Goal: Task Accomplishment & Management: Manage account settings

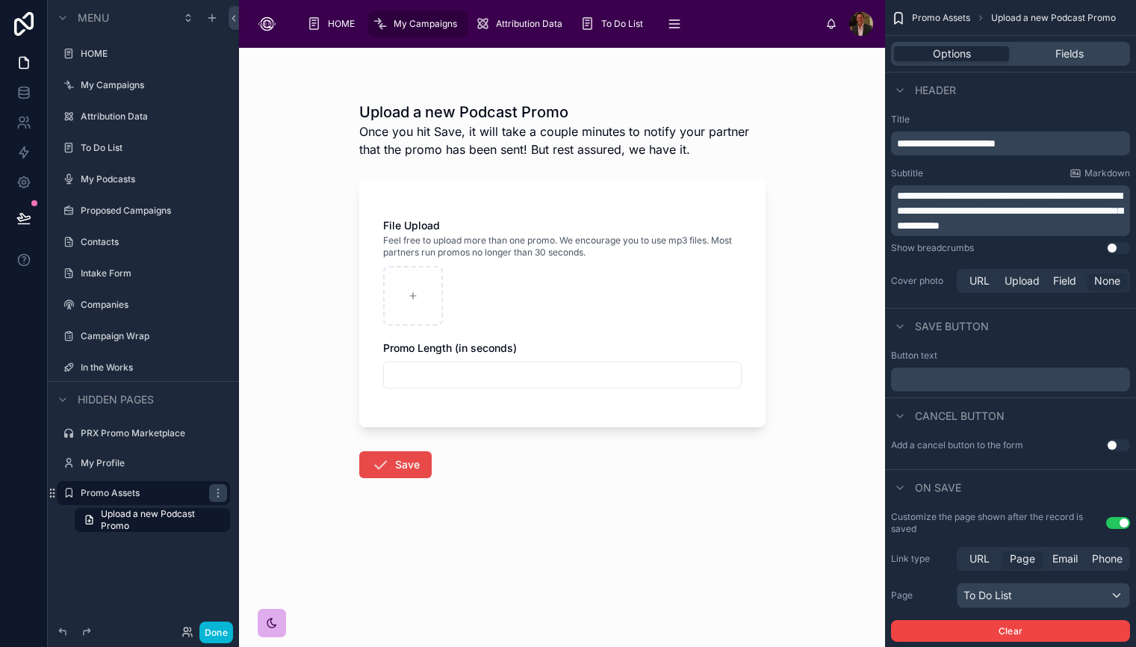
click at [379, 27] on icon "scrollable content" at bounding box center [380, 23] width 15 height 15
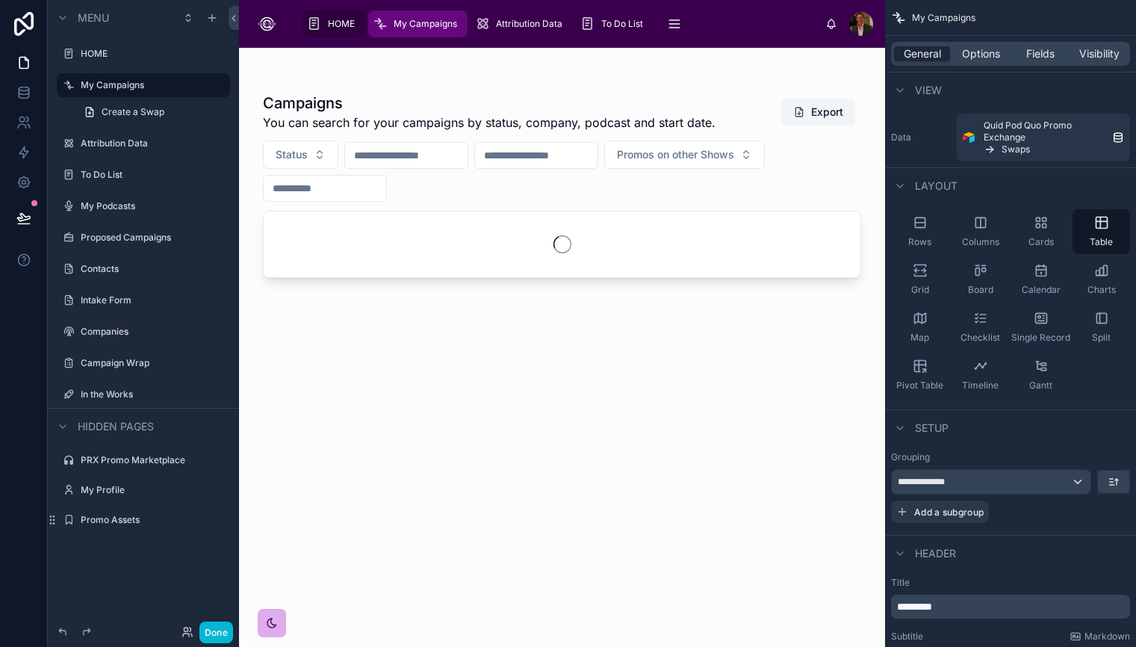
click at [317, 21] on icon "scrollable content" at bounding box center [314, 23] width 14 height 15
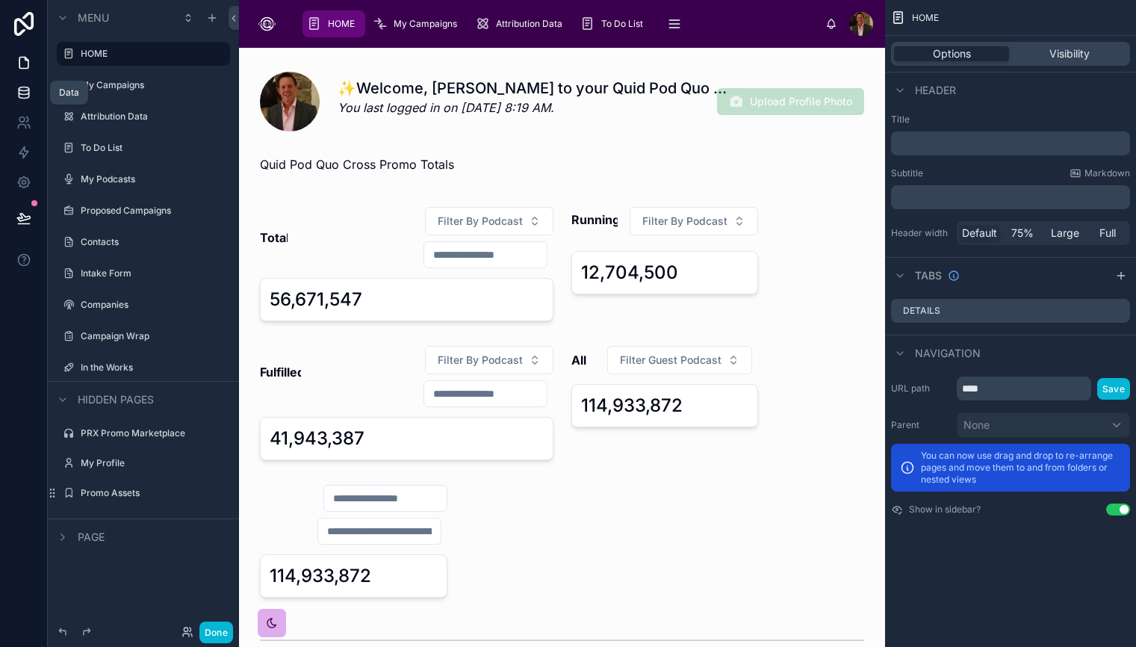
click at [24, 87] on icon at bounding box center [24, 89] width 10 height 4
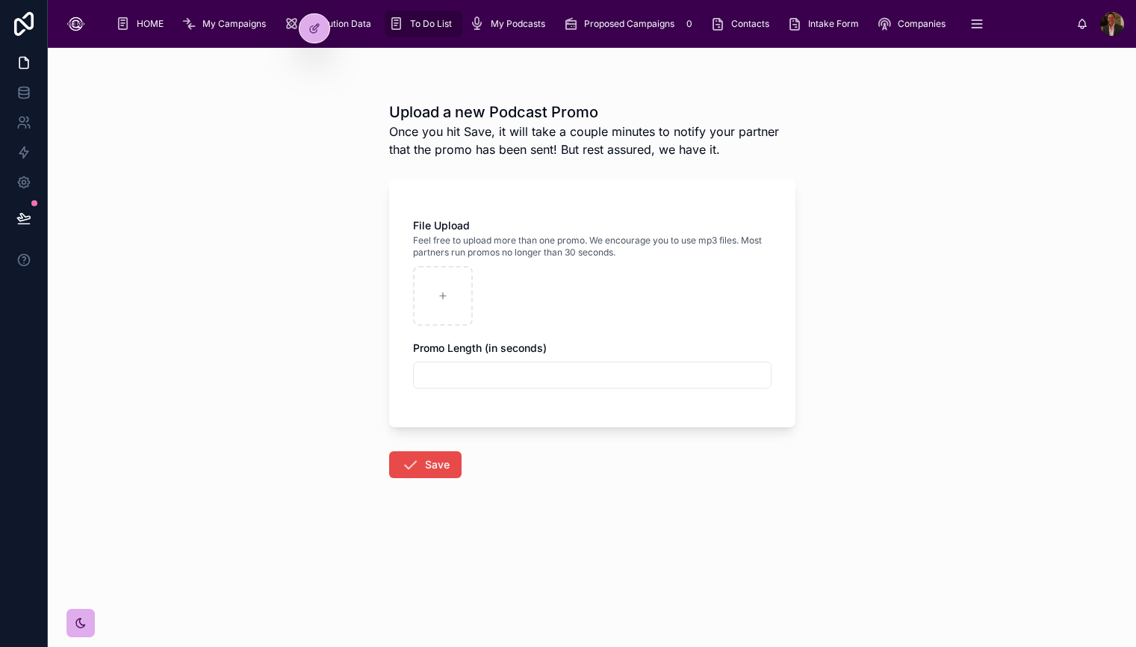
click at [422, 25] on span "To Do List" at bounding box center [431, 24] width 42 height 12
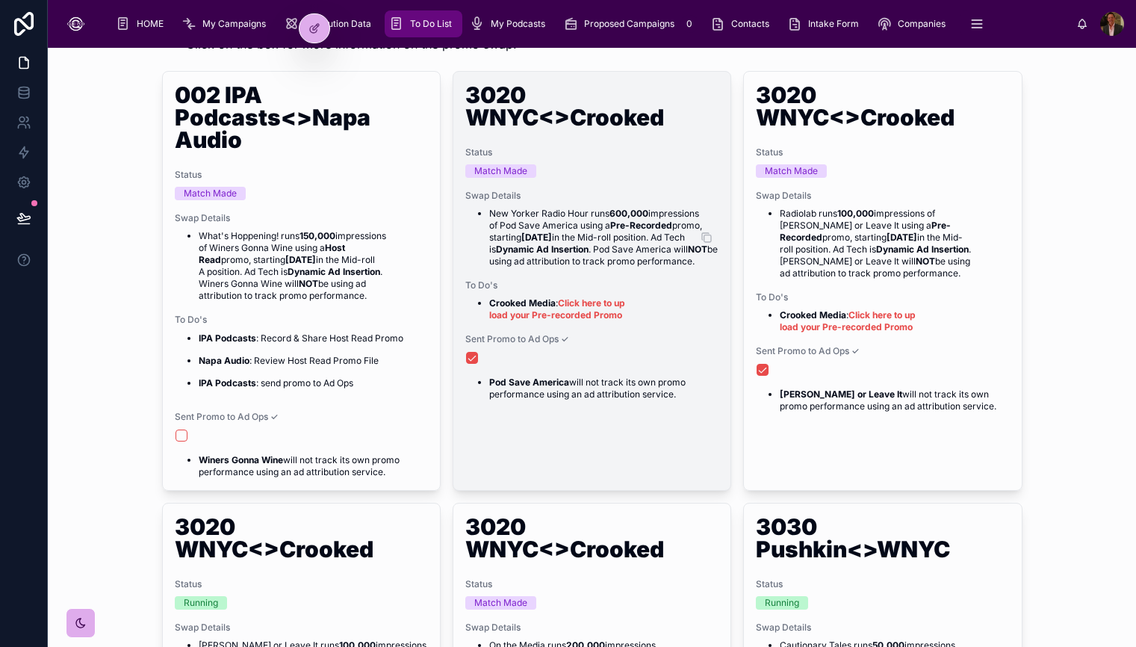
scroll to position [115, 0]
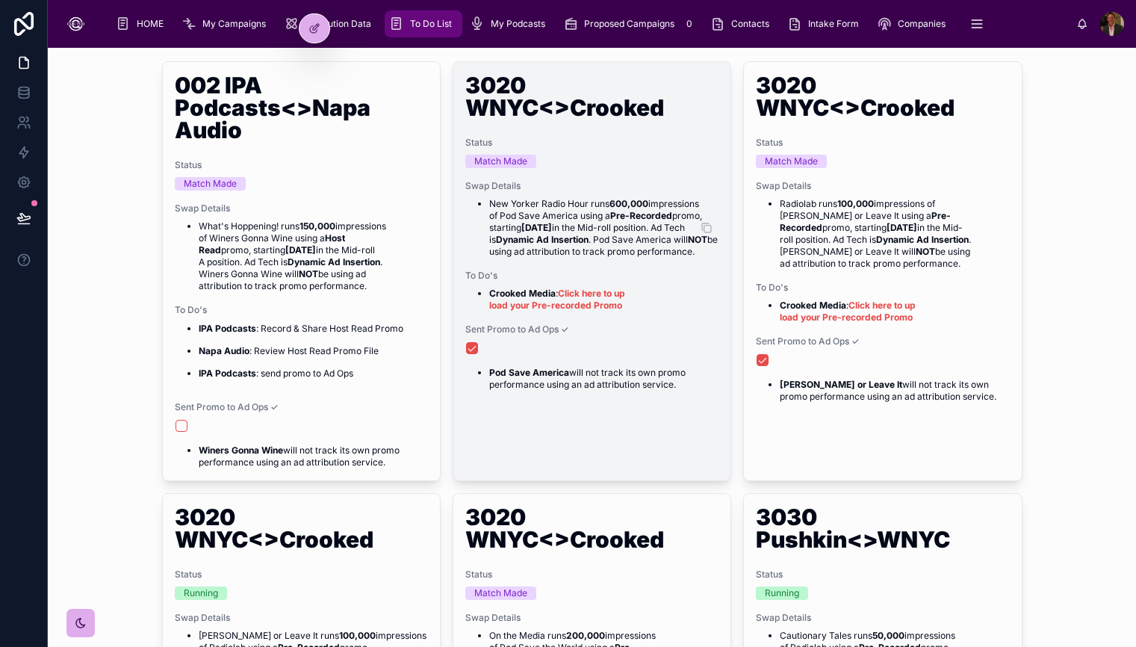
click at [580, 208] on li "New Yorker Radio Hour runs 600,000 impressions of Pod Save America using a Pre-…" at bounding box center [603, 228] width 229 height 60
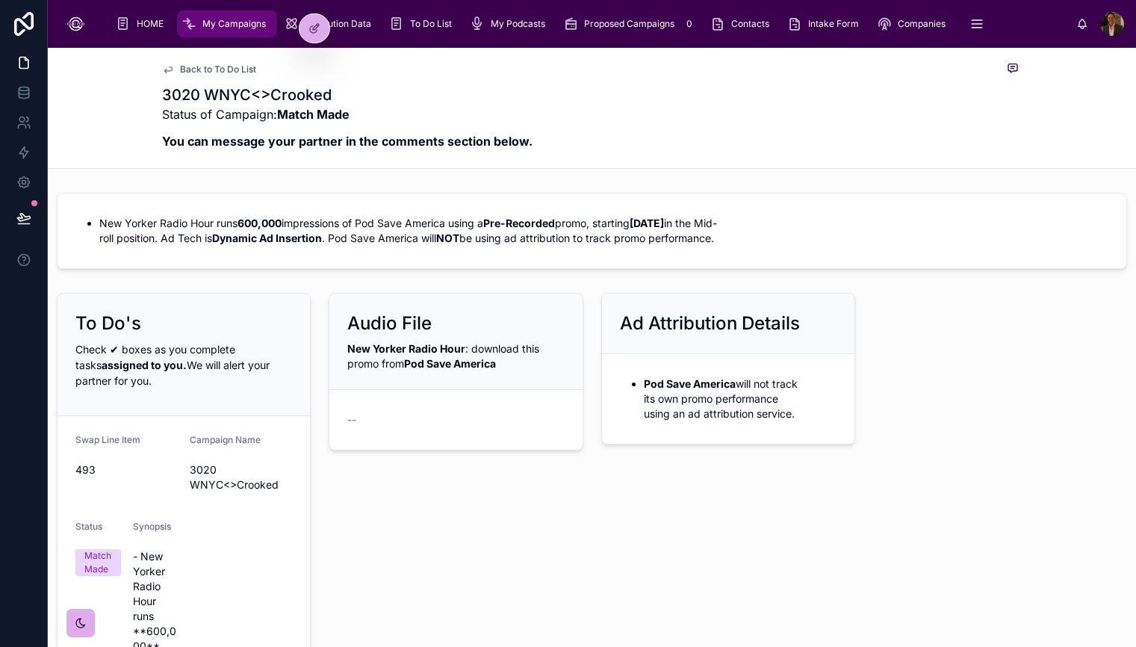
click at [477, 348] on span "New Yorker Radio Hour : download this promo from Pod Save America" at bounding box center [443, 356] width 192 height 28
click at [310, 28] on icon at bounding box center [313, 29] width 7 height 7
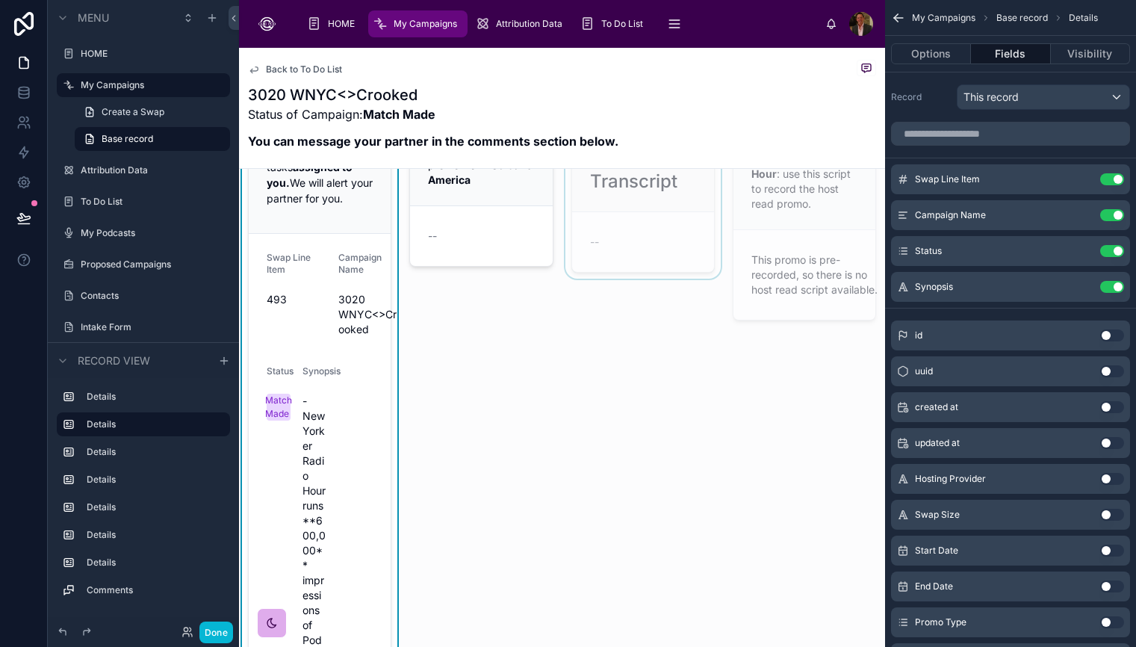
scroll to position [224, 0]
click at [1104, 181] on button "Use setting" at bounding box center [1112, 179] width 24 height 12
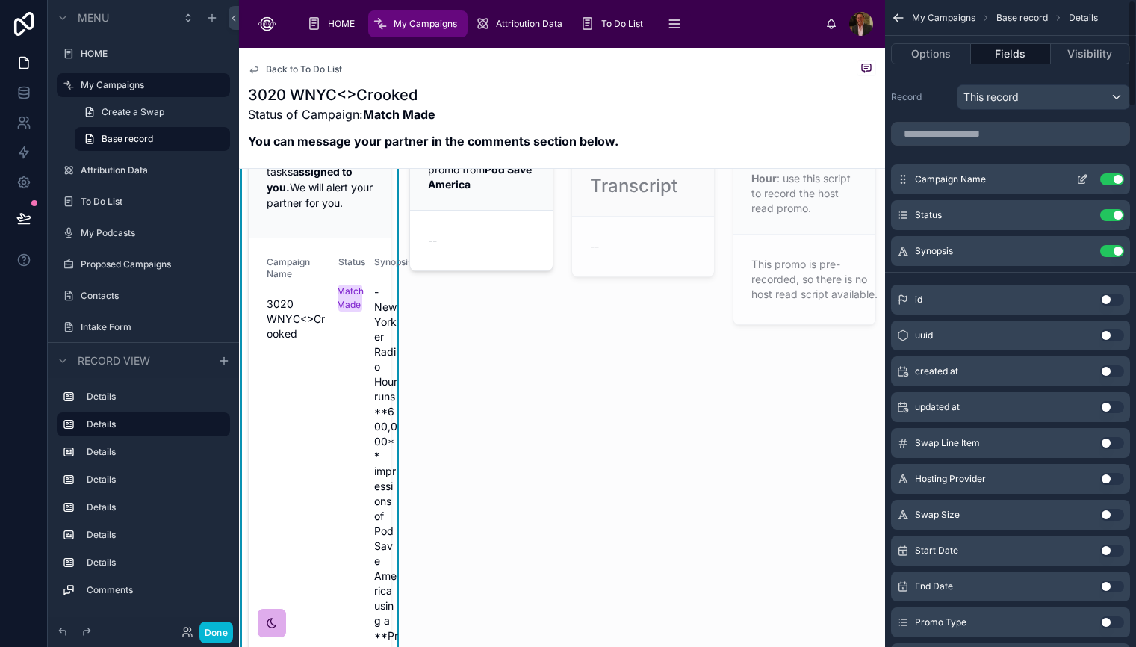
click at [1104, 179] on button "Use setting" at bounding box center [1112, 179] width 24 height 12
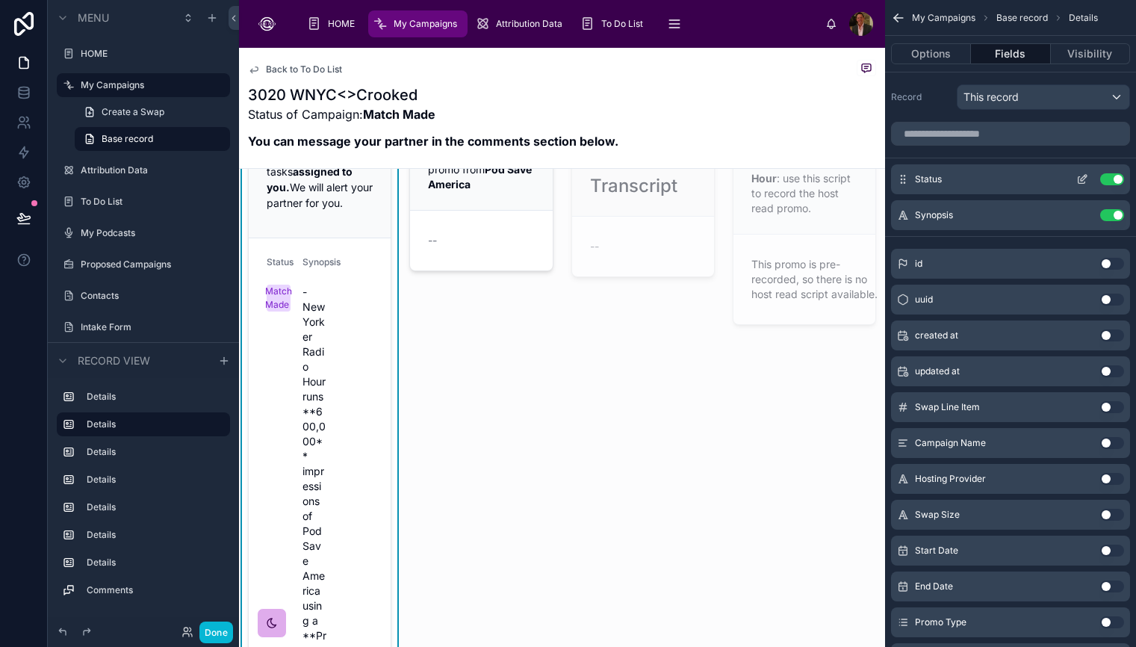
click at [1098, 183] on div "Use setting" at bounding box center [1097, 179] width 54 height 12
click at [1105, 179] on button "Use setting" at bounding box center [1112, 179] width 24 height 12
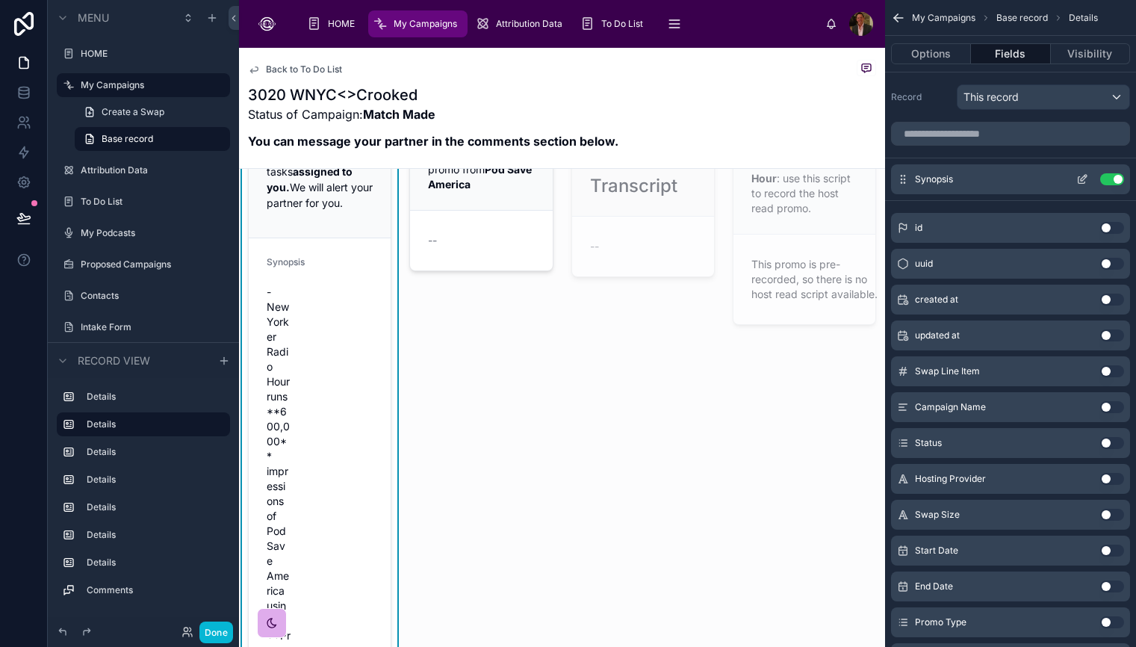
click at [1104, 179] on button "Use setting" at bounding box center [1112, 179] width 24 height 12
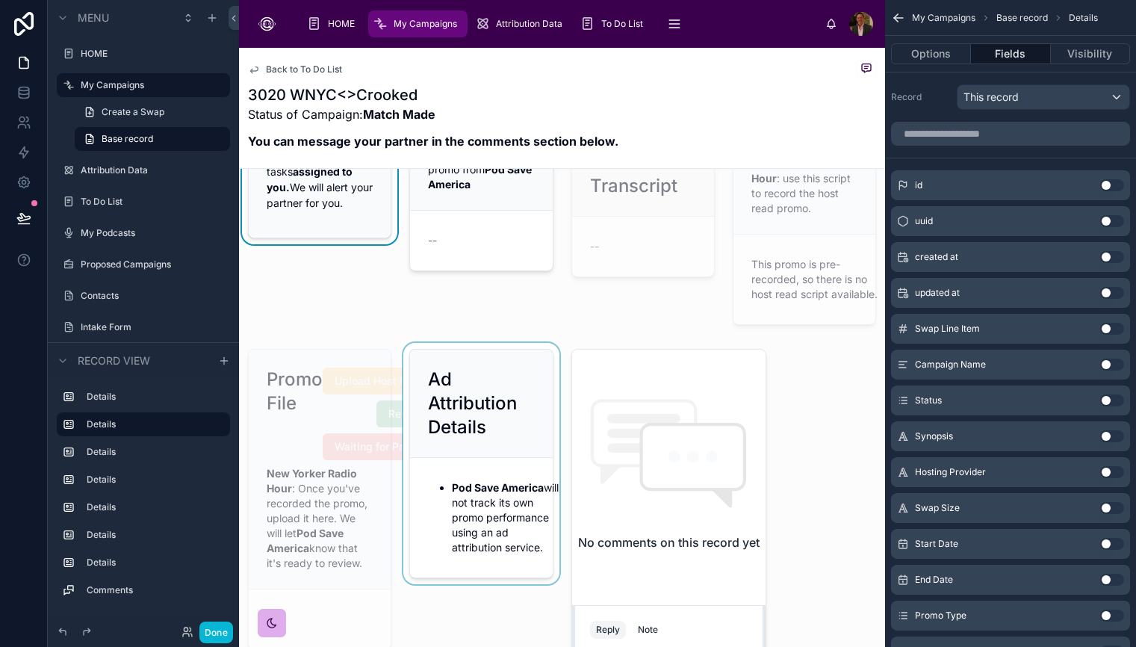
scroll to position [0, 0]
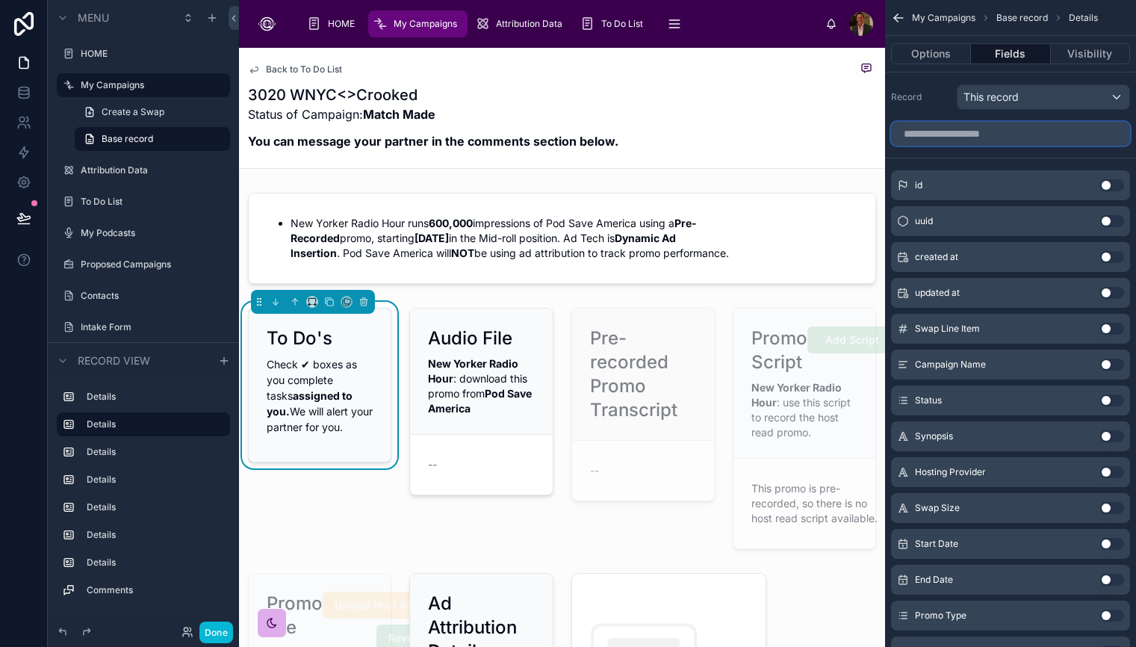
click at [979, 133] on input "scrollable content" at bounding box center [1010, 134] width 239 height 24
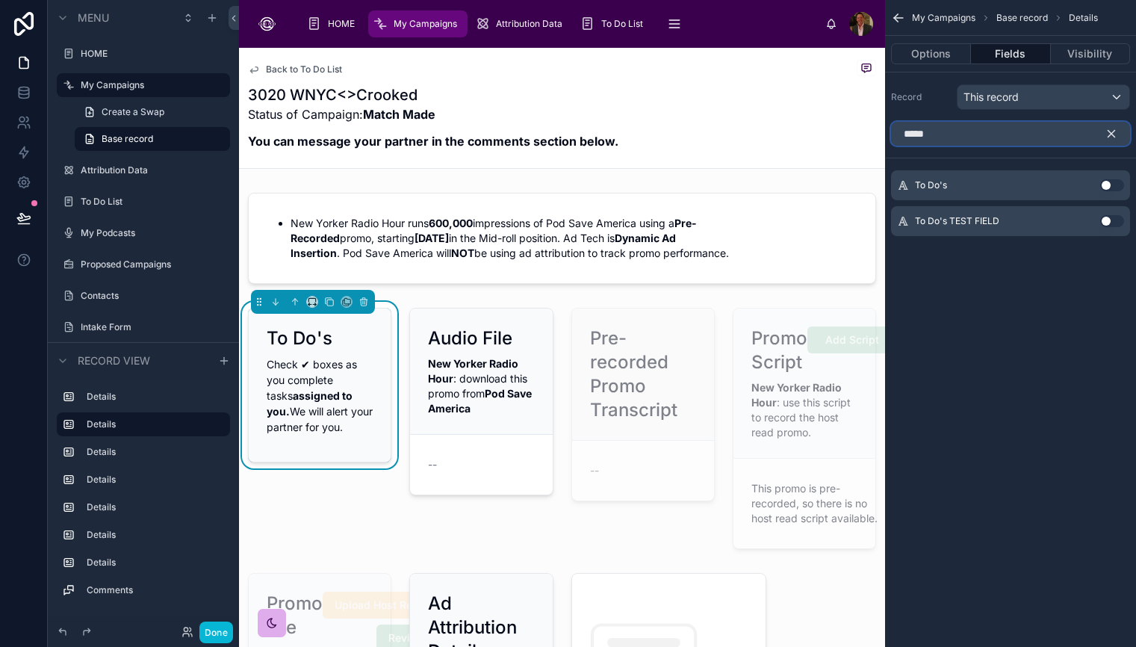
type input "*****"
click at [1116, 186] on button "Use setting" at bounding box center [1112, 185] width 24 height 12
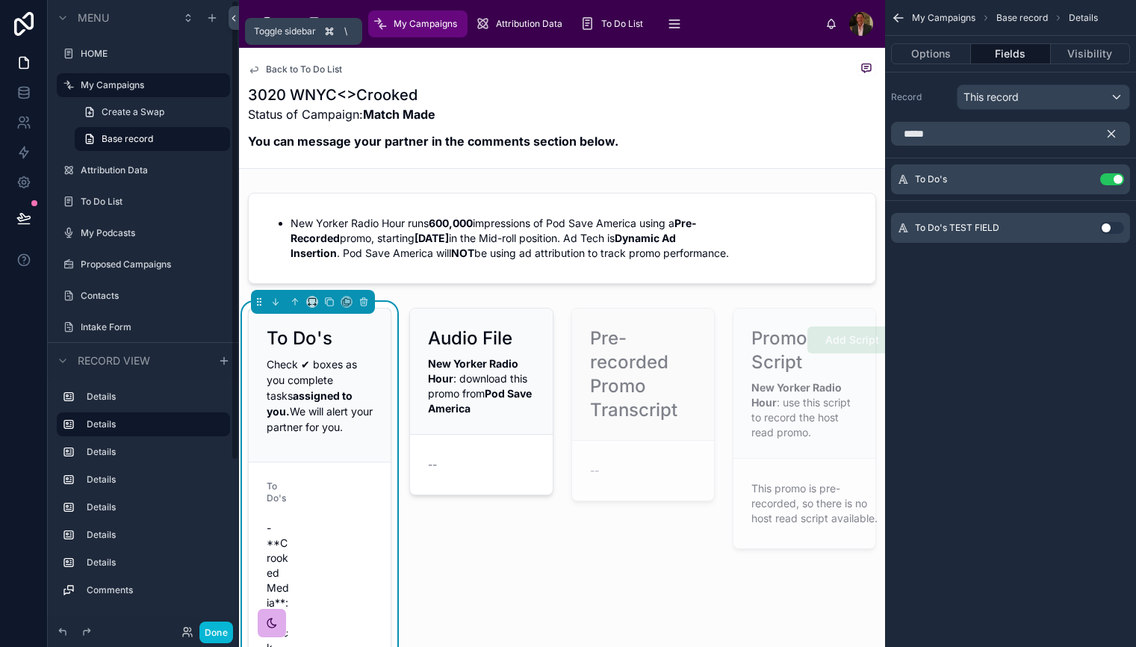
click at [234, 21] on icon at bounding box center [233, 18] width 10 height 11
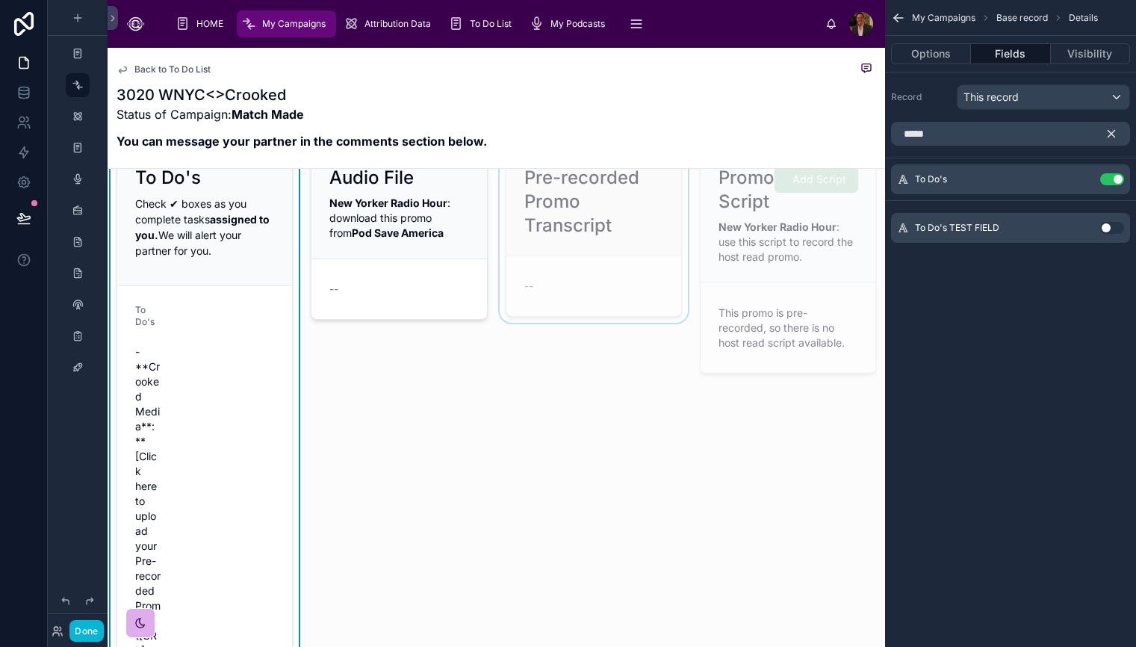
scroll to position [81, 0]
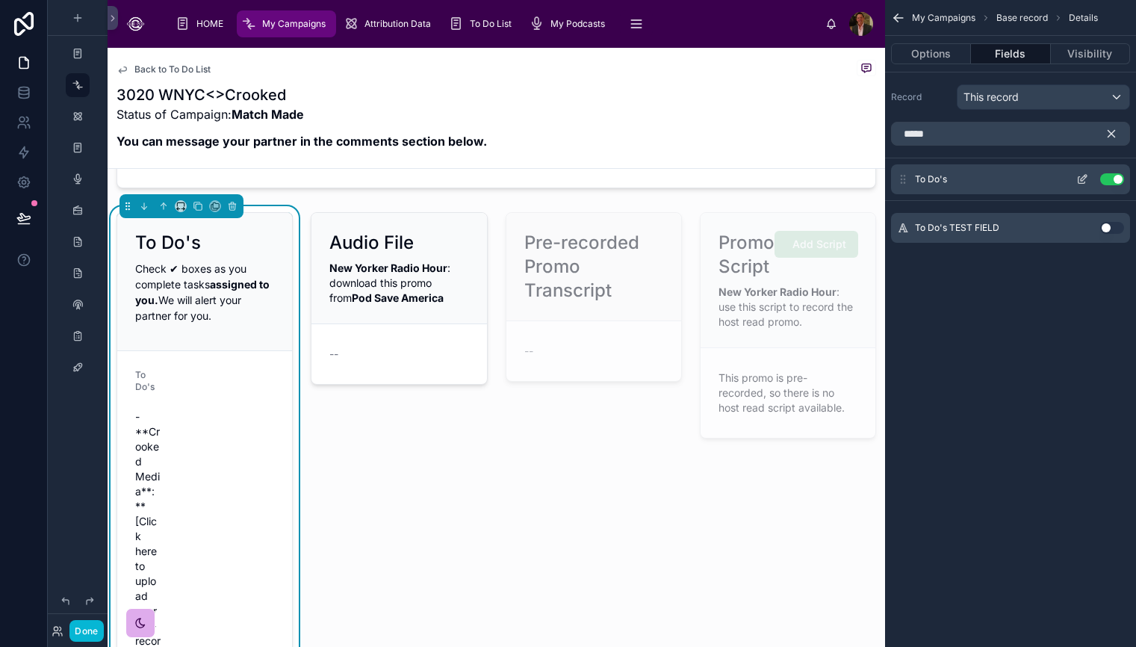
click at [1080, 181] on icon "scrollable content" at bounding box center [1082, 179] width 12 height 12
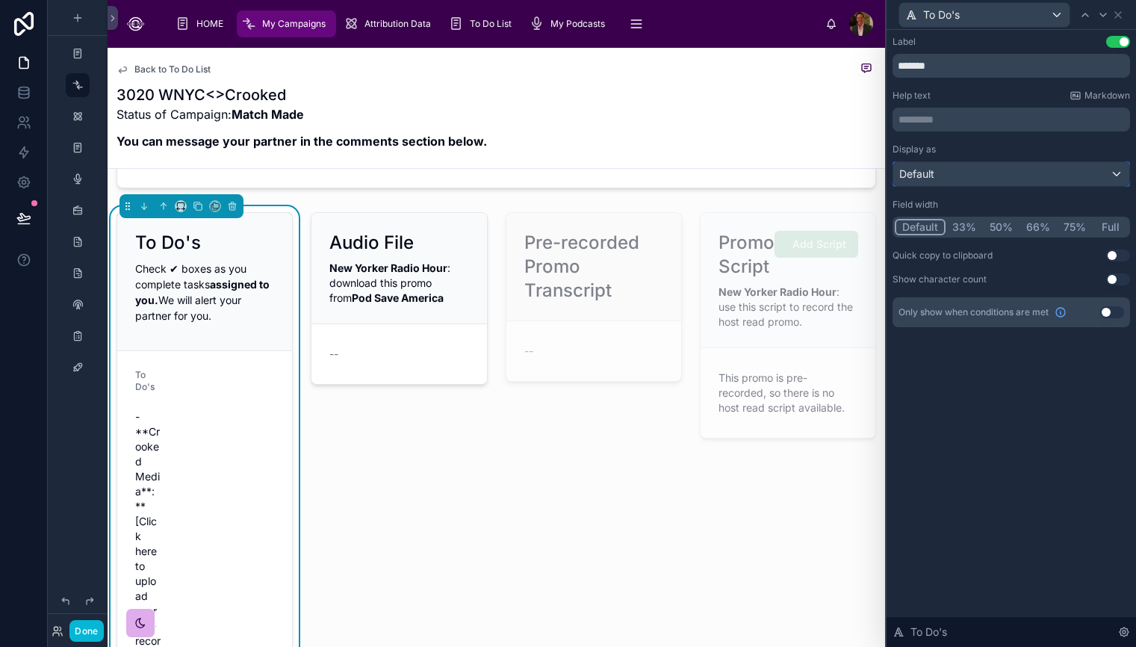
click at [1113, 175] on div "Default" at bounding box center [1011, 174] width 236 height 24
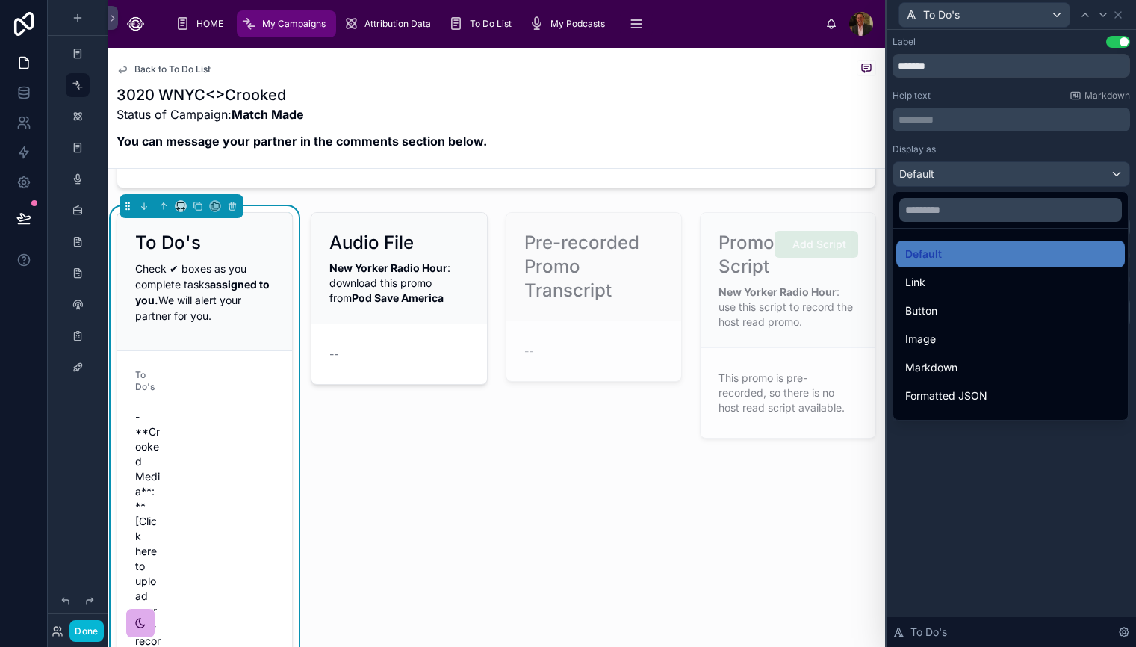
click at [1113, 175] on div at bounding box center [1010, 323] width 249 height 647
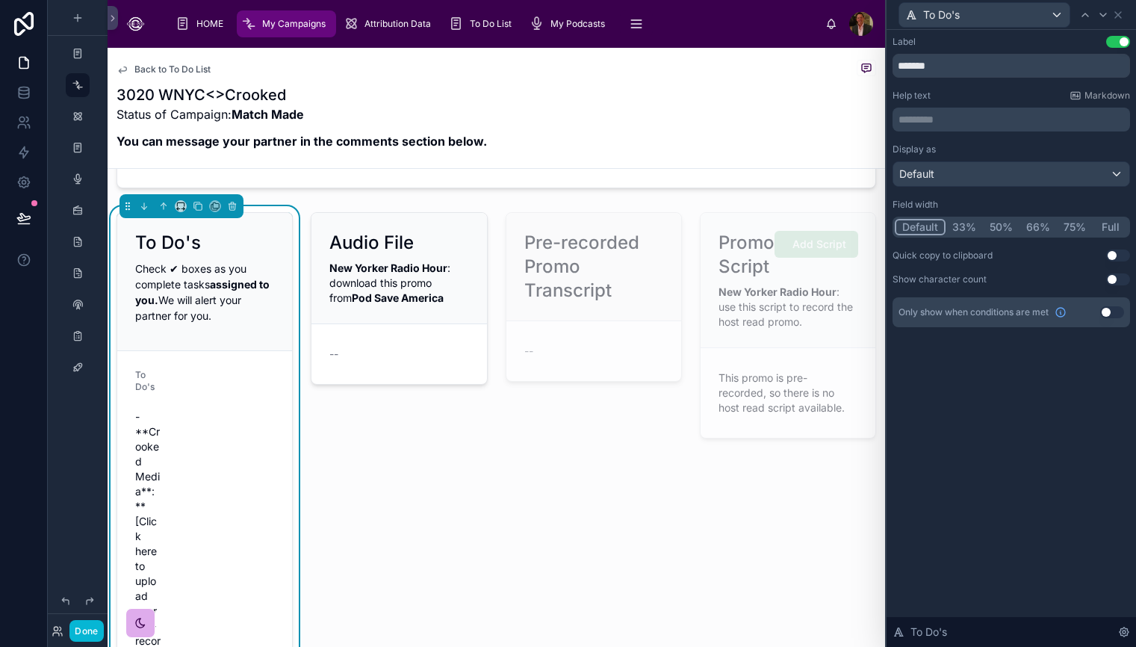
click at [1114, 311] on button "Use setting" at bounding box center [1112, 312] width 24 height 12
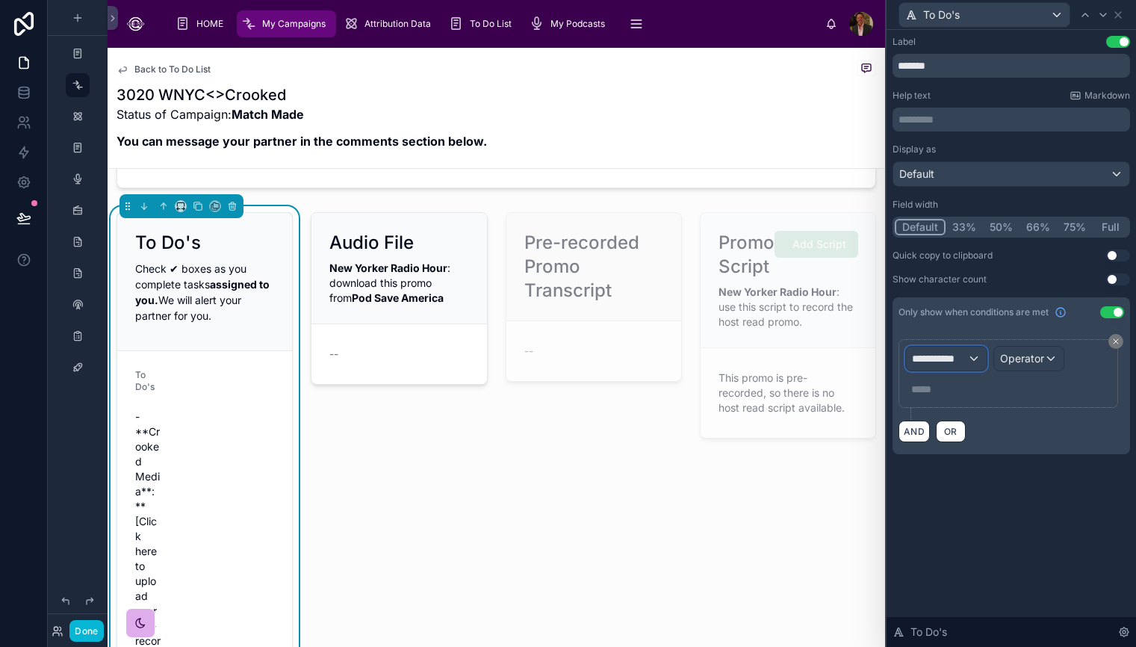
click at [973, 358] on div "**********" at bounding box center [946, 358] width 81 height 24
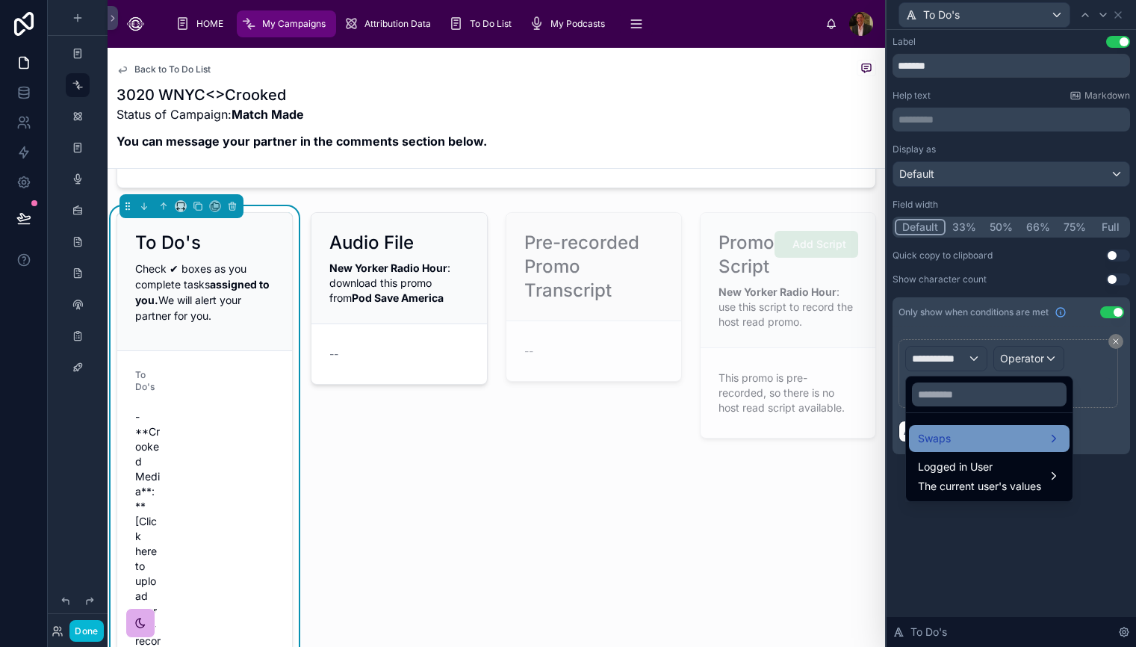
click at [1025, 443] on div "Swaps" at bounding box center [989, 438] width 143 height 18
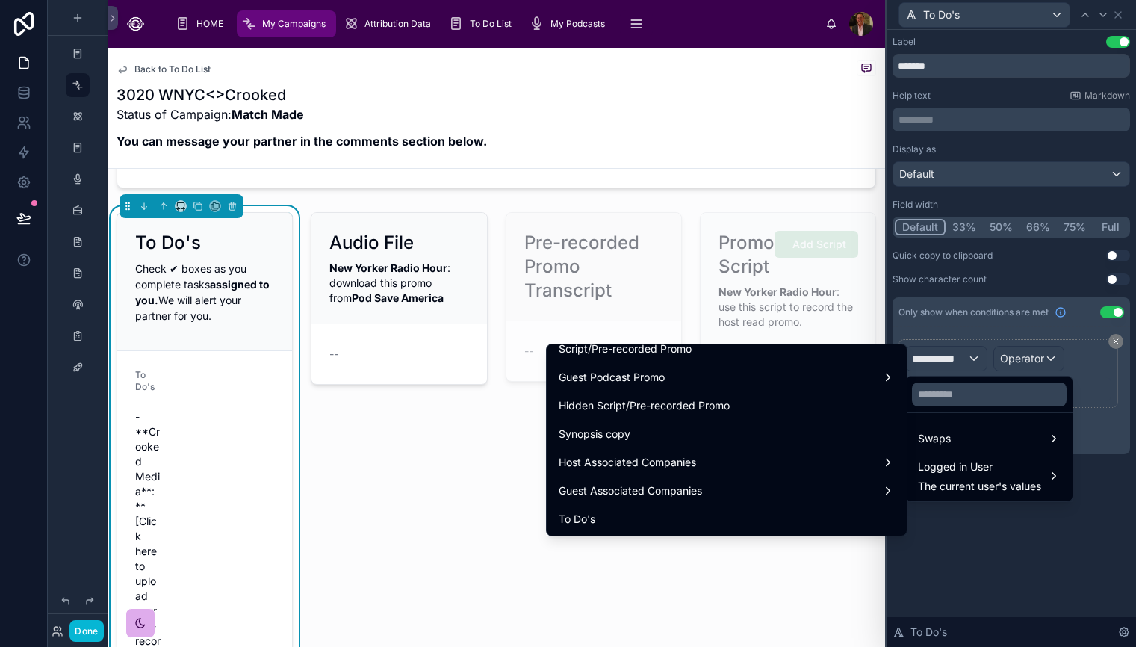
scroll to position [1830, 0]
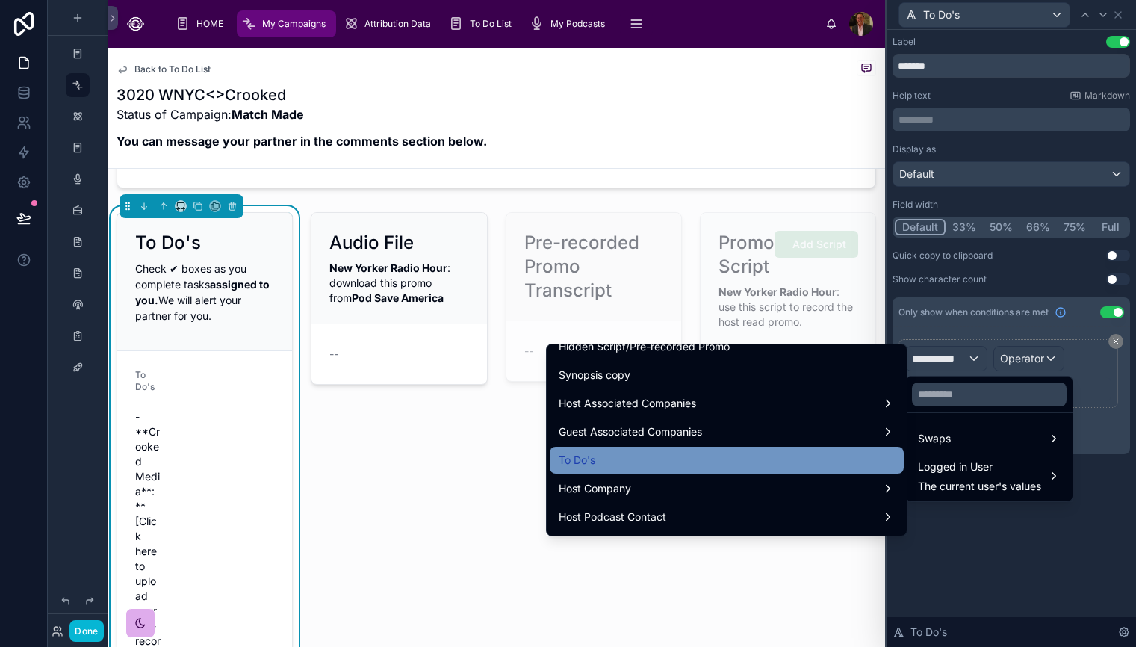
click at [750, 461] on div "To Do's" at bounding box center [727, 460] width 336 height 18
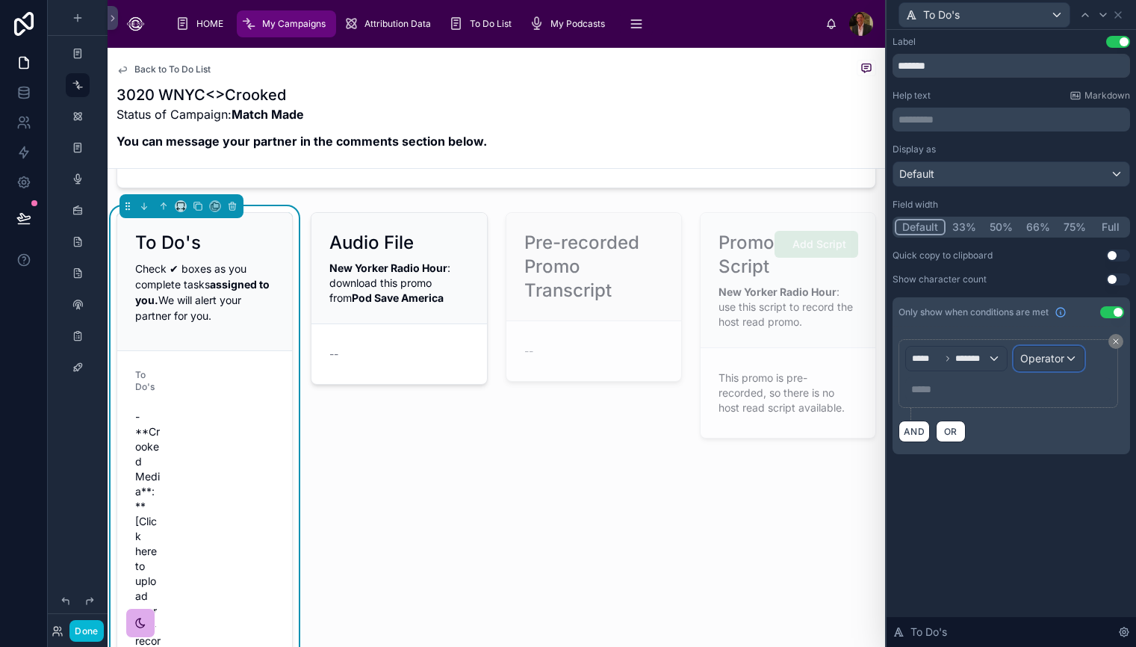
click at [1071, 361] on div "Operator" at bounding box center [1048, 358] width 69 height 24
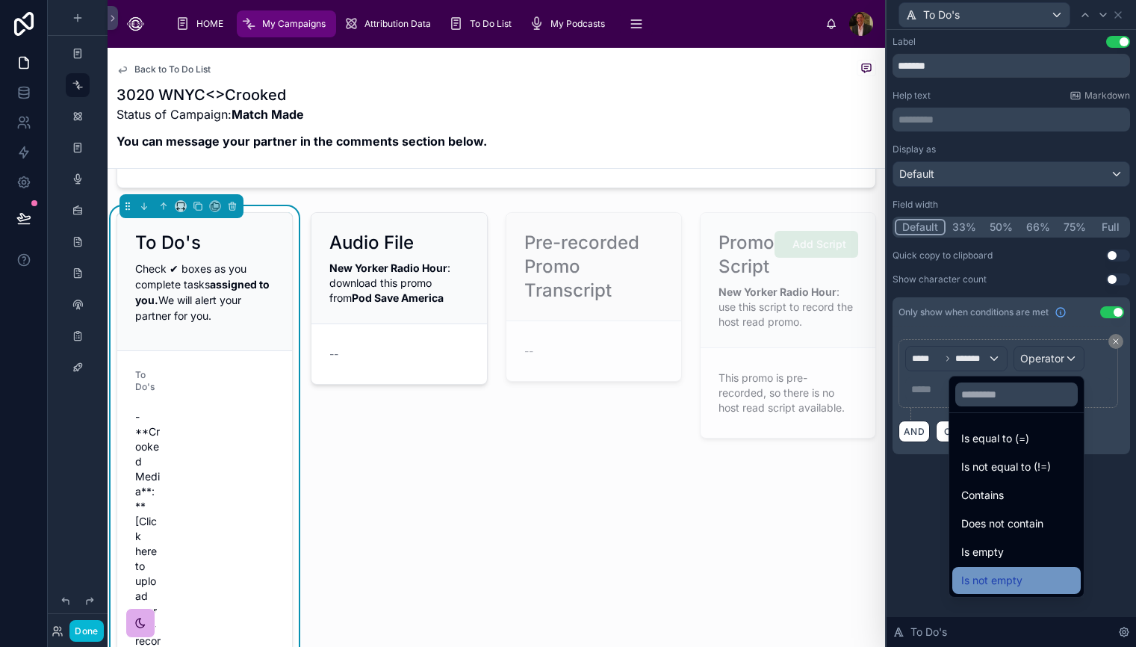
click at [1026, 579] on div "Is not empty" at bounding box center [1016, 580] width 111 height 18
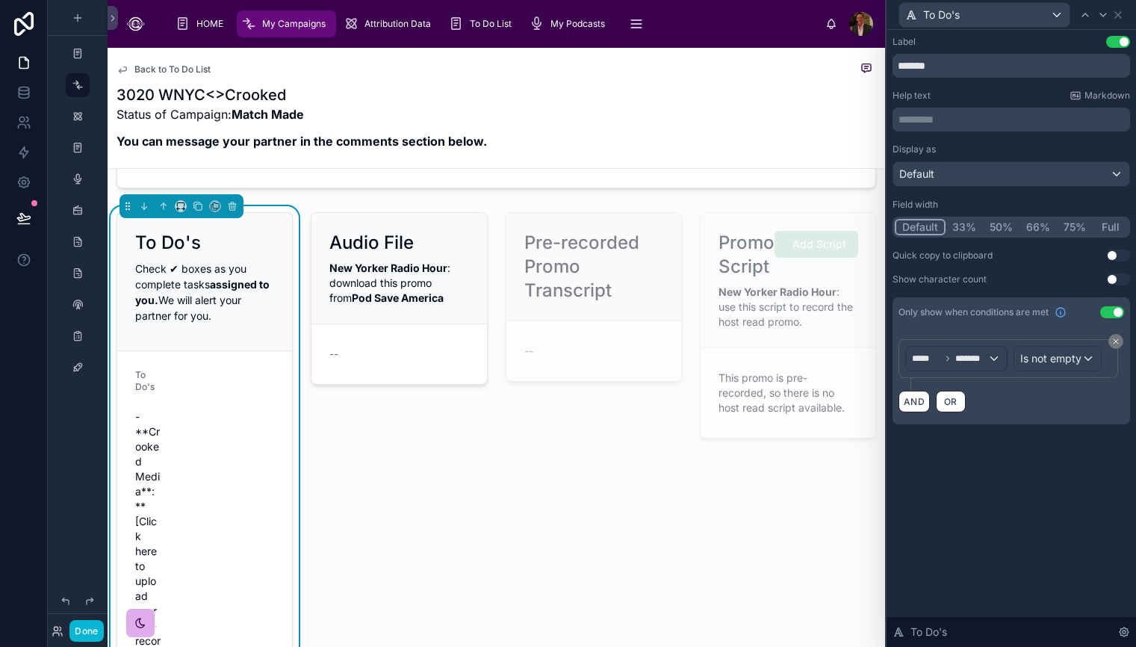
click at [1071, 502] on div "Label Use setting ******* Help text Markdown ********* ﻿ Display as Default Fie…" at bounding box center [1010, 338] width 249 height 617
click at [959, 225] on button "33%" at bounding box center [963, 227] width 37 height 16
click at [918, 228] on button "Default" at bounding box center [919, 227] width 49 height 16
click at [1119, 178] on div "Default" at bounding box center [1011, 174] width 236 height 24
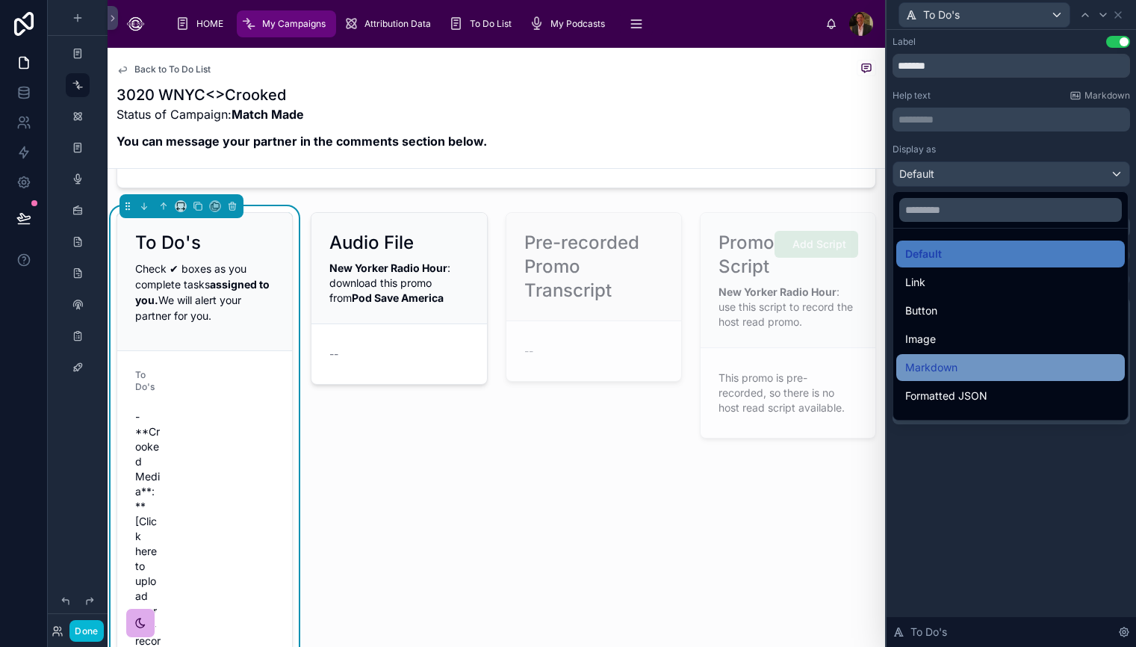
click at [1013, 376] on div "Markdown" at bounding box center [1010, 367] width 228 height 27
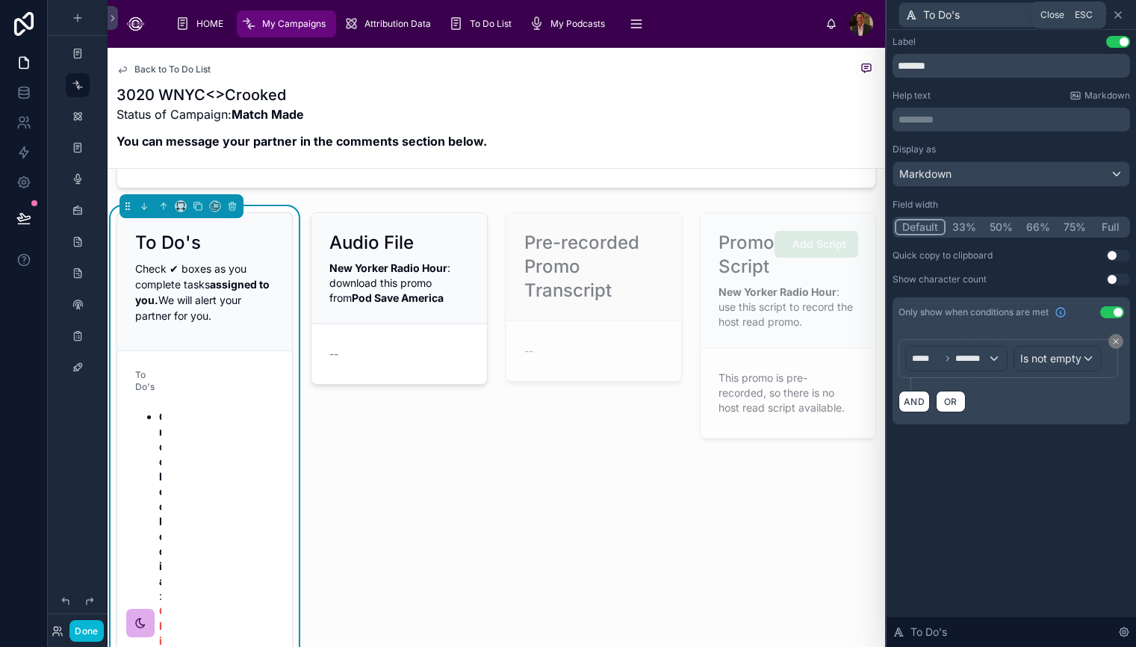
click at [1118, 10] on icon at bounding box center [1118, 15] width 12 height 12
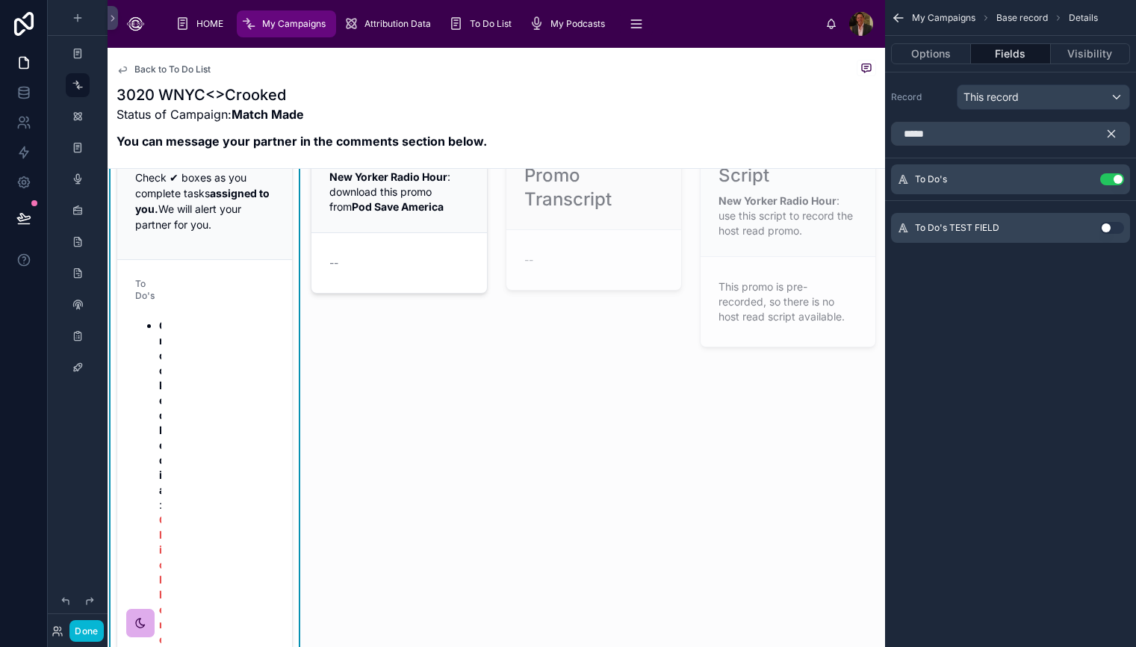
scroll to position [205, 0]
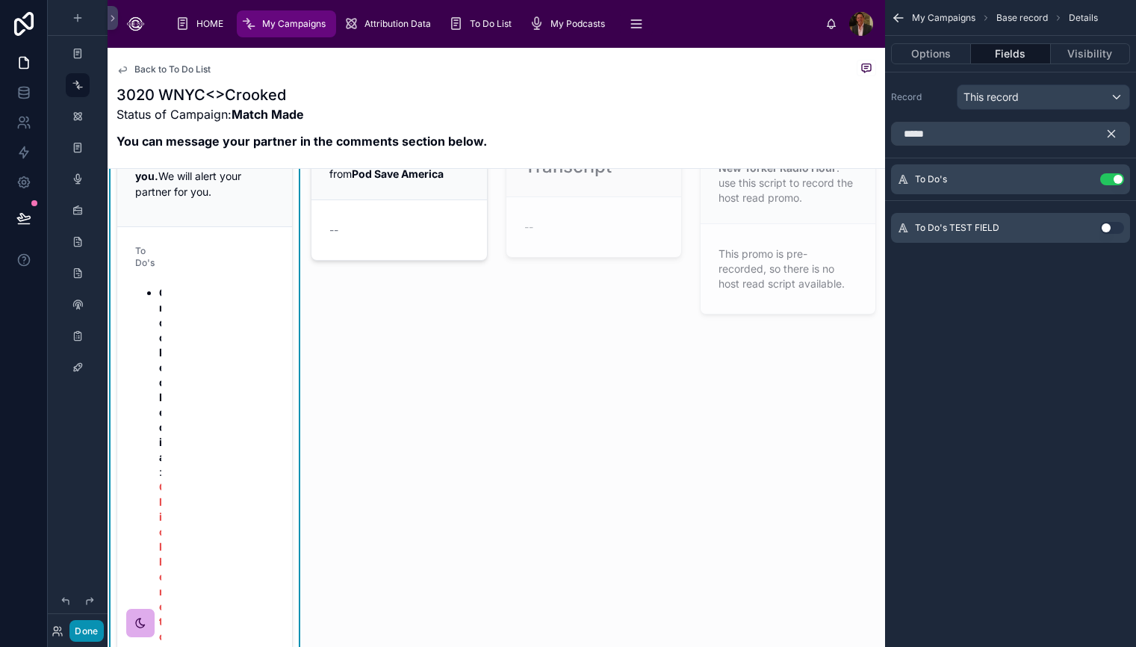
click at [90, 635] on button "Done" at bounding box center [86, 631] width 34 height 22
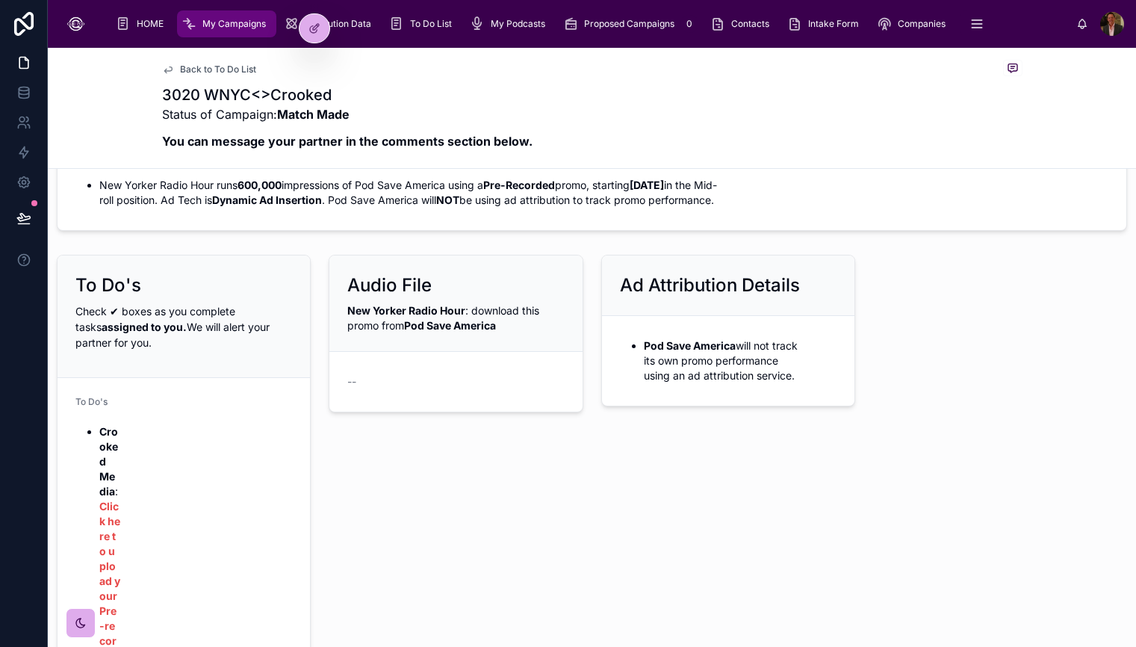
scroll to position [0, 0]
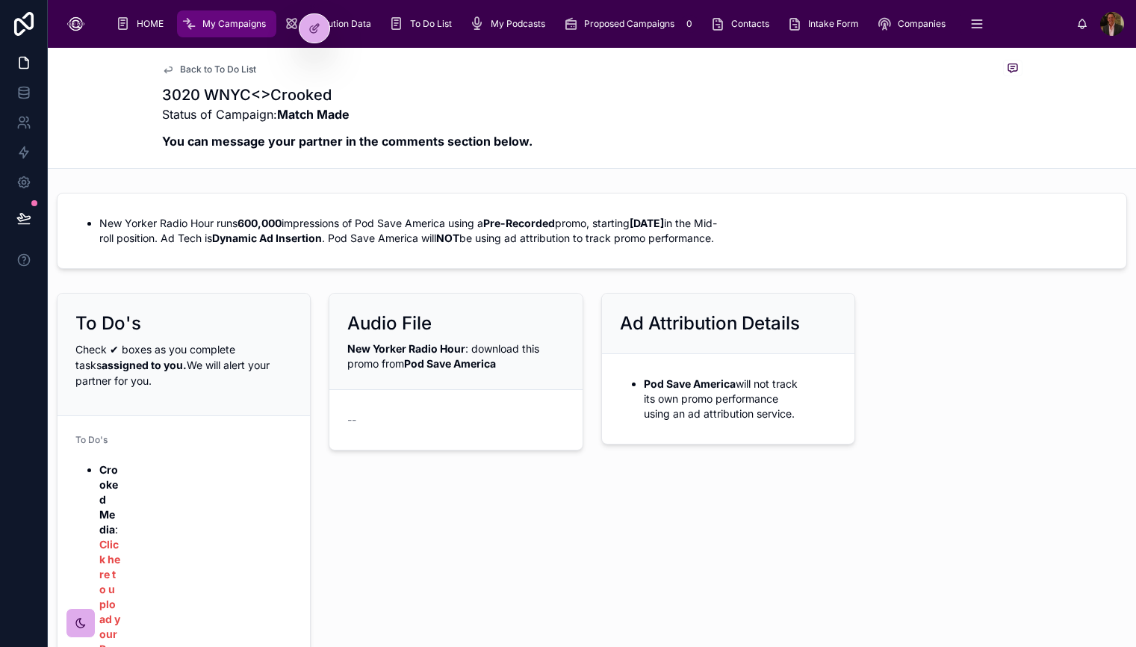
click at [243, 482] on form "To Do's Crooked Media : Click here to upload your Pre-recorded Promo" at bounding box center [183, 585] width 252 height 338
click at [314, 29] on icon at bounding box center [316, 27] width 6 height 6
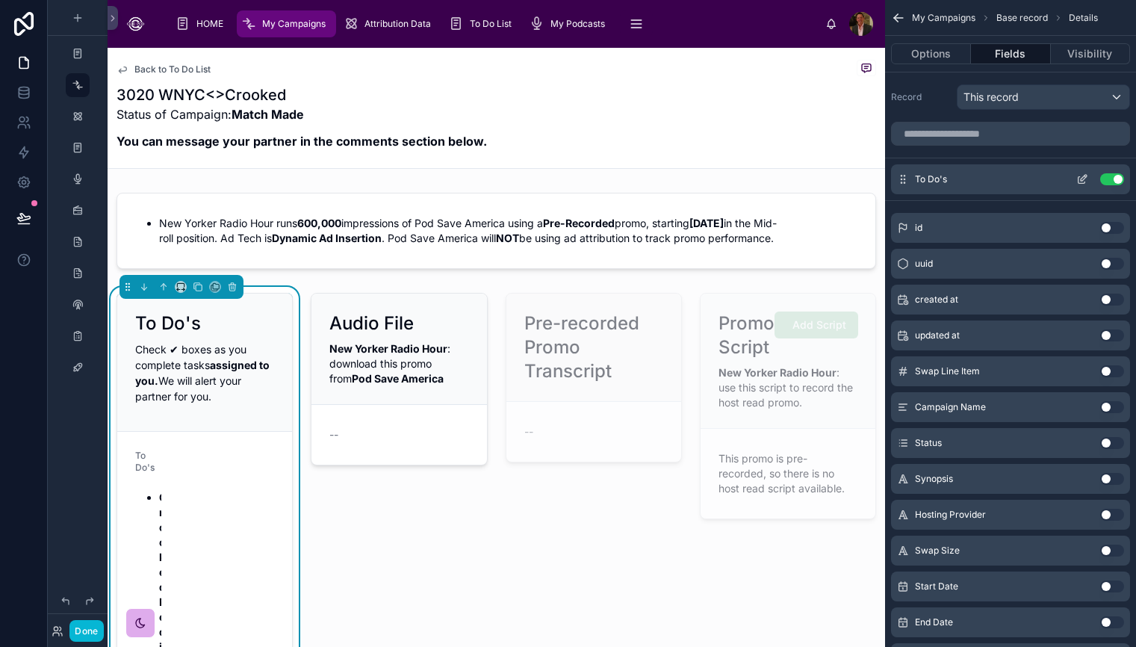
click at [1084, 178] on icon "scrollable content" at bounding box center [1083, 178] width 6 height 6
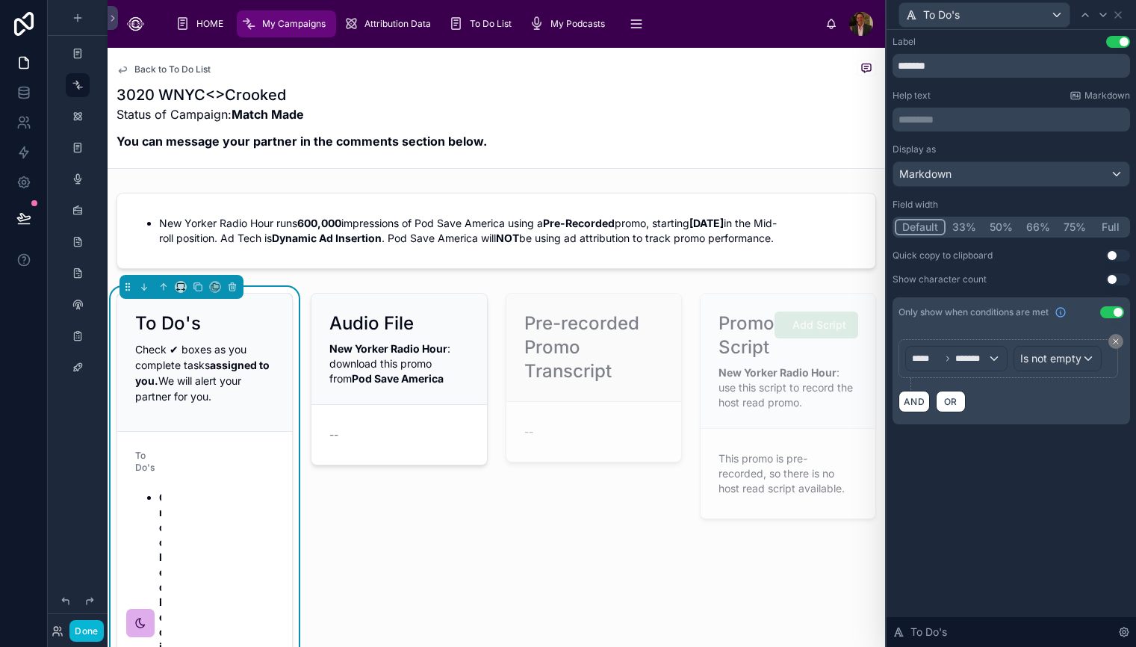
click at [965, 225] on button "33%" at bounding box center [963, 227] width 37 height 16
click at [1107, 225] on button "Full" at bounding box center [1109, 227] width 35 height 16
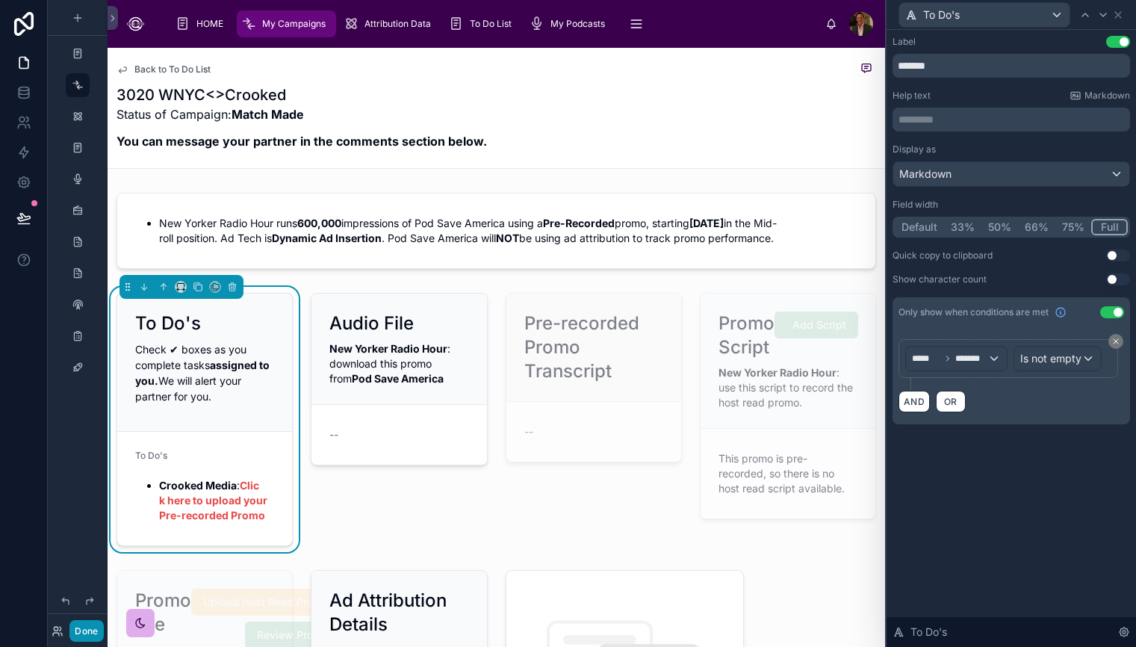
click at [82, 629] on button "Done" at bounding box center [86, 631] width 34 height 22
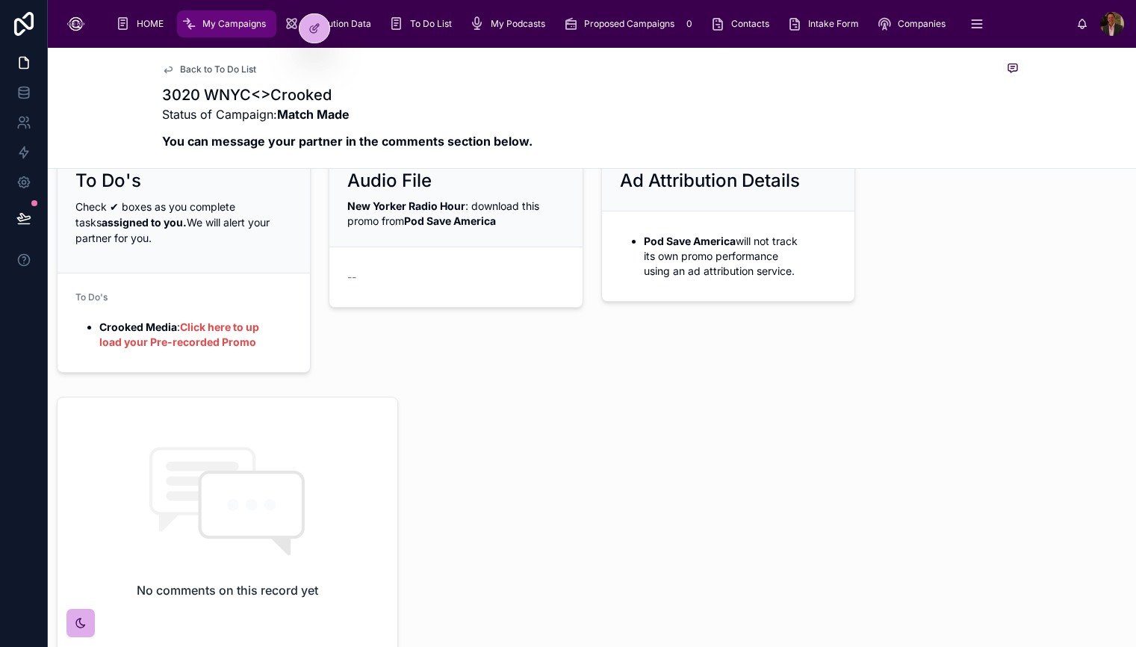
scroll to position [65, 0]
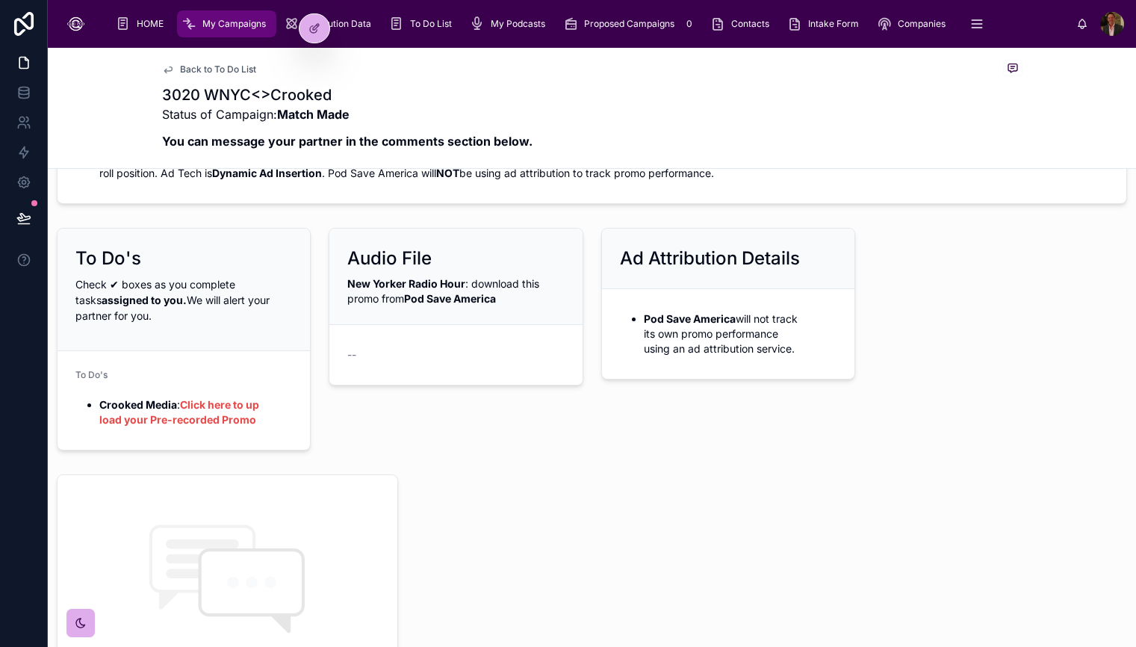
click at [492, 261] on div "Audio File" at bounding box center [455, 258] width 217 height 24
click at [493, 283] on span "New Yorker Radio Hour : download this promo from Pod Save America" at bounding box center [443, 291] width 192 height 28
click at [438, 283] on strong "New Yorker Radio Hour" at bounding box center [406, 283] width 118 height 13
click at [311, 34] on icon at bounding box center [314, 28] width 12 height 12
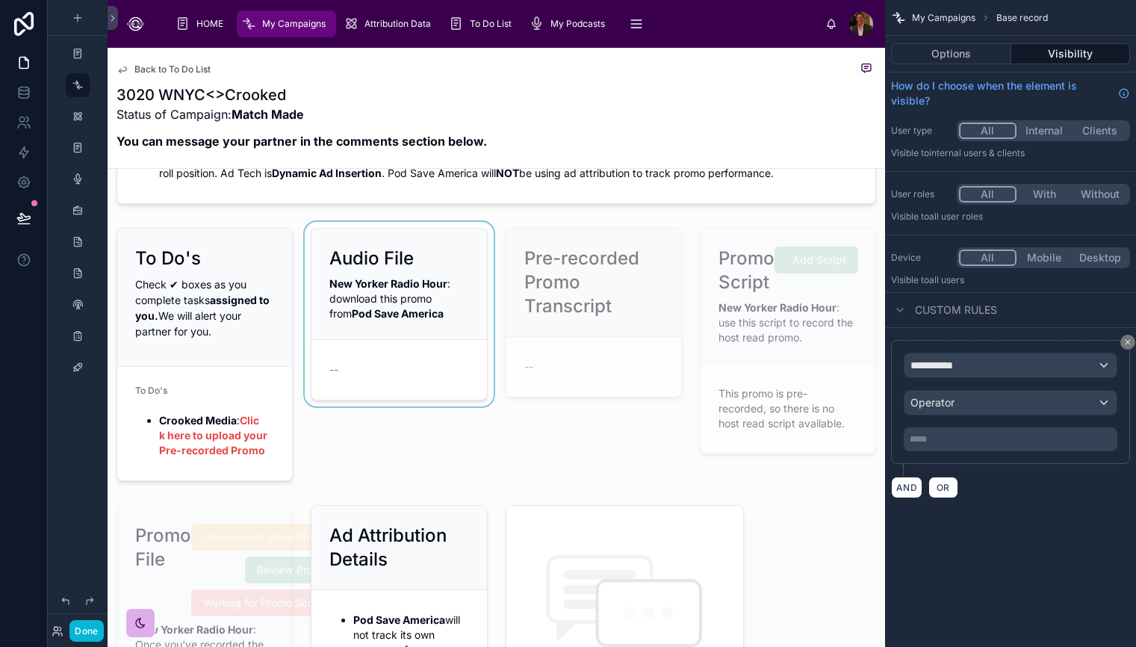
click at [393, 302] on div at bounding box center [399, 354] width 194 height 265
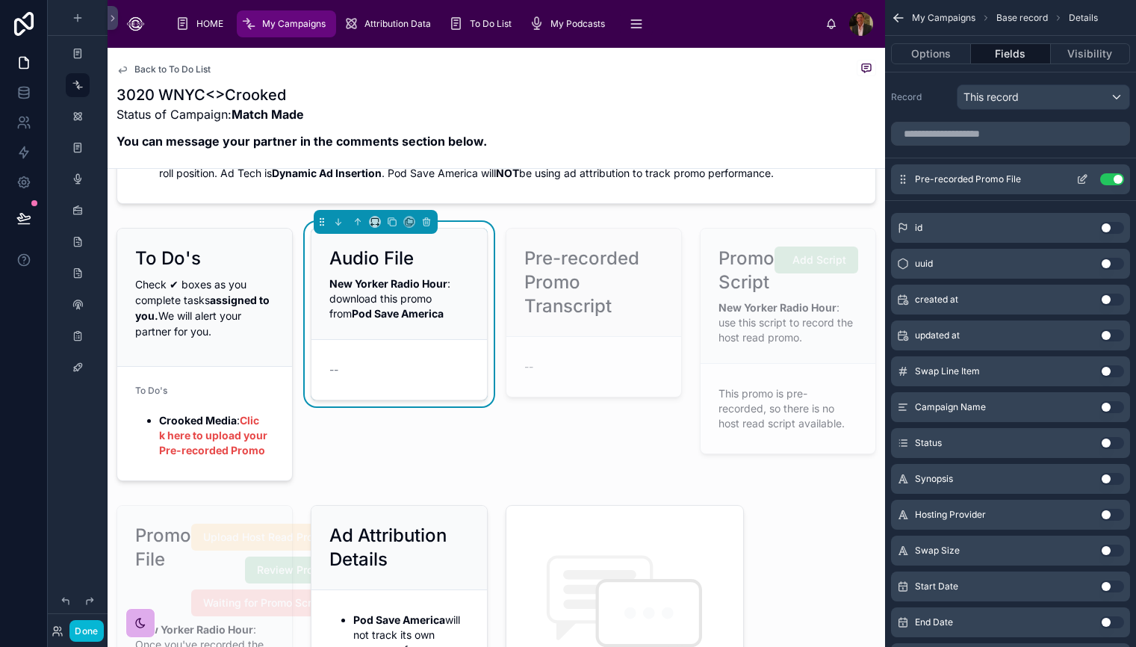
click at [1084, 178] on icon "scrollable content" at bounding box center [1083, 178] width 6 height 6
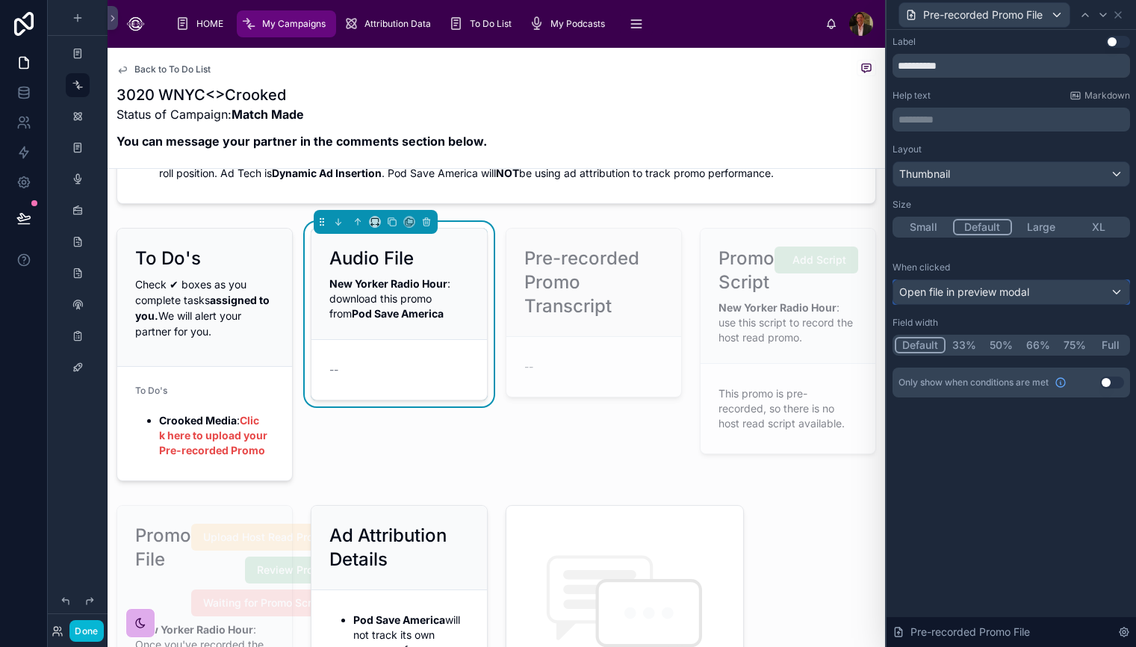
click at [1116, 294] on div "Open file in preview modal" at bounding box center [1011, 292] width 236 height 24
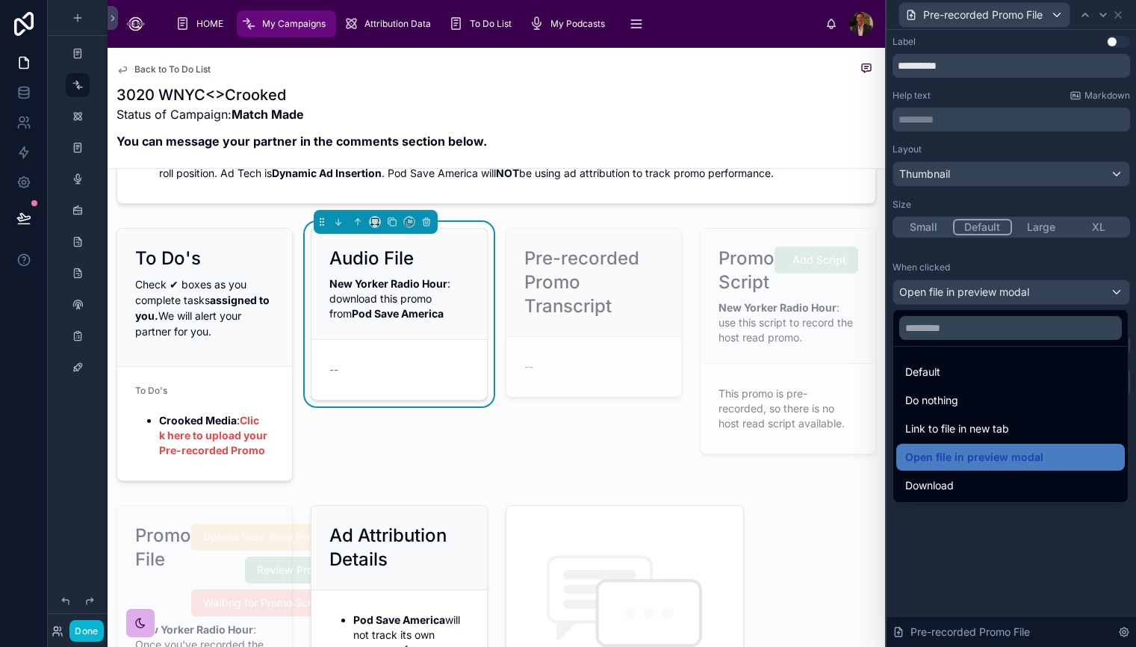
click at [1039, 556] on div at bounding box center [1010, 323] width 249 height 647
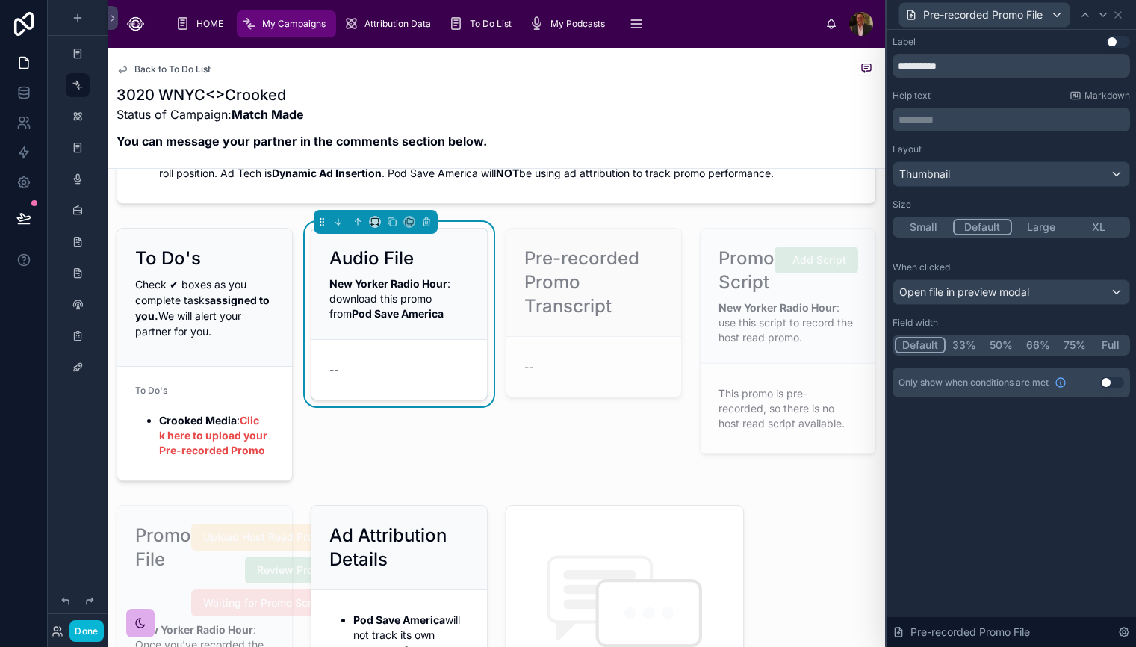
click at [419, 299] on span "New Yorker Radio Hour : download this promo from Pod Save America" at bounding box center [389, 298] width 121 height 43
click at [338, 376] on span "--" at bounding box center [333, 369] width 9 height 15
click at [87, 634] on button "Done" at bounding box center [86, 631] width 34 height 22
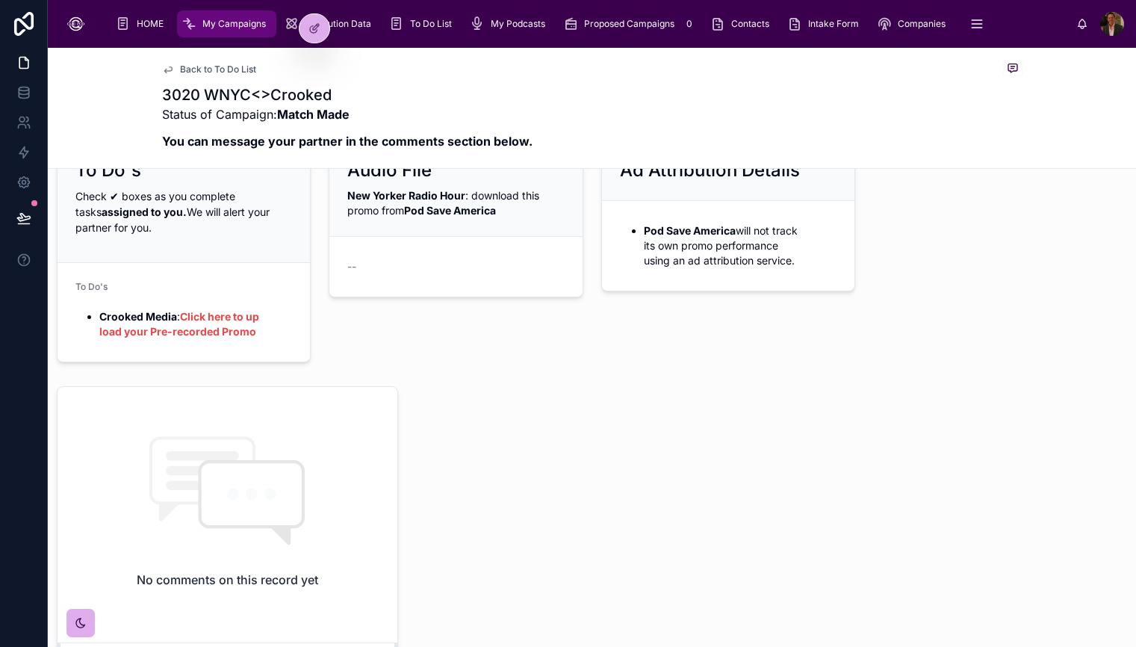
scroll to position [0, 0]
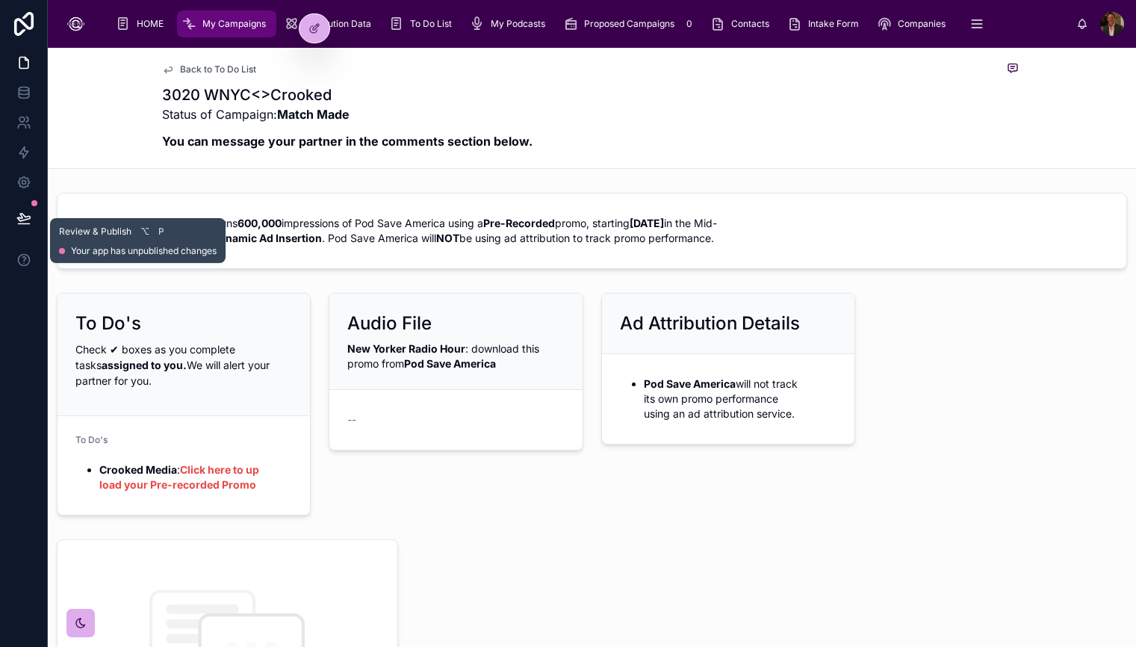
click at [14, 208] on button at bounding box center [23, 218] width 33 height 42
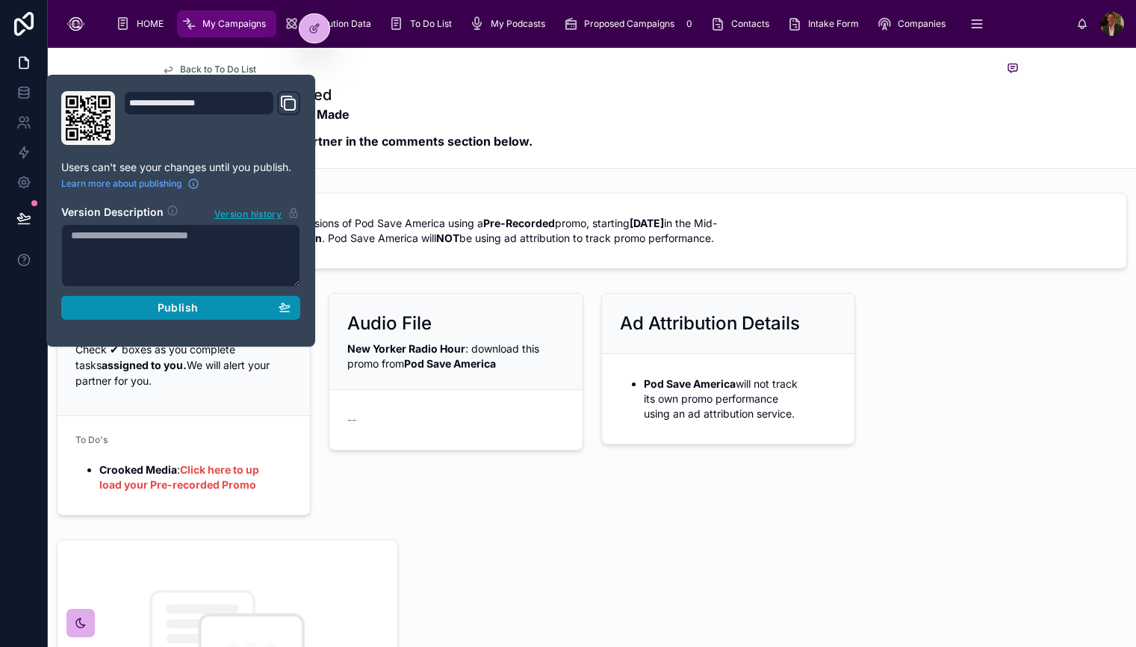
click at [187, 305] on span "Publish" at bounding box center [178, 307] width 40 height 13
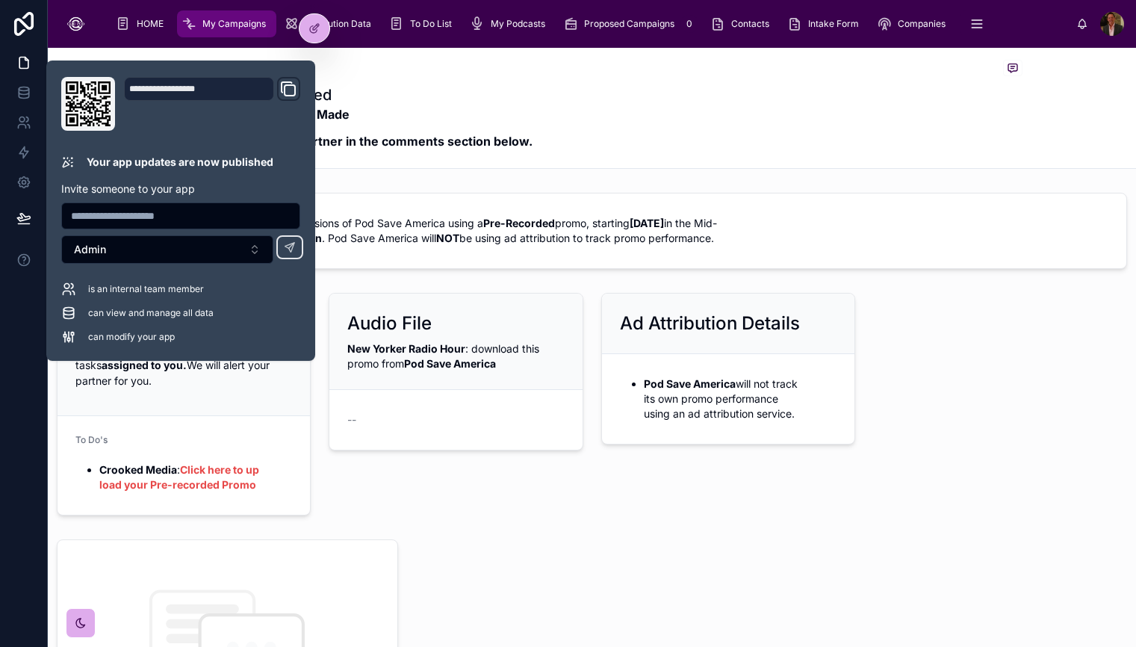
click at [503, 521] on div "Audio File New Yorker Radio Hour : download this promo from Pod Save America --" at bounding box center [456, 404] width 272 height 234
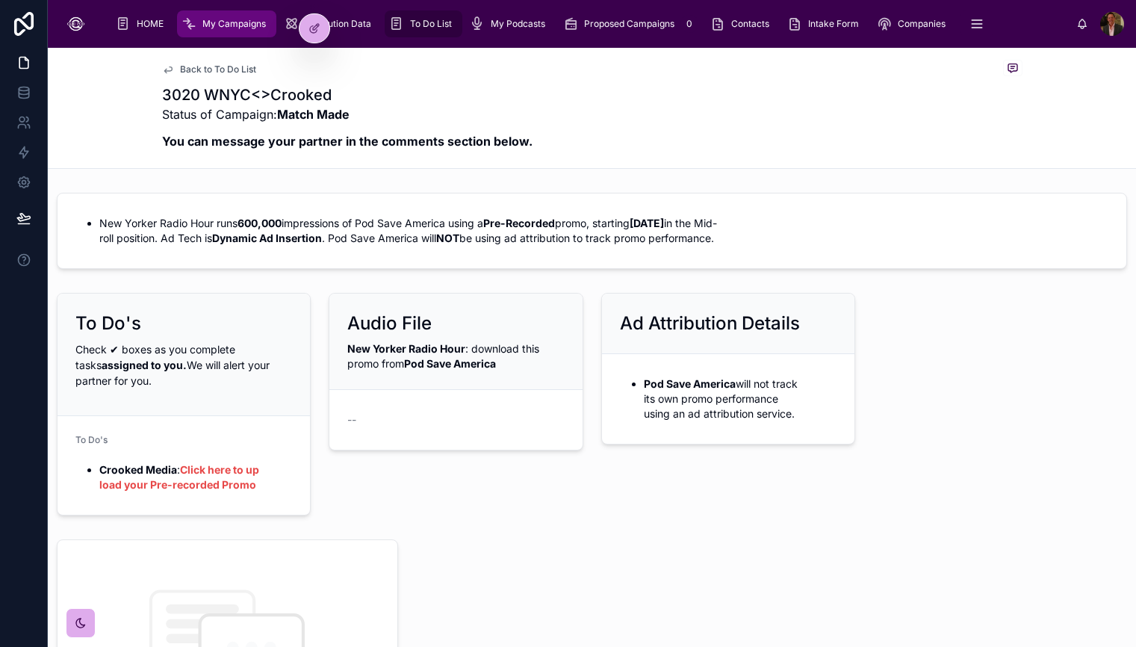
click at [422, 20] on span "To Do List" at bounding box center [431, 24] width 42 height 12
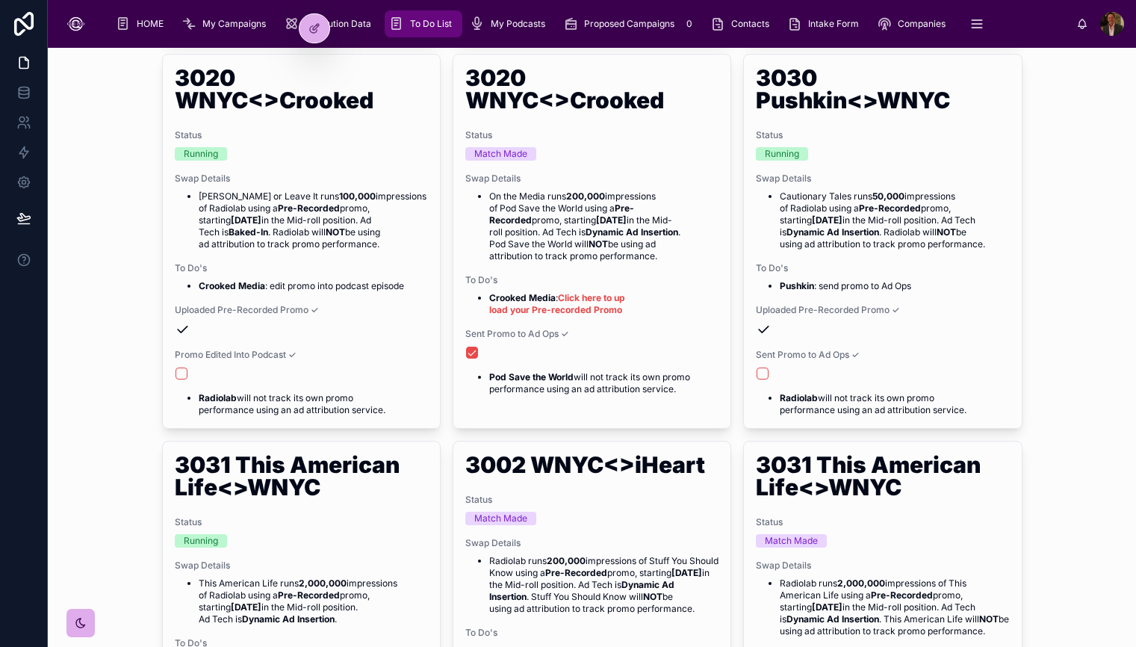
scroll to position [559, 0]
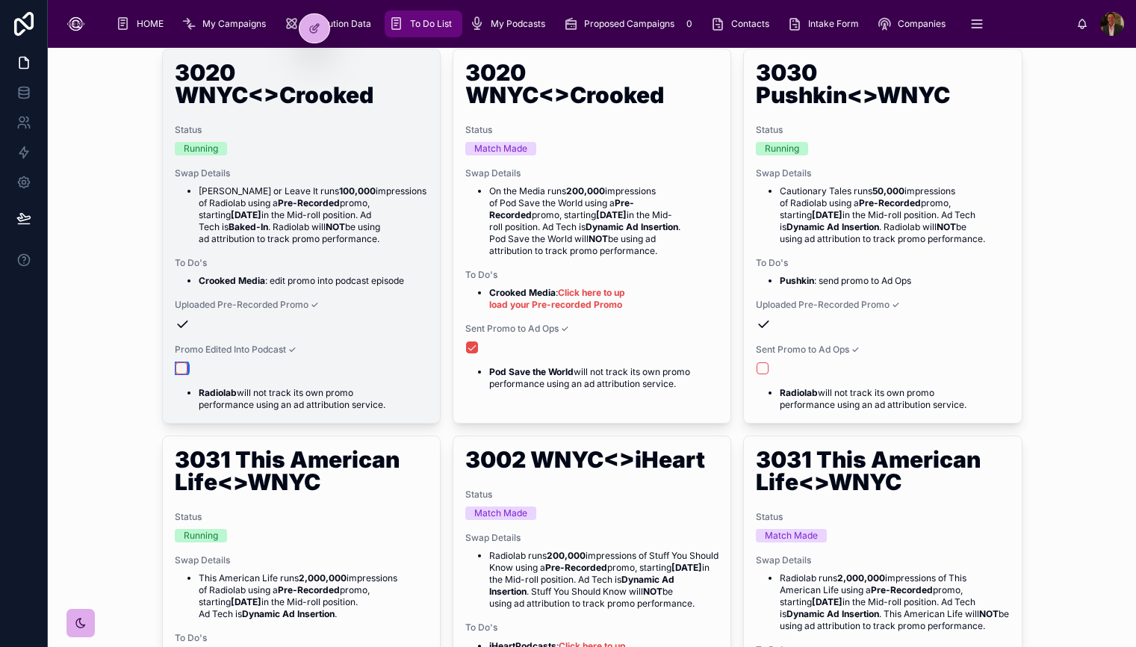
click at [181, 364] on button "button" at bounding box center [181, 368] width 12 height 12
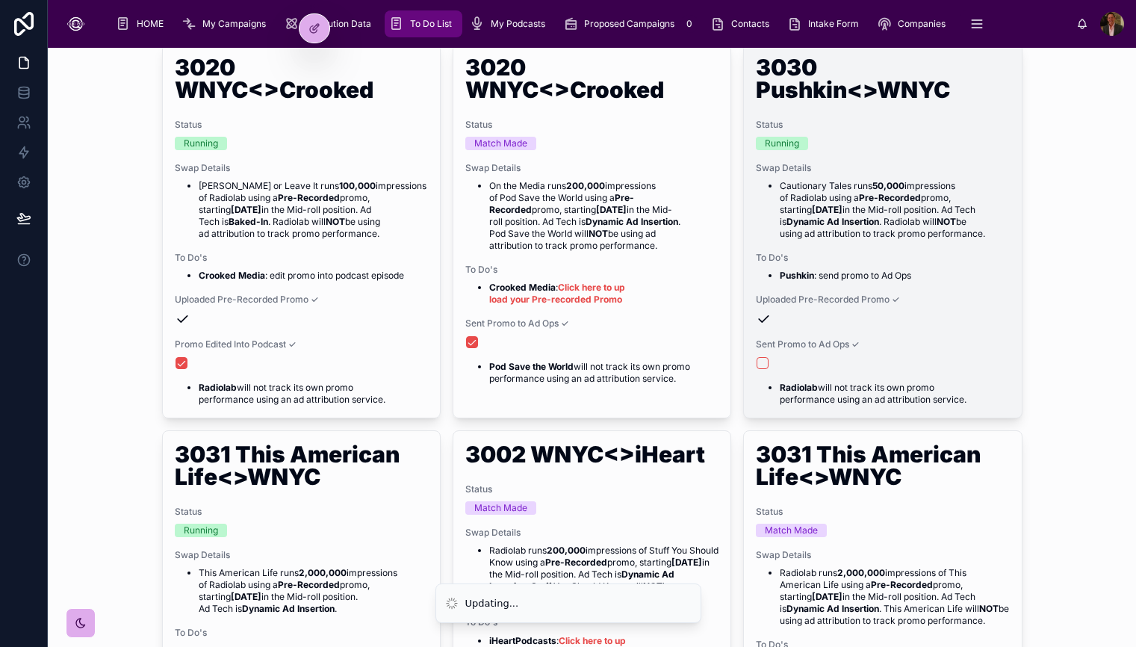
scroll to position [588, 0]
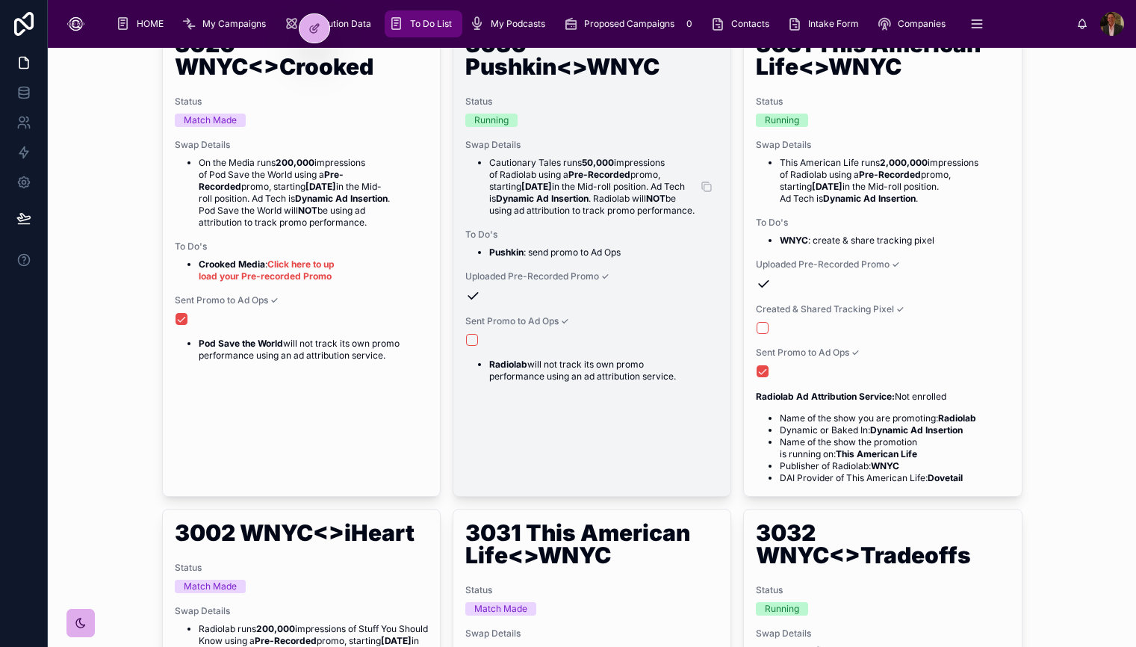
click at [621, 183] on li "Cautionary Tales runs 50,000 impressions of Radiolab using a Pre-Recorded promo…" at bounding box center [603, 187] width 229 height 60
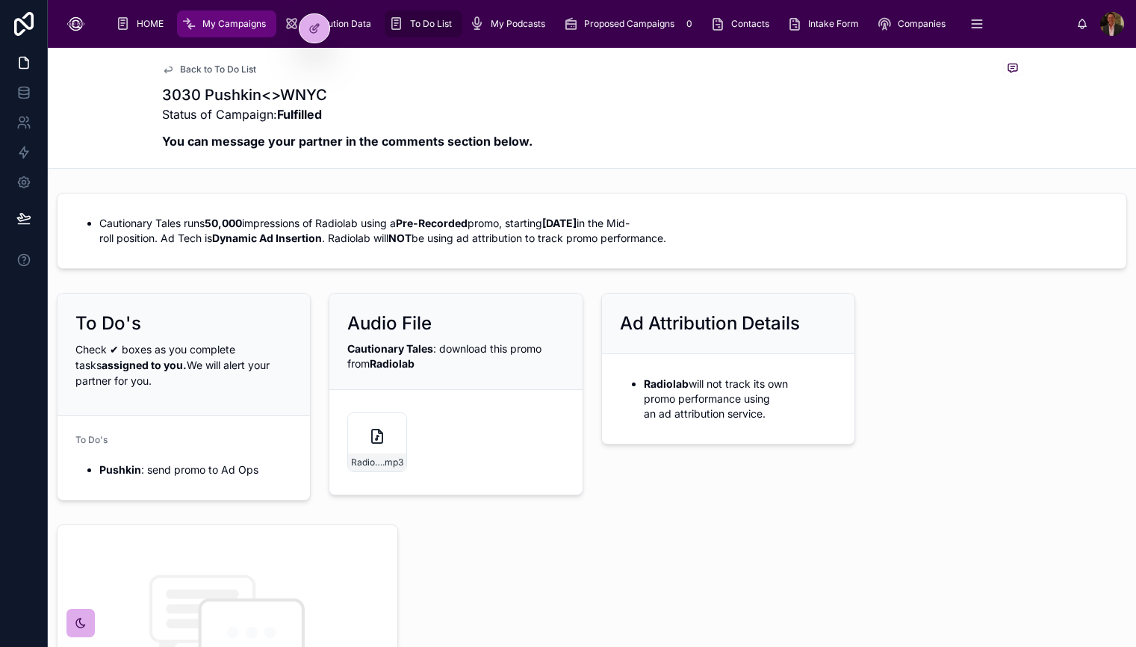
click at [420, 26] on span "To Do List" at bounding box center [431, 24] width 42 height 12
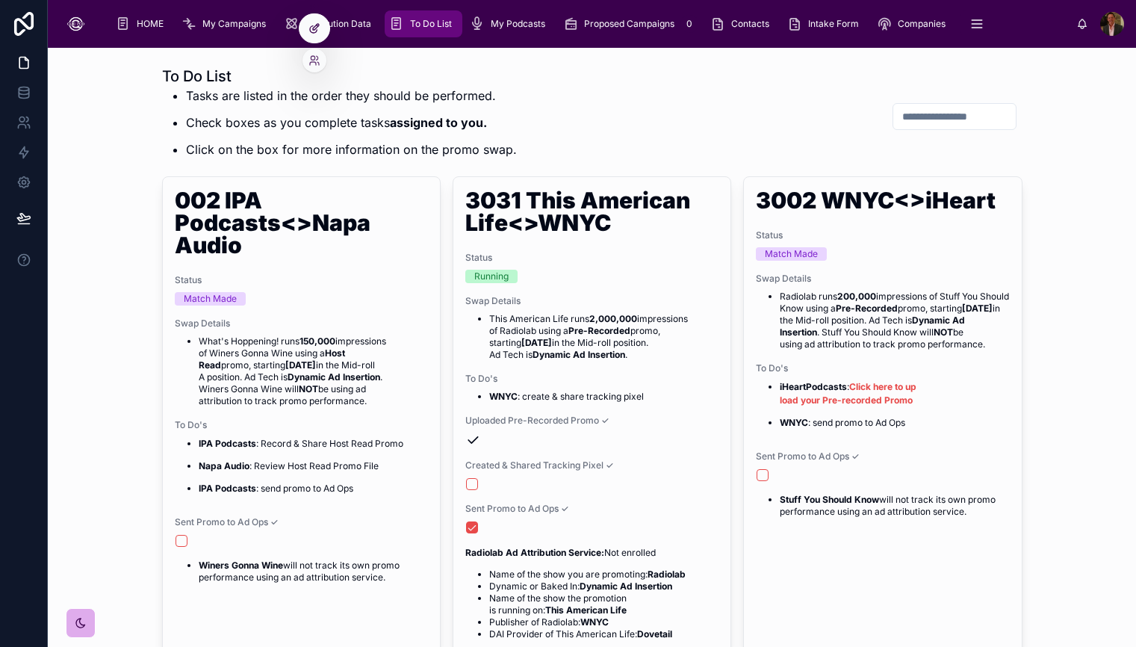
click at [314, 34] on icon at bounding box center [314, 28] width 12 height 12
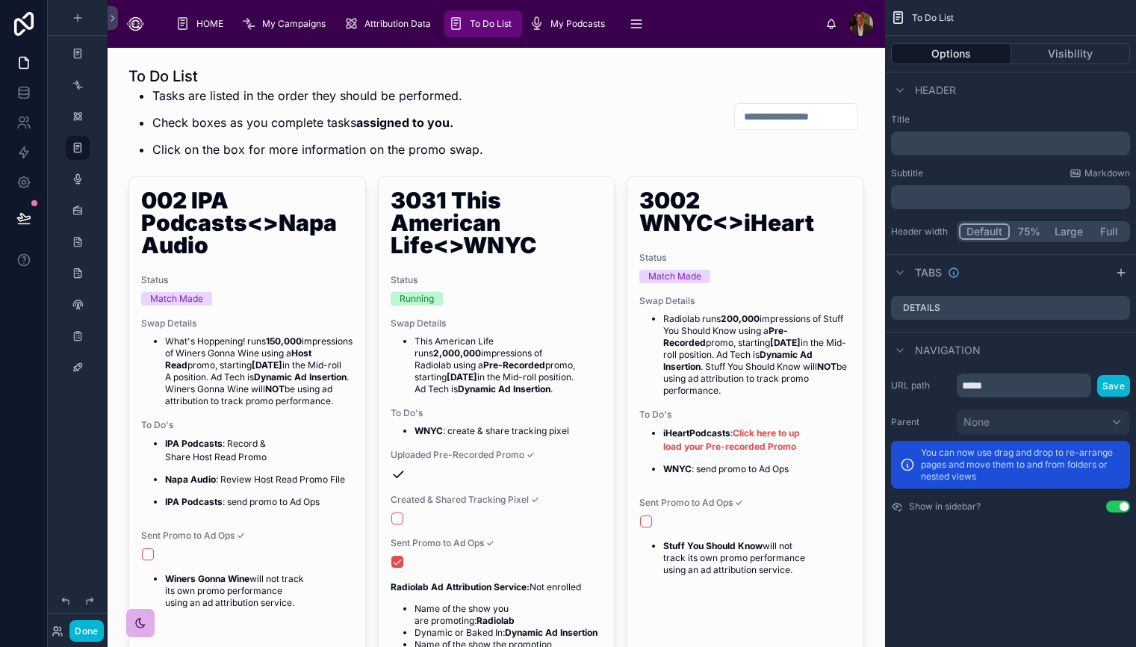
click at [966, 52] on button "Options" at bounding box center [951, 53] width 120 height 21
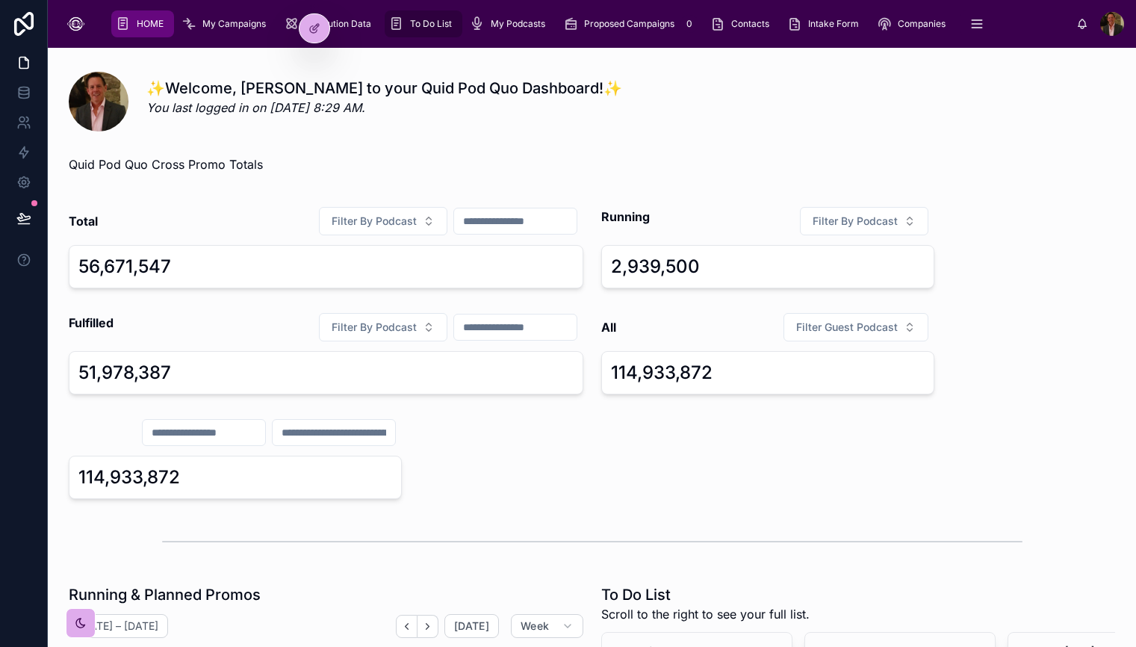
click at [436, 21] on span "To Do List" at bounding box center [431, 24] width 42 height 12
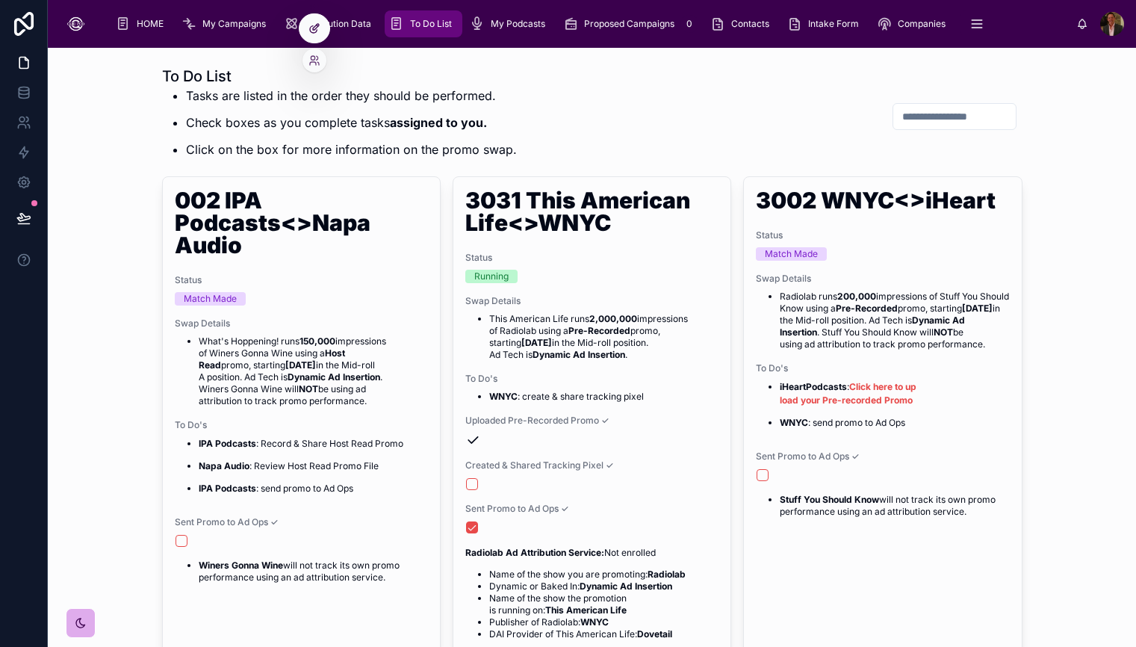
click at [314, 29] on icon at bounding box center [314, 28] width 12 height 12
click at [307, 21] on div at bounding box center [314, 28] width 30 height 28
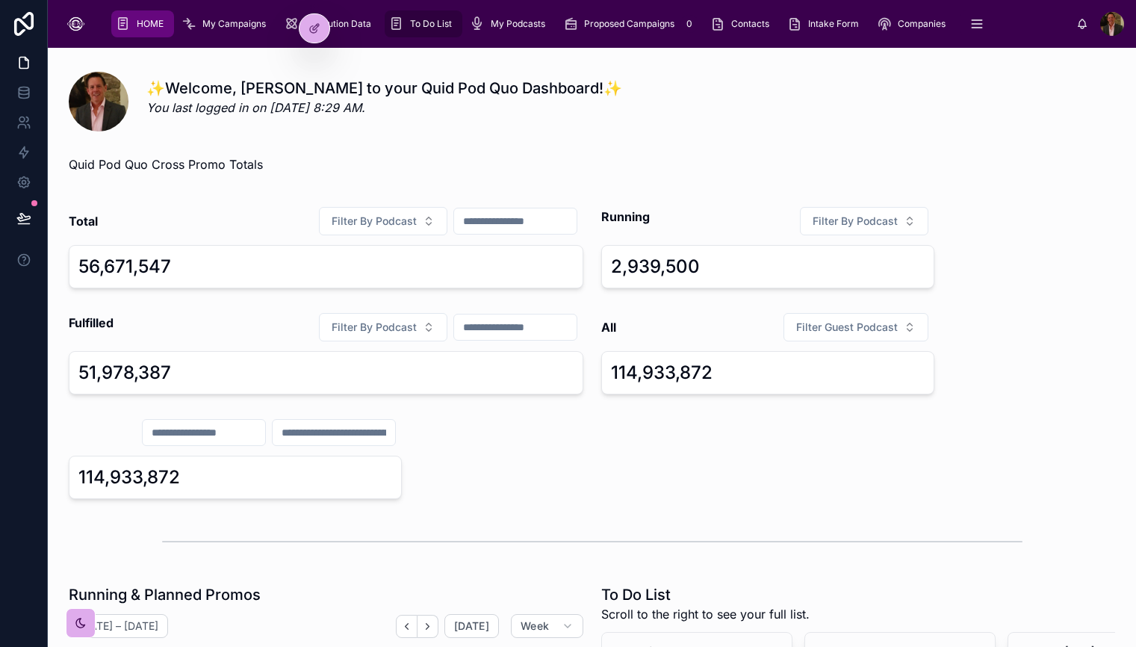
click at [431, 17] on div "To Do List" at bounding box center [423, 24] width 69 height 24
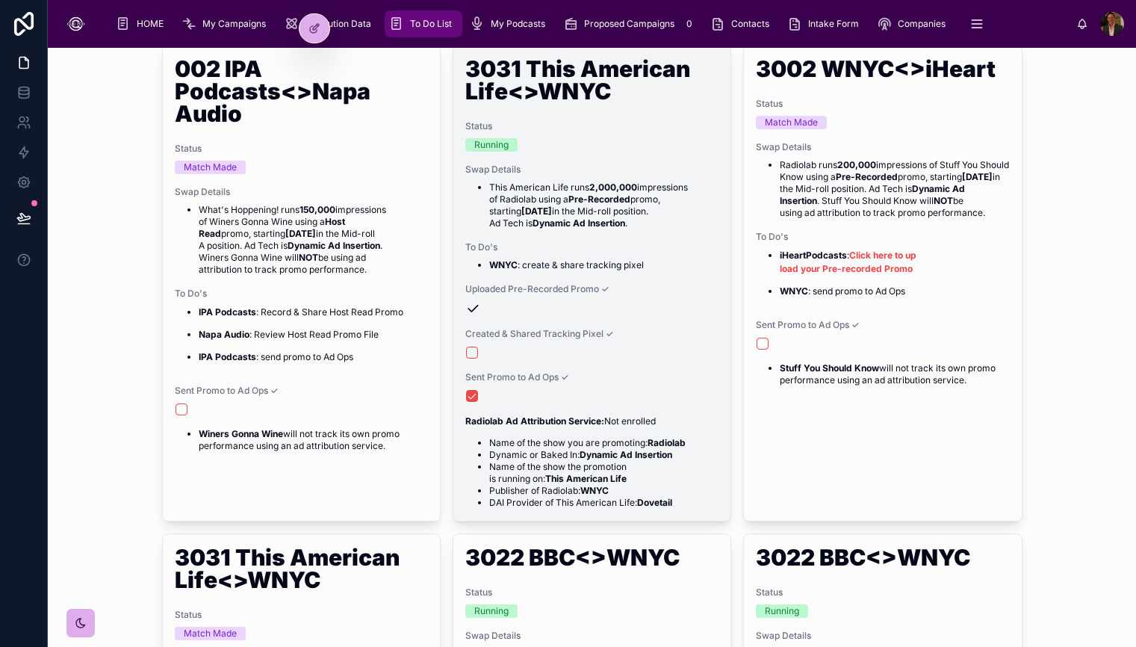
scroll to position [132, 0]
click at [473, 354] on button "button" at bounding box center [472, 352] width 12 height 12
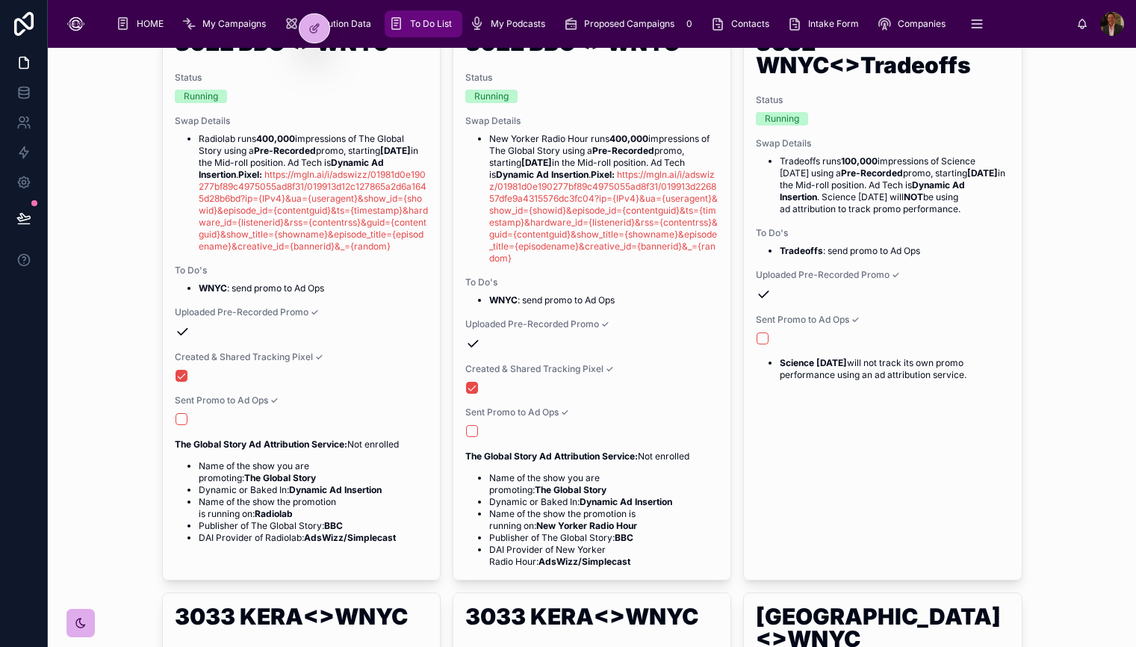
scroll to position [592, 0]
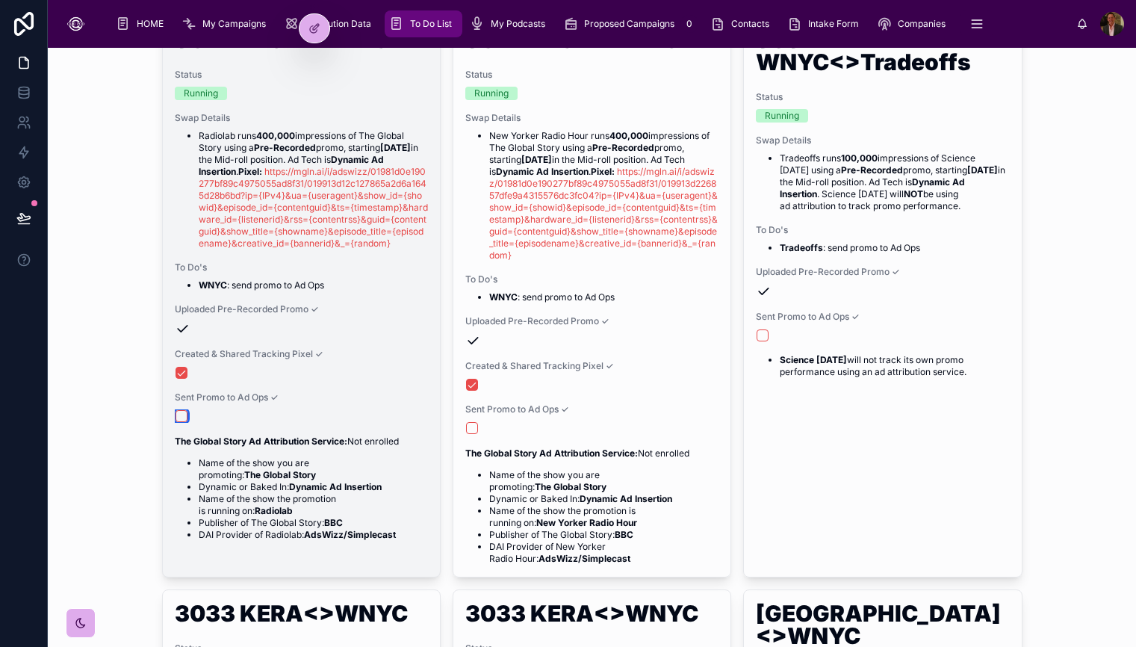
click at [180, 422] on button "button" at bounding box center [181, 416] width 12 height 12
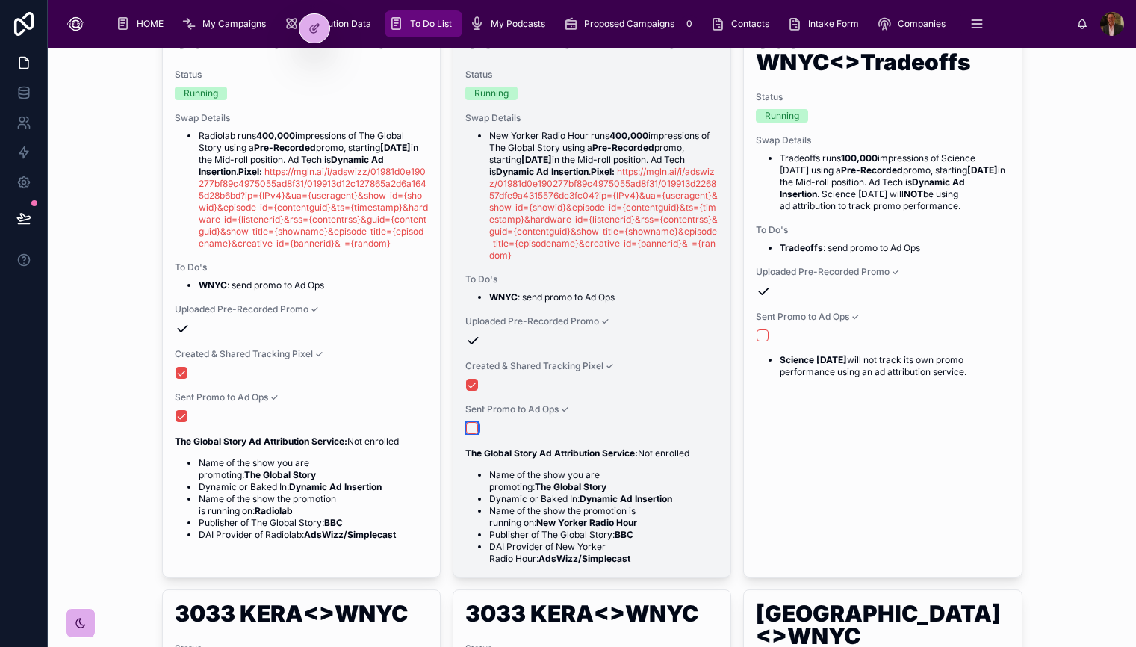
click at [471, 426] on button "button" at bounding box center [472, 428] width 12 height 12
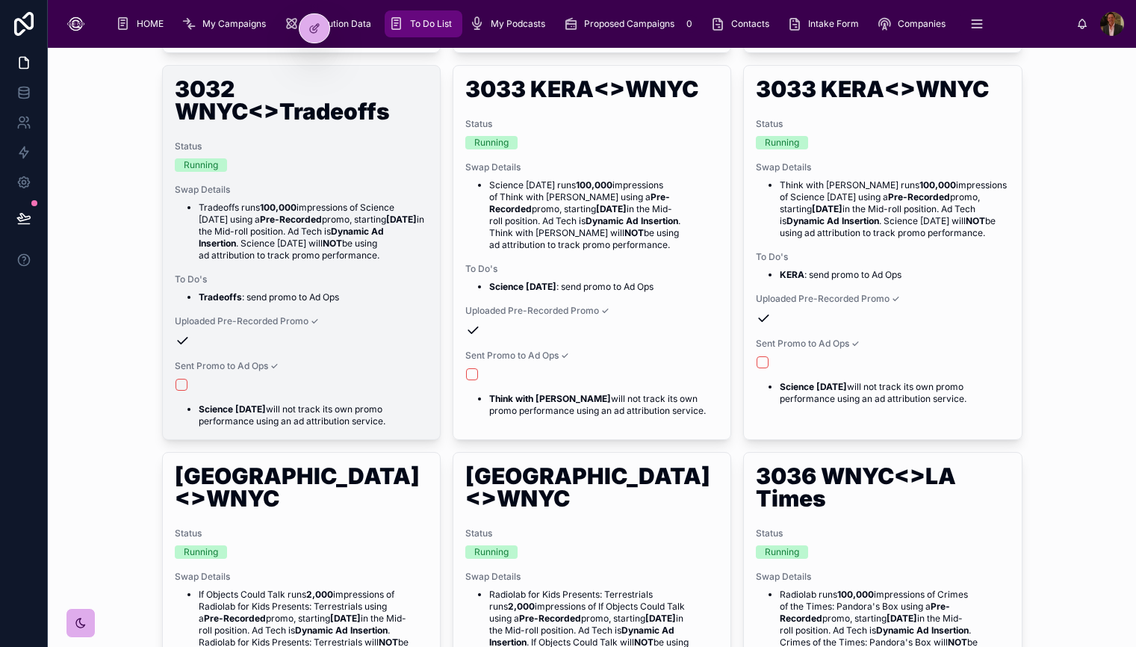
scroll to position [537, 0]
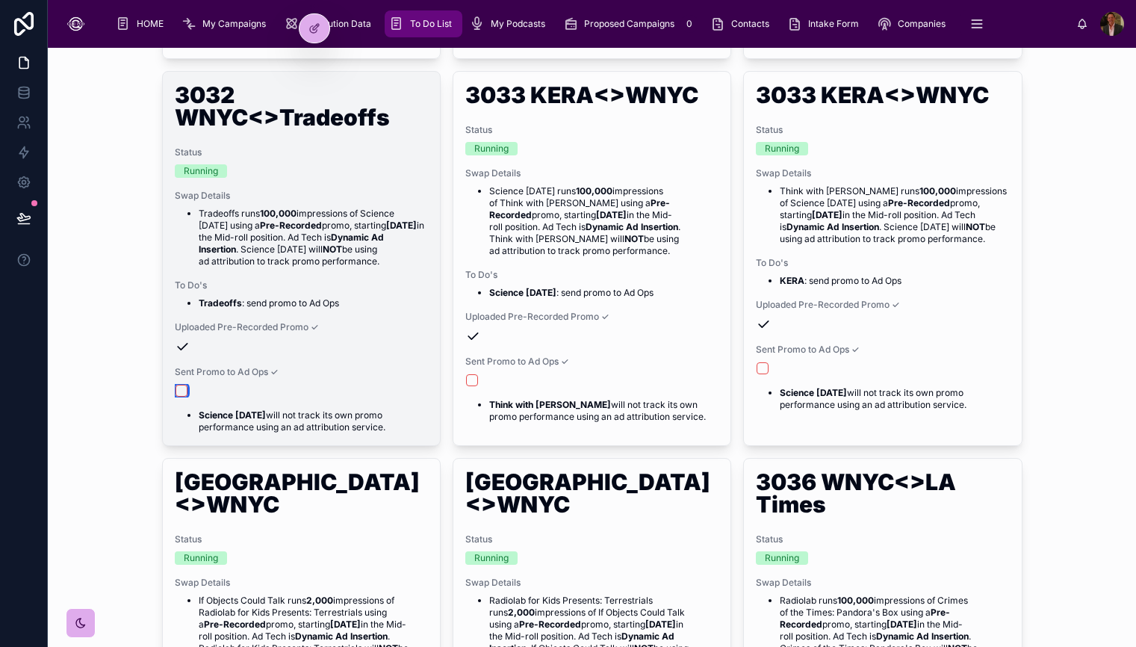
click at [181, 393] on button "button" at bounding box center [181, 391] width 12 height 12
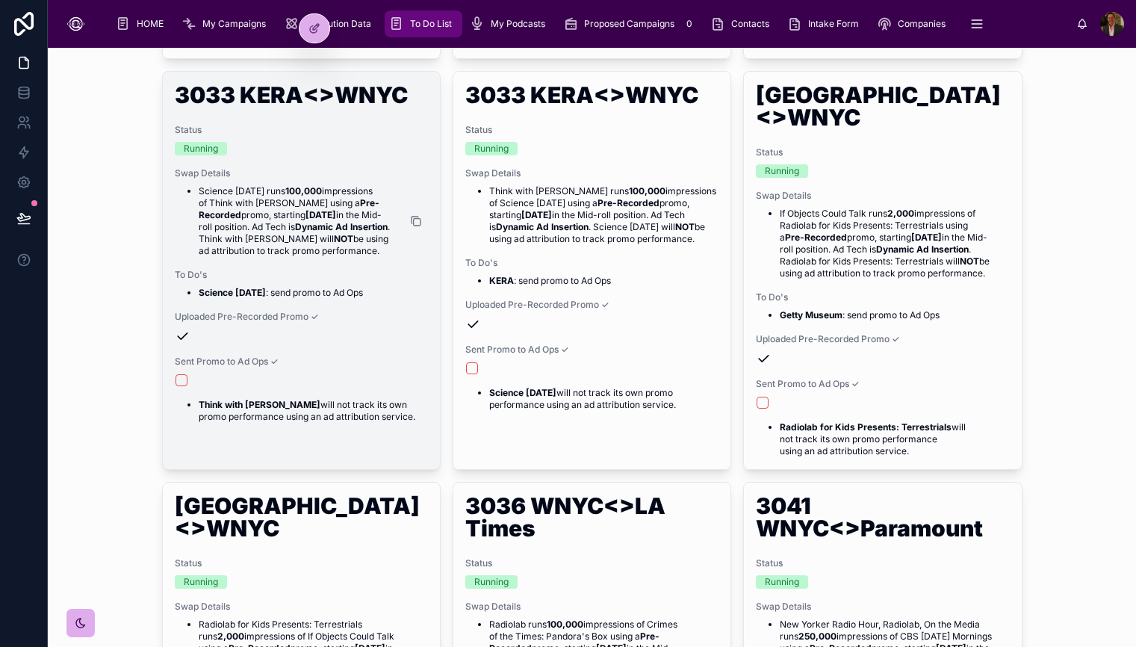
click at [417, 221] on icon at bounding box center [416, 221] width 12 height 12
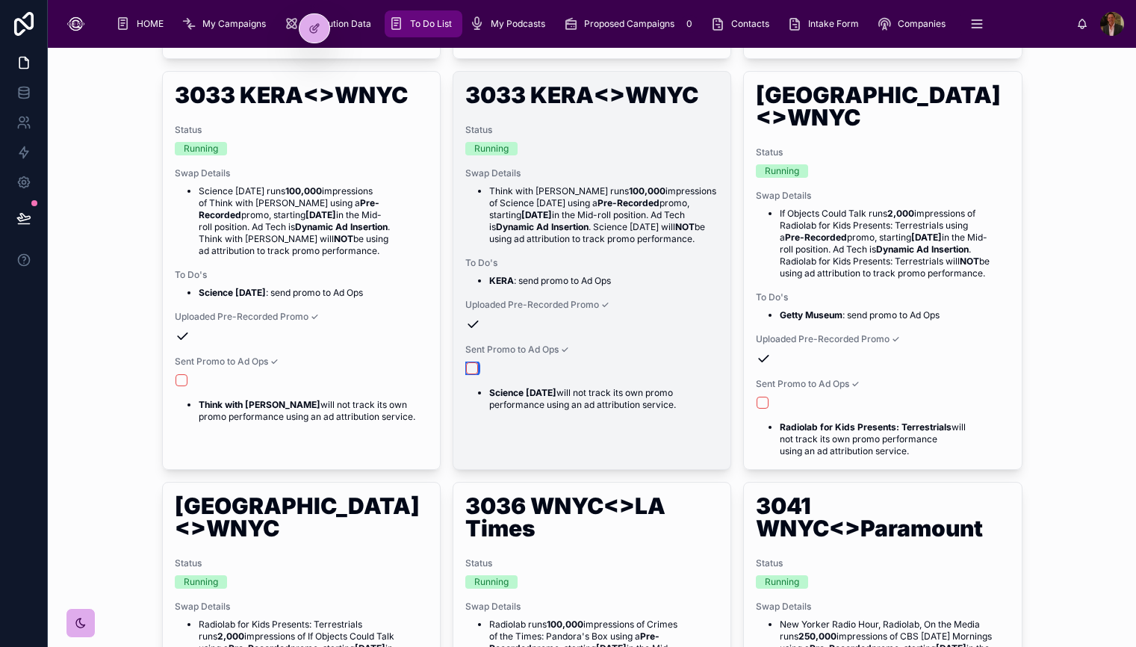
click at [473, 369] on button "button" at bounding box center [472, 368] width 12 height 12
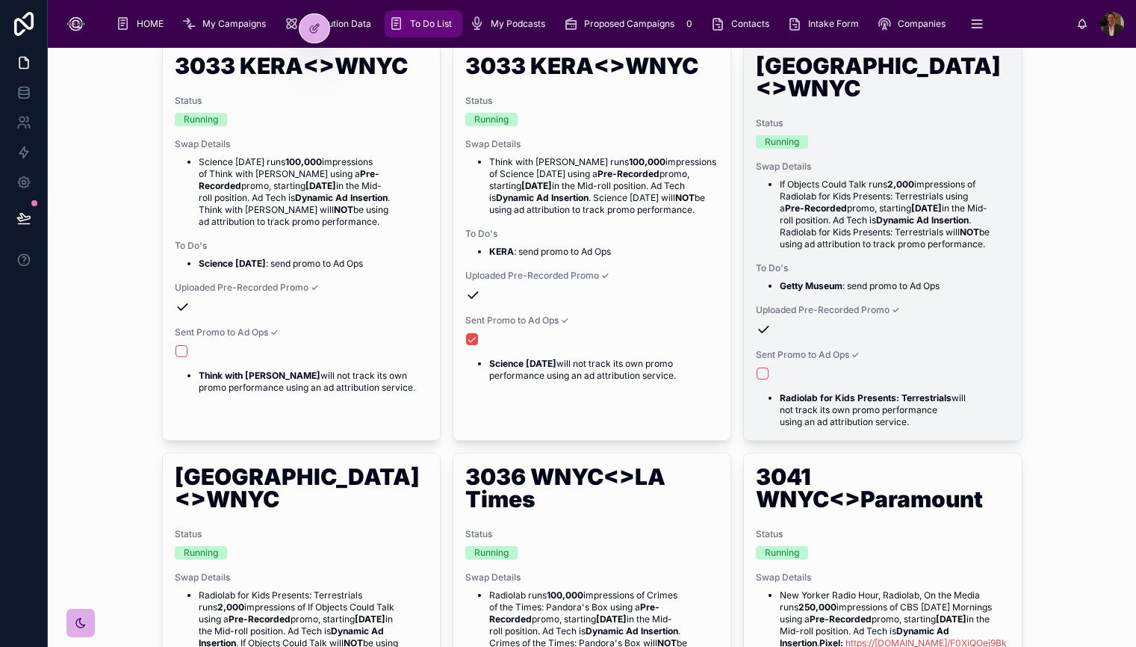
scroll to position [567, 0]
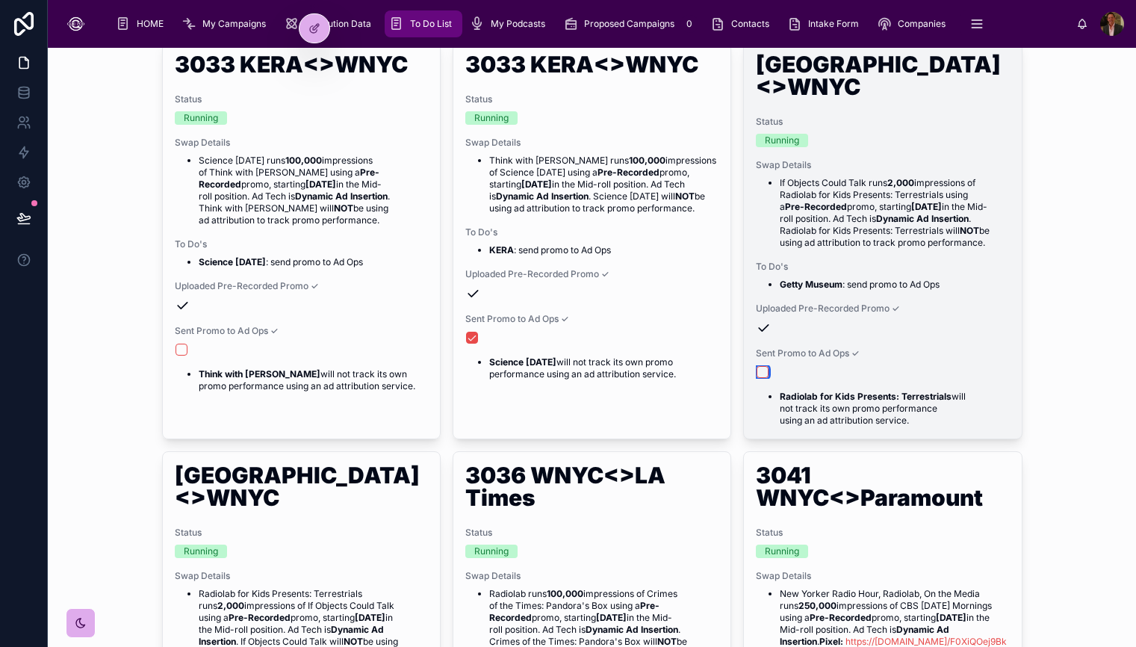
click at [762, 371] on button "button" at bounding box center [762, 372] width 12 height 12
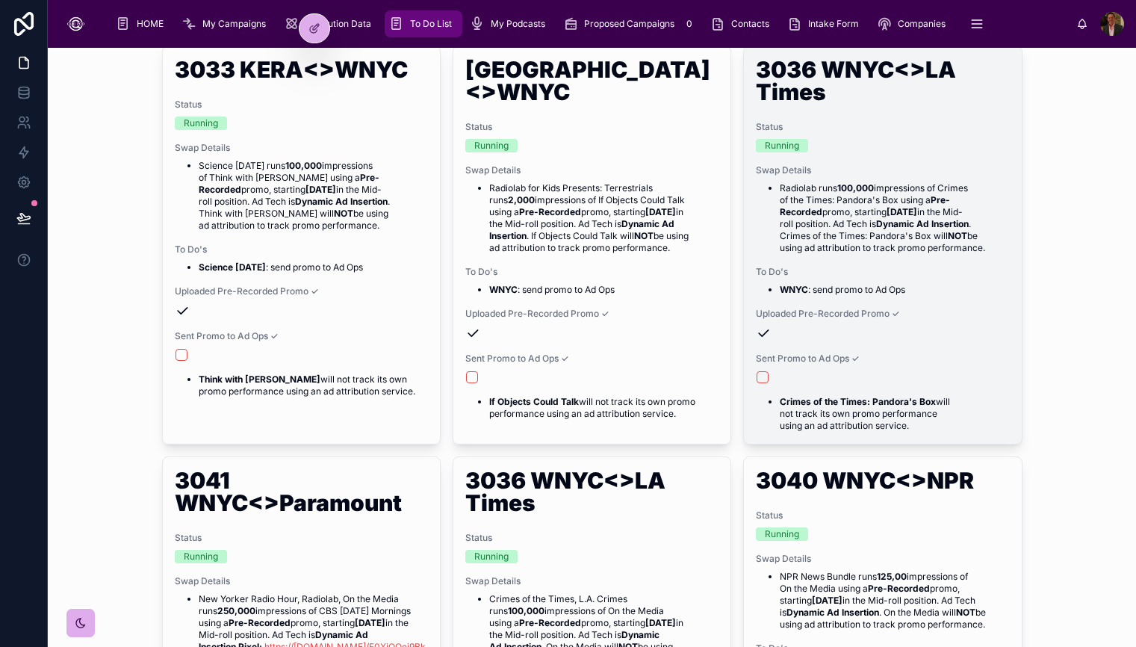
scroll to position [549, 0]
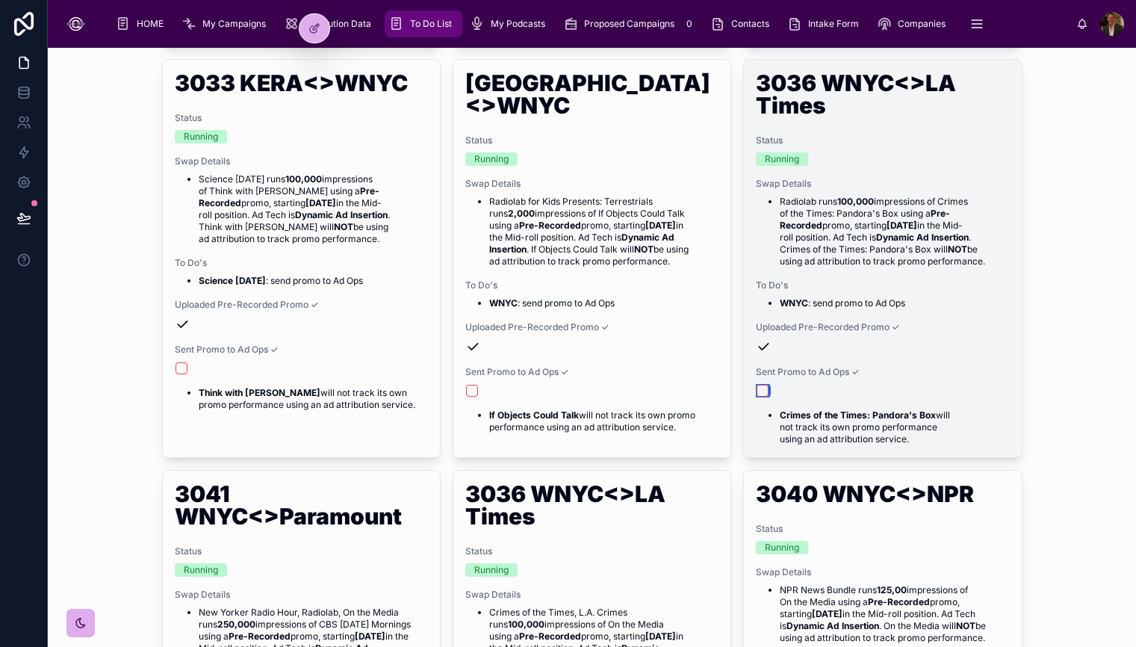
click at [766, 390] on button "button" at bounding box center [762, 391] width 12 height 12
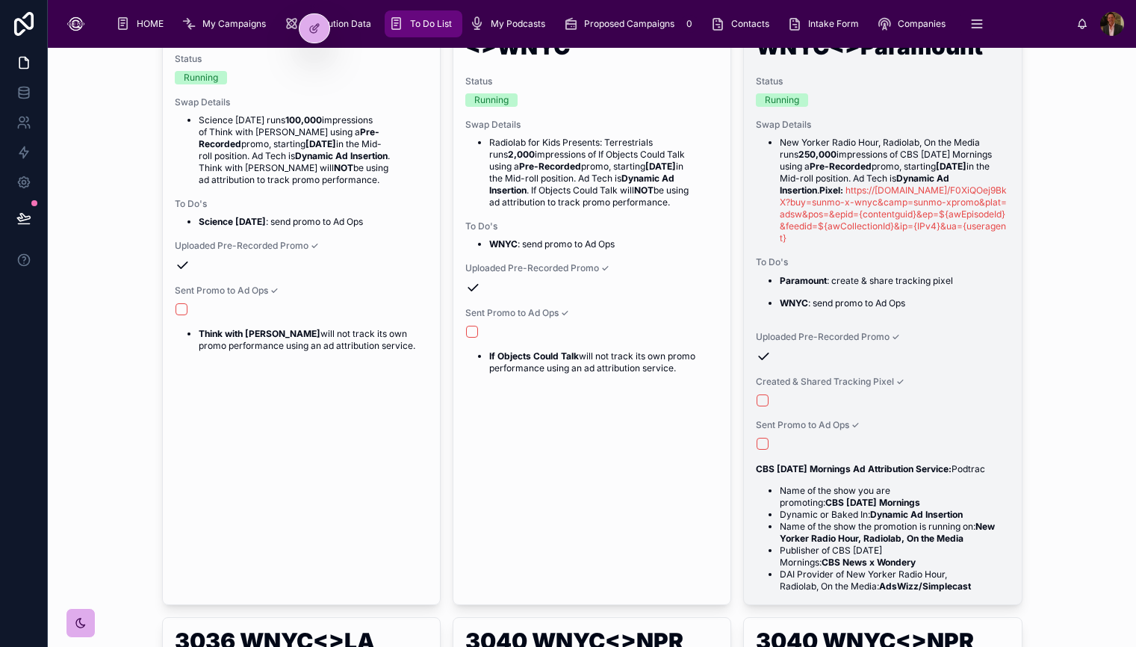
scroll to position [609, 0]
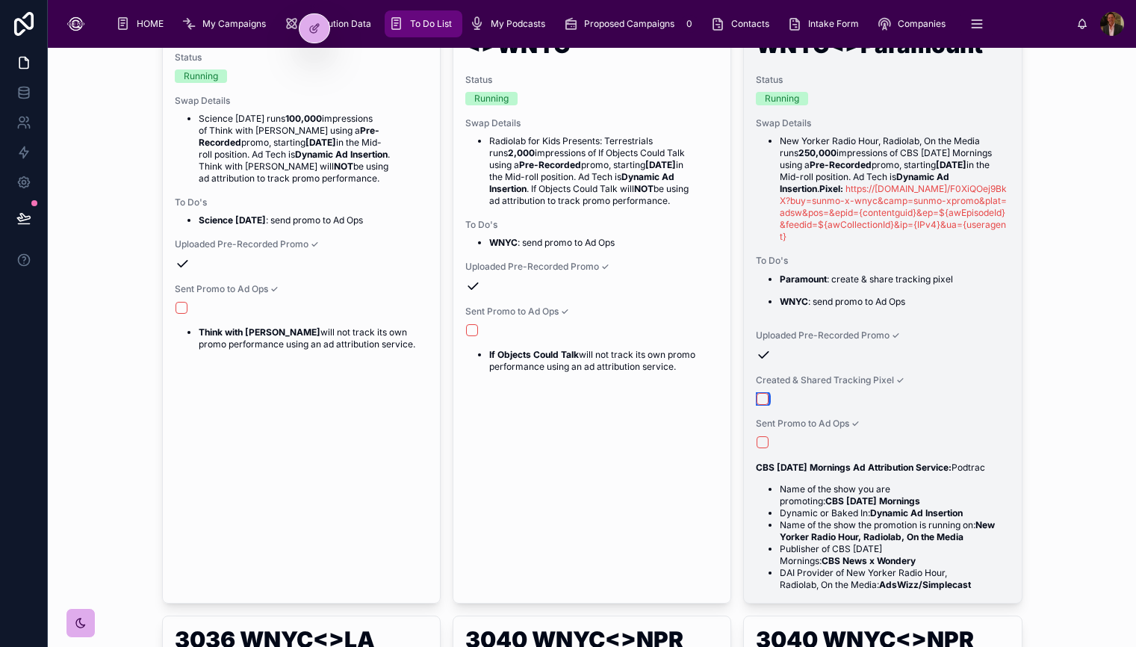
click at [762, 396] on button "button" at bounding box center [762, 399] width 12 height 12
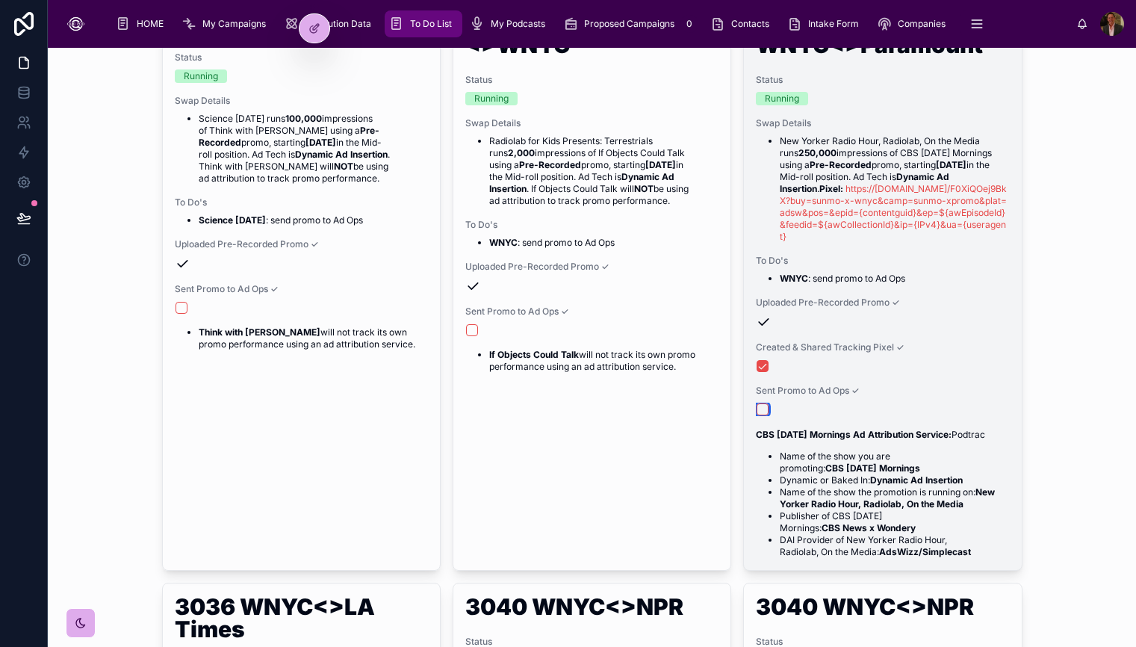
click at [762, 407] on button "button" at bounding box center [762, 409] width 12 height 12
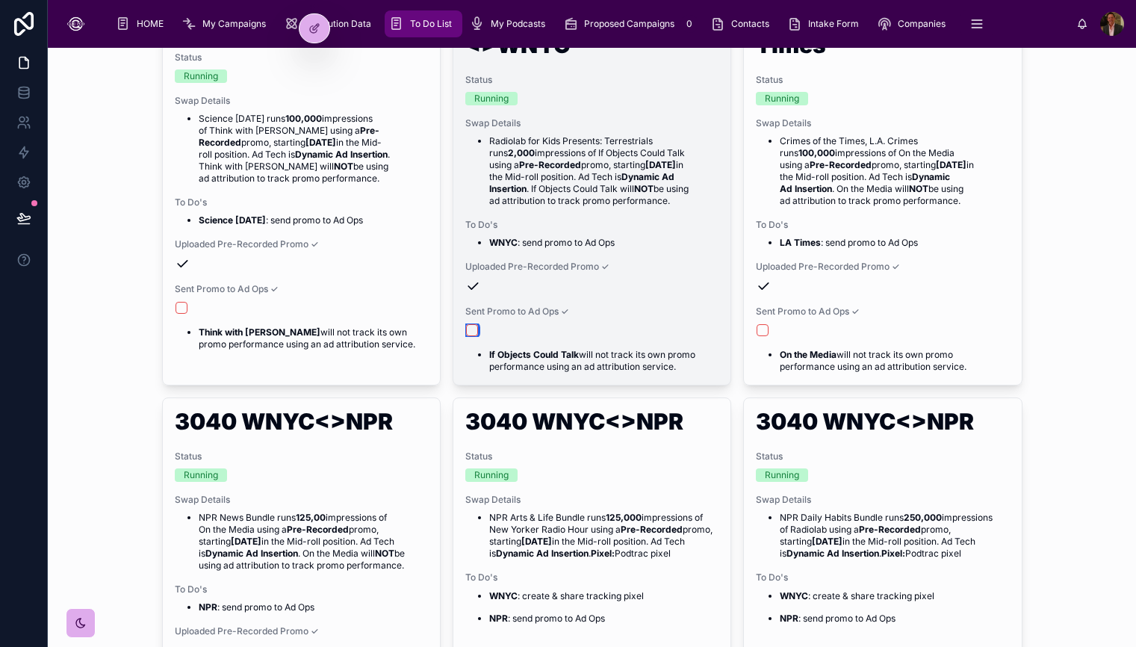
click at [472, 331] on button "button" at bounding box center [472, 330] width 12 height 12
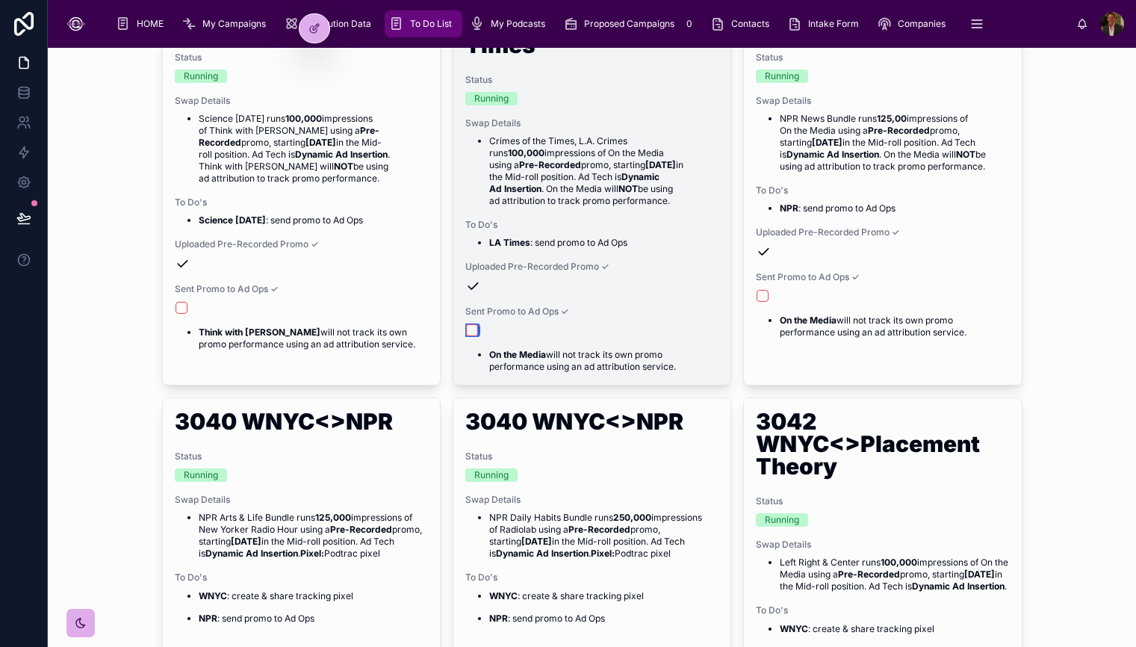
click at [470, 329] on button "button" at bounding box center [472, 330] width 12 height 12
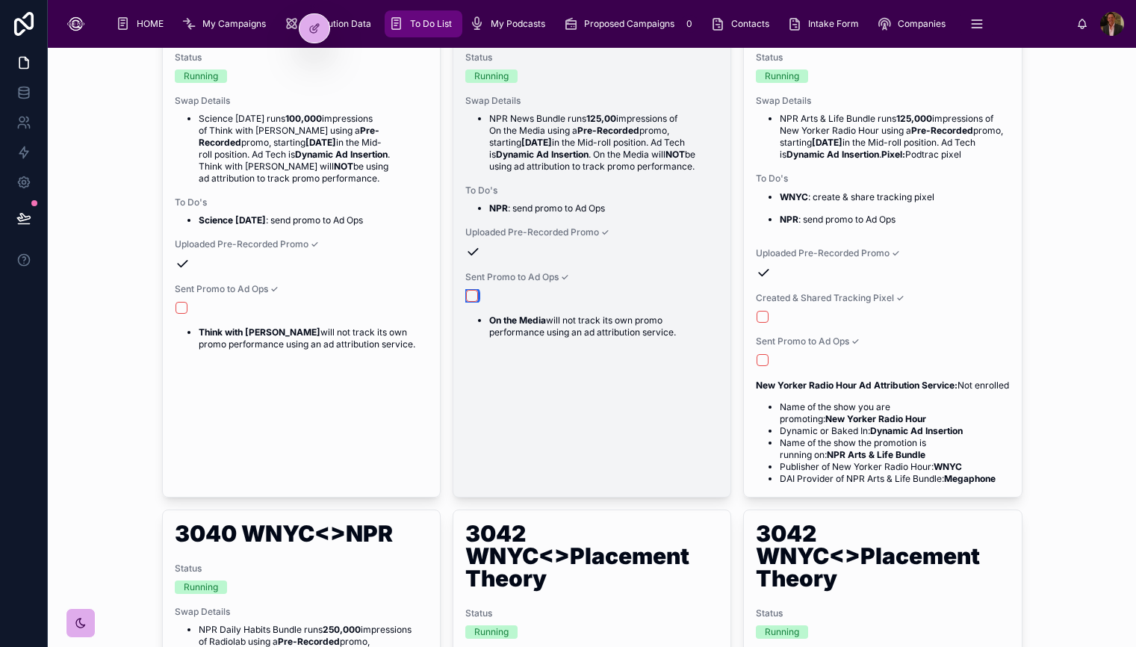
click at [473, 293] on button "button" at bounding box center [472, 296] width 12 height 12
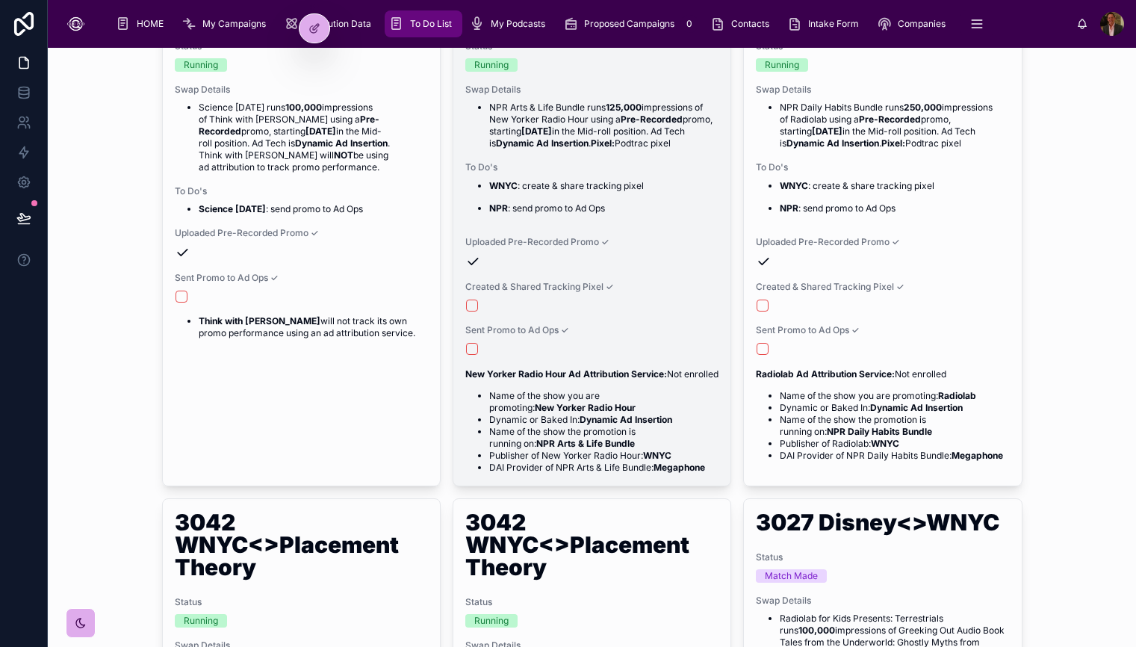
scroll to position [624, 0]
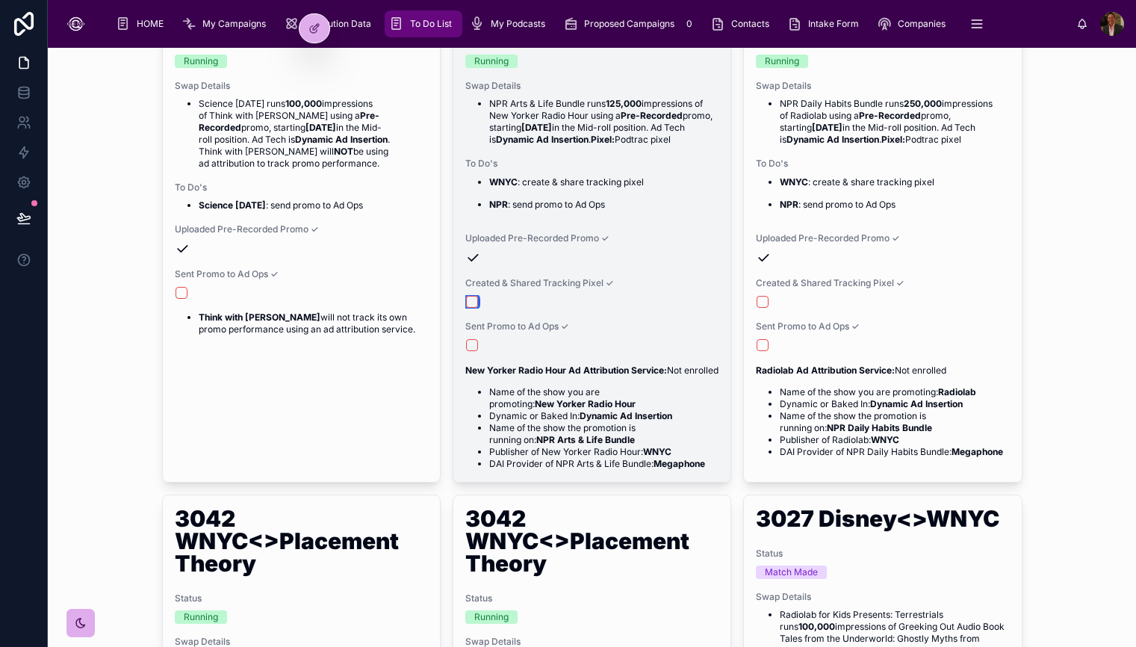
click at [474, 308] on button "button" at bounding box center [472, 302] width 12 height 12
click at [476, 351] on button "button" at bounding box center [472, 345] width 12 height 12
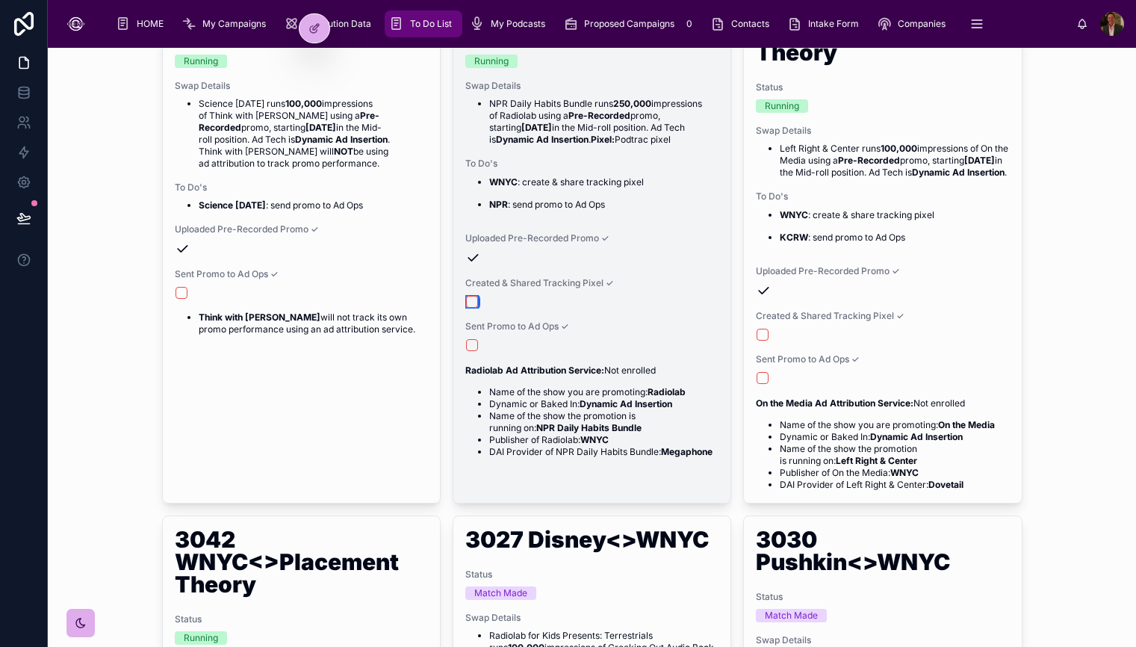
click at [473, 308] on button "button" at bounding box center [472, 302] width 12 height 12
click at [474, 351] on button "button" at bounding box center [472, 345] width 12 height 12
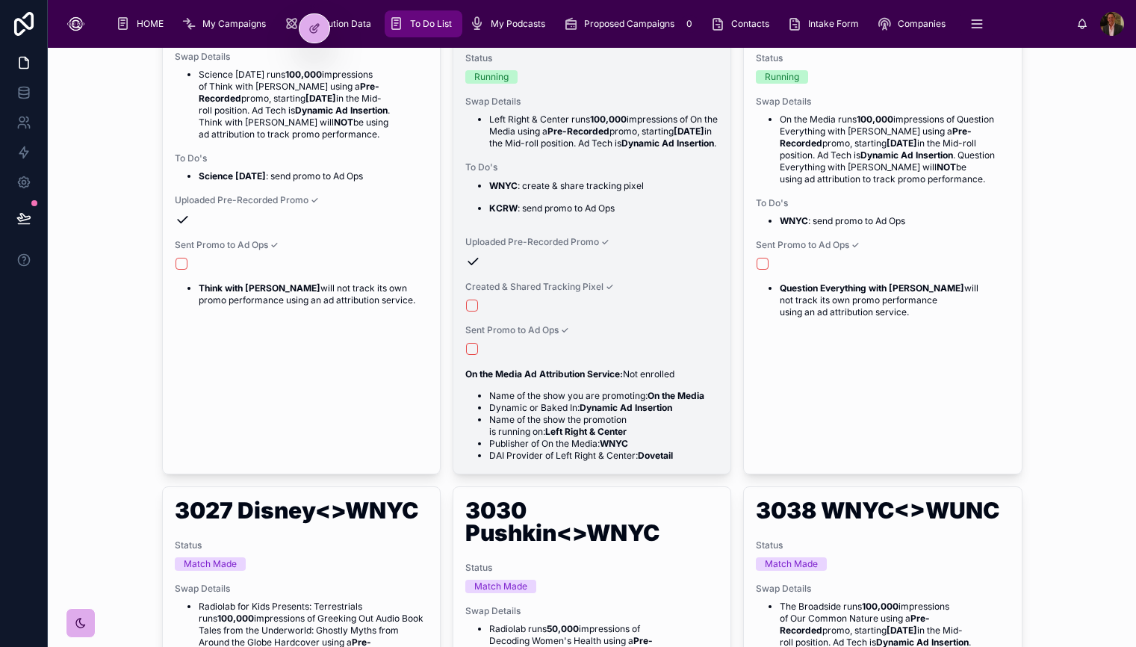
scroll to position [660, 0]
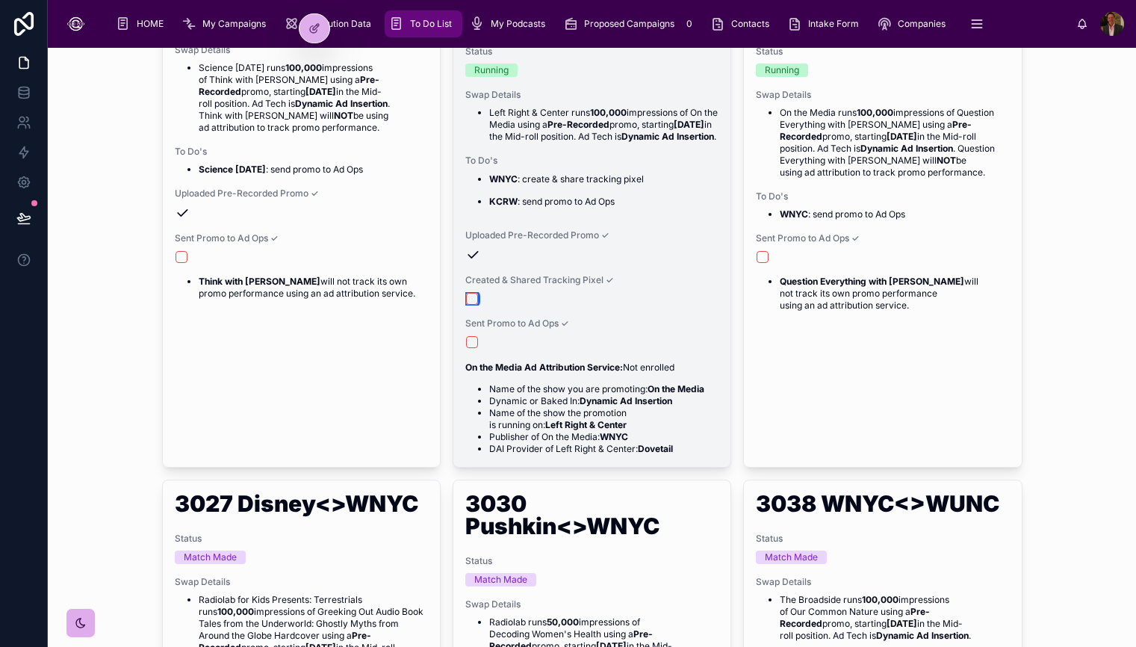
click at [472, 305] on button "button" at bounding box center [472, 299] width 12 height 12
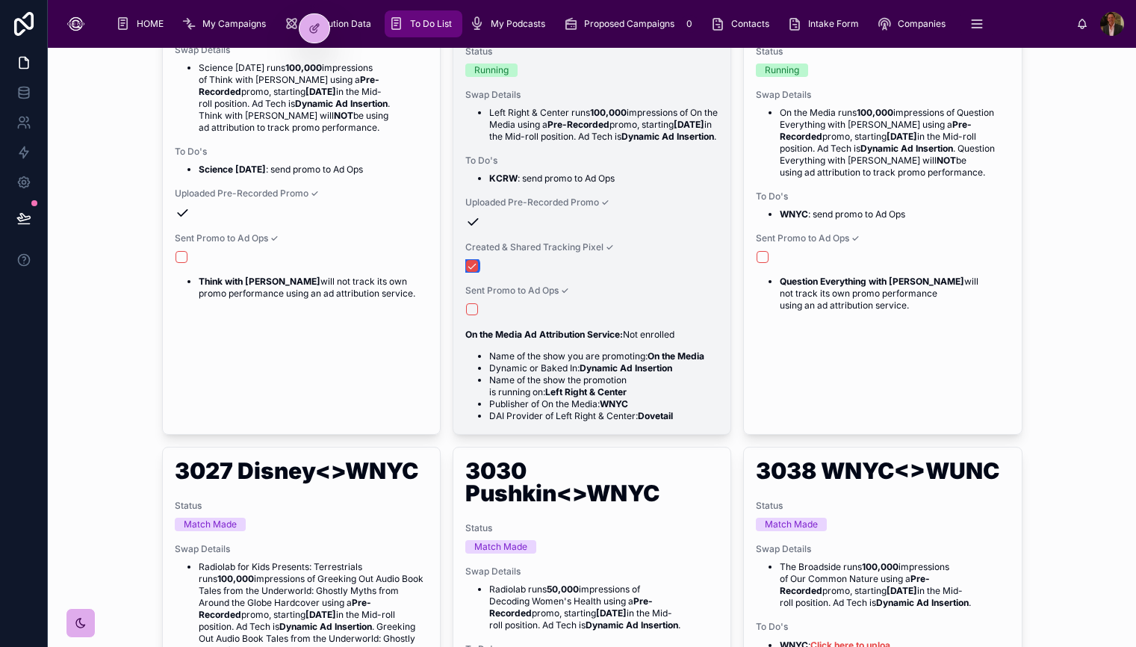
click at [476, 272] on button "button" at bounding box center [472, 266] width 12 height 12
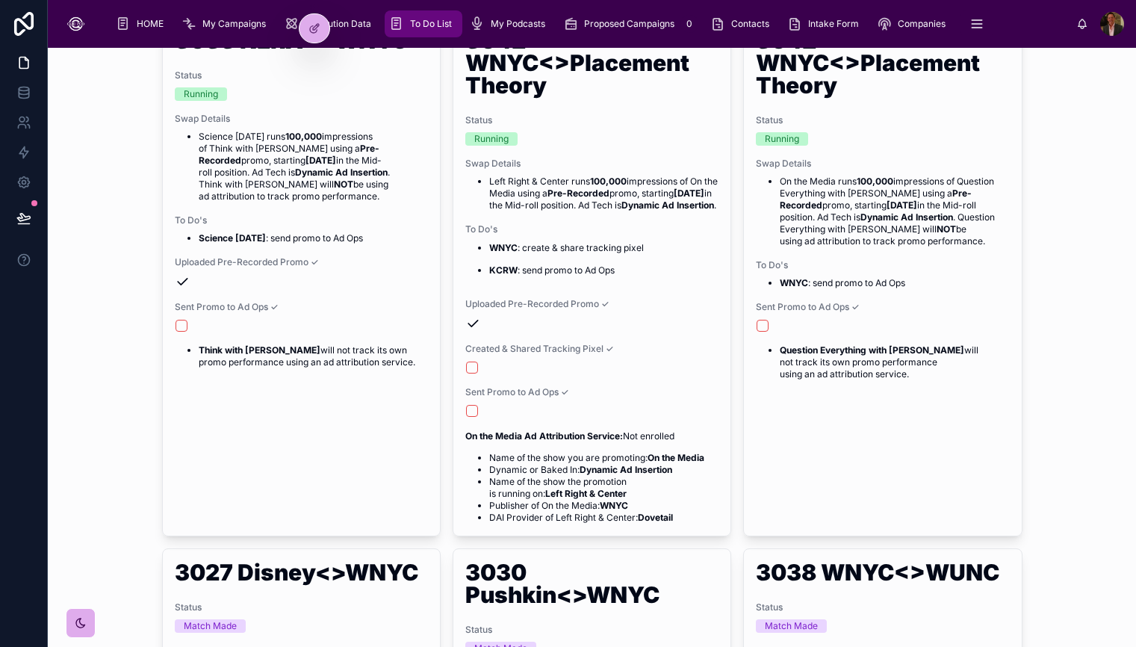
scroll to position [592, 0]
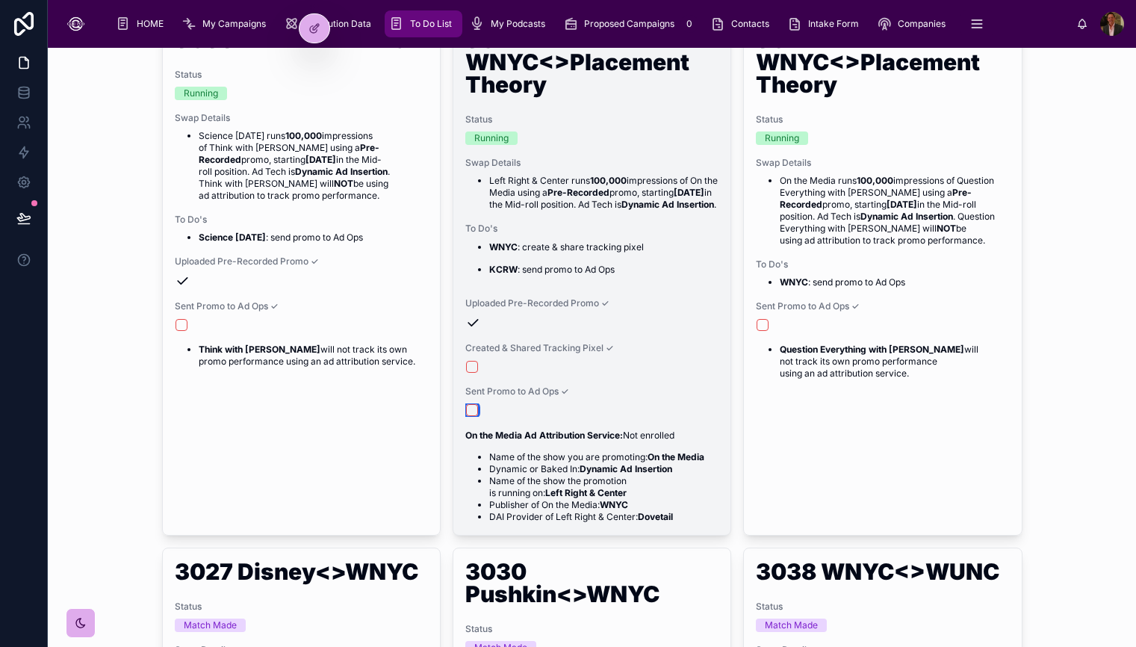
click at [471, 416] on button "button" at bounding box center [472, 410] width 12 height 12
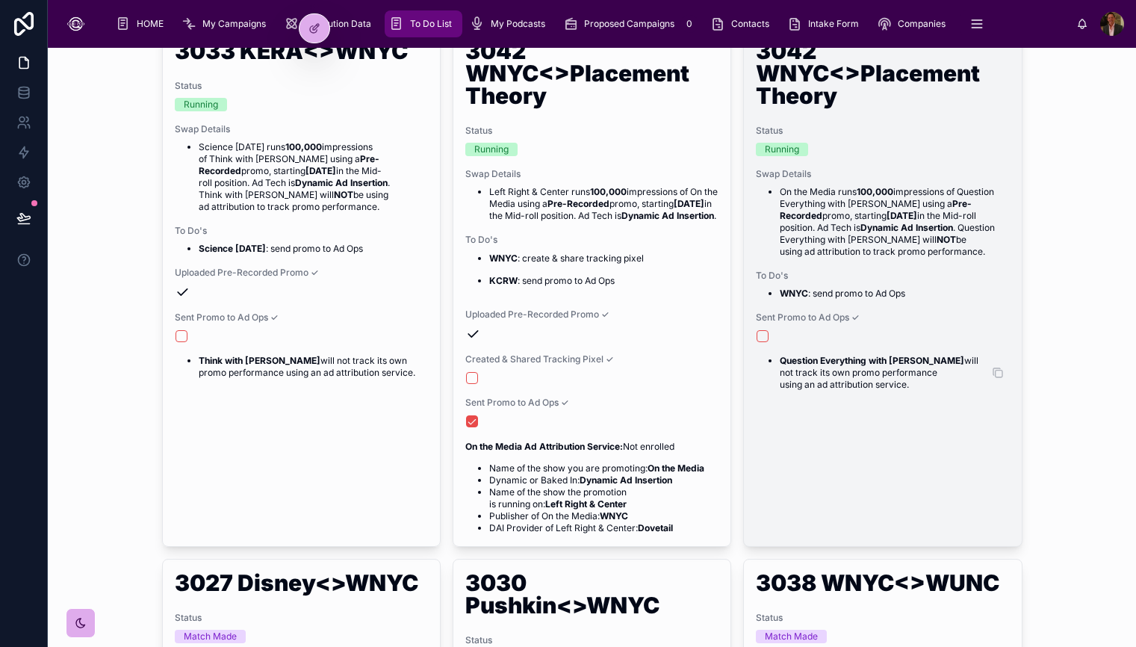
scroll to position [594, 0]
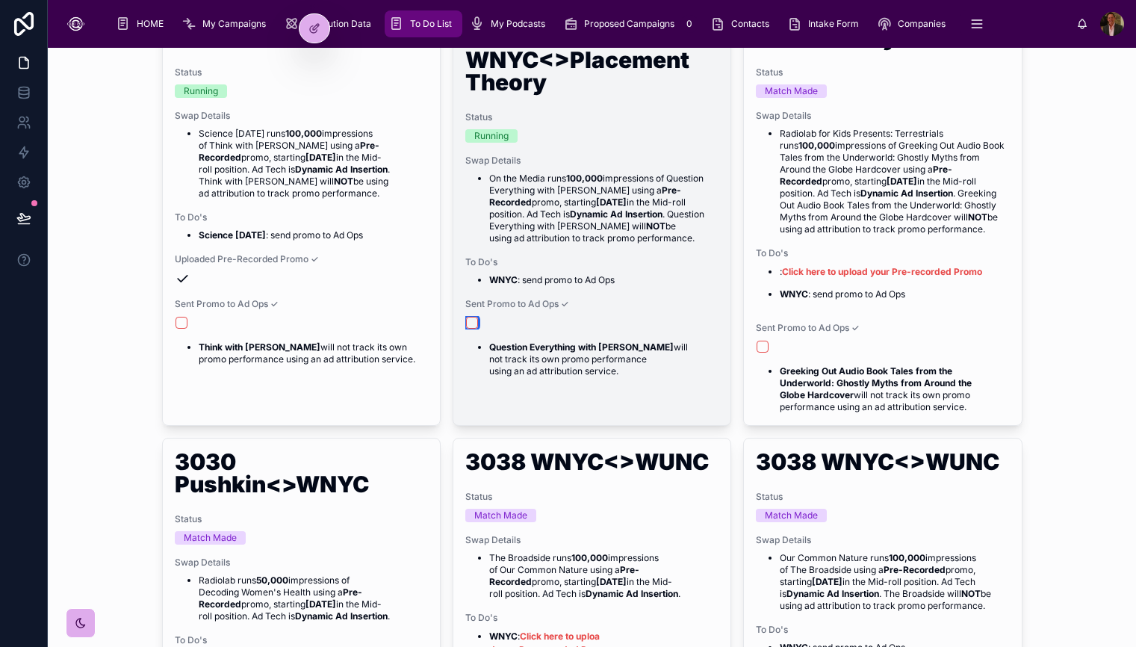
click at [473, 321] on button "button" at bounding box center [472, 323] width 12 height 12
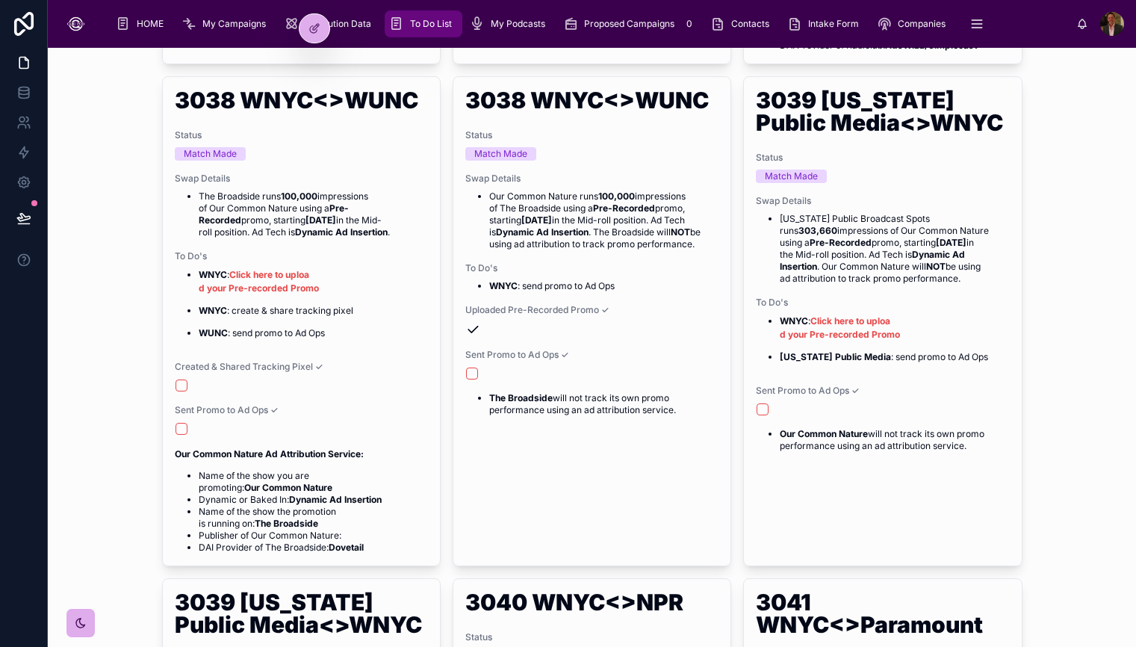
scroll to position [1086, 0]
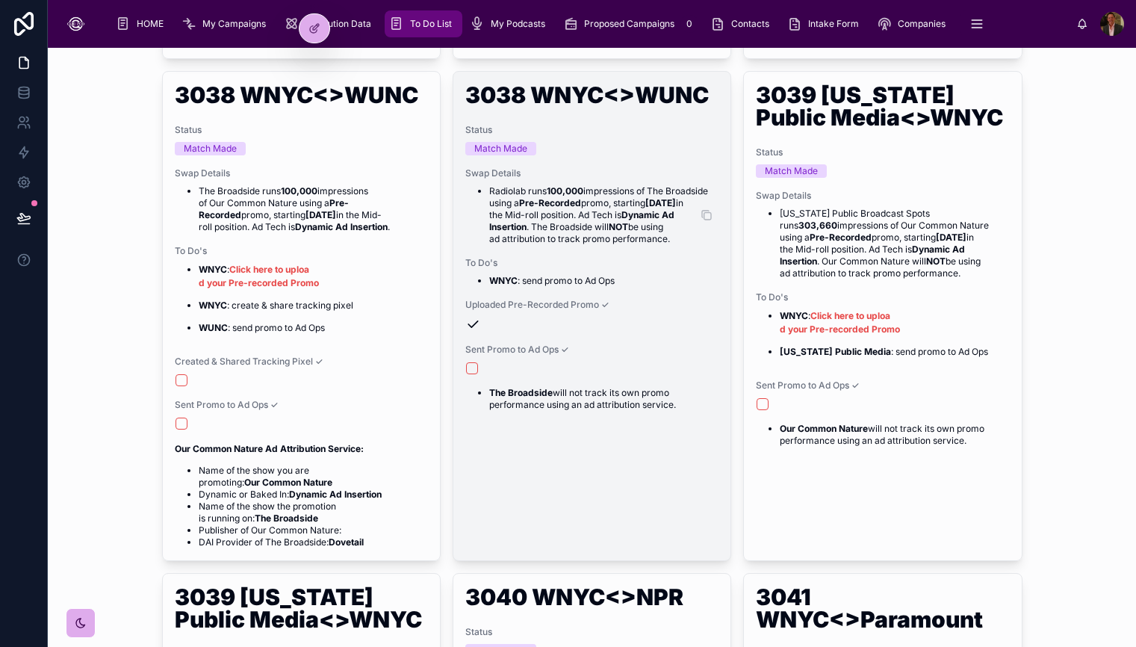
click at [570, 217] on li "Radiolab runs 100,000 impressions of The Broadside using a Pre-Recorded promo, …" at bounding box center [603, 215] width 229 height 60
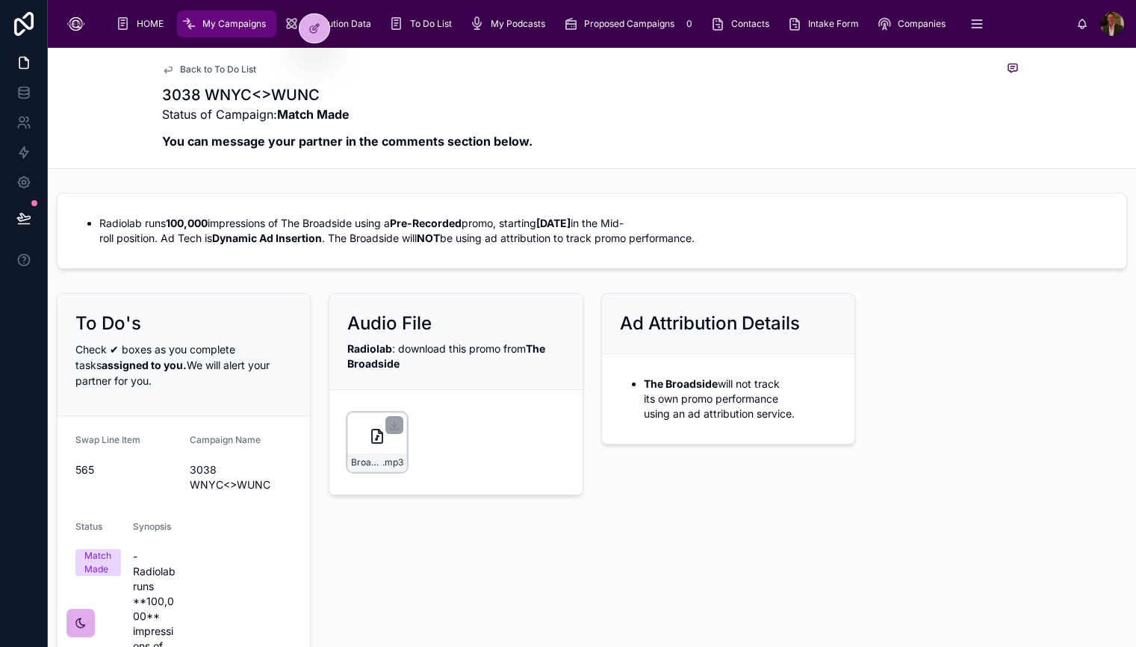
click at [379, 439] on icon at bounding box center [377, 436] width 18 height 18
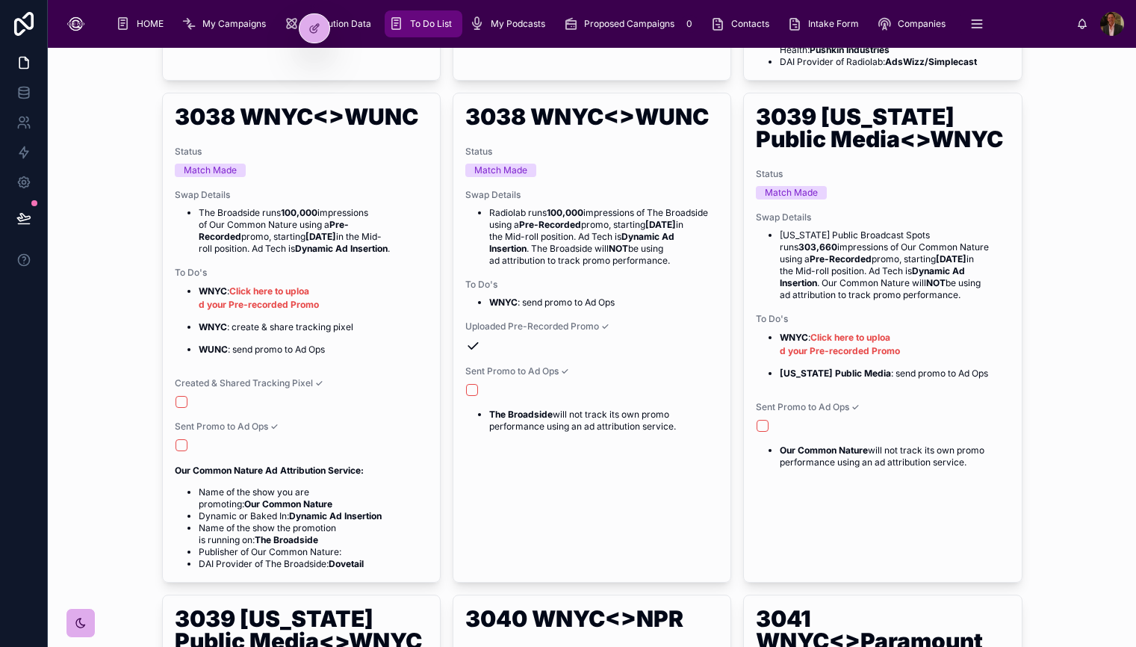
scroll to position [1066, 0]
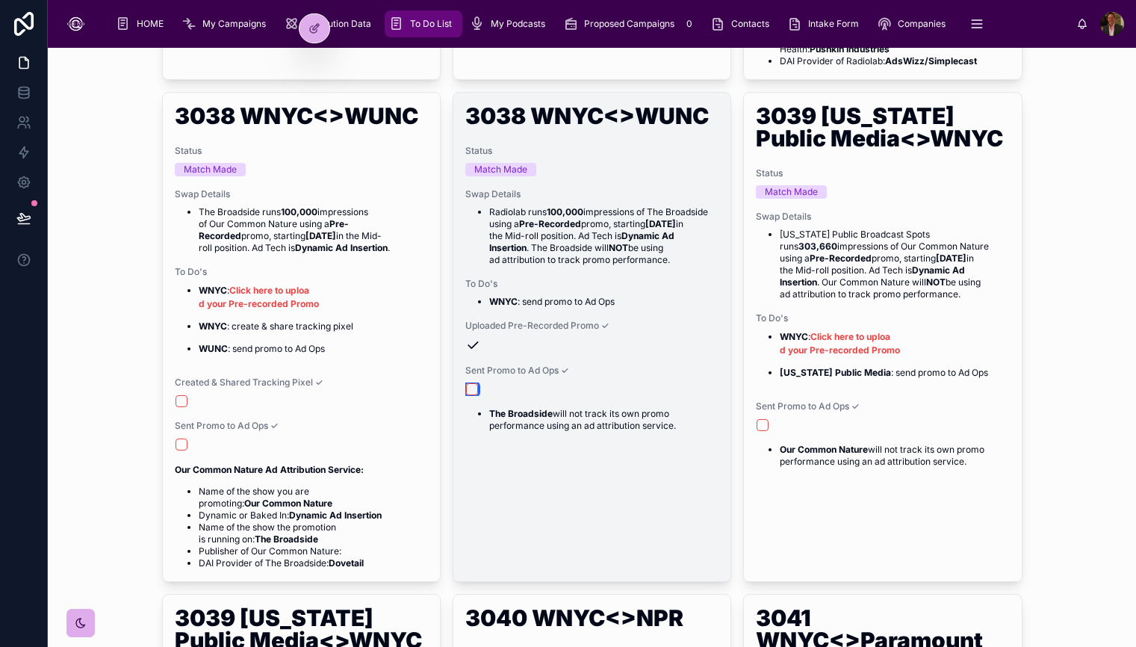
click at [471, 386] on button "button" at bounding box center [472, 389] width 12 height 12
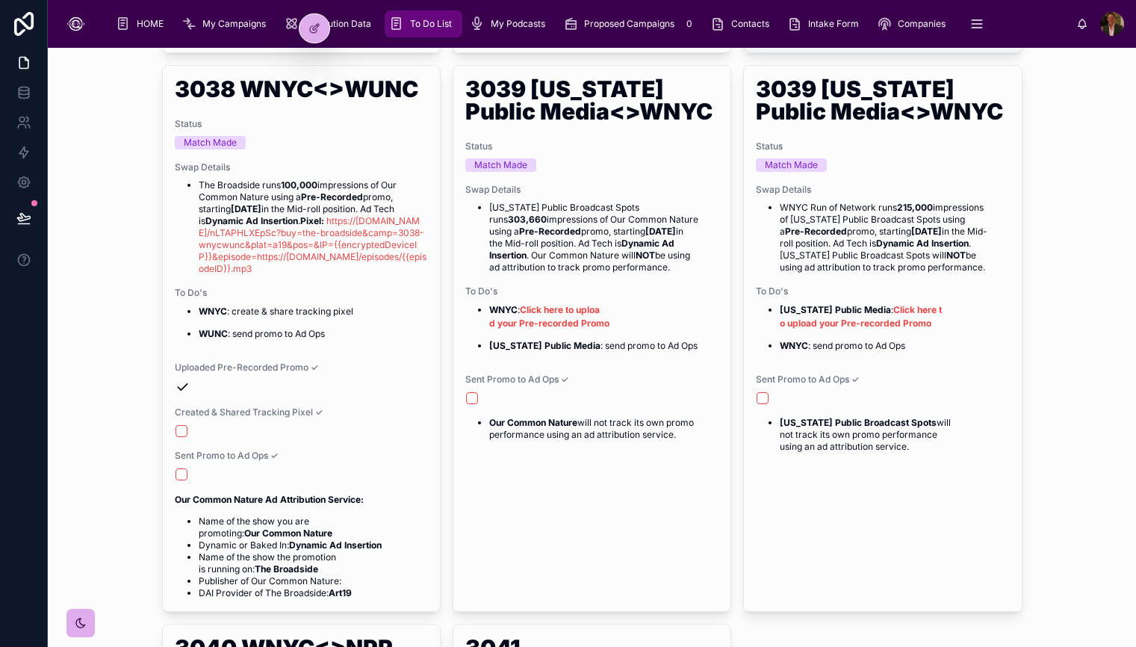
scroll to position [1116, 0]
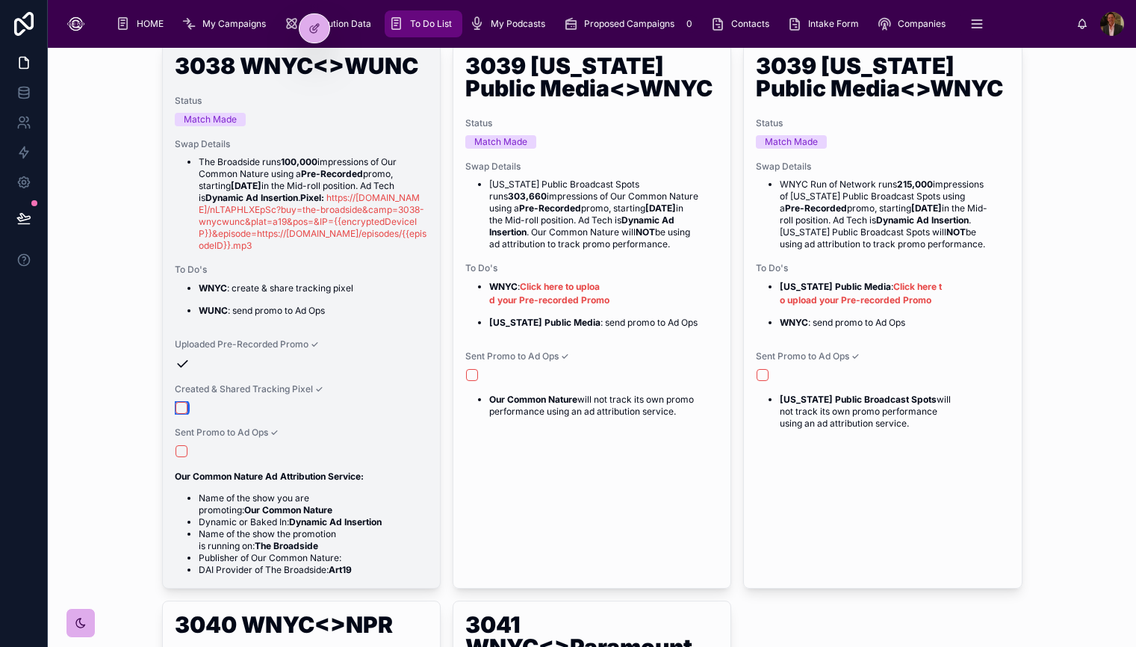
click at [180, 409] on button "button" at bounding box center [181, 408] width 12 height 12
click at [181, 451] on button "button" at bounding box center [181, 451] width 12 height 12
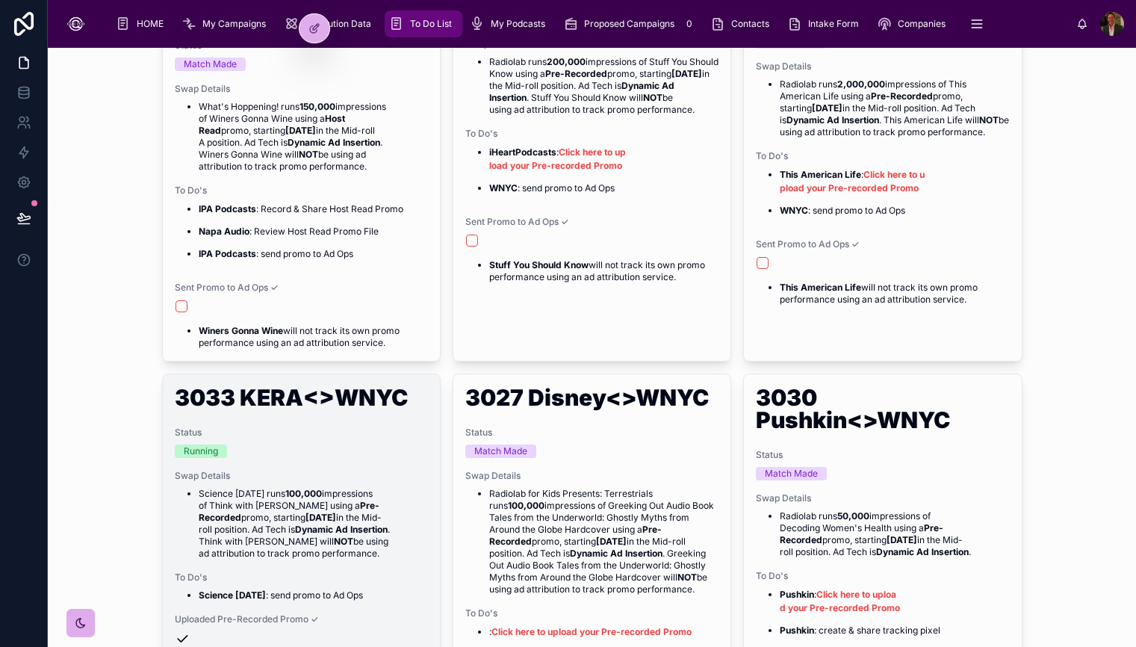
scroll to position [233, 0]
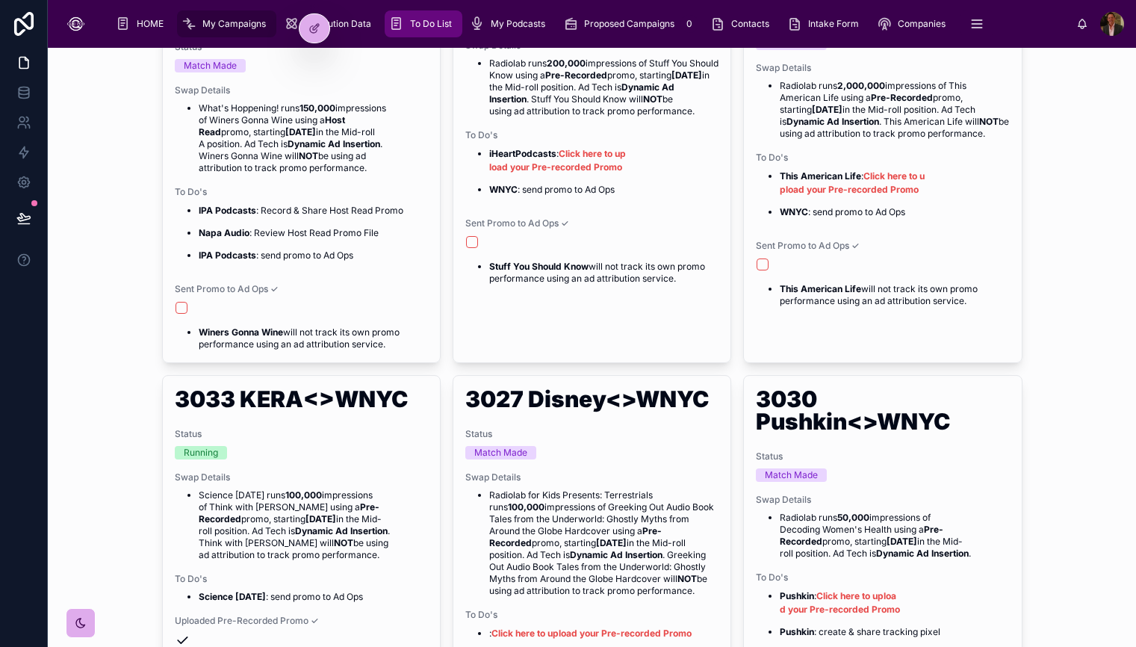
click at [252, 26] on span "My Campaigns" at bounding box center [233, 24] width 63 height 12
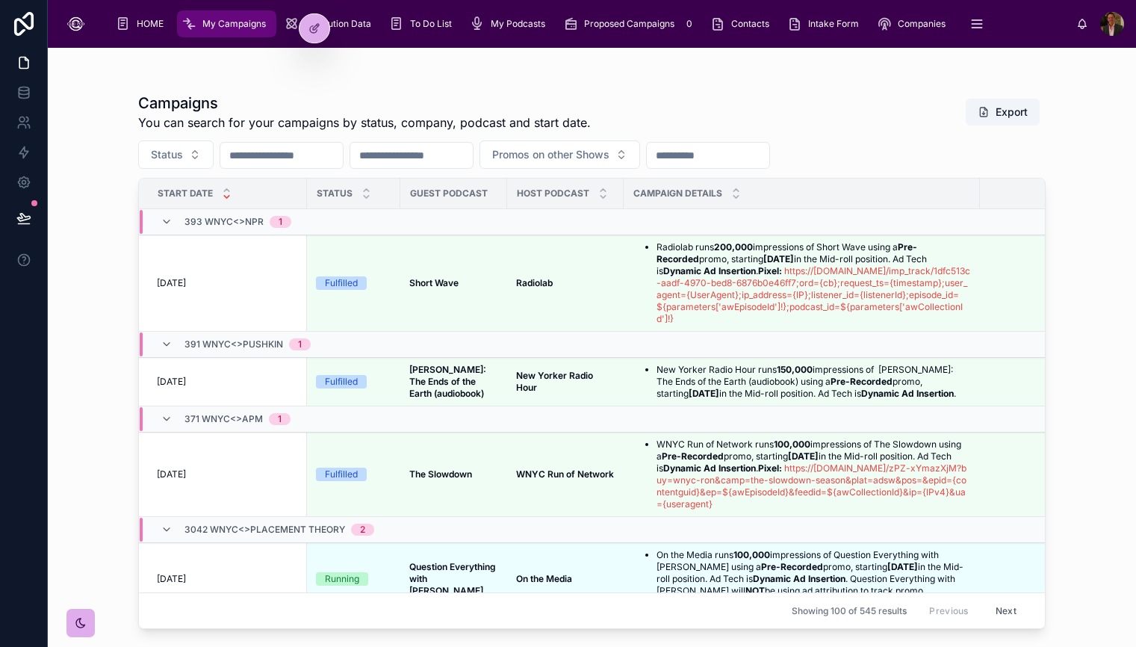
click at [307, 155] on input "text" at bounding box center [281, 155] width 122 height 21
type input "****"
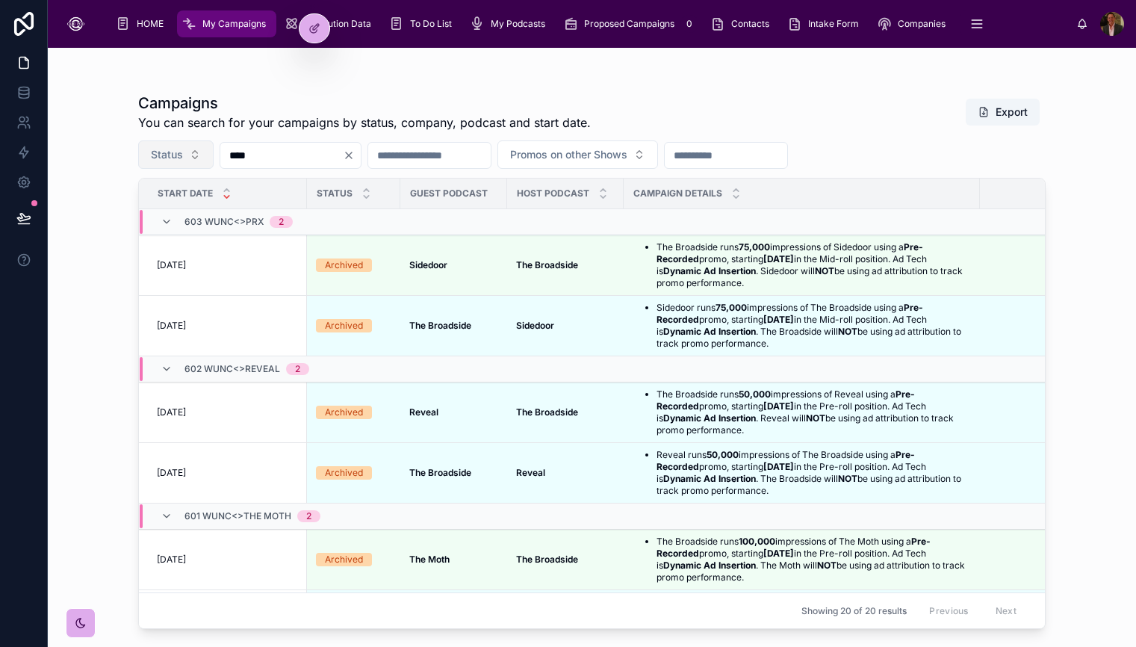
click at [193, 158] on button "Status" at bounding box center [175, 154] width 75 height 28
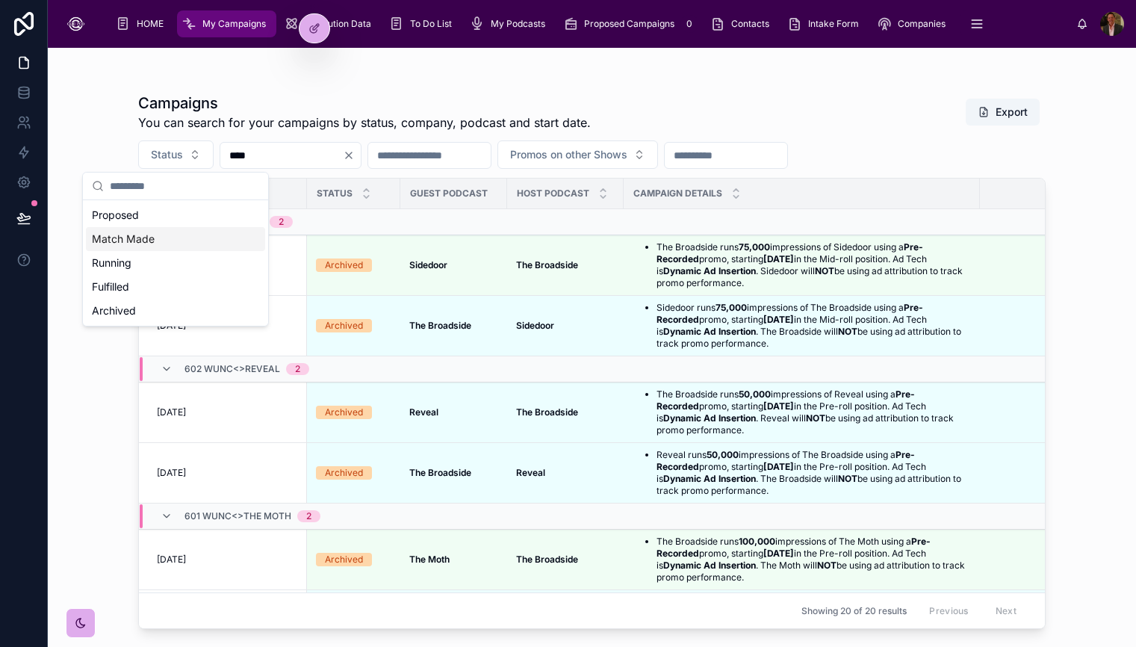
click at [175, 242] on div "Match Made" at bounding box center [175, 239] width 179 height 24
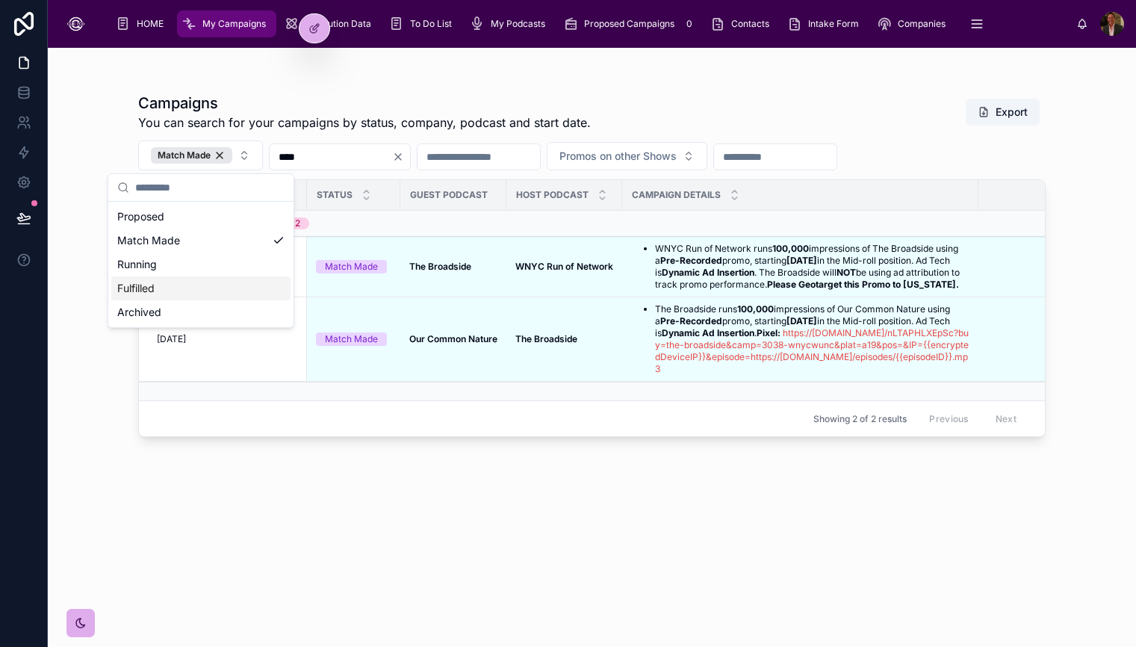
click at [591, 515] on div "Campaigns You can search for your campaigns by status, company, podcast and sta…" at bounding box center [591, 356] width 907 height 545
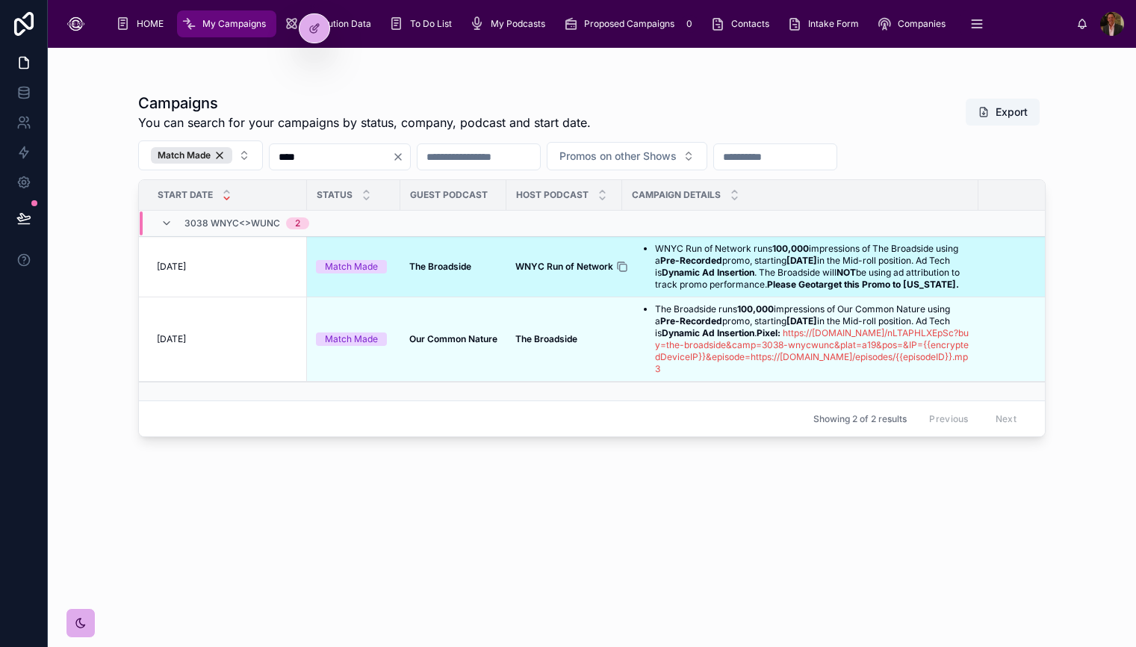
click at [623, 272] on icon at bounding box center [622, 267] width 12 height 12
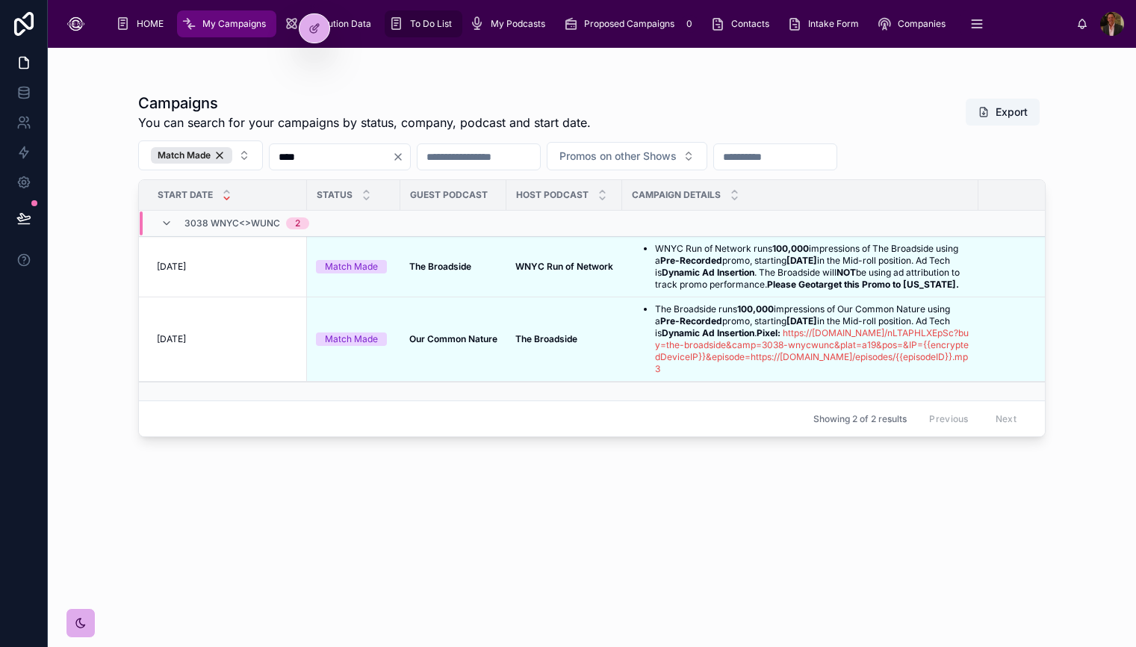
click at [441, 23] on span "To Do List" at bounding box center [431, 24] width 42 height 12
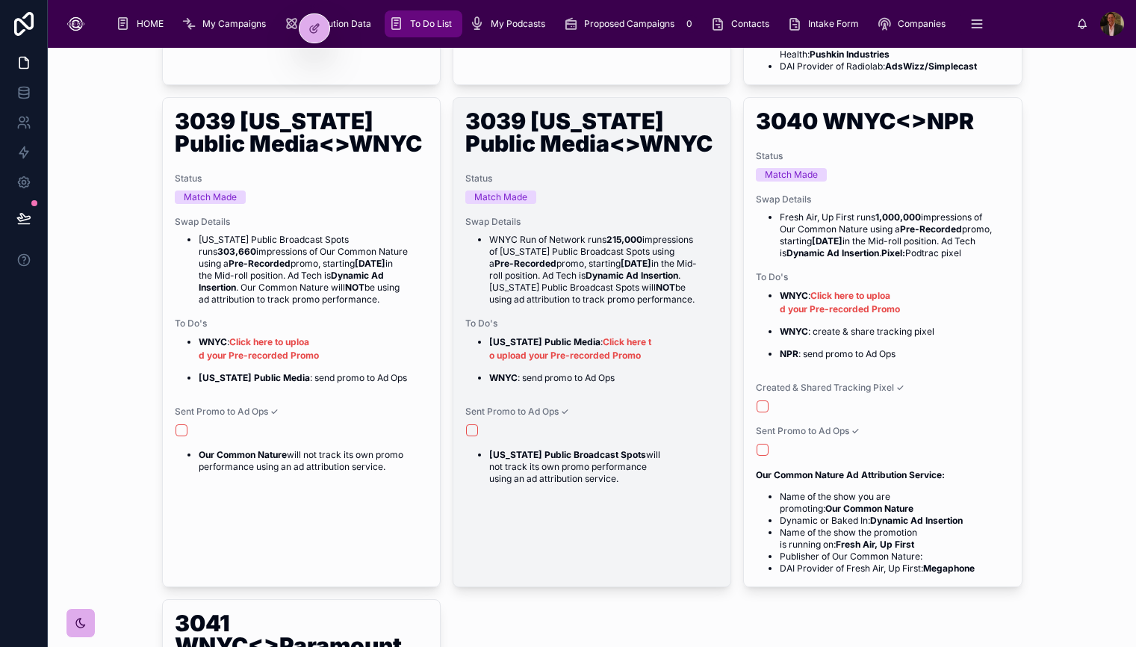
scroll to position [1056, 0]
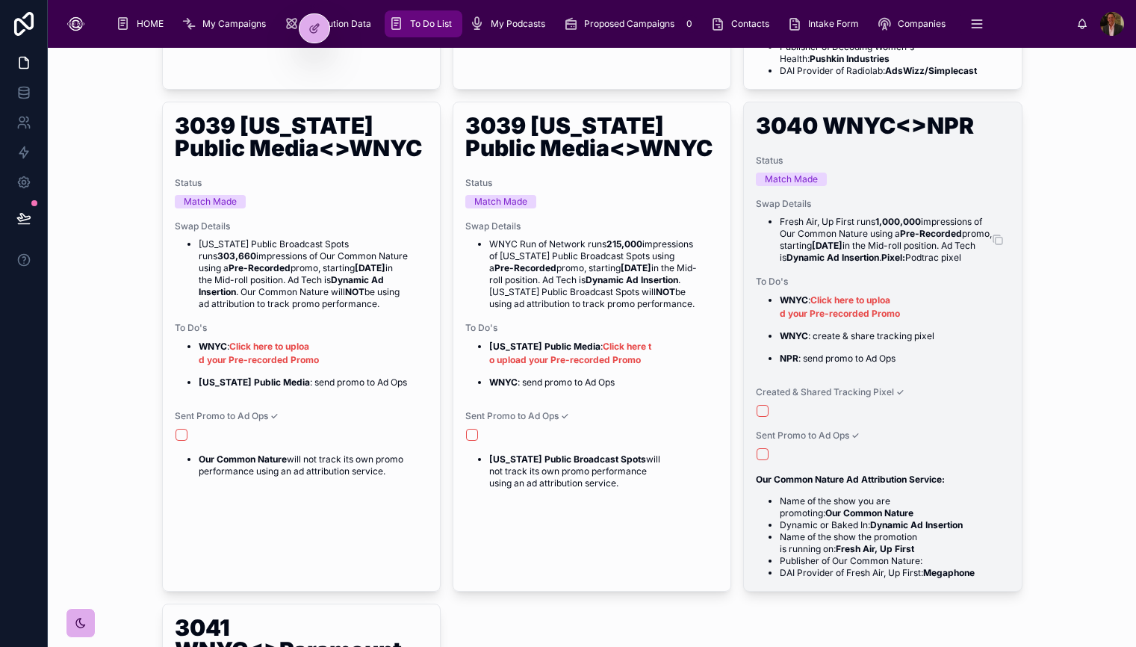
click at [918, 228] on strong "Pre-Recorded" at bounding box center [931, 233] width 62 height 11
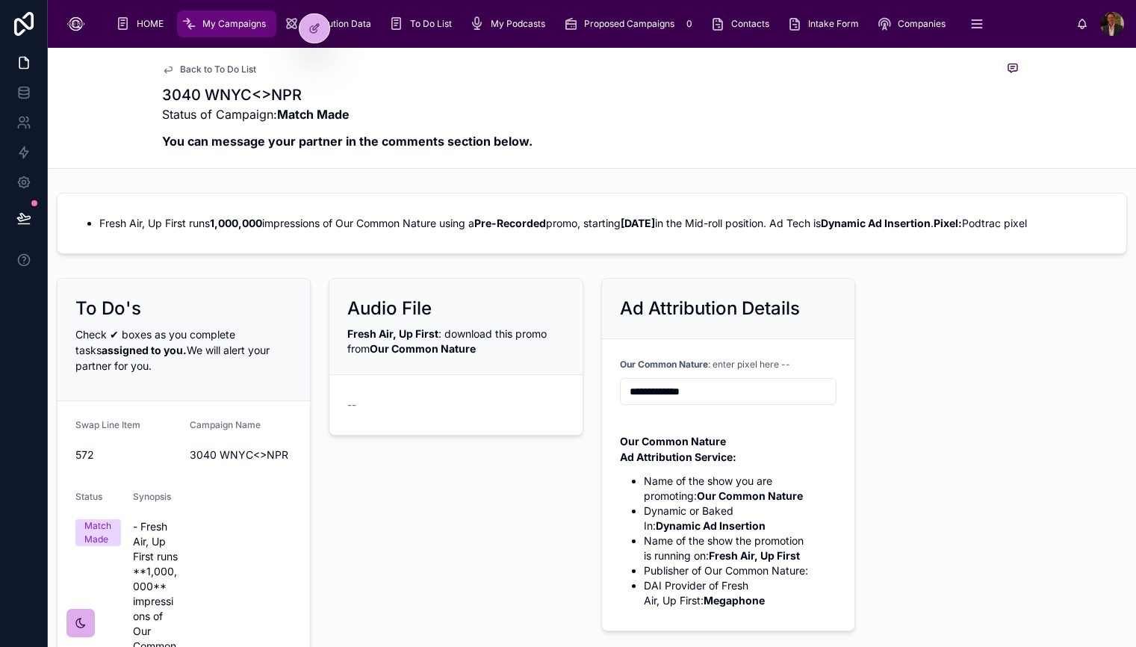
click at [226, 96] on h1 "3040 WNYC<>NPR" at bounding box center [347, 94] width 370 height 21
copy h1 "3040 WNYC<>NPR"
drag, startPoint x: 102, startPoint y: 224, endPoint x: 450, endPoint y: 226, distance: 348.7
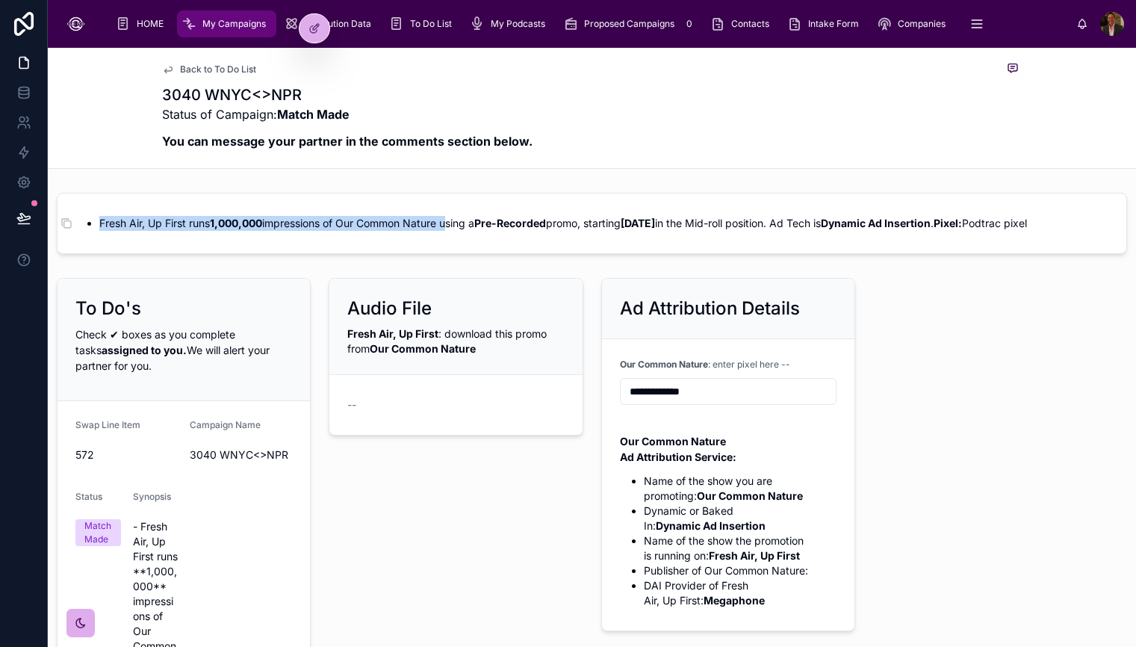
click at [450, 226] on li "Fresh Air, Up First runs 1,000,000 impressions of Our Common Nature using a Pre…" at bounding box center [603, 223] width 1009 height 15
copy li "Fresh Air, Up First runs 1,000,000 impressions of Our Common Nature"
click at [706, 402] on input "**********" at bounding box center [727, 391] width 215 height 21
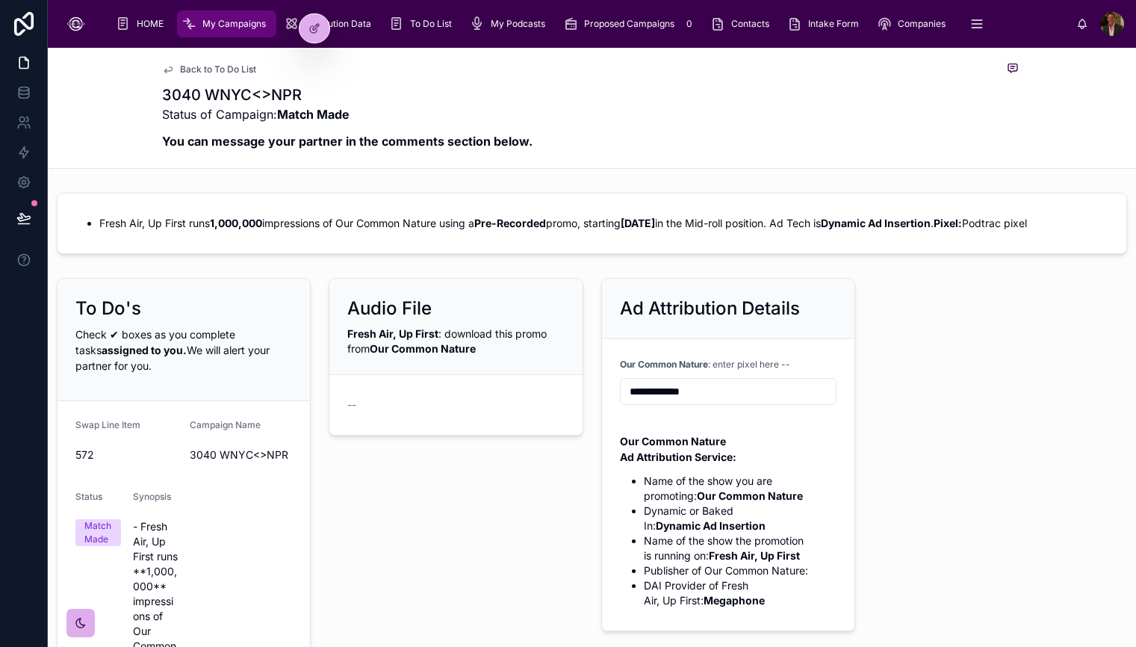
paste input "**********"
type input "**********"
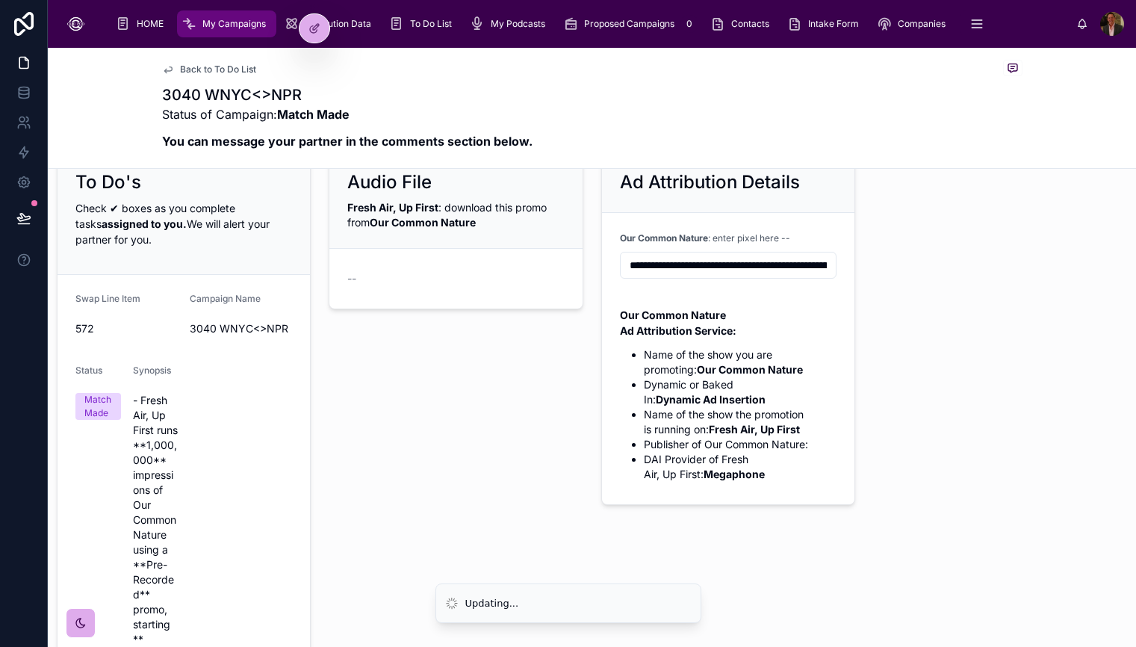
scroll to position [67, 0]
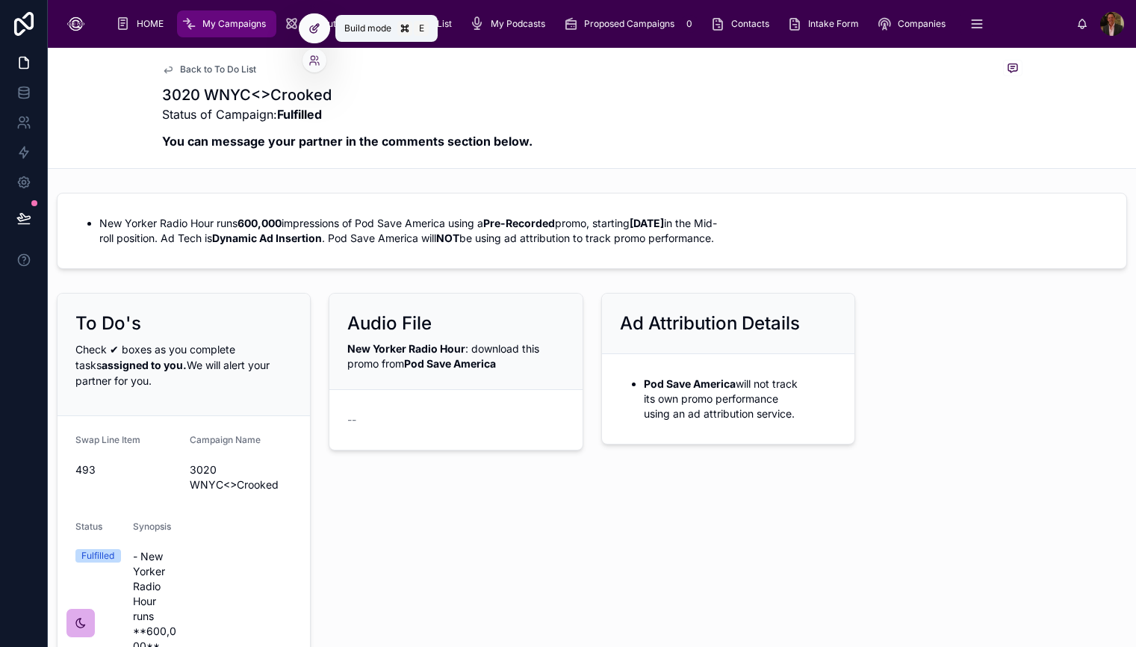
click at [311, 28] on icon at bounding box center [314, 28] width 12 height 12
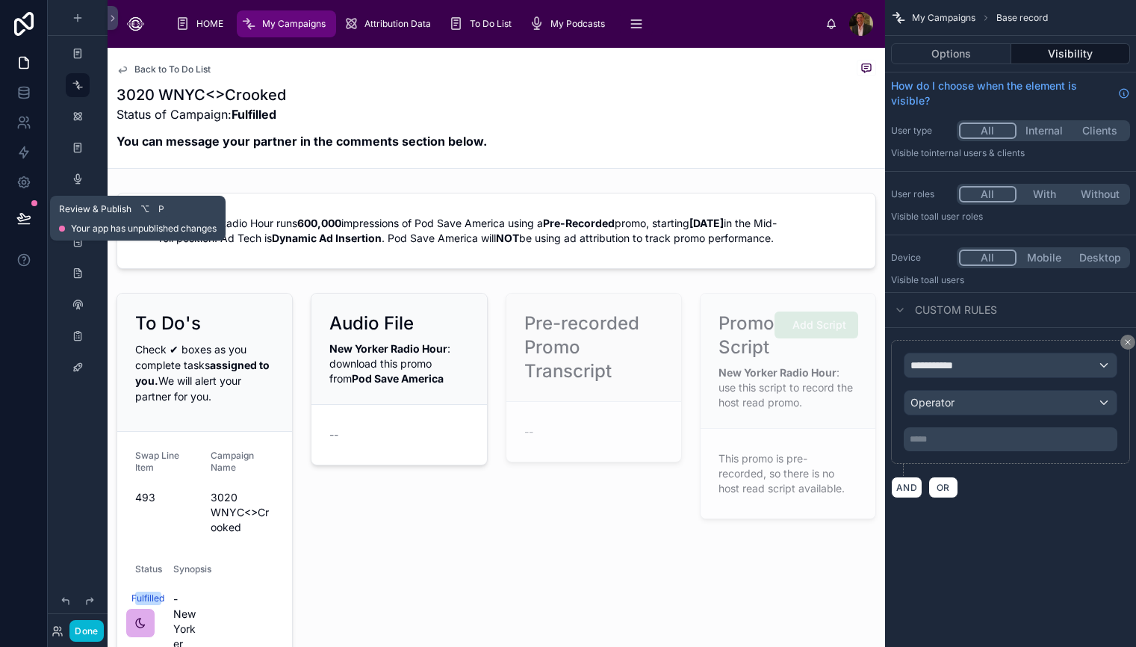
click at [22, 216] on icon at bounding box center [23, 217] width 13 height 7
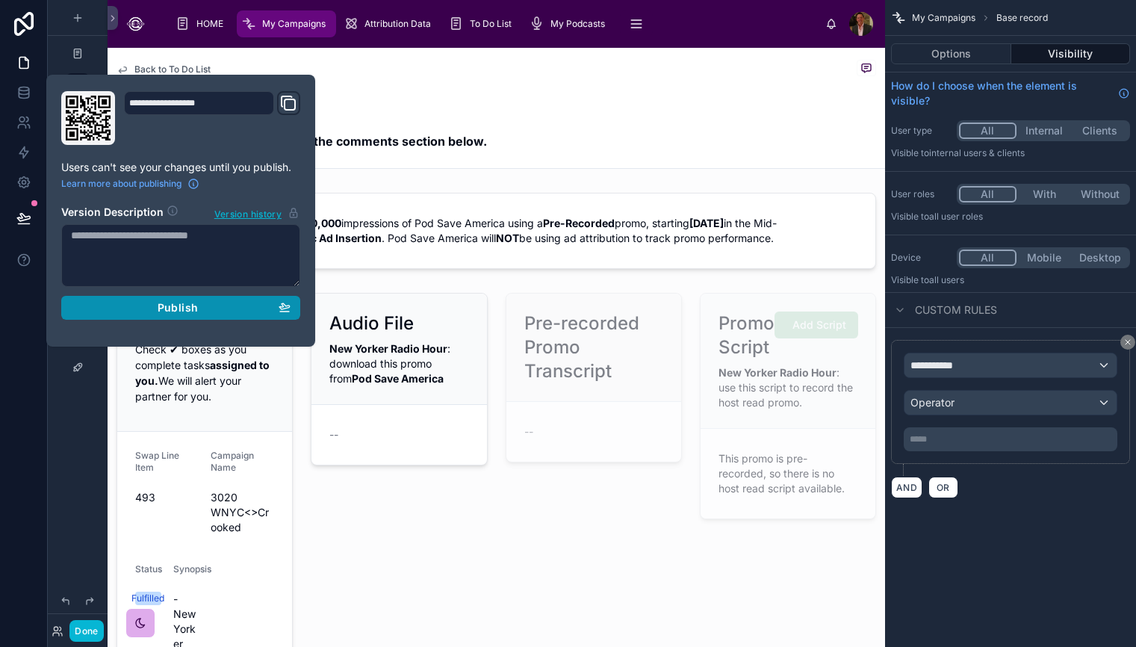
click at [172, 302] on span "Publish" at bounding box center [178, 307] width 40 height 13
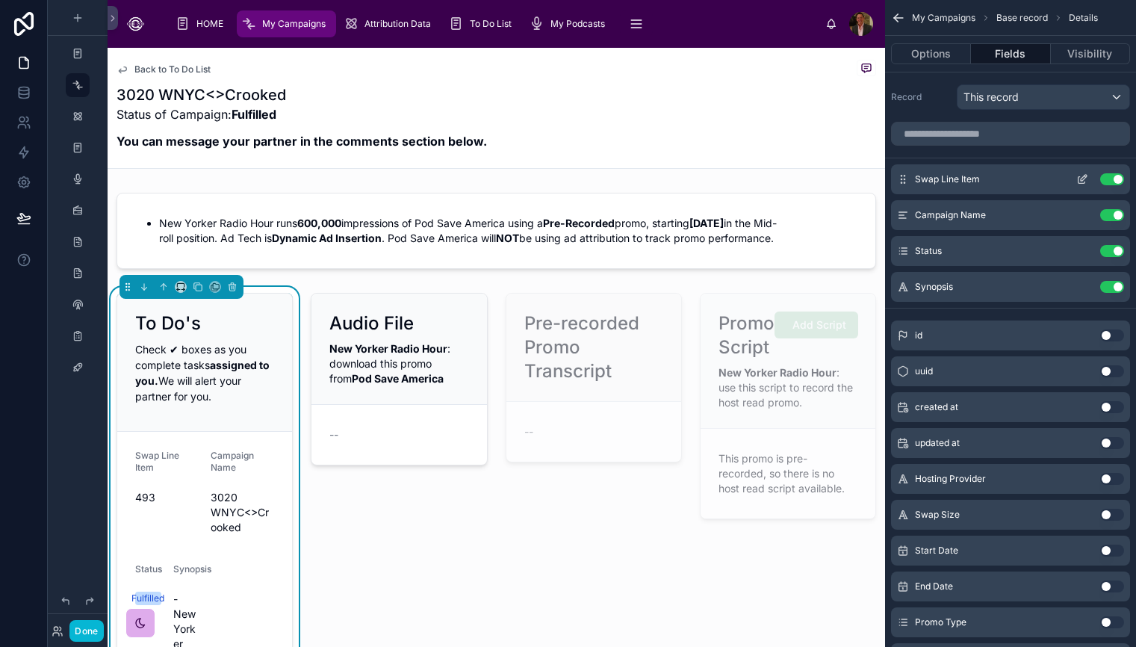
click at [1104, 184] on button "Use setting" at bounding box center [1112, 179] width 24 height 12
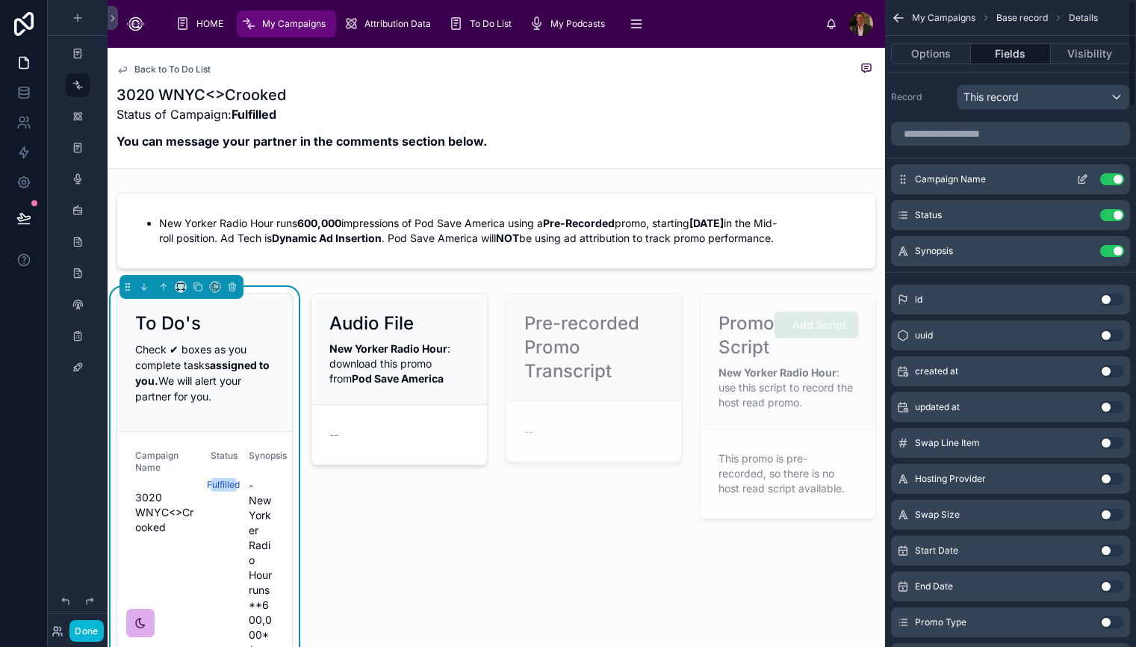
click at [1105, 181] on button "Use setting" at bounding box center [1112, 179] width 24 height 12
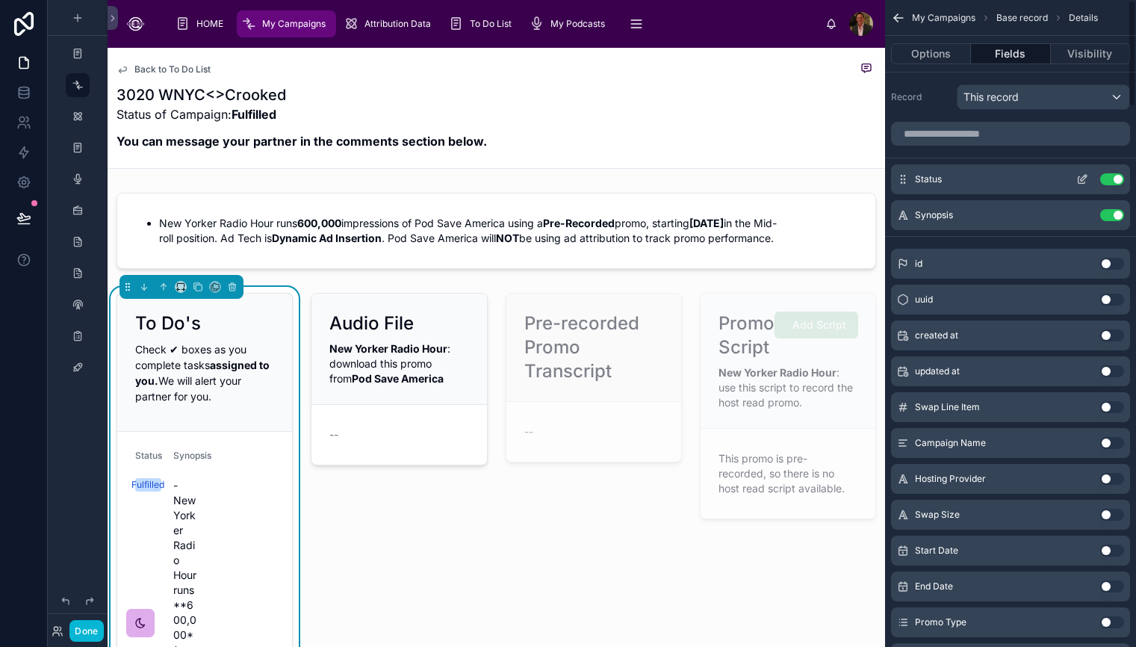
click at [1105, 181] on button "Use setting" at bounding box center [1112, 179] width 24 height 12
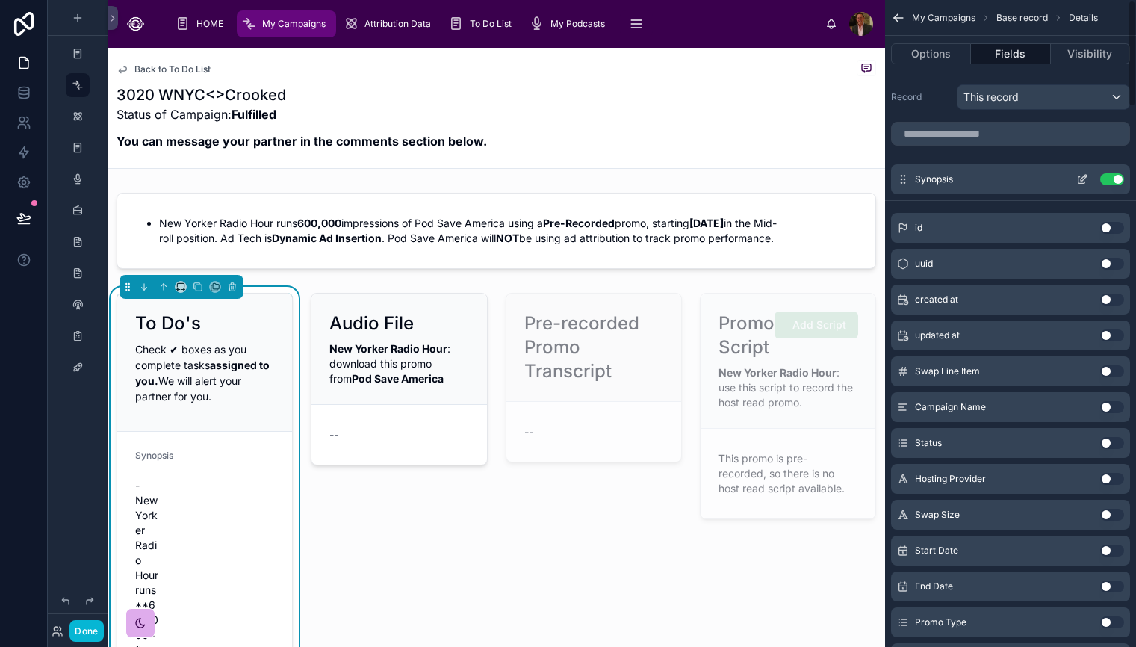
click at [1105, 181] on button "Use setting" at bounding box center [1112, 179] width 24 height 12
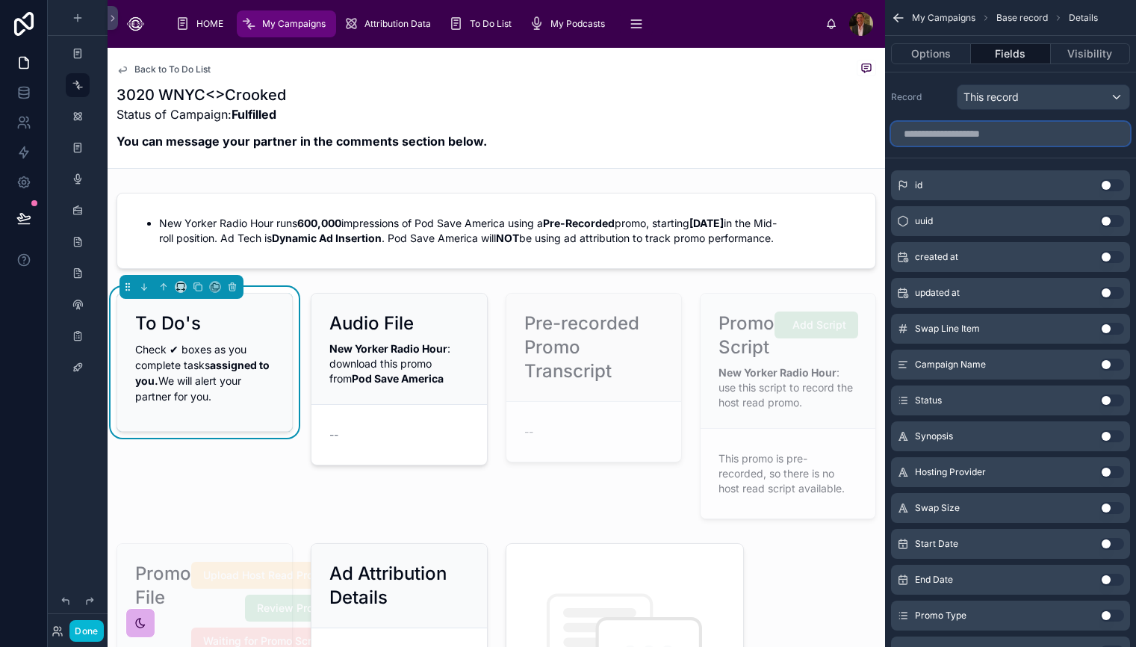
click at [960, 134] on input "scrollable content" at bounding box center [1010, 134] width 239 height 24
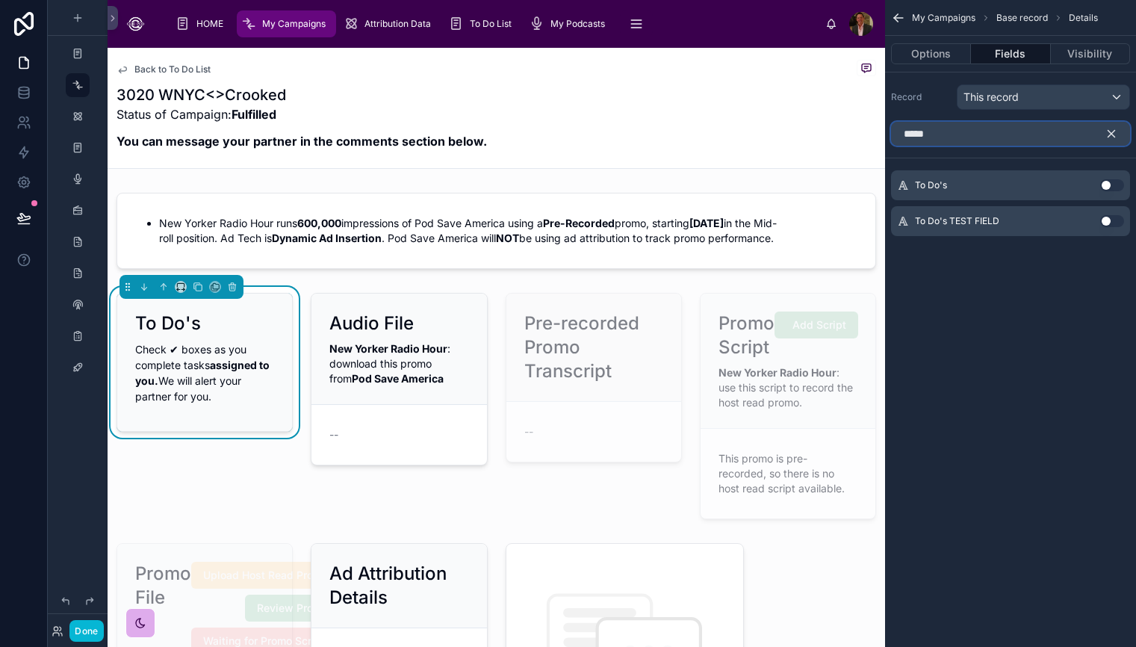
type input "*****"
click at [1111, 187] on button "Use setting" at bounding box center [1112, 185] width 24 height 12
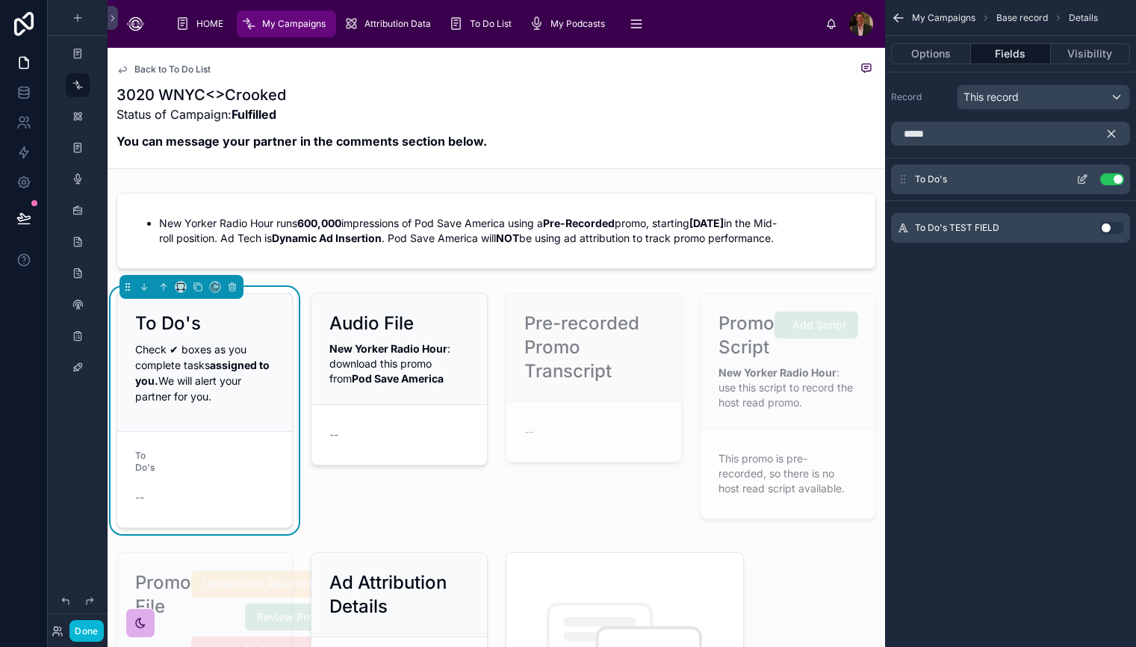
click at [1081, 178] on icon "scrollable content" at bounding box center [1083, 178] width 6 height 6
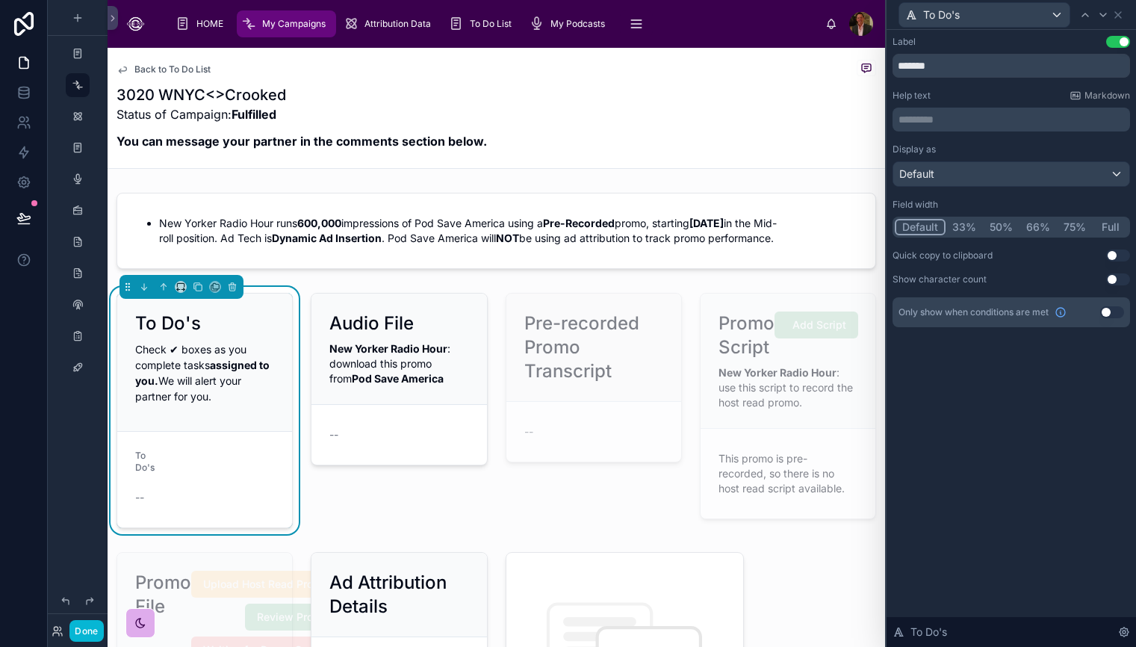
click at [1107, 224] on button "Full" at bounding box center [1109, 227] width 35 height 16
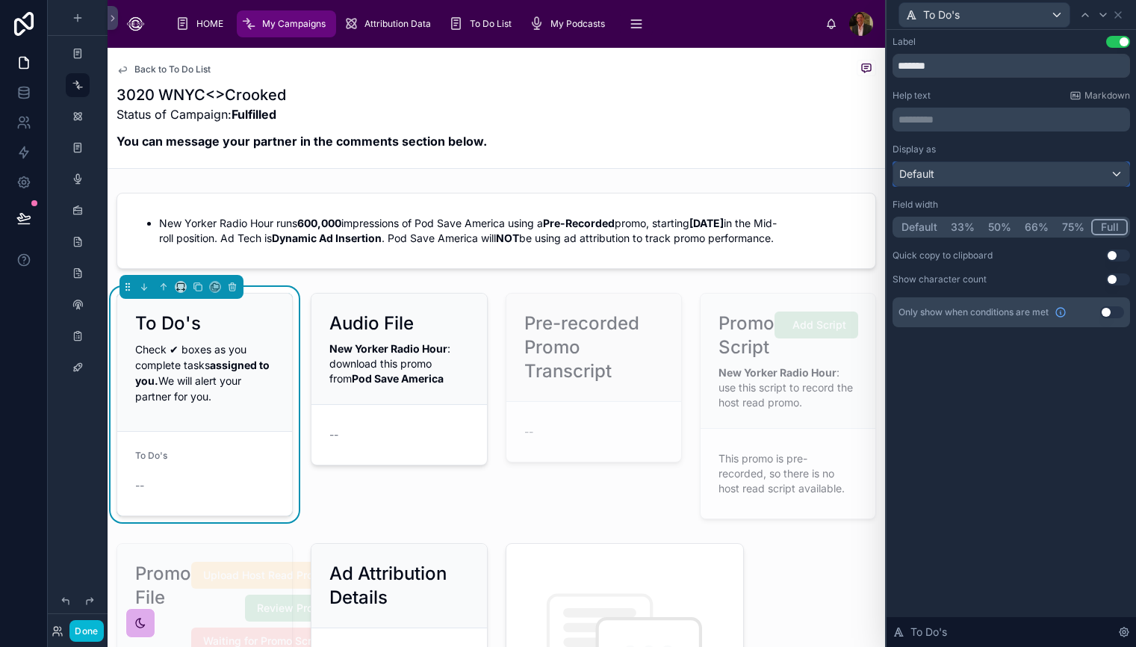
click at [1113, 175] on div "Default" at bounding box center [1011, 174] width 236 height 24
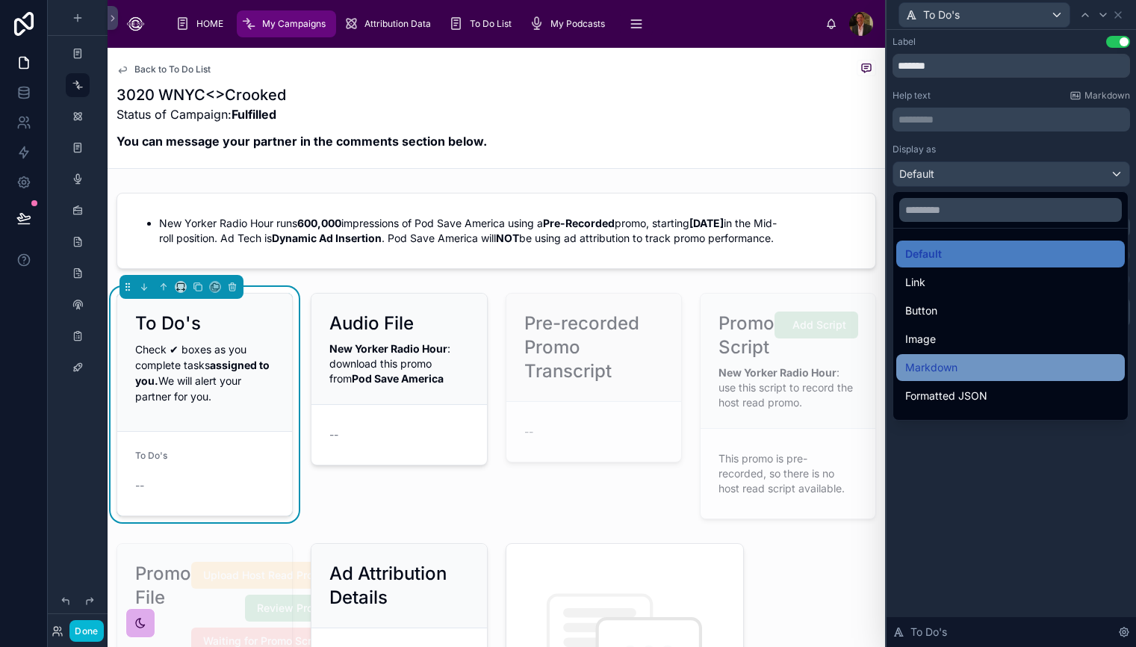
click at [1026, 376] on div "Markdown" at bounding box center [1010, 367] width 211 height 18
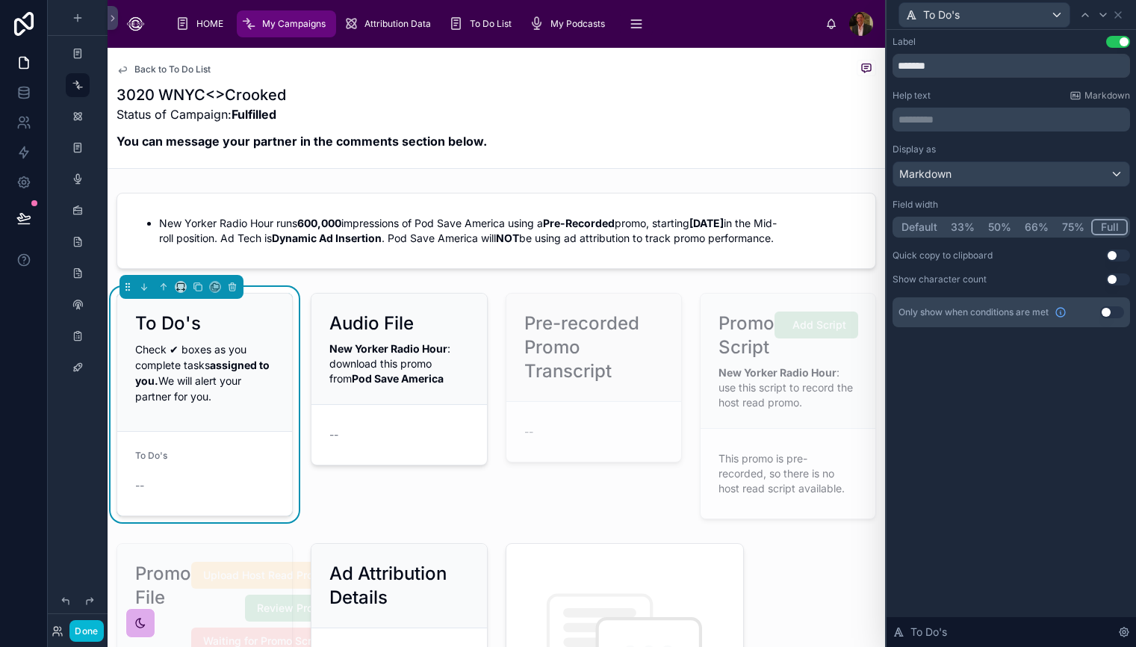
click at [1116, 311] on button "Use setting" at bounding box center [1112, 312] width 24 height 12
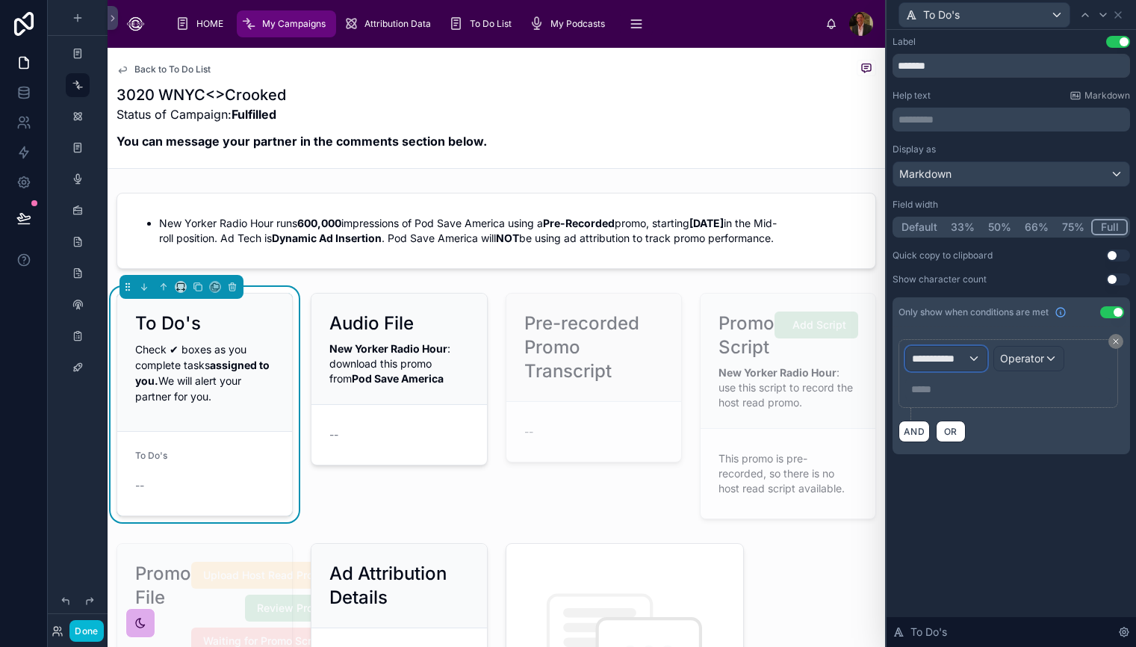
click at [976, 355] on div "**********" at bounding box center [946, 358] width 81 height 24
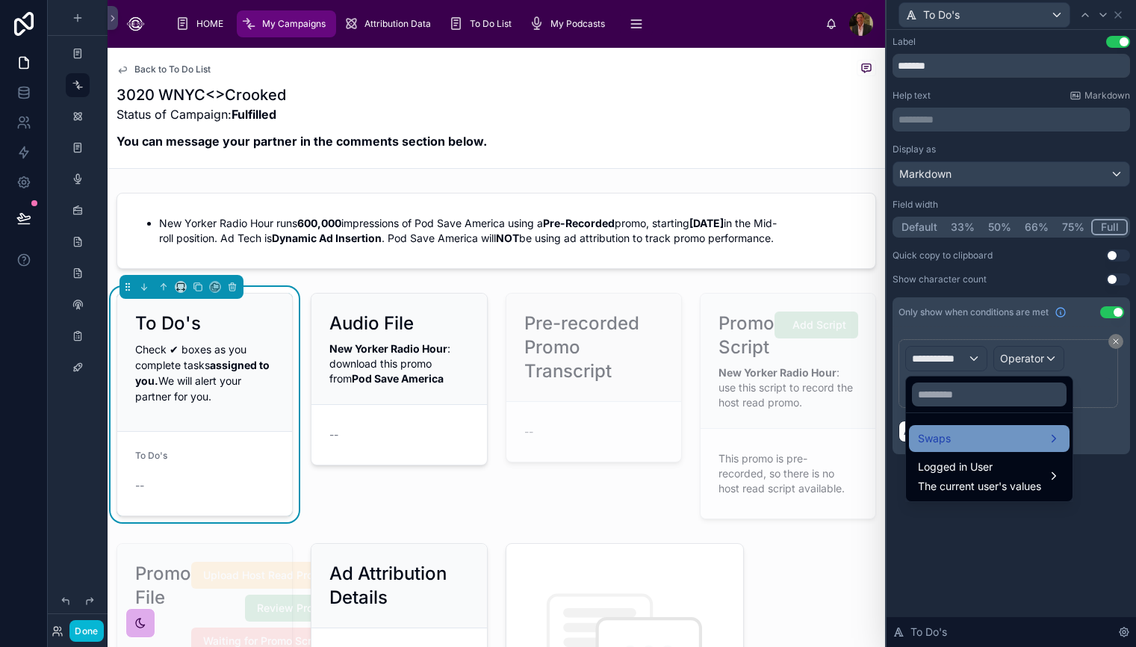
click at [989, 435] on div "Swaps" at bounding box center [989, 438] width 143 height 18
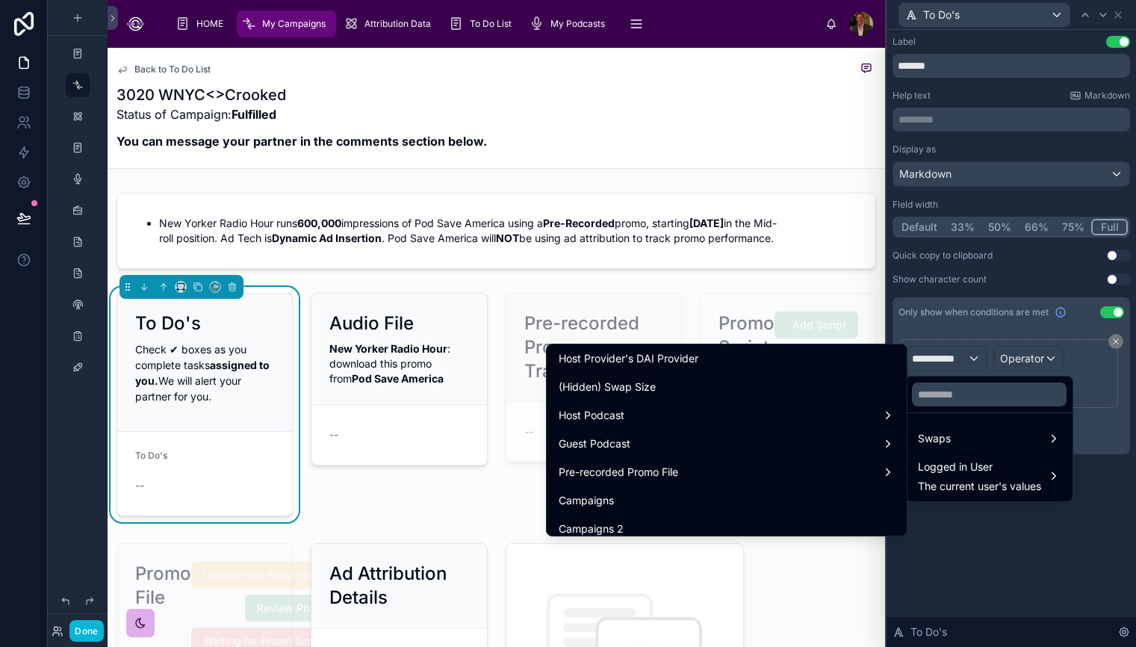
scroll to position [770, 0]
click at [1065, 552] on div at bounding box center [1010, 323] width 249 height 647
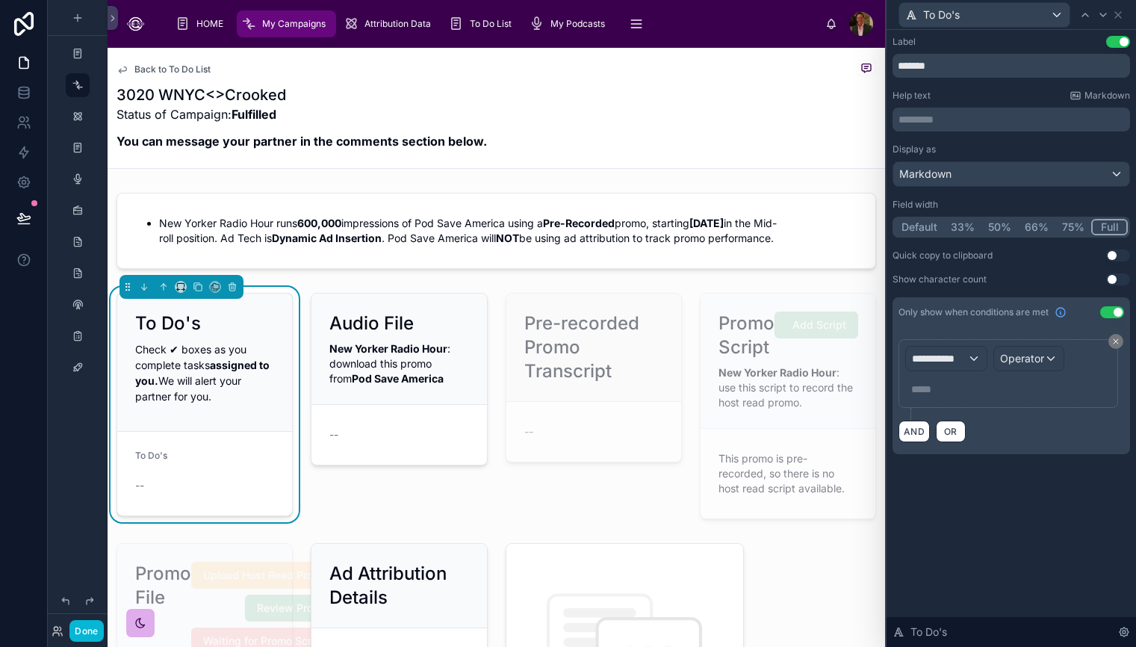
click at [1106, 308] on button "Use setting" at bounding box center [1112, 312] width 24 height 12
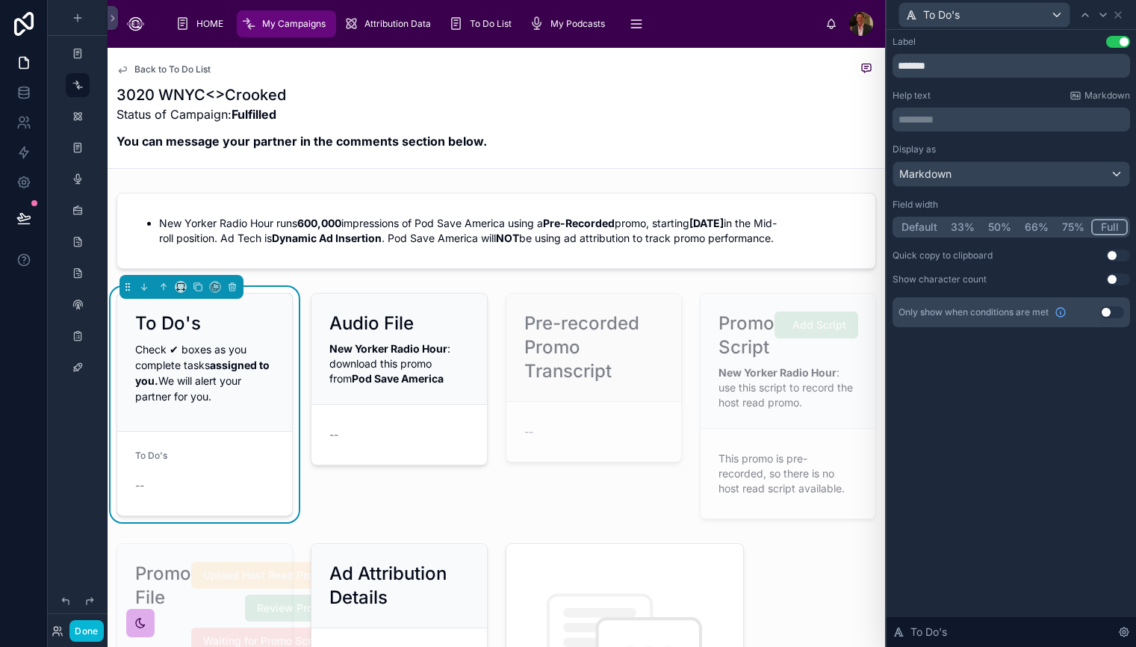
click at [1051, 493] on div "Label Use setting ******* Help text Markdown ********* ﻿ Display as Markdown Fi…" at bounding box center [1010, 338] width 249 height 617
click at [1057, 454] on div "Label Use setting ******* Help text Markdown ********* ﻿ Display as Markdown Fi…" at bounding box center [1010, 338] width 249 height 617
click at [1119, 10] on icon at bounding box center [1118, 15] width 12 height 12
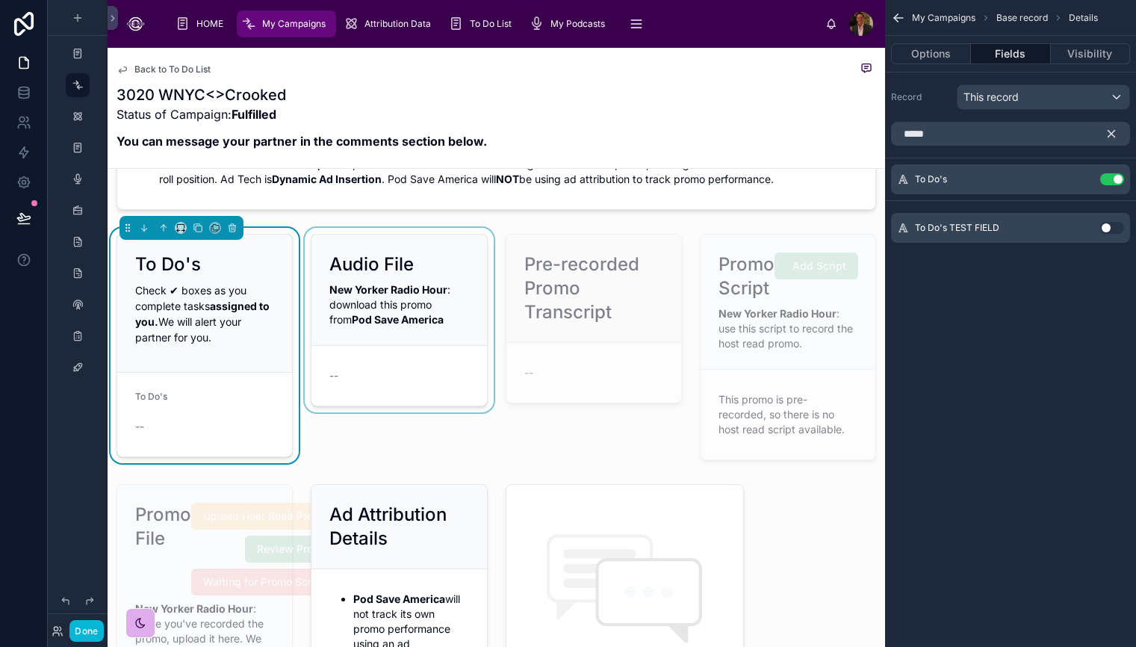
scroll to position [0, 0]
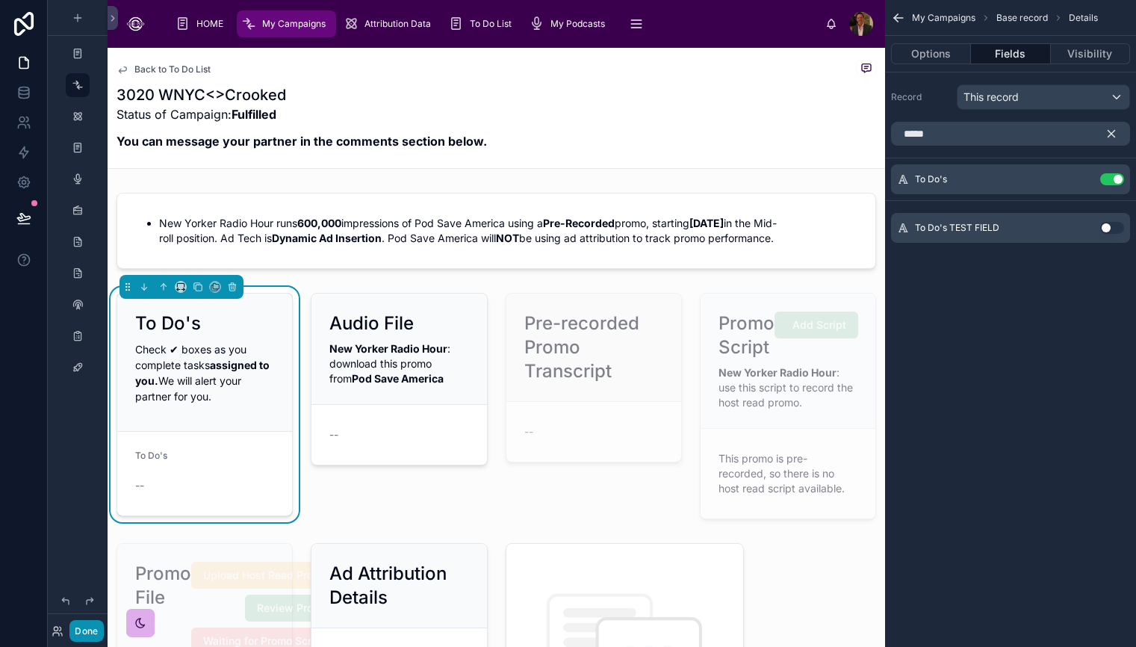
click at [87, 634] on button "Done" at bounding box center [86, 631] width 34 height 22
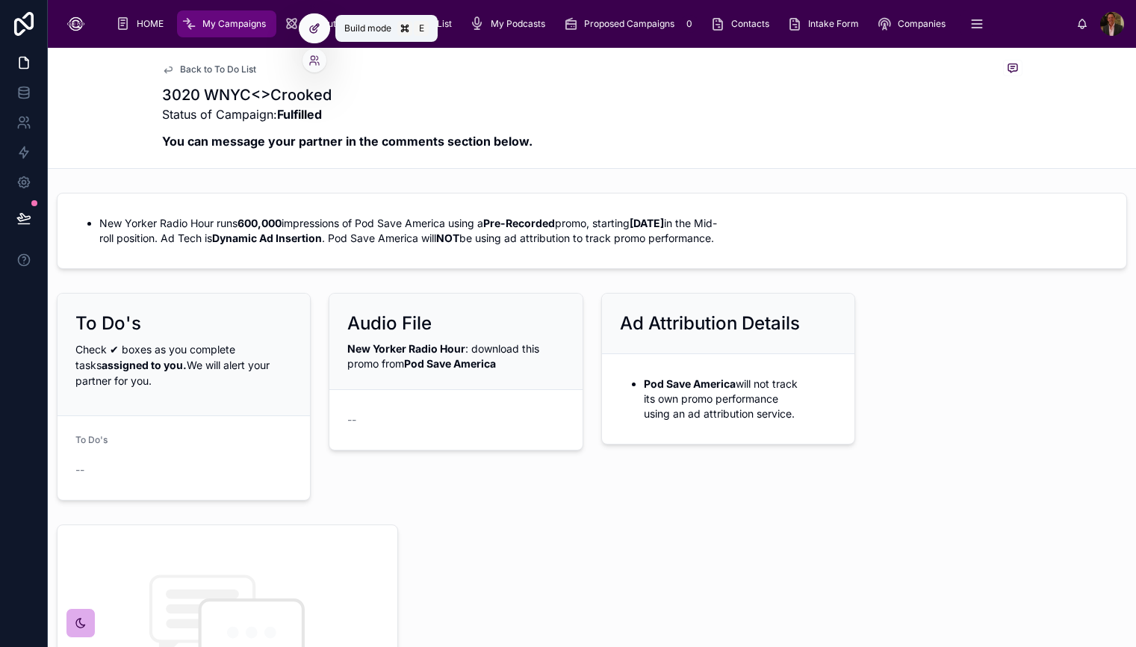
click at [311, 28] on icon at bounding box center [314, 28] width 12 height 12
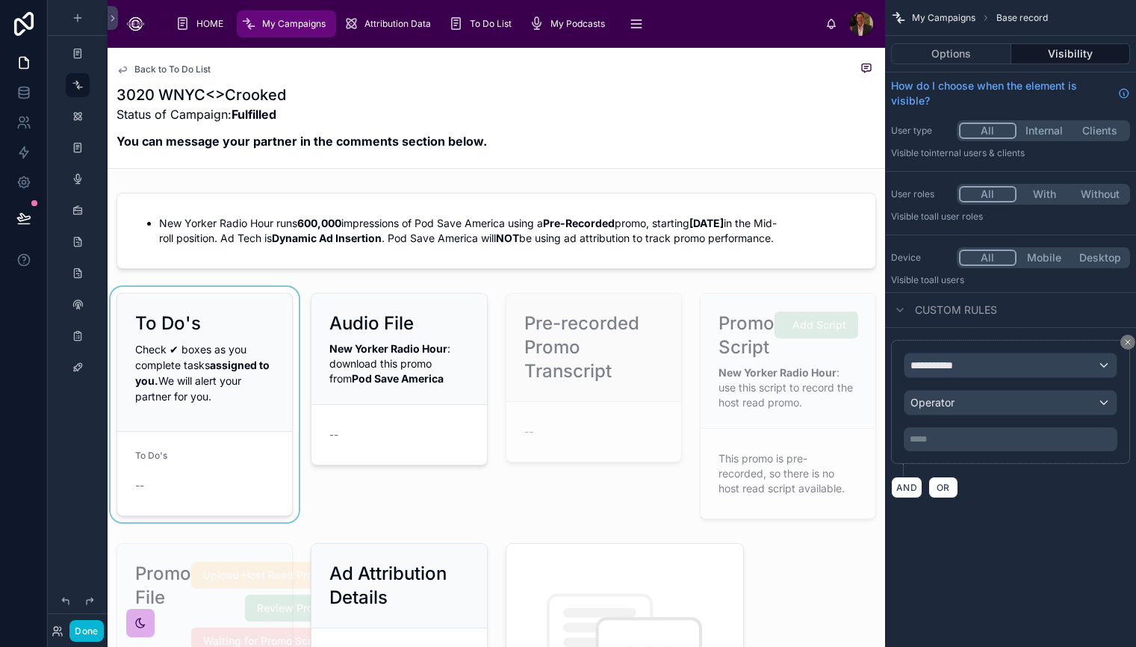
click at [235, 354] on div at bounding box center [205, 406] width 194 height 238
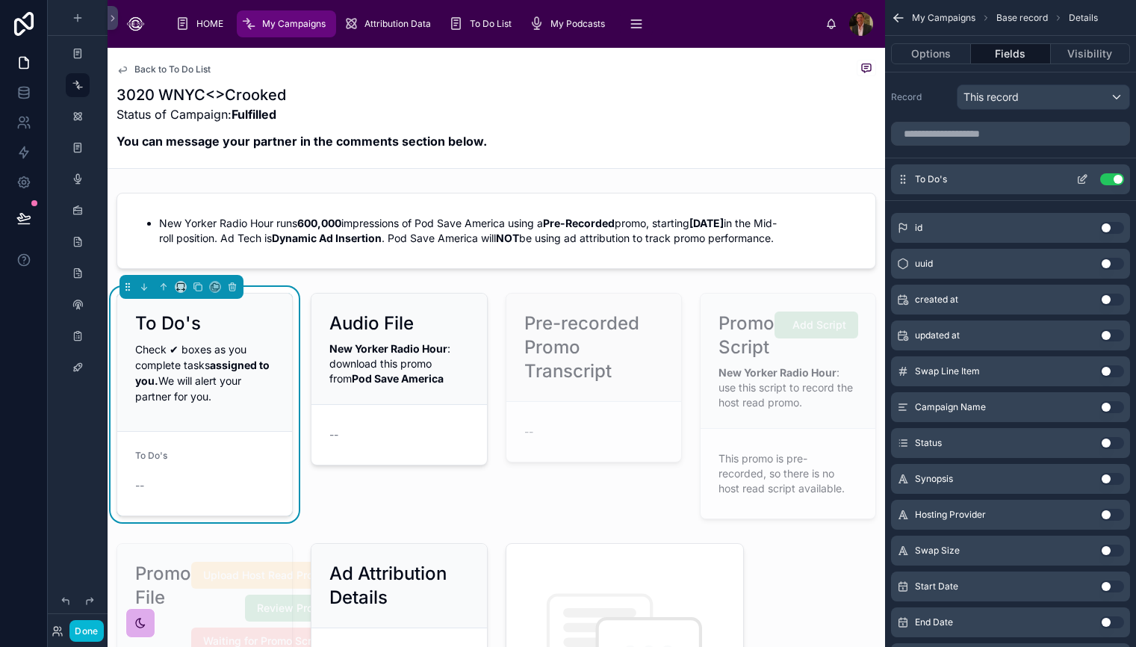
click at [1074, 178] on button "scrollable content" at bounding box center [1082, 179] width 24 height 12
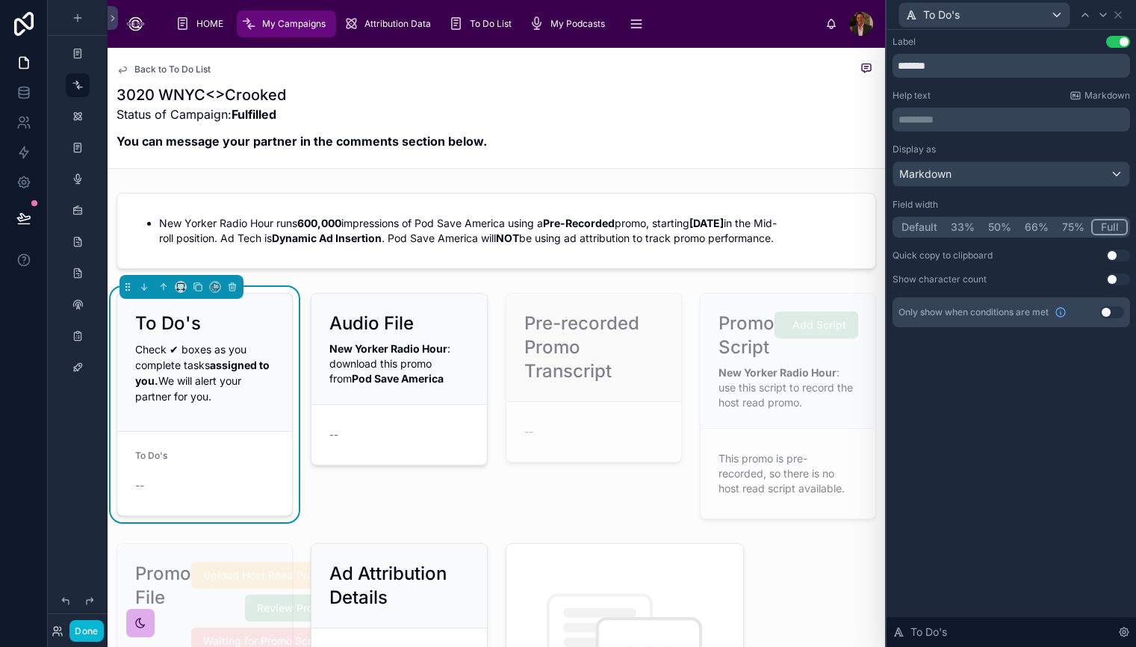
click at [1116, 311] on button "Use setting" at bounding box center [1112, 312] width 24 height 12
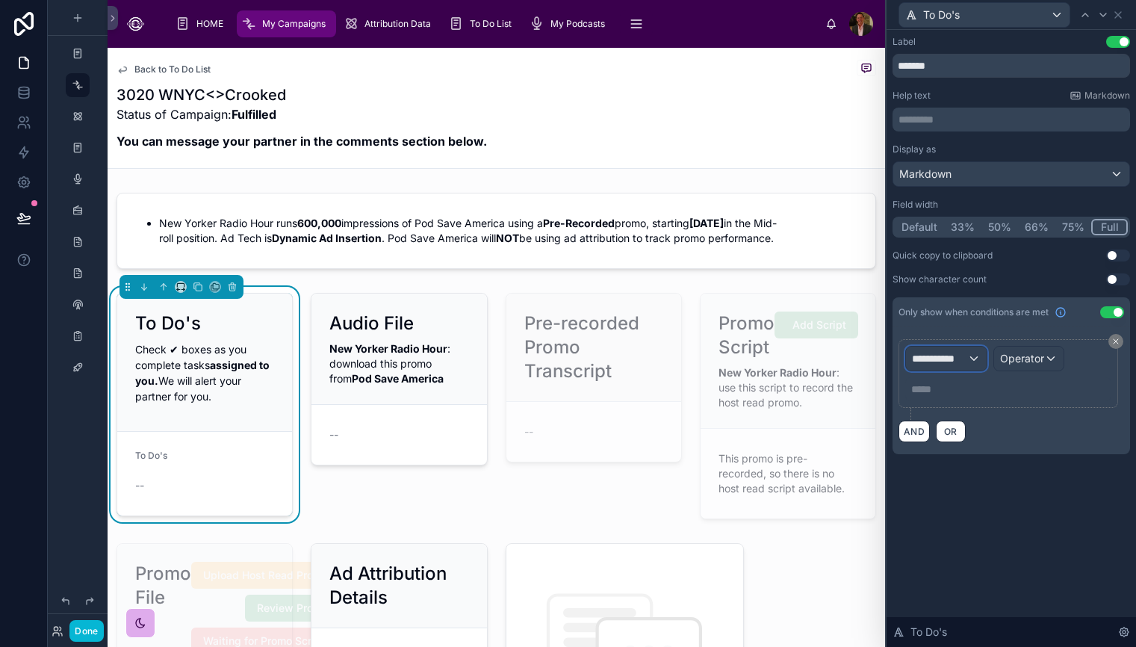
click at [967, 357] on span "**********" at bounding box center [939, 358] width 55 height 15
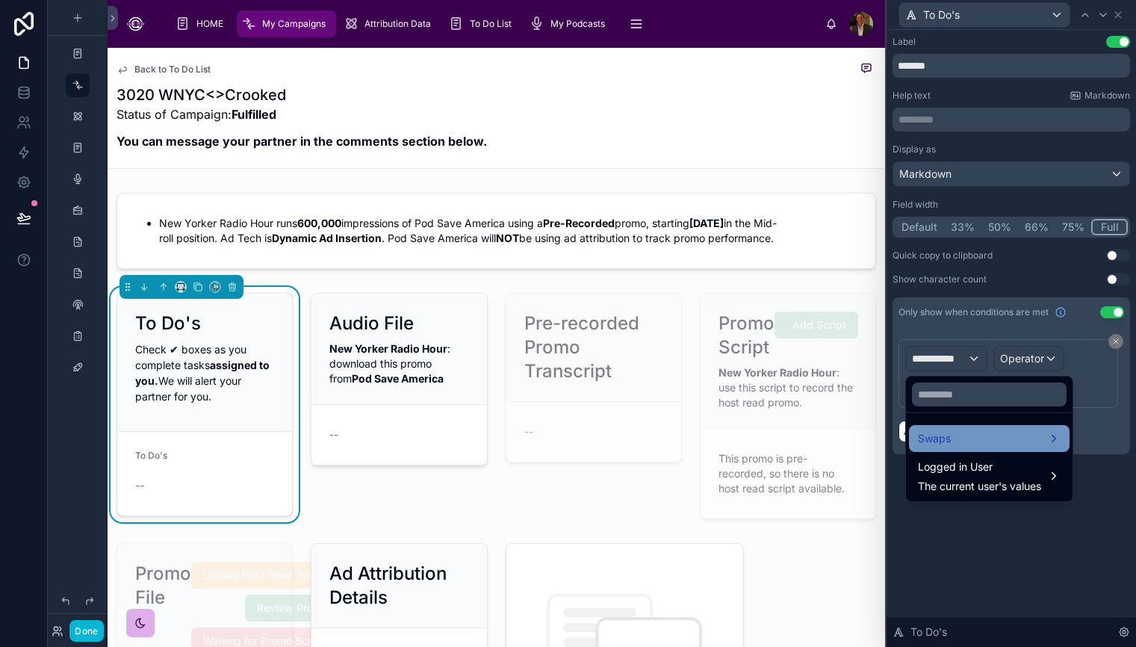
click at [983, 438] on div "Swaps" at bounding box center [989, 438] width 143 height 18
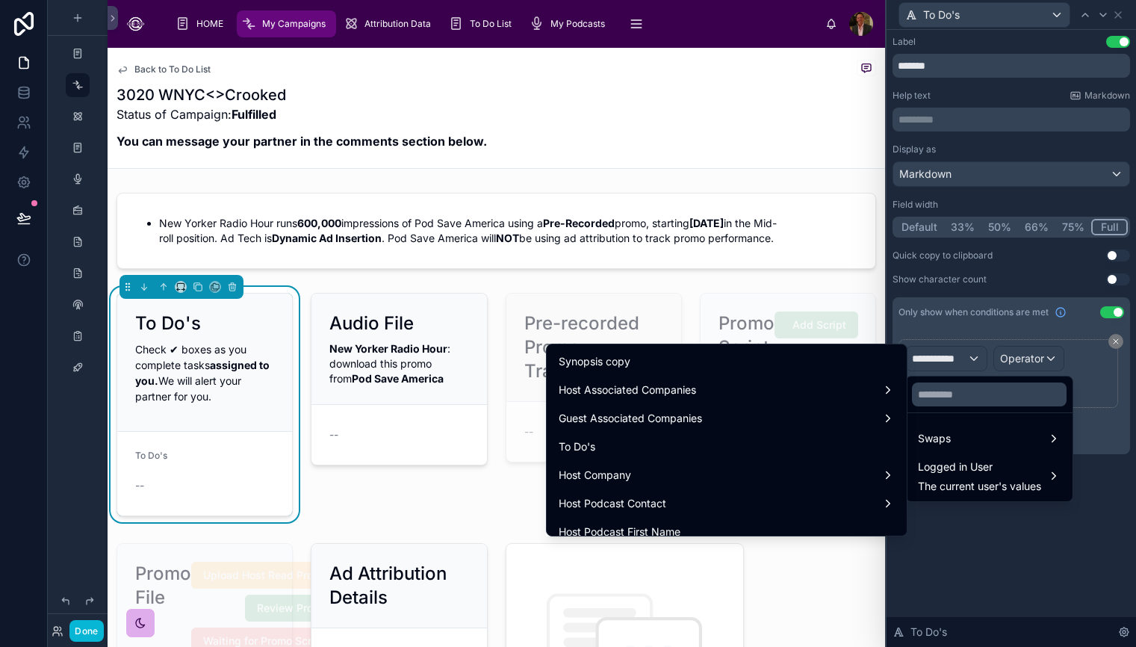
scroll to position [1856, 0]
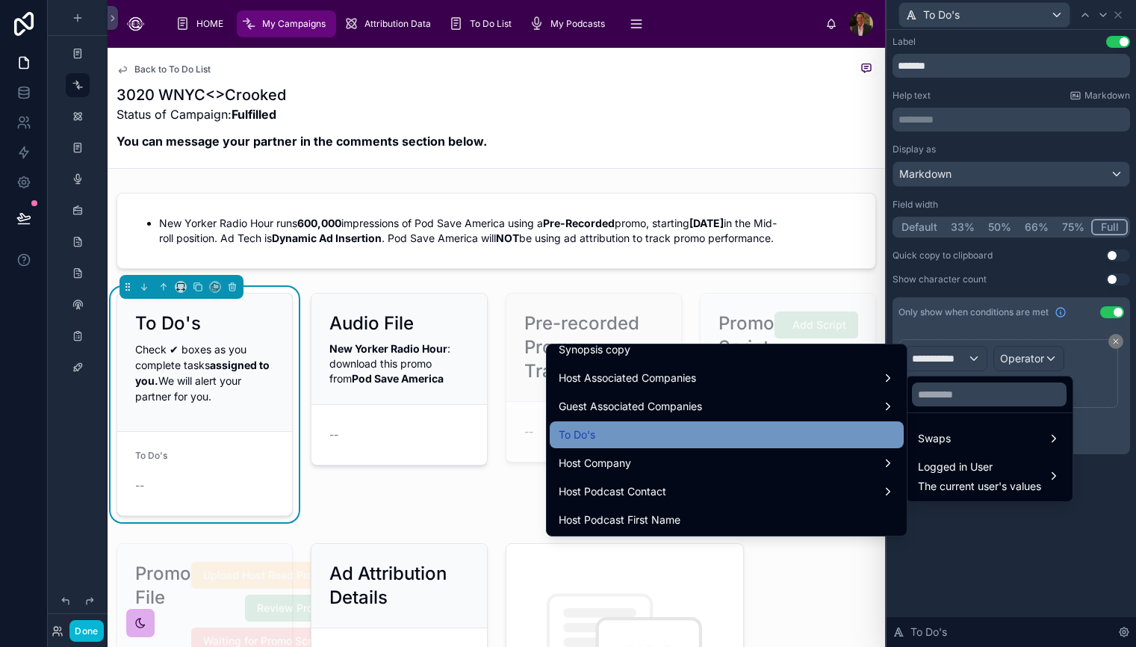
click at [741, 433] on div "To Do's" at bounding box center [727, 435] width 336 height 18
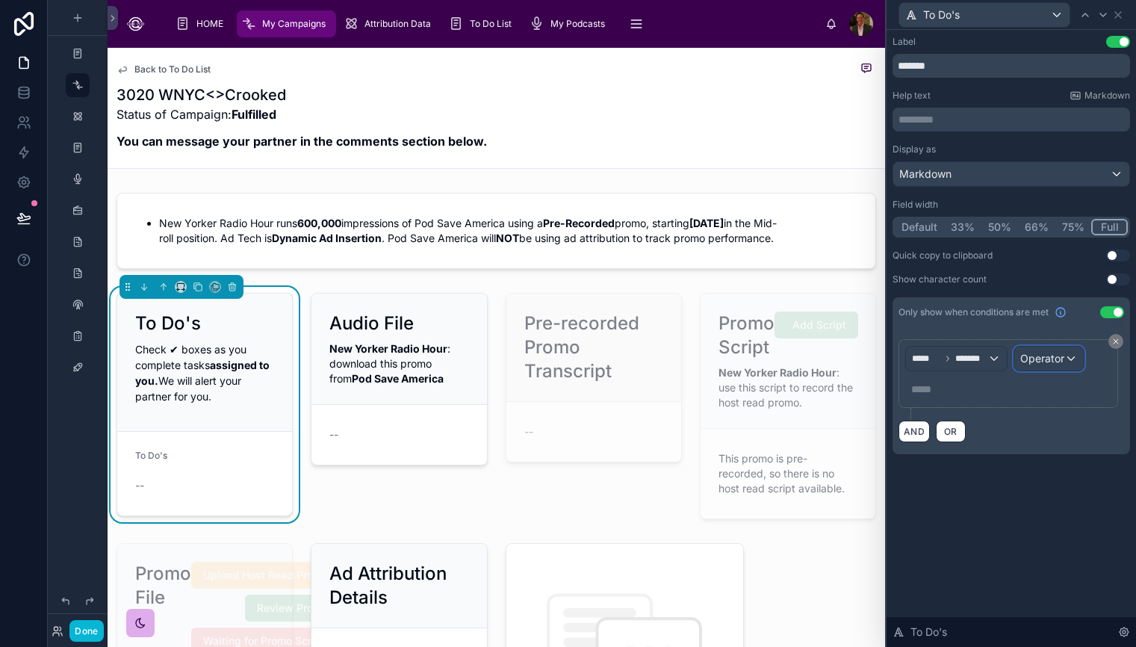
click at [1074, 355] on div "Operator" at bounding box center [1048, 358] width 69 height 24
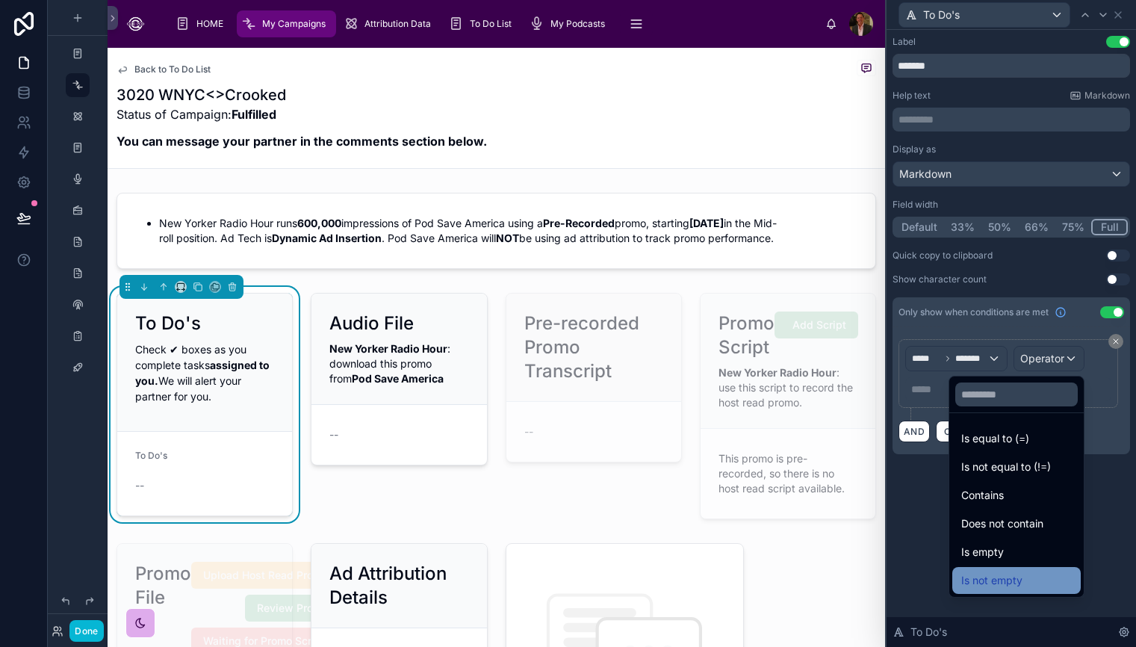
click at [1008, 578] on div "Is not empty" at bounding box center [1016, 580] width 111 height 18
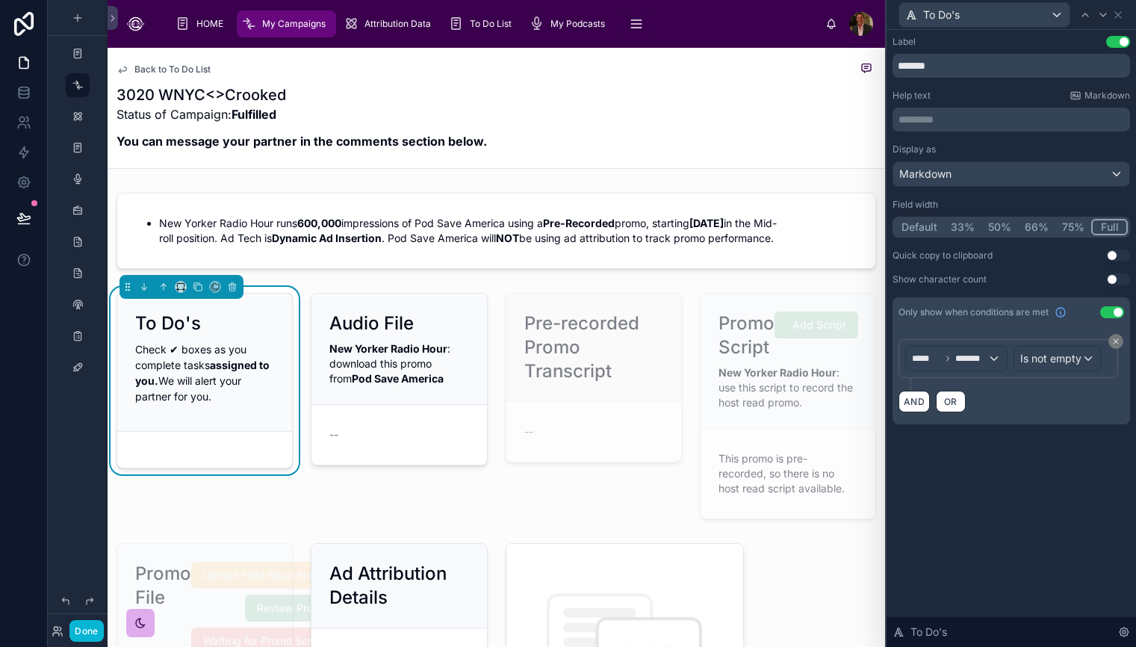
click at [78, 642] on div "Done" at bounding box center [78, 617] width 60 height 60
click at [79, 639] on button "Done" at bounding box center [86, 631] width 34 height 22
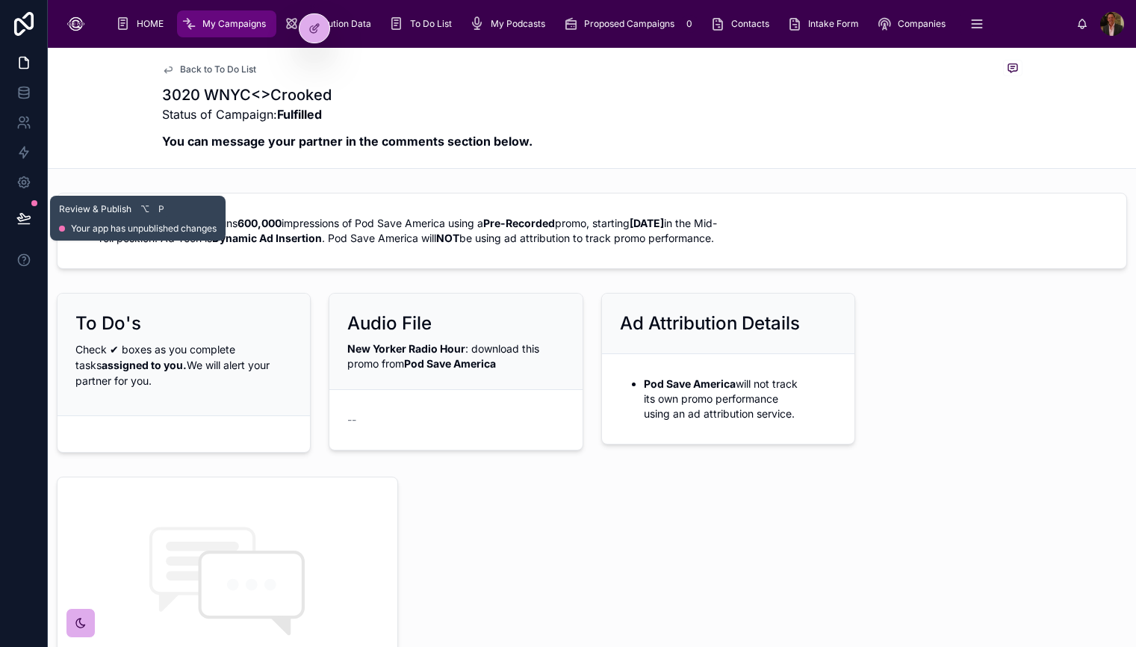
click at [22, 214] on icon at bounding box center [23, 217] width 13 height 7
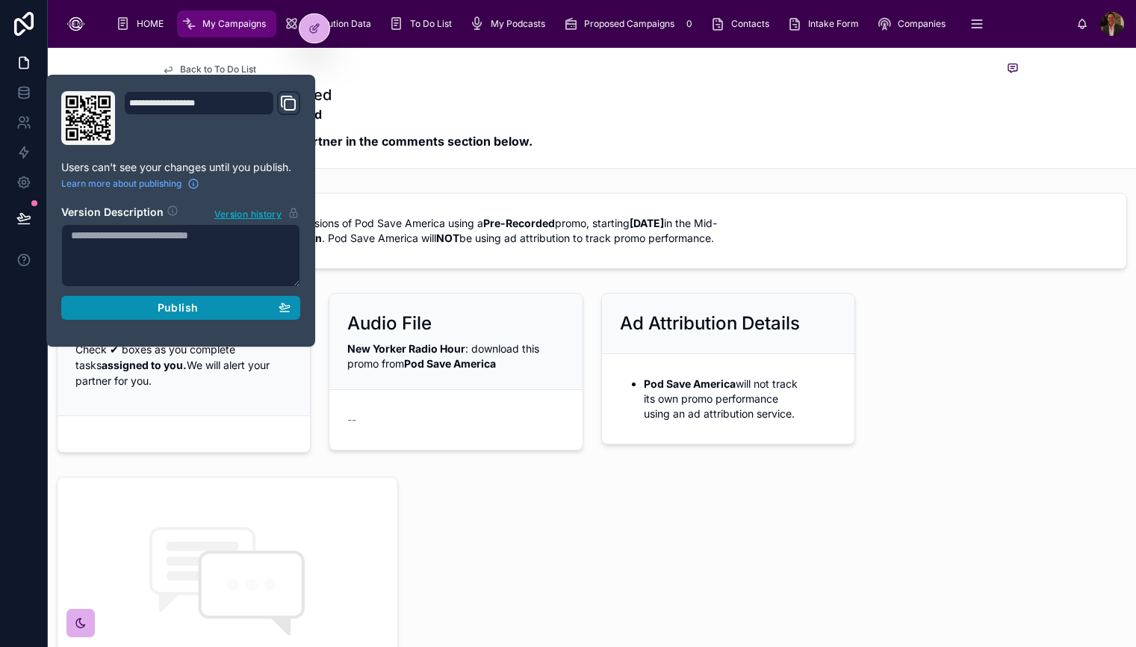
click at [180, 305] on span "Publish" at bounding box center [178, 307] width 40 height 13
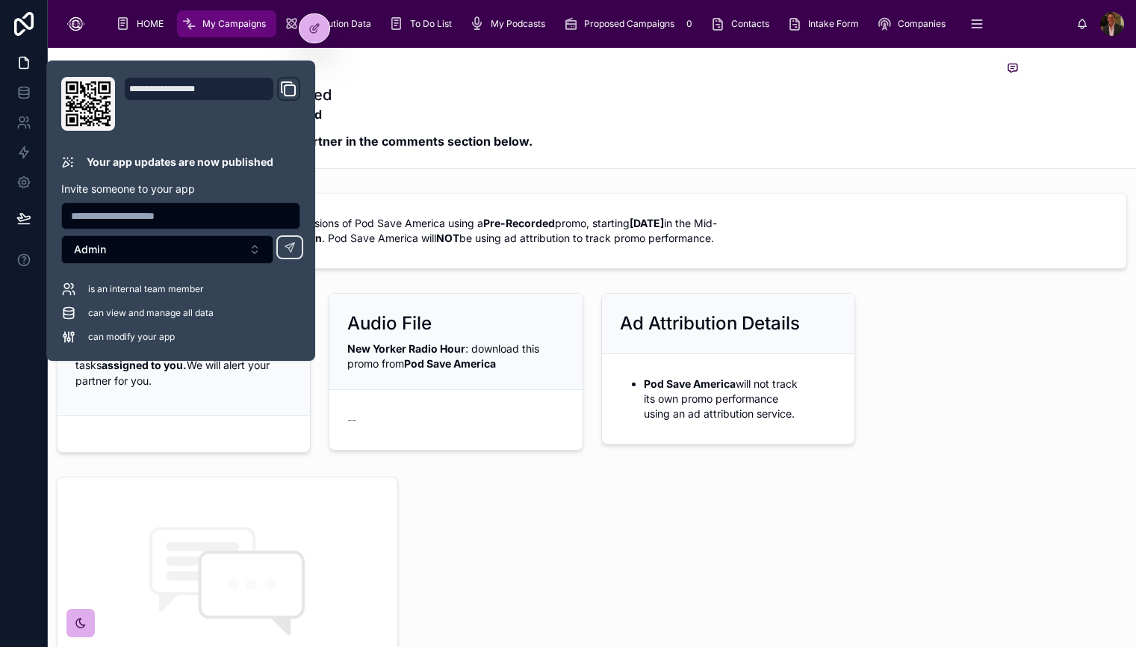
click at [499, 511] on div "New Yorker Radio Hour runs 600,000 impressions of Pod Save America using a Pre-…" at bounding box center [592, 520] width 1088 height 667
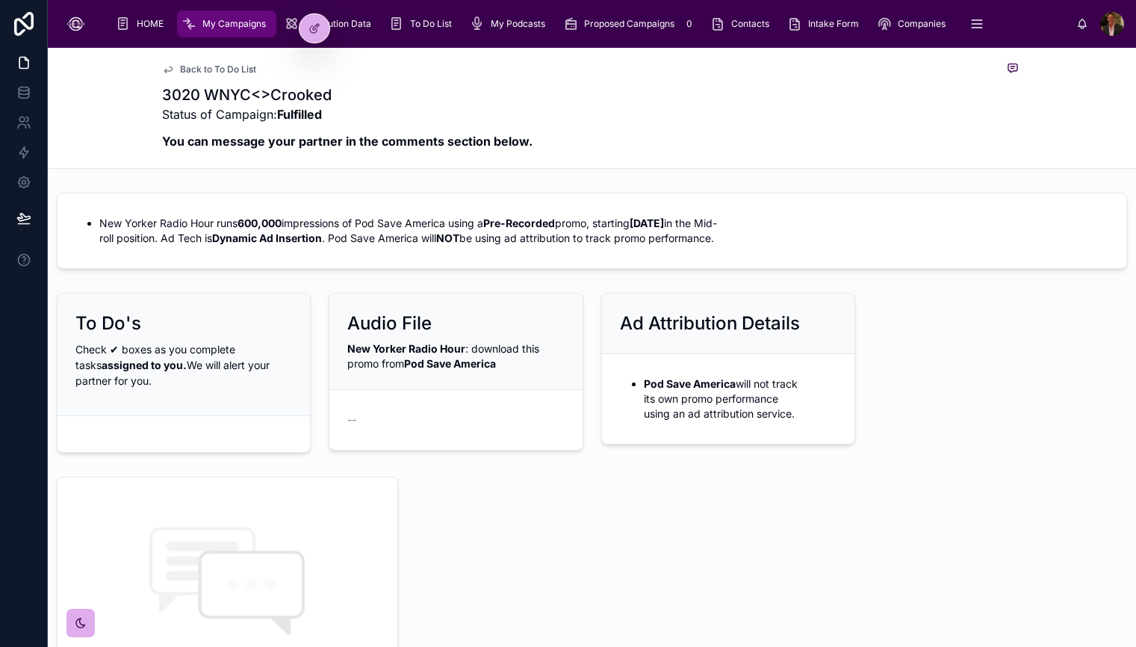
click at [257, 313] on div "To Do's" at bounding box center [183, 323] width 217 height 24
click at [311, 32] on icon at bounding box center [314, 28] width 12 height 12
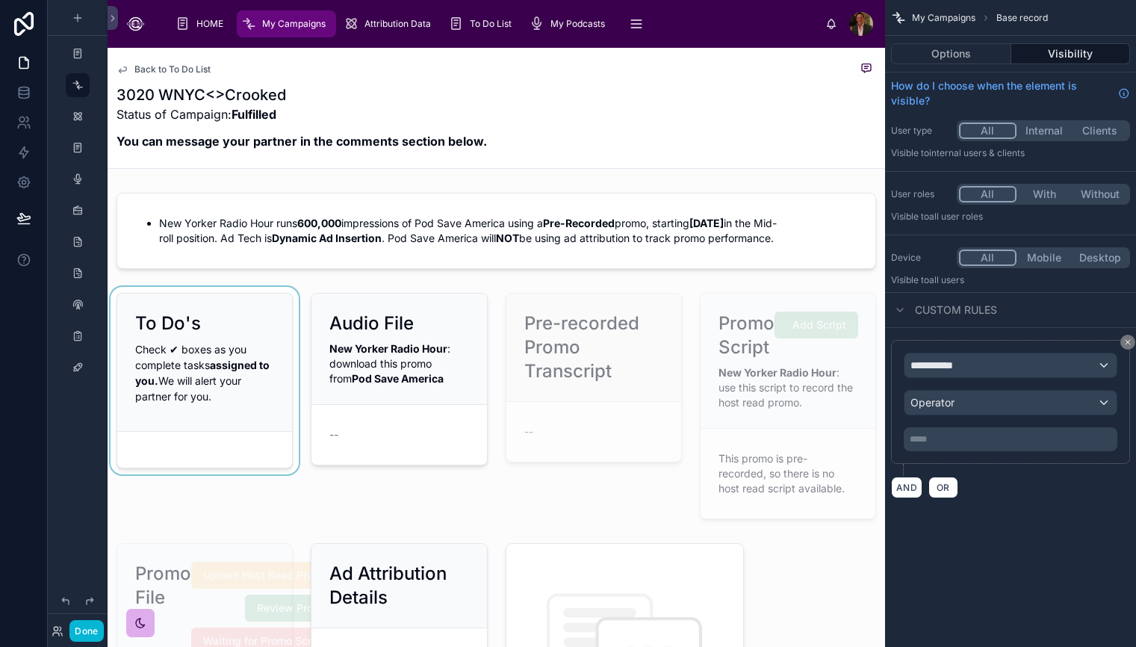
click at [233, 329] on div at bounding box center [205, 406] width 194 height 238
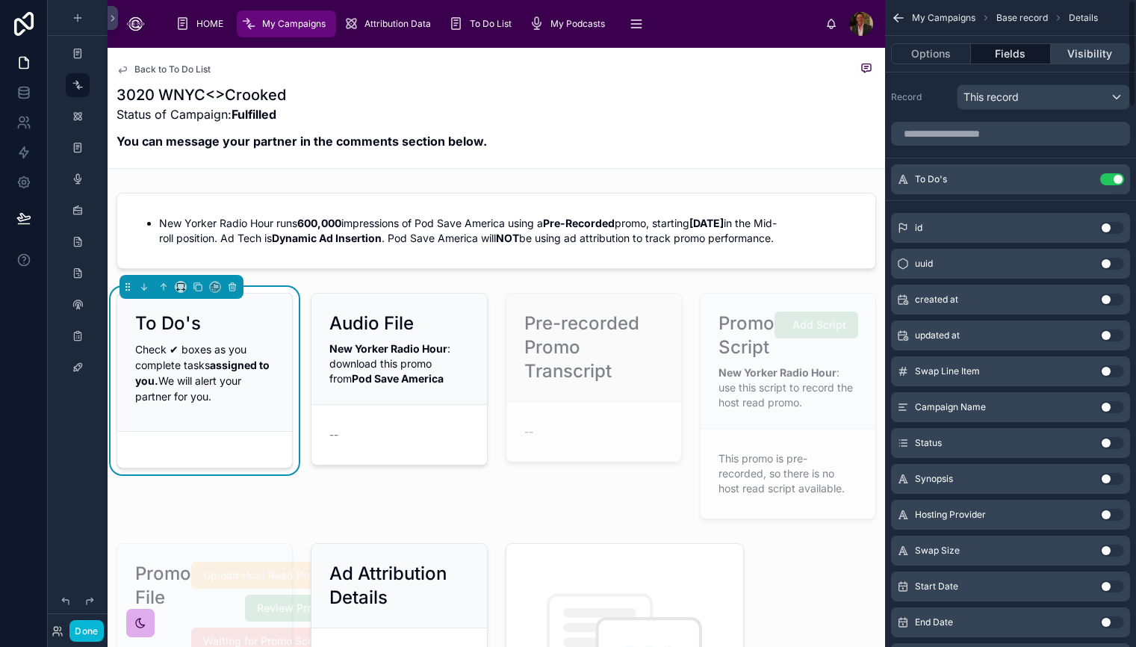
click at [1094, 57] on button "Visibility" at bounding box center [1090, 53] width 79 height 21
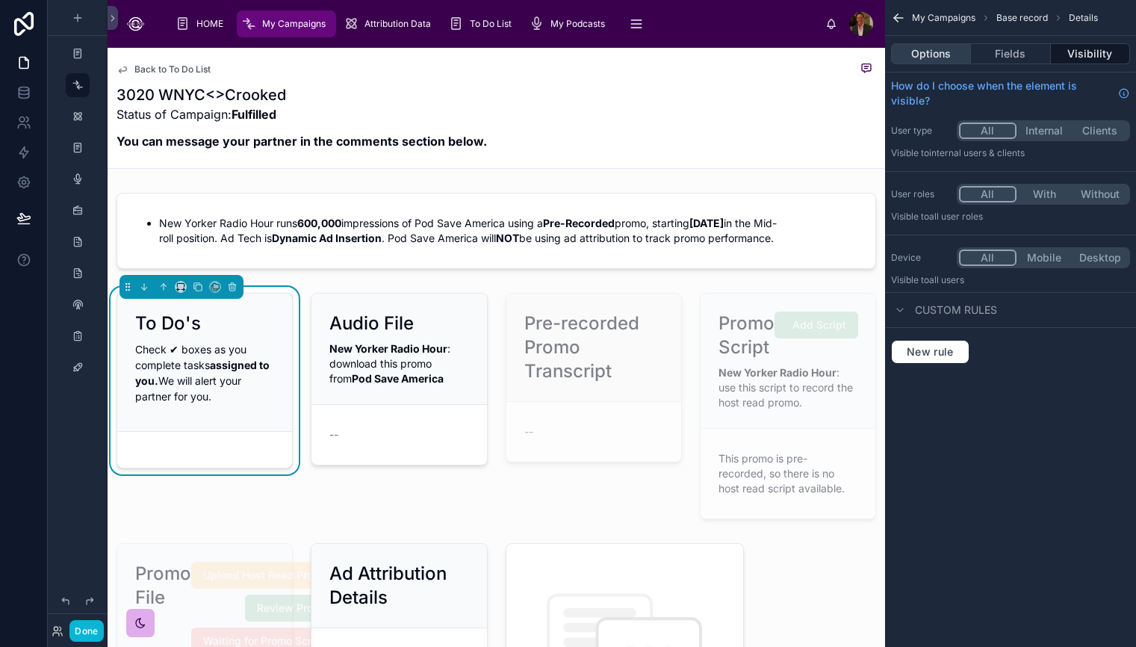
click at [935, 53] on button "Options" at bounding box center [931, 53] width 80 height 21
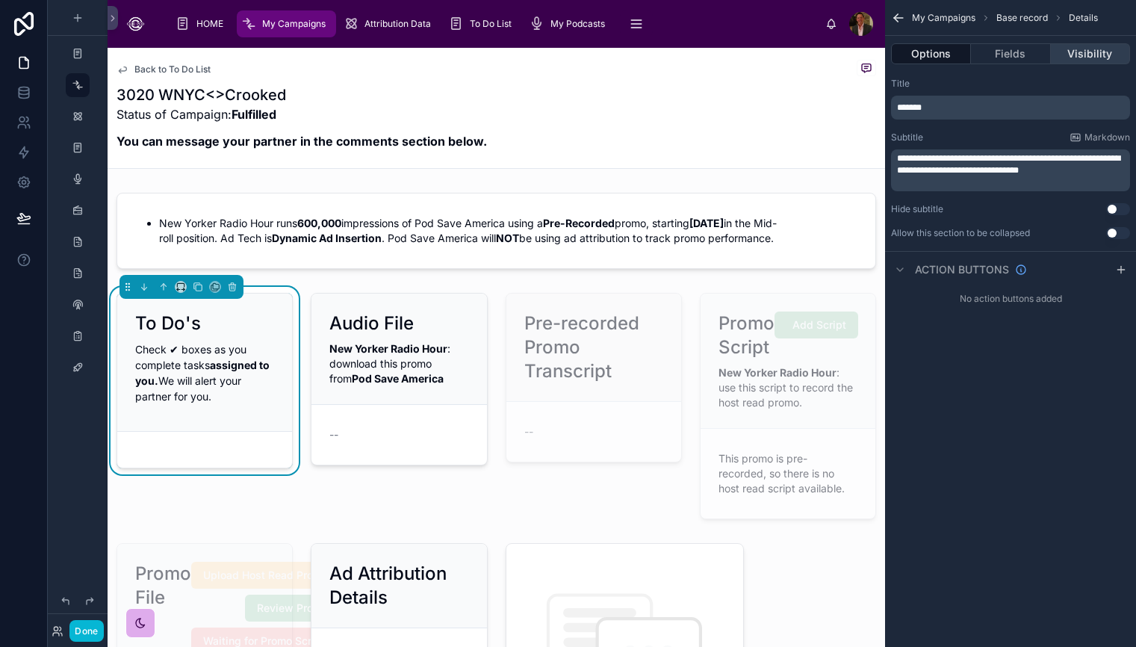
click at [1089, 54] on button "Visibility" at bounding box center [1090, 53] width 79 height 21
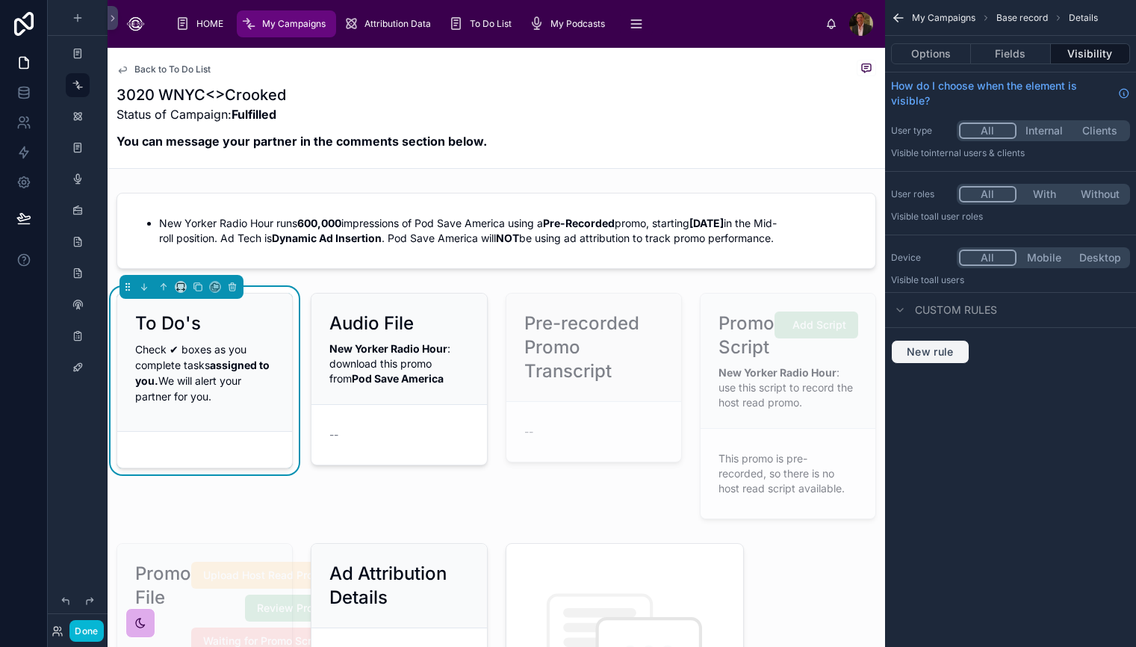
click at [943, 361] on button "New rule" at bounding box center [930, 352] width 78 height 24
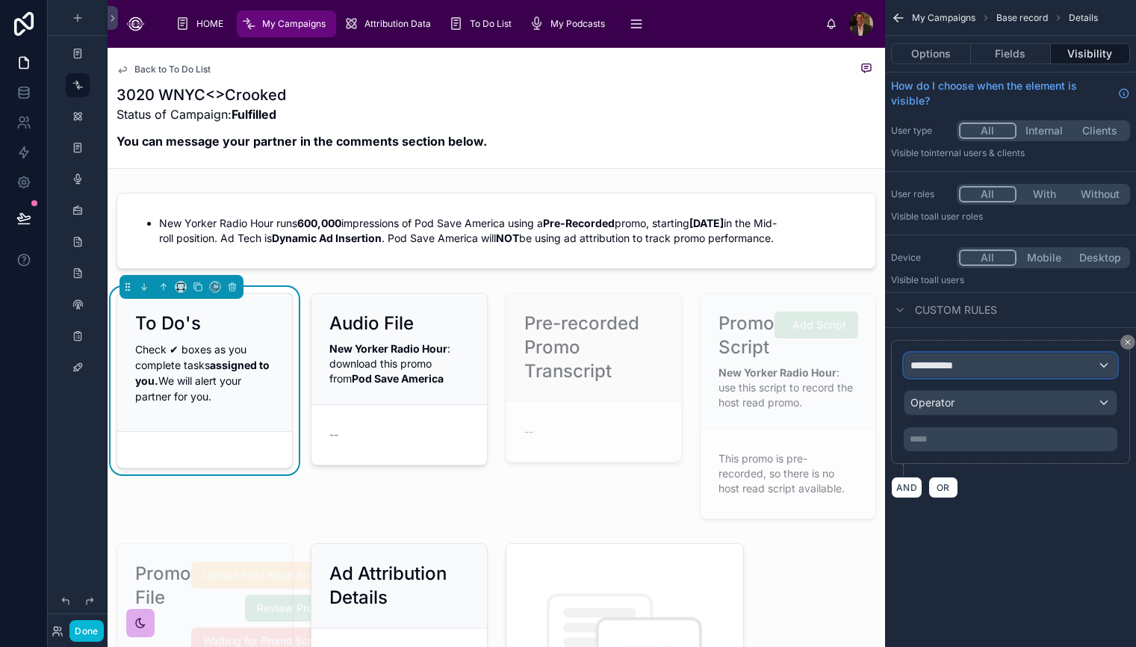
click at [1057, 362] on div "**********" at bounding box center [1010, 365] width 212 height 24
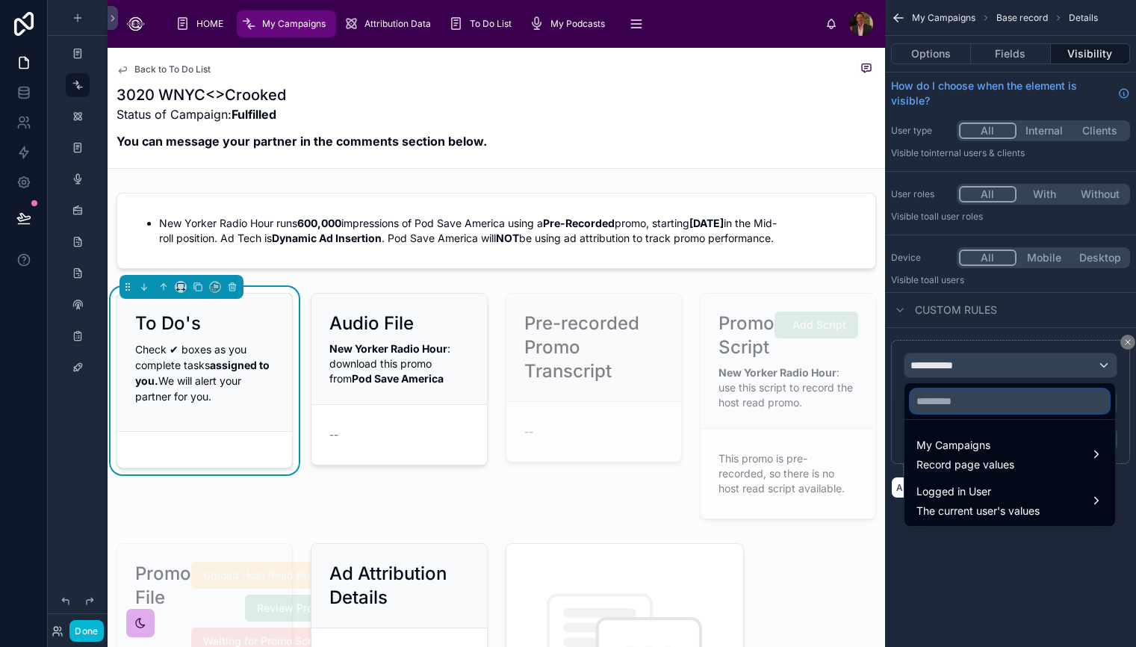
click at [1026, 405] on input "text" at bounding box center [1009, 401] width 199 height 24
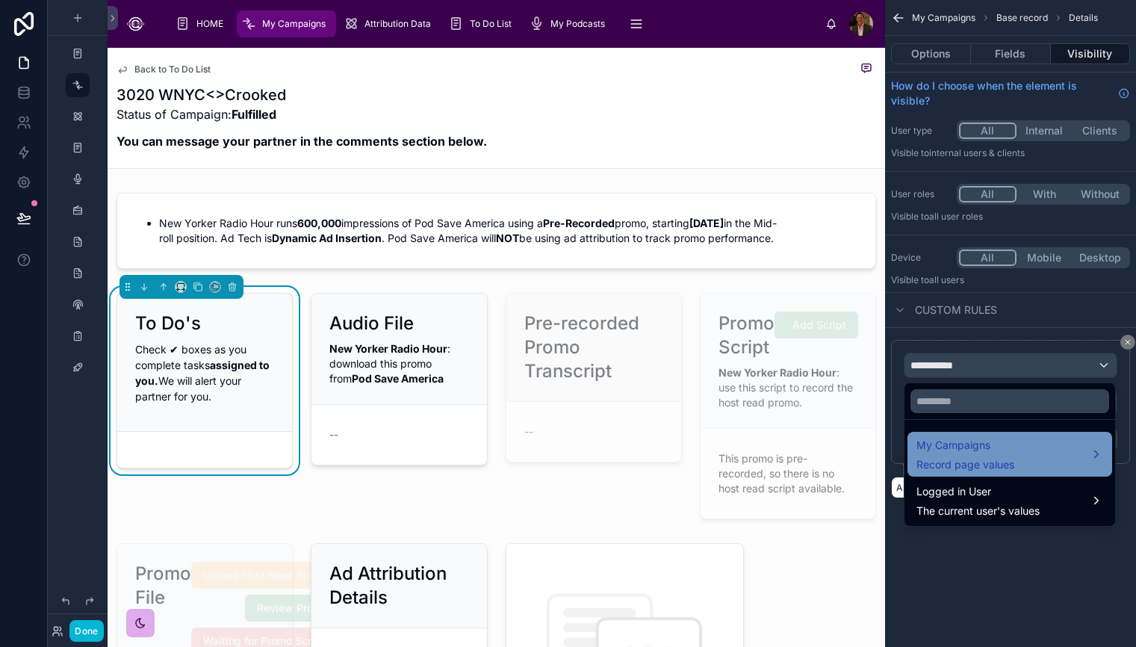
click at [1054, 461] on div "My Campaigns Record page values" at bounding box center [1009, 454] width 187 height 36
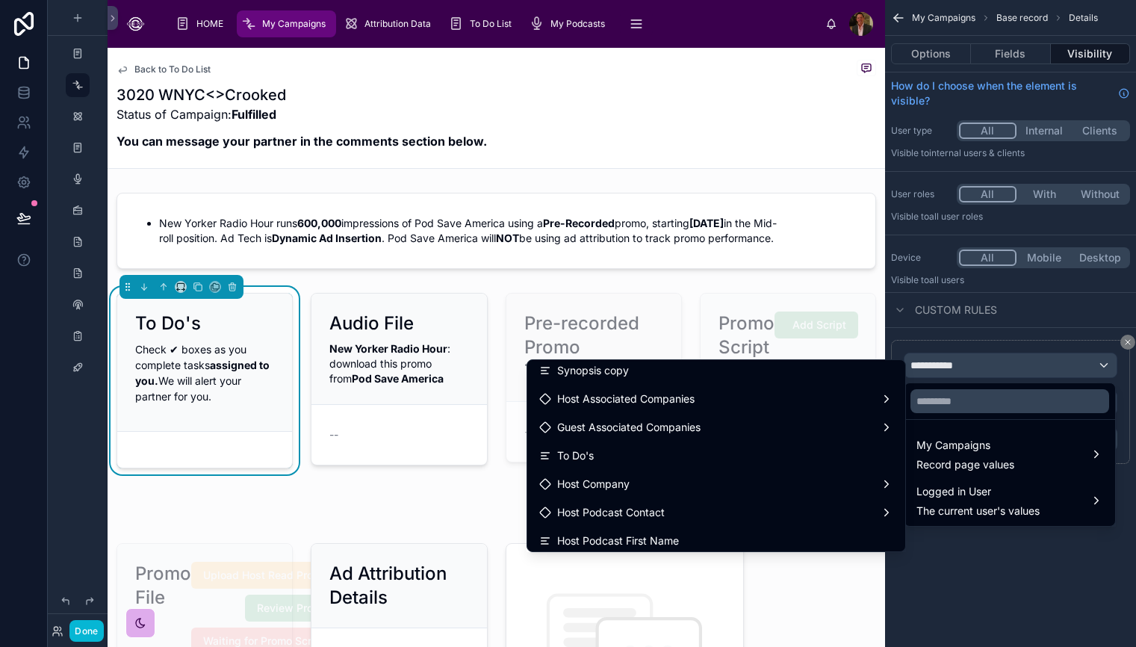
scroll to position [1750, 0]
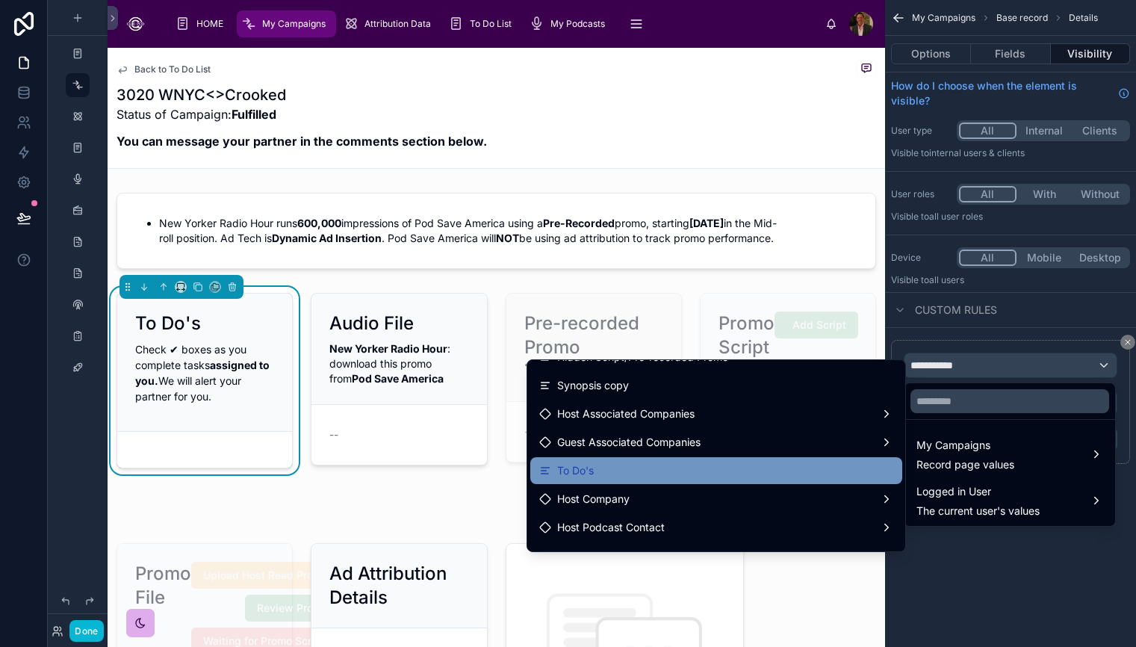
click at [722, 465] on div "To Do's" at bounding box center [716, 470] width 354 height 18
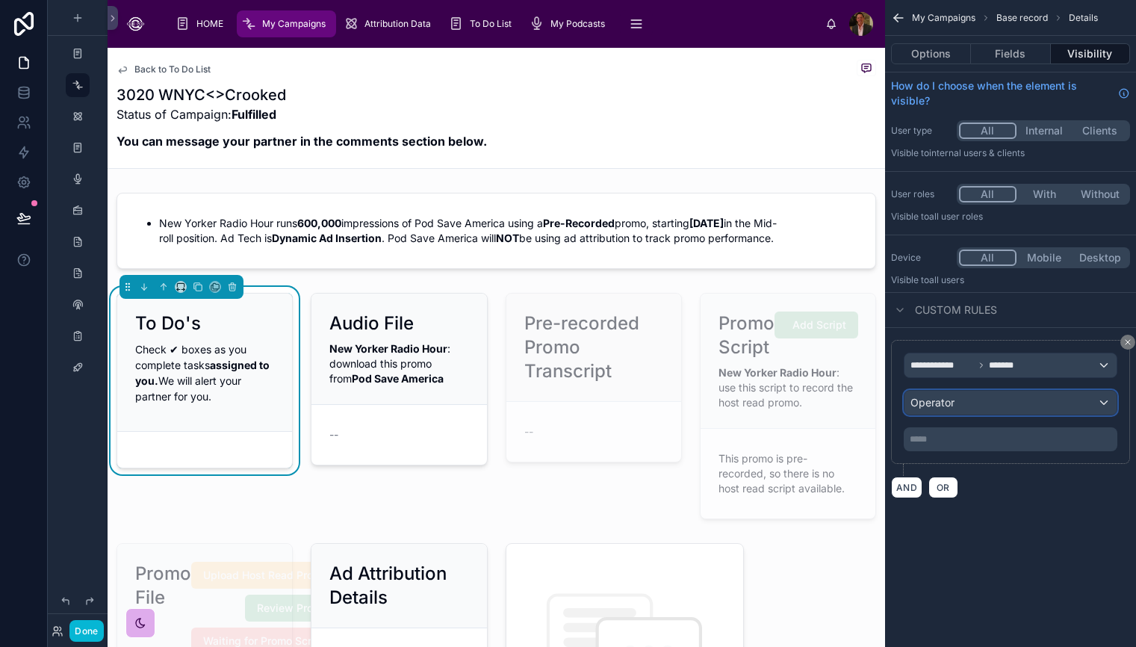
click at [1110, 399] on div "Operator" at bounding box center [1010, 403] width 212 height 24
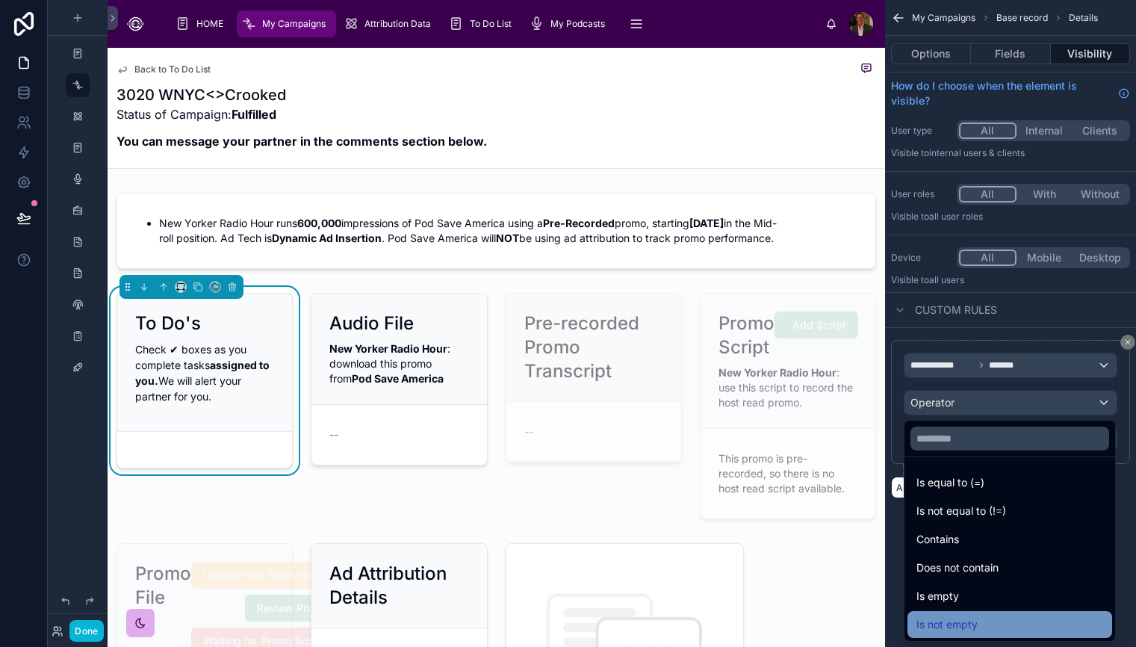
click at [998, 616] on div "Is not empty" at bounding box center [1009, 624] width 187 height 18
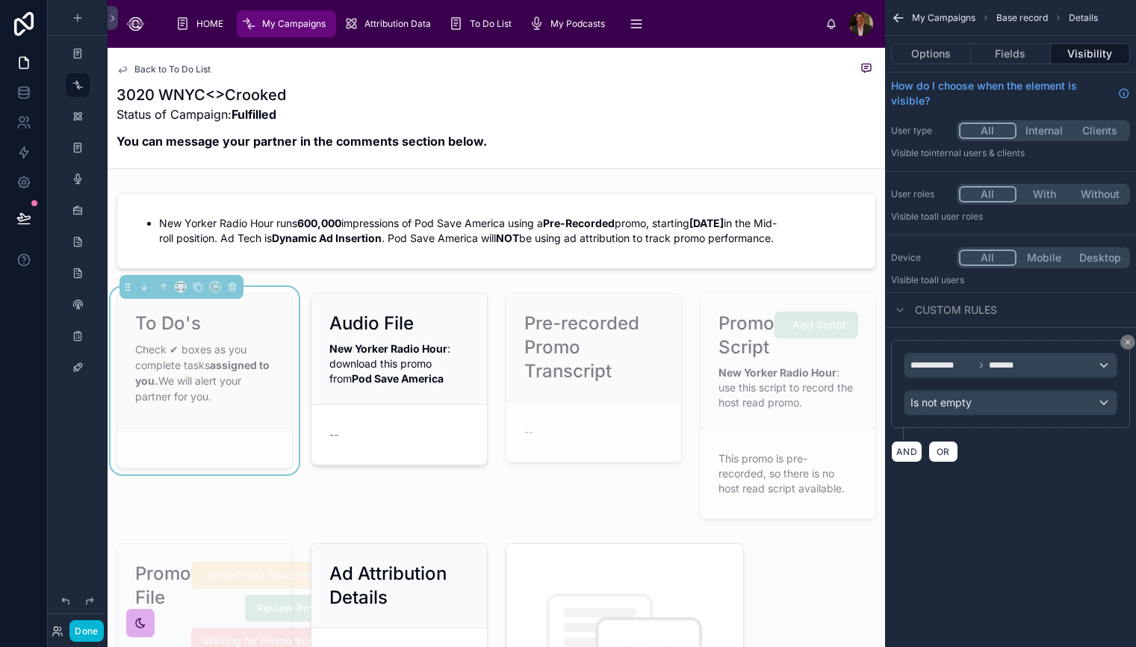
click at [1051, 511] on div "**********" at bounding box center [1010, 323] width 251 height 647
click at [89, 627] on button "Done" at bounding box center [86, 631] width 34 height 22
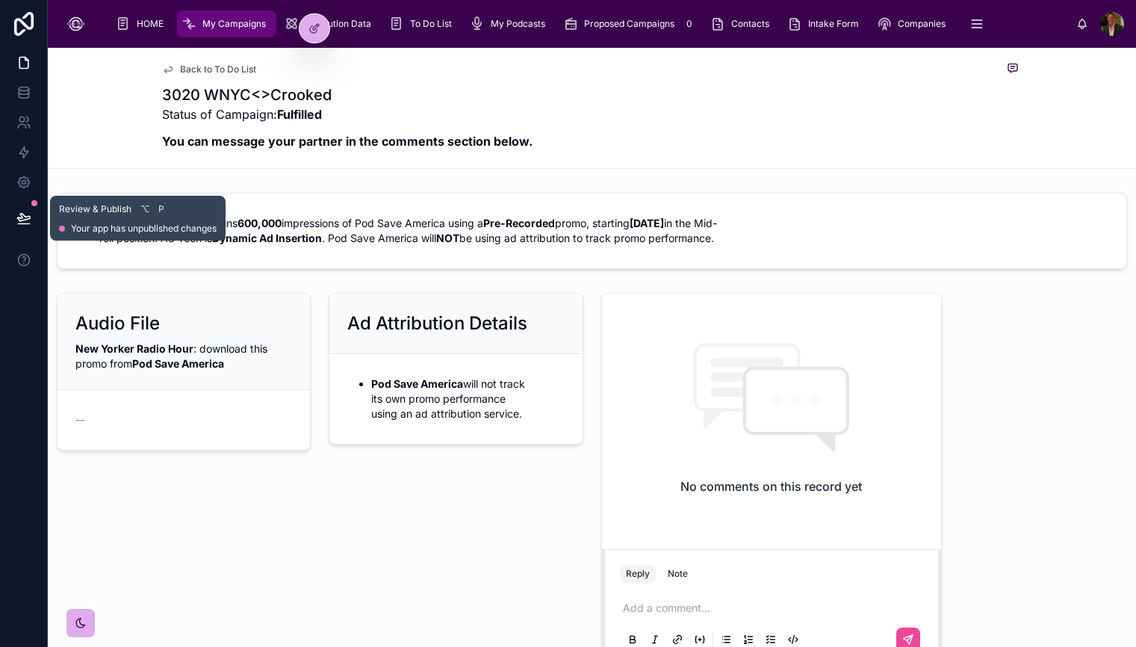
click at [29, 208] on button at bounding box center [23, 218] width 33 height 42
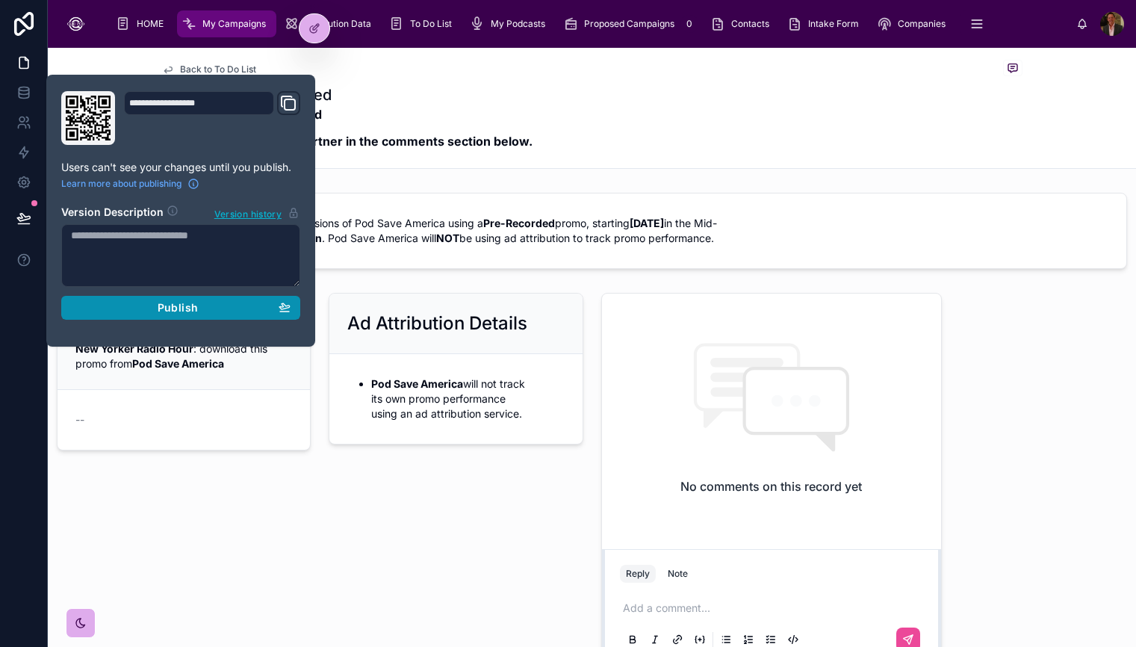
click at [183, 309] on span "Publish" at bounding box center [178, 307] width 40 height 13
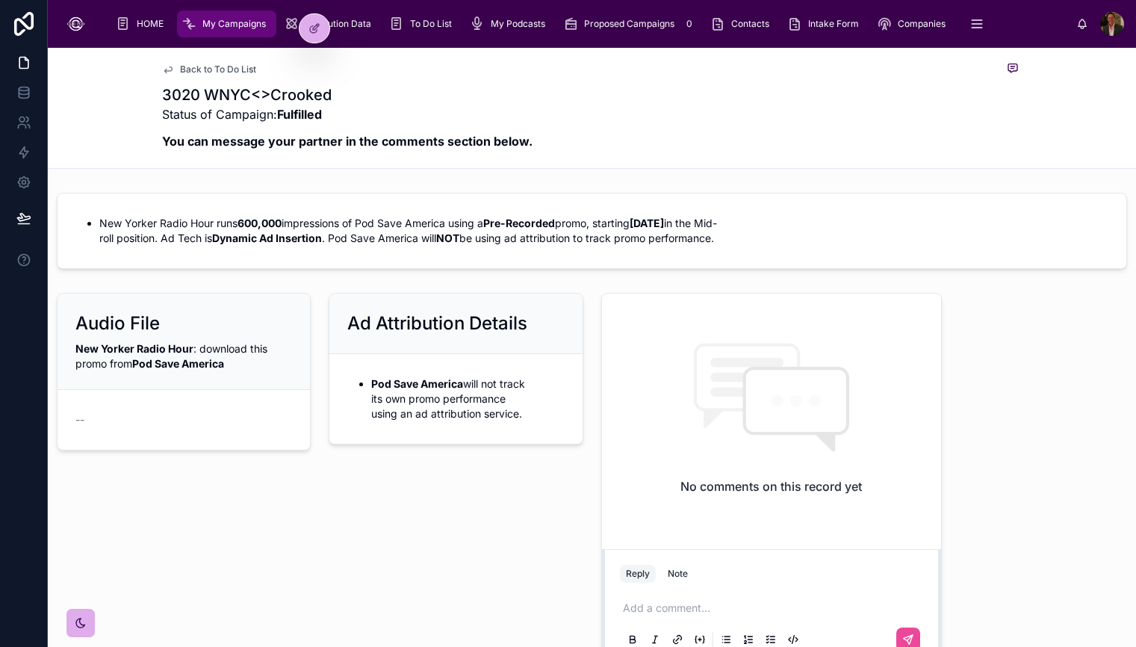
click at [470, 472] on div "Ad Attribution Details Pod Save America will not track its own promo performanc…" at bounding box center [456, 478] width 272 height 383
click at [433, 27] on span "To Do List" at bounding box center [431, 24] width 42 height 12
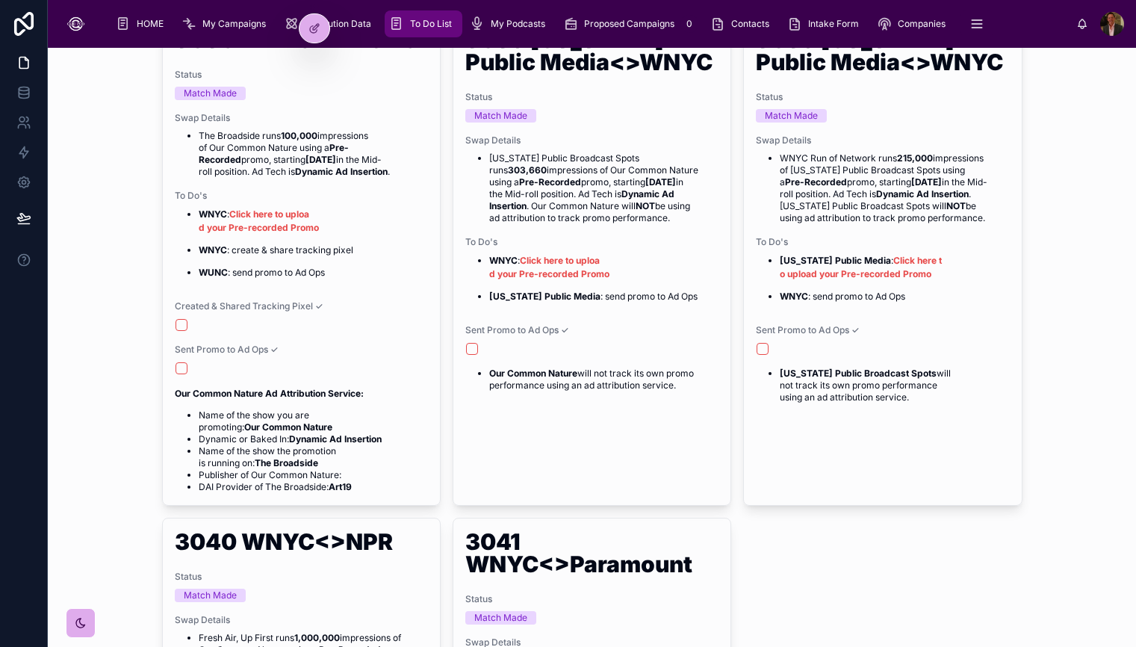
scroll to position [1133, 0]
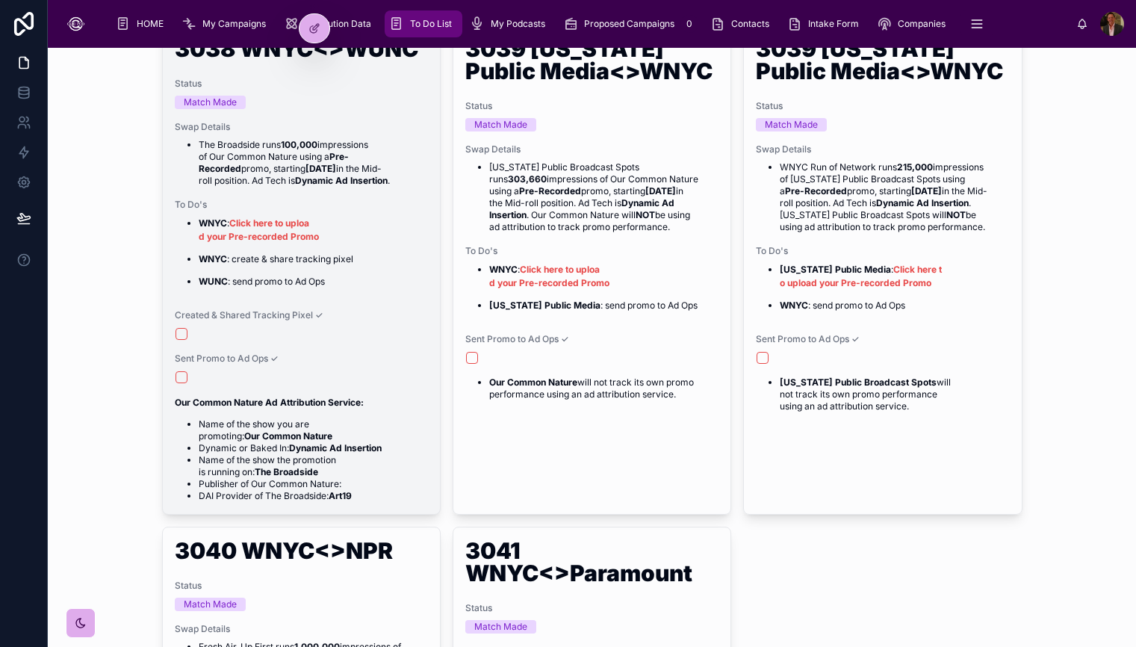
click at [332, 207] on span "To Do's" at bounding box center [301, 205] width 253 height 12
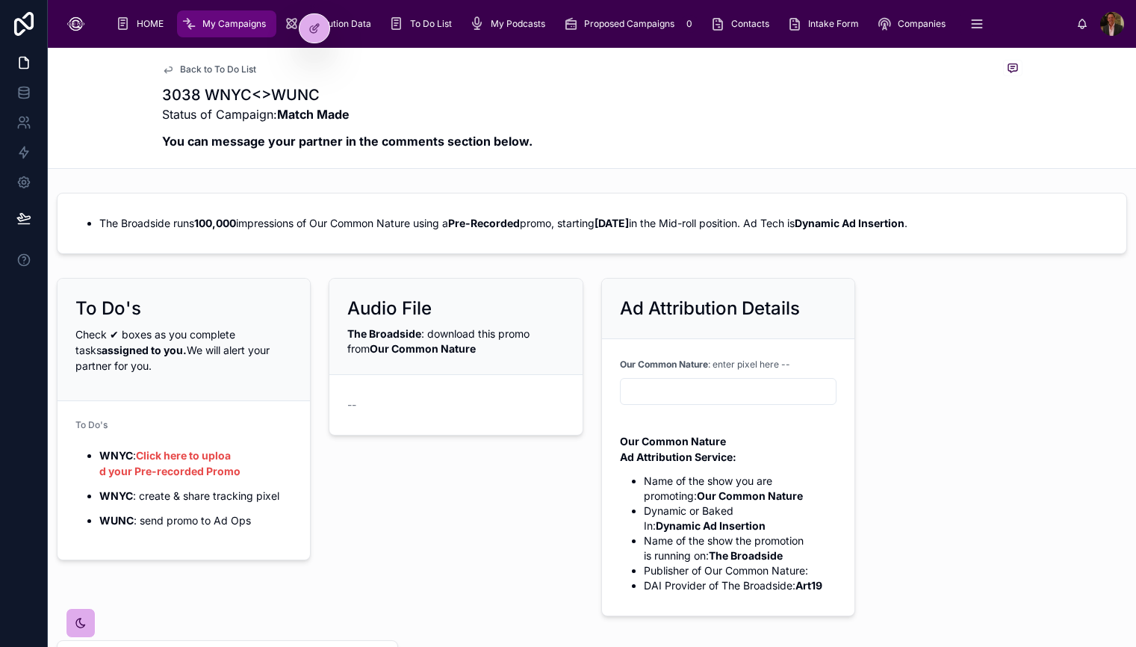
click at [393, 385] on form "--" at bounding box center [455, 405] width 252 height 60
click at [423, 340] on div "The Broadside : download this promo from Our Common Nature" at bounding box center [455, 341] width 217 height 30
click at [311, 34] on div at bounding box center [314, 28] width 30 height 28
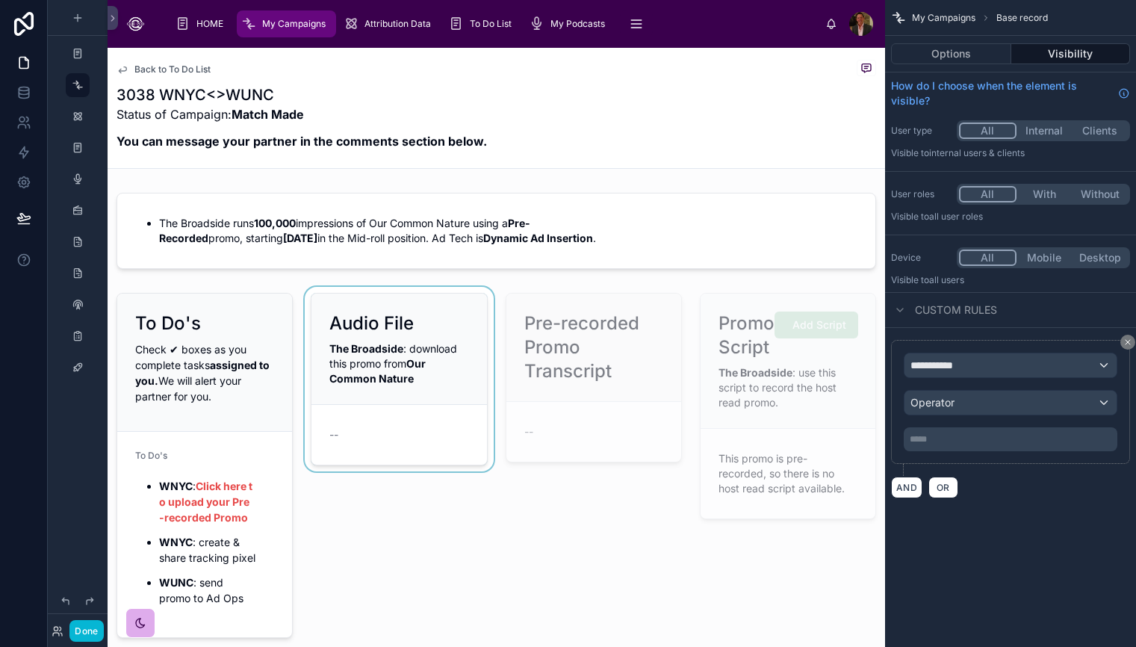
click at [420, 346] on div at bounding box center [399, 465] width 194 height 357
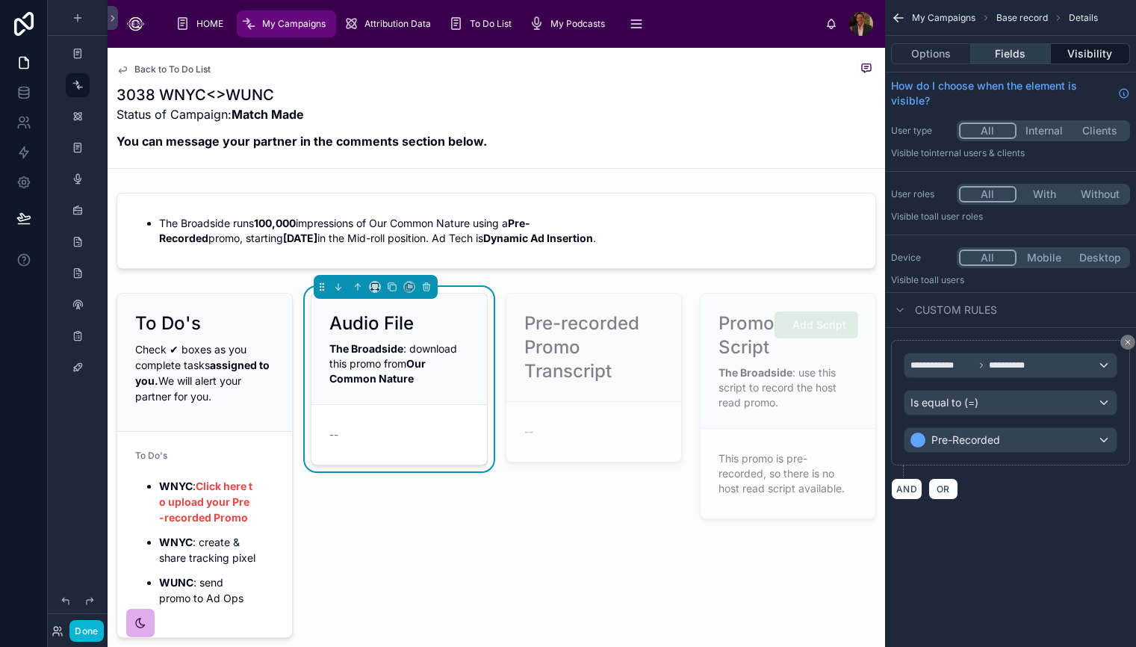
click at [1010, 50] on button "Fields" at bounding box center [1010, 53] width 79 height 21
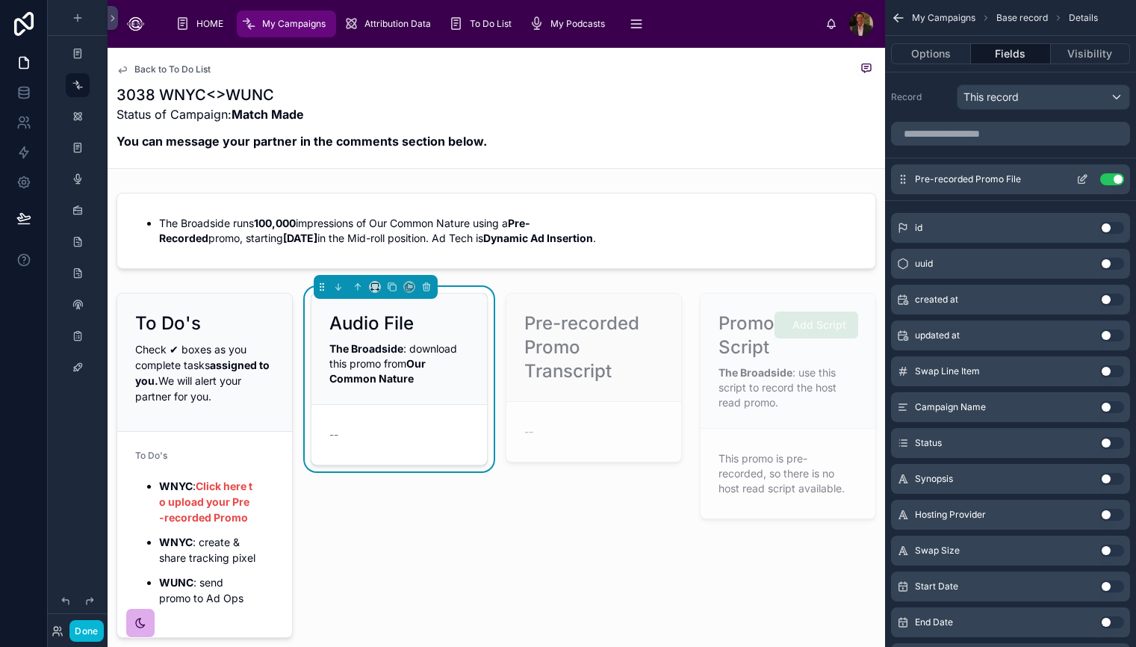
click at [1080, 183] on icon "scrollable content" at bounding box center [1081, 180] width 7 height 7
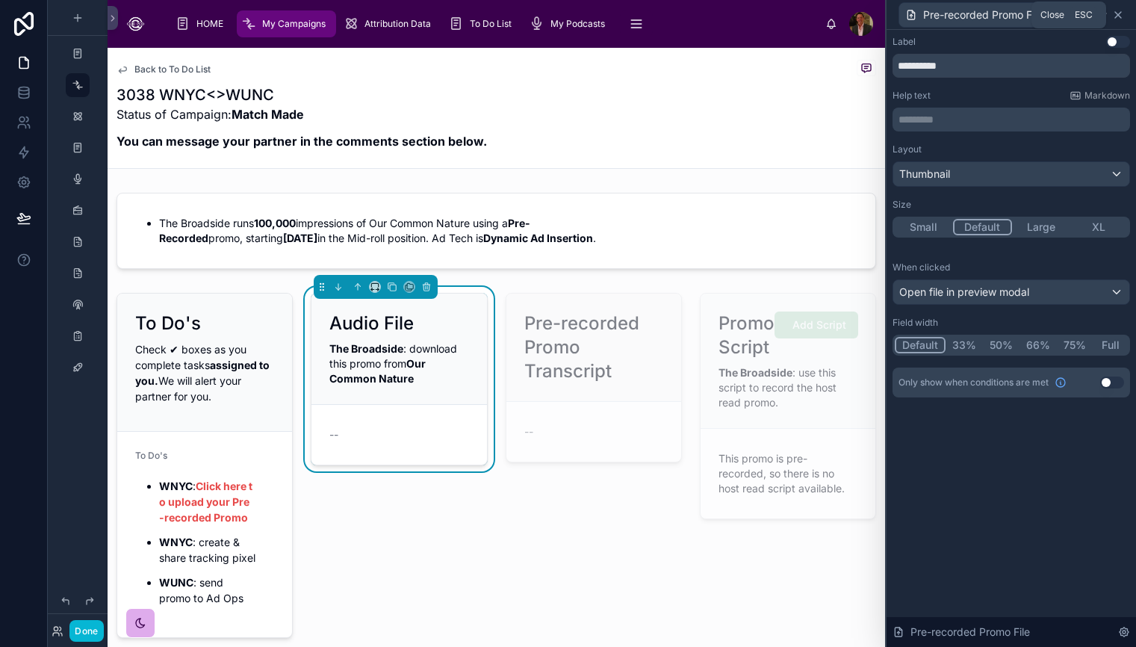
click at [1121, 10] on icon at bounding box center [1118, 15] width 12 height 12
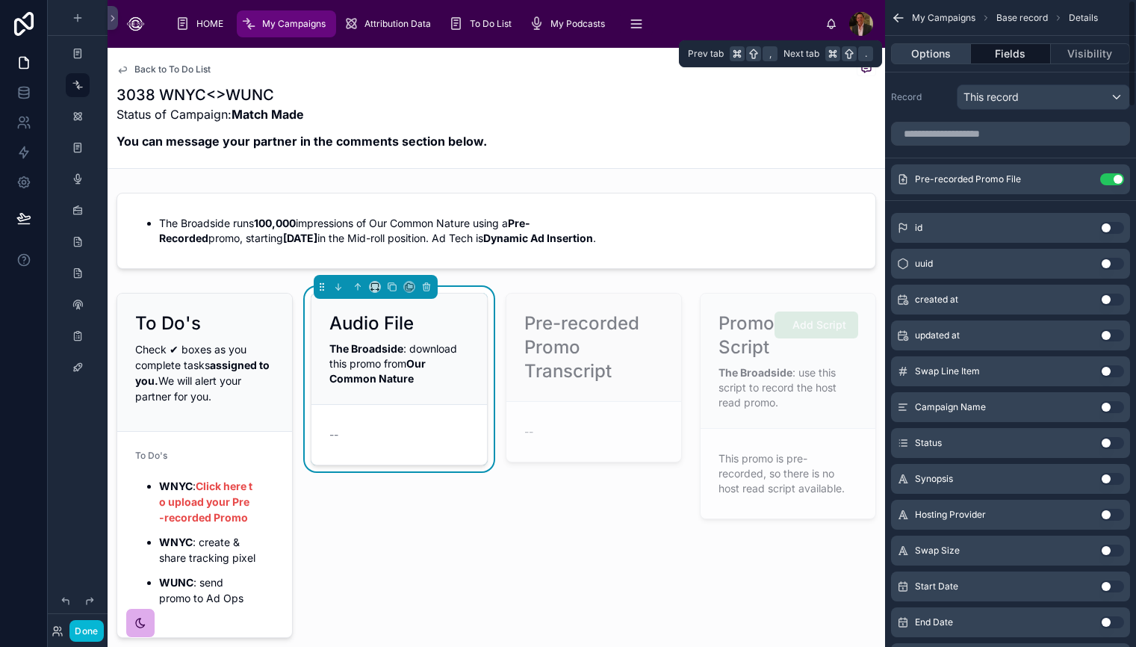
click at [940, 55] on button "Options" at bounding box center [931, 53] width 80 height 21
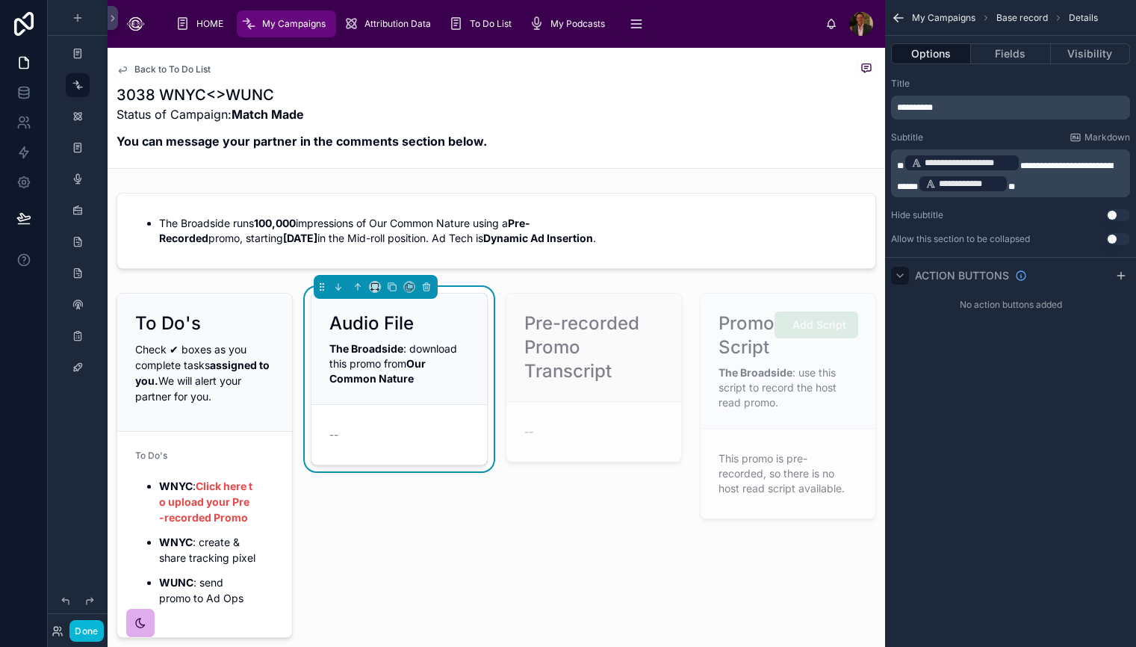
click at [903, 273] on icon "scrollable content" at bounding box center [900, 276] width 12 height 12
click at [1116, 276] on icon "scrollable content" at bounding box center [1121, 276] width 12 height 12
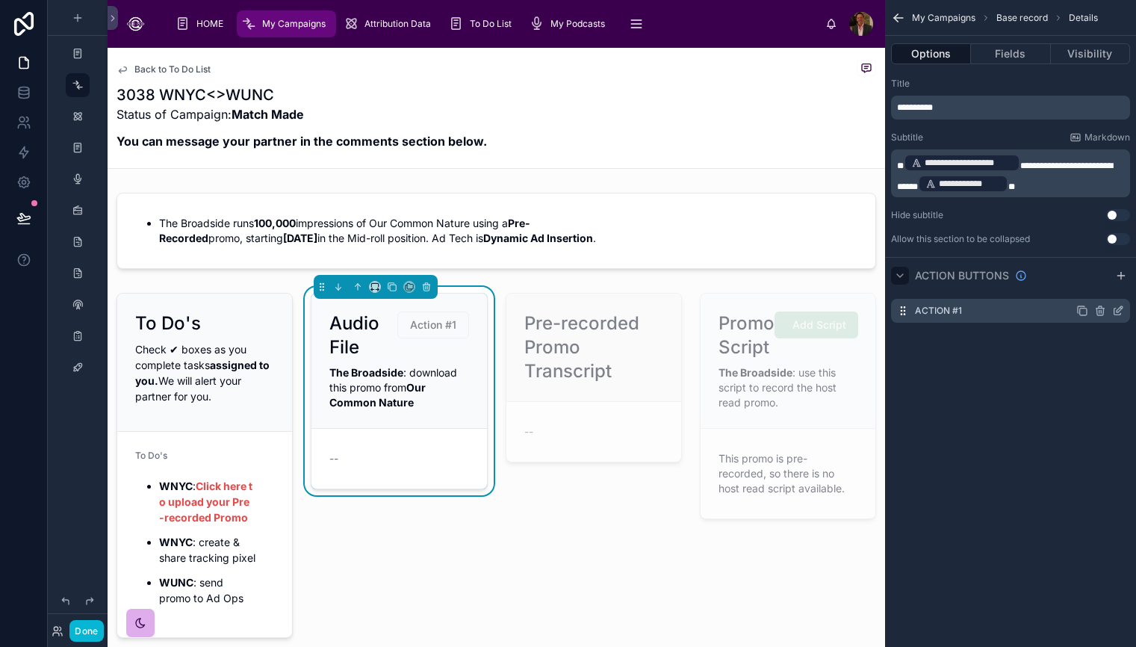
click at [921, 311] on label "Action #1" at bounding box center [938, 311] width 47 height 12
click at [1114, 308] on icon "scrollable content" at bounding box center [1117, 311] width 7 height 7
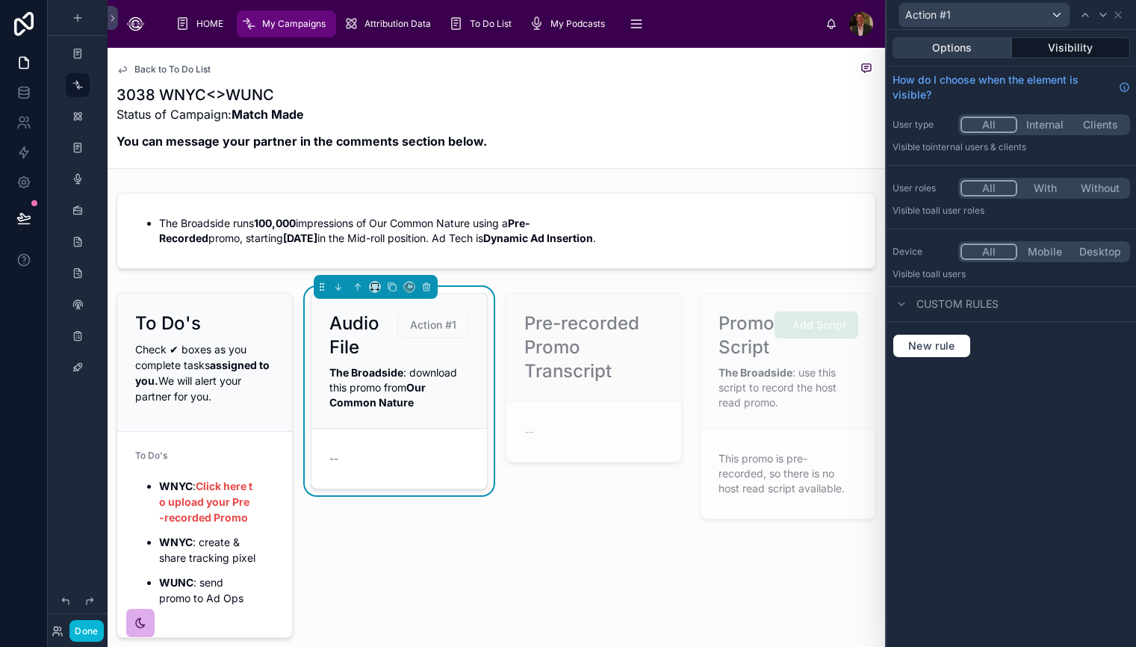
click at [944, 46] on button "Options" at bounding box center [951, 47] width 119 height 21
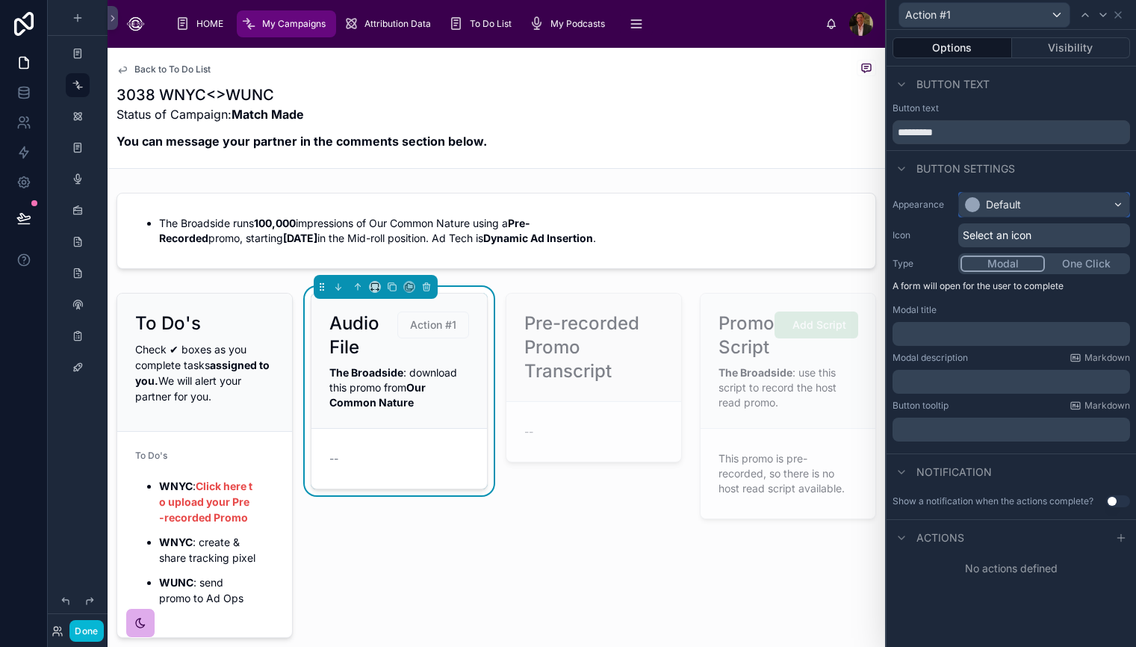
click at [1116, 205] on div "Default" at bounding box center [1044, 205] width 170 height 24
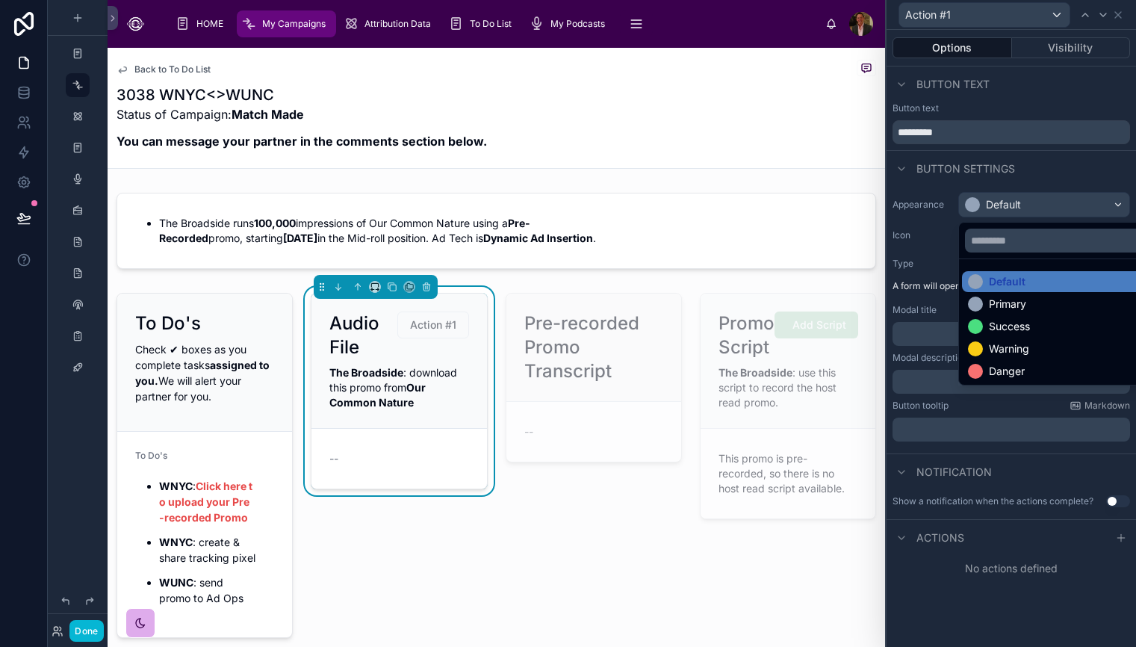
click at [1109, 612] on div at bounding box center [1010, 323] width 249 height 647
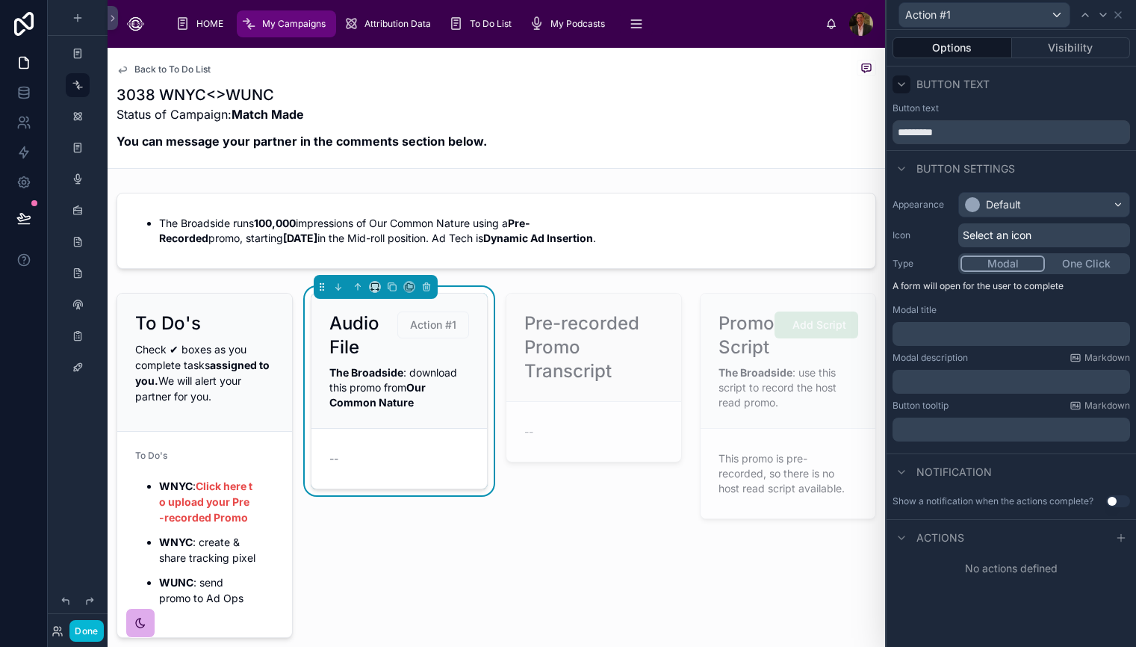
click at [904, 83] on icon at bounding box center [901, 84] width 12 height 12
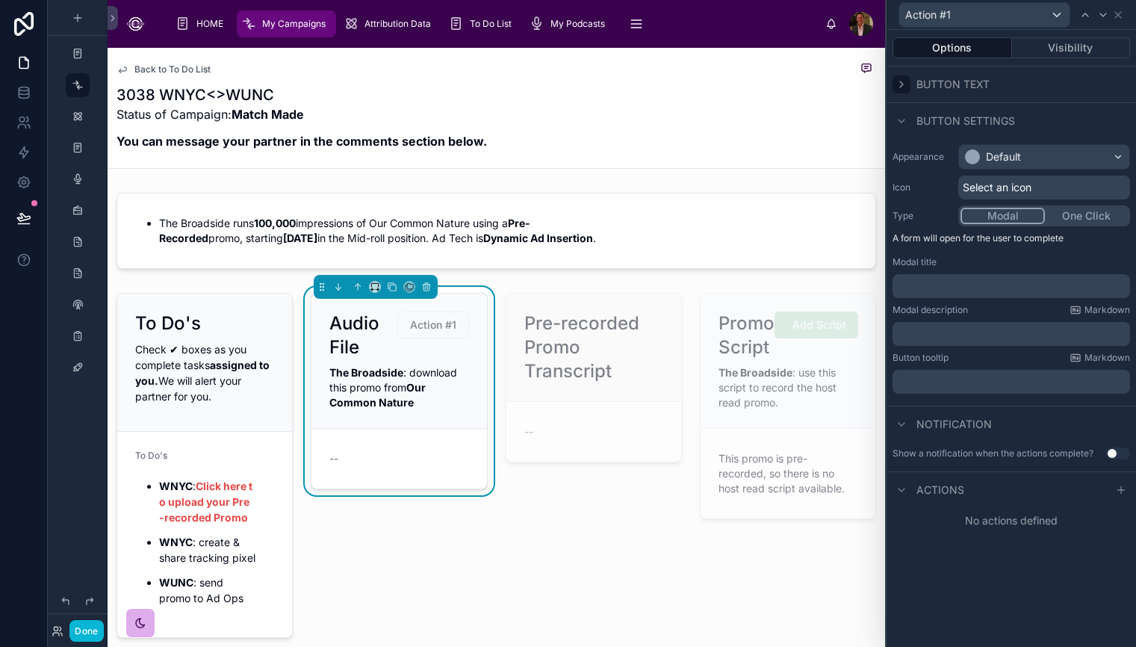
click at [897, 86] on icon at bounding box center [901, 84] width 12 height 12
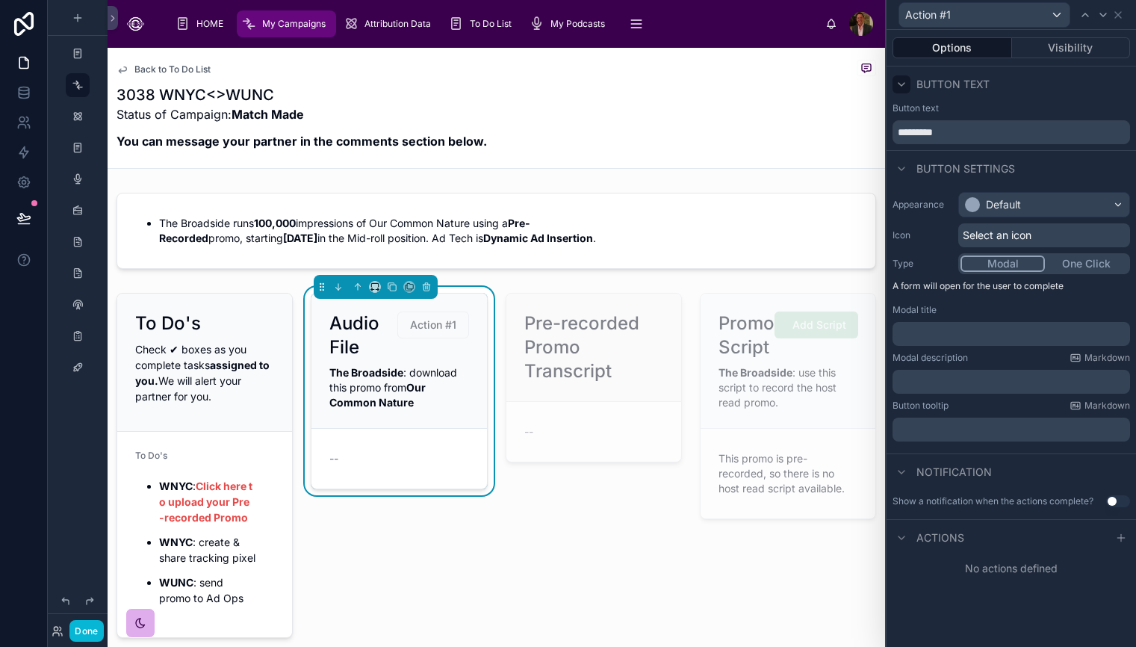
click at [897, 86] on icon at bounding box center [901, 84] width 12 height 12
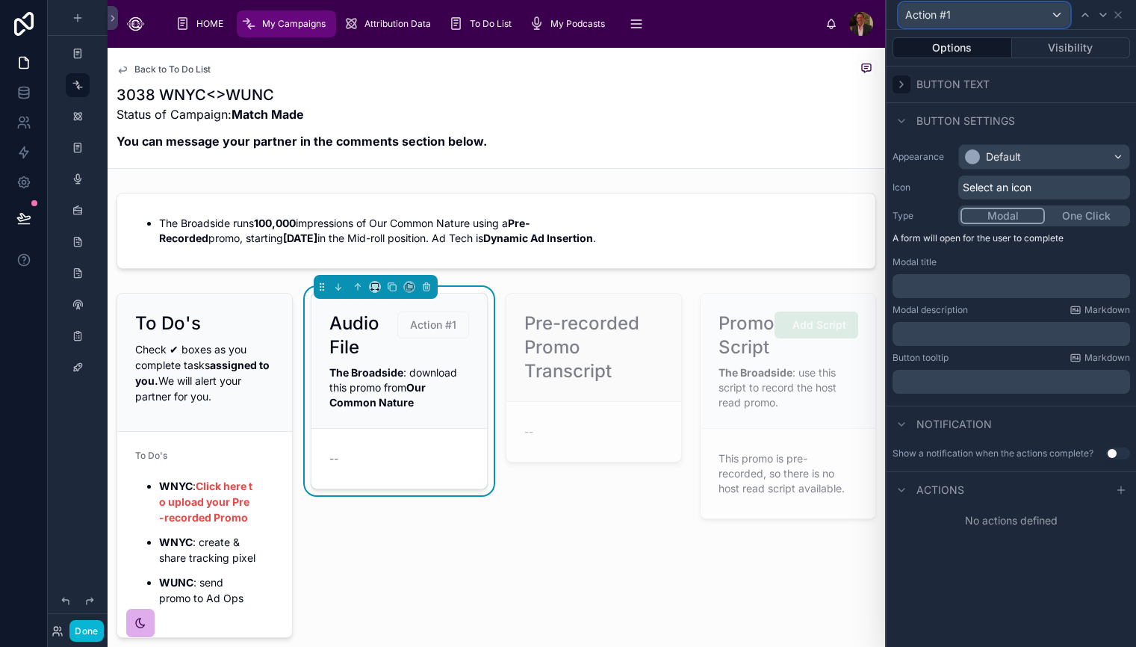
click at [1060, 14] on div "Action #1" at bounding box center [984, 15] width 170 height 24
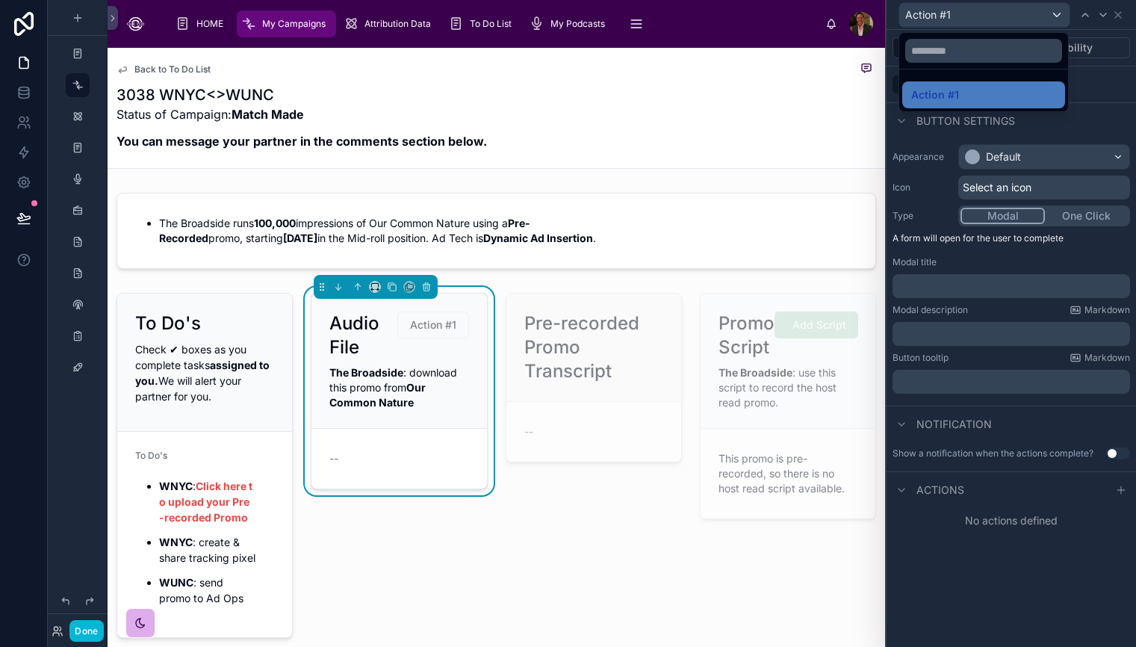
click at [1119, 17] on div at bounding box center [1010, 323] width 249 height 647
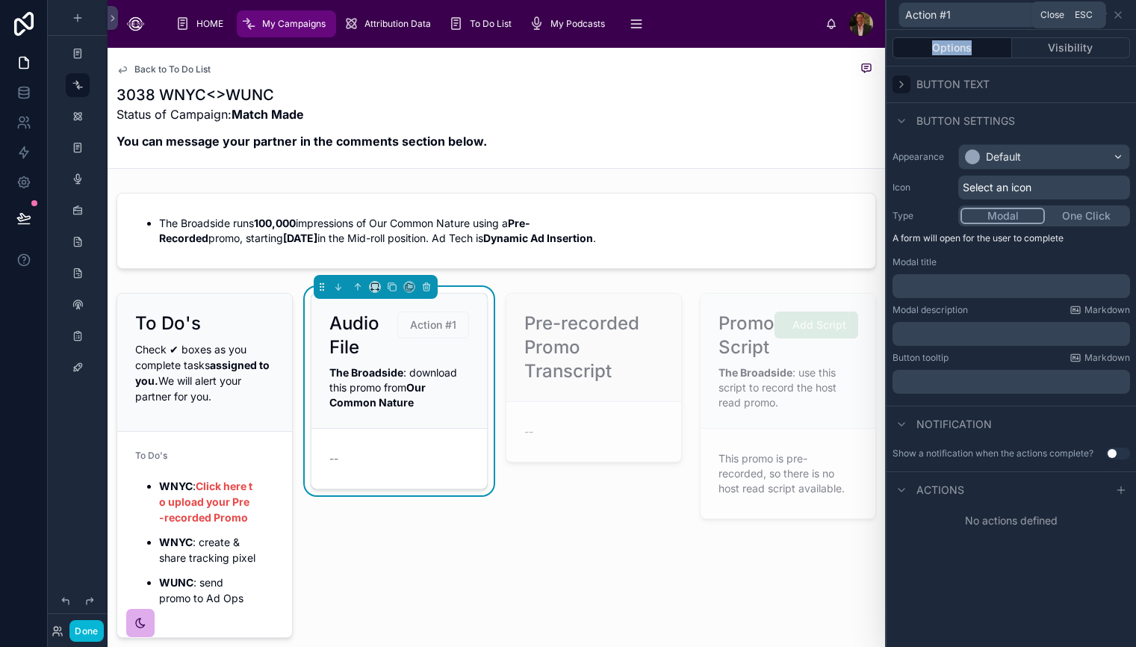
click at [1119, 17] on icon at bounding box center [1118, 15] width 12 height 12
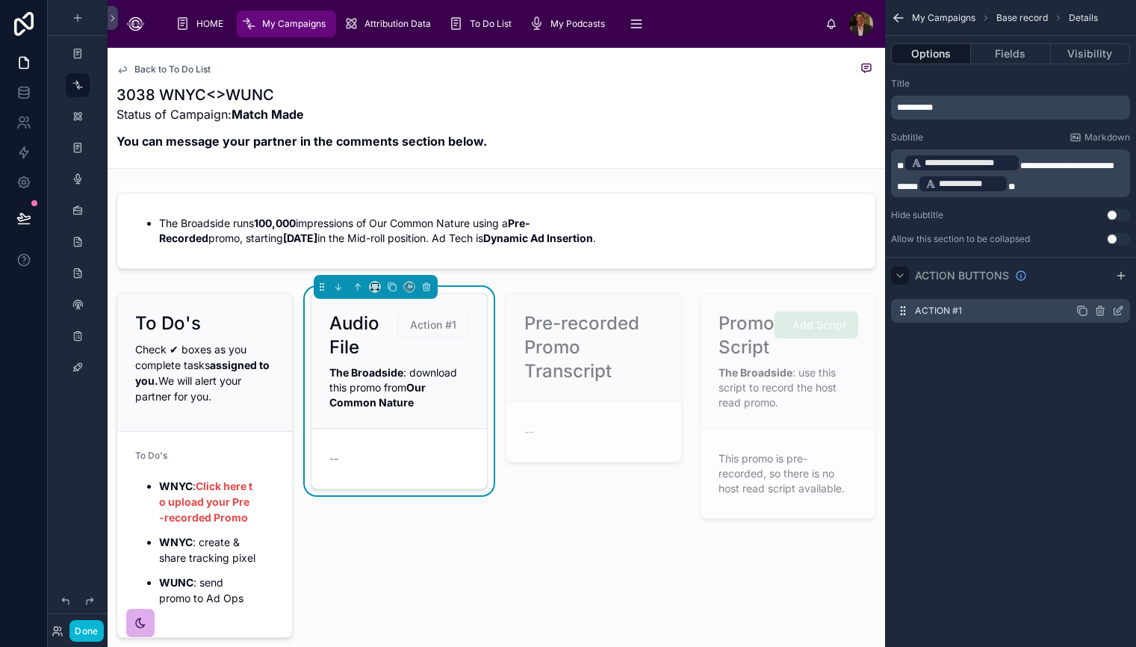
click at [1101, 309] on icon "scrollable content" at bounding box center [1100, 311] width 12 height 12
click at [1090, 287] on icon at bounding box center [1094, 287] width 12 height 12
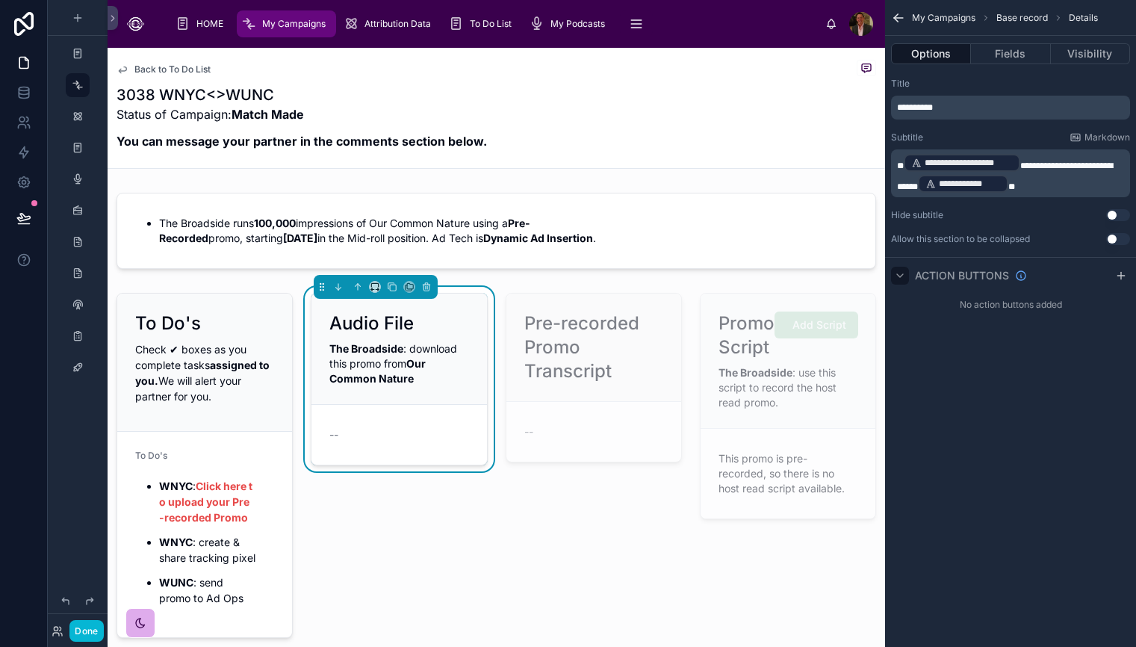
click at [999, 89] on div "Title" at bounding box center [1010, 84] width 239 height 12
click at [1010, 49] on button "Fields" at bounding box center [1010, 53] width 79 height 21
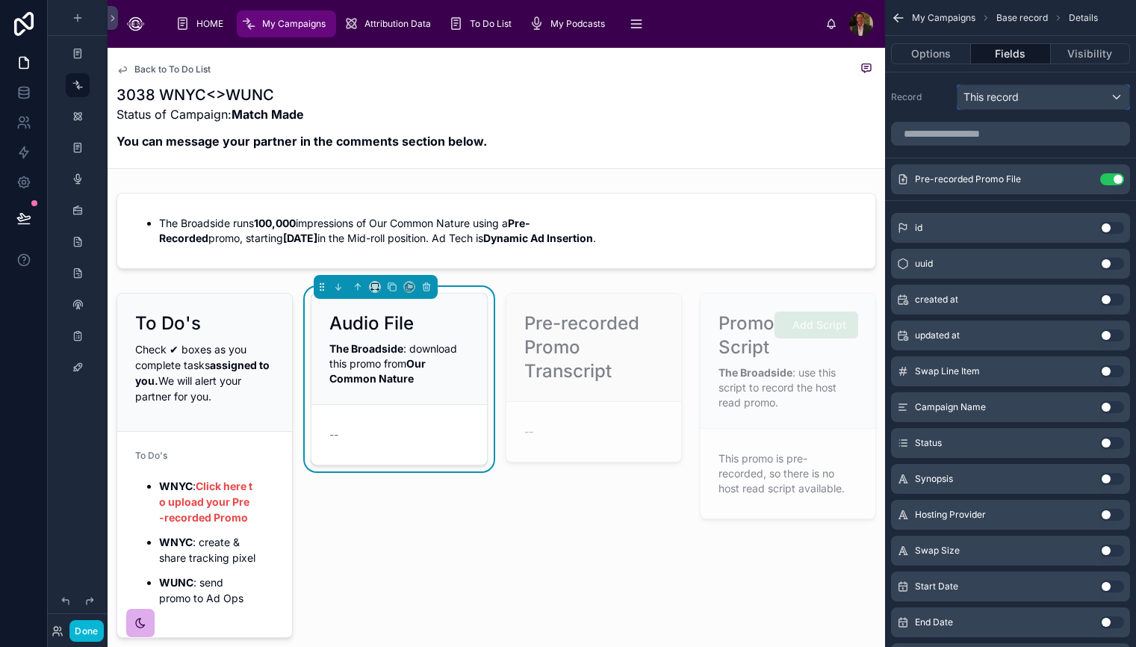
click at [1114, 100] on div "This record" at bounding box center [1043, 97] width 172 height 24
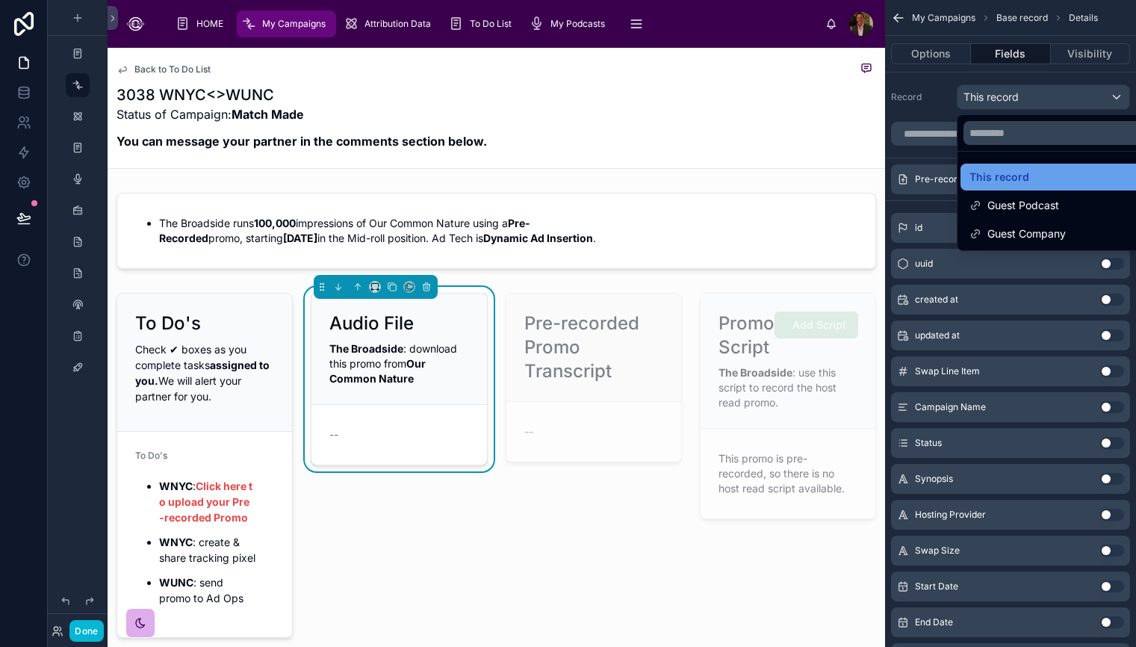
click at [1085, 176] on div "This record" at bounding box center [1060, 177] width 182 height 18
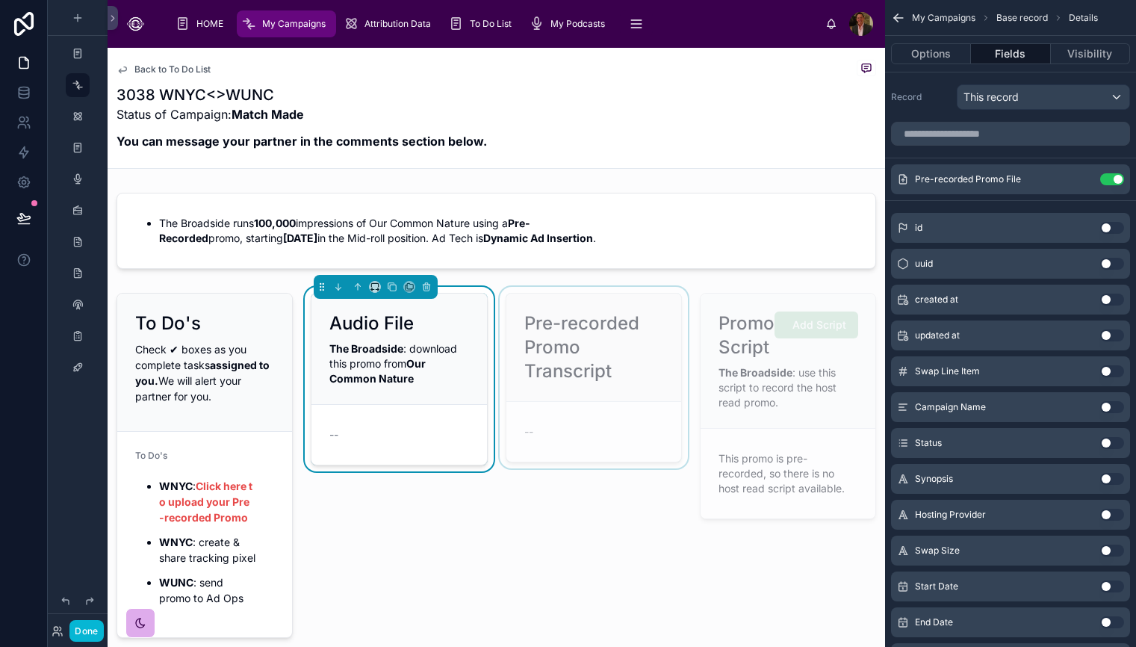
click at [658, 573] on div at bounding box center [594, 465] width 194 height 357
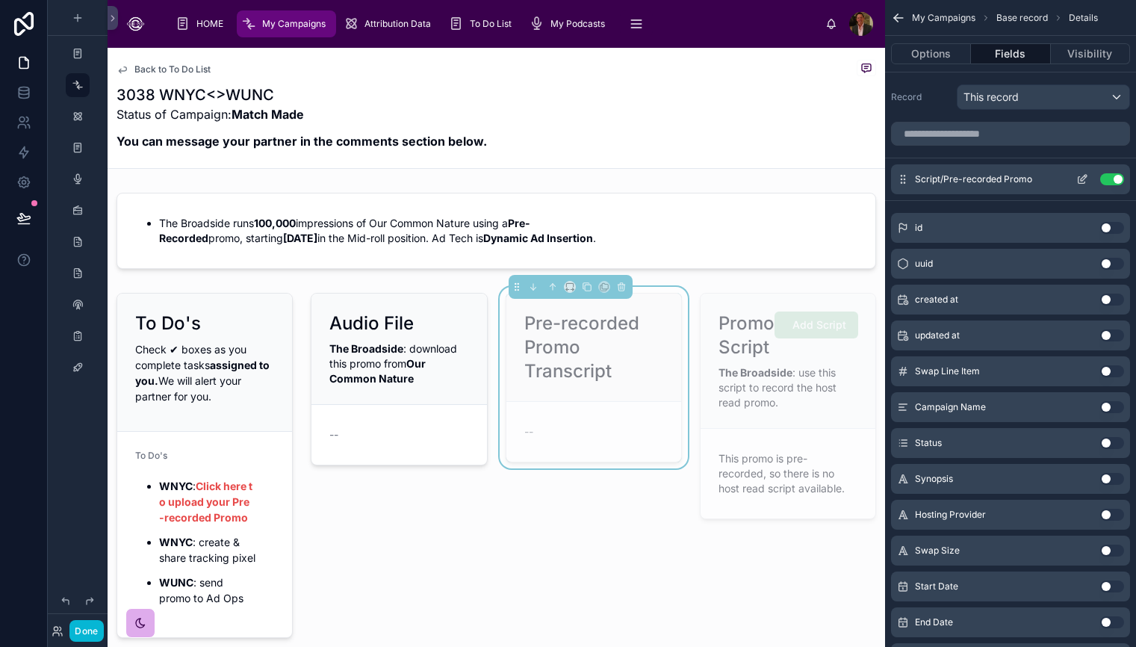
click at [1081, 178] on icon "scrollable content" at bounding box center [1083, 178] width 6 height 6
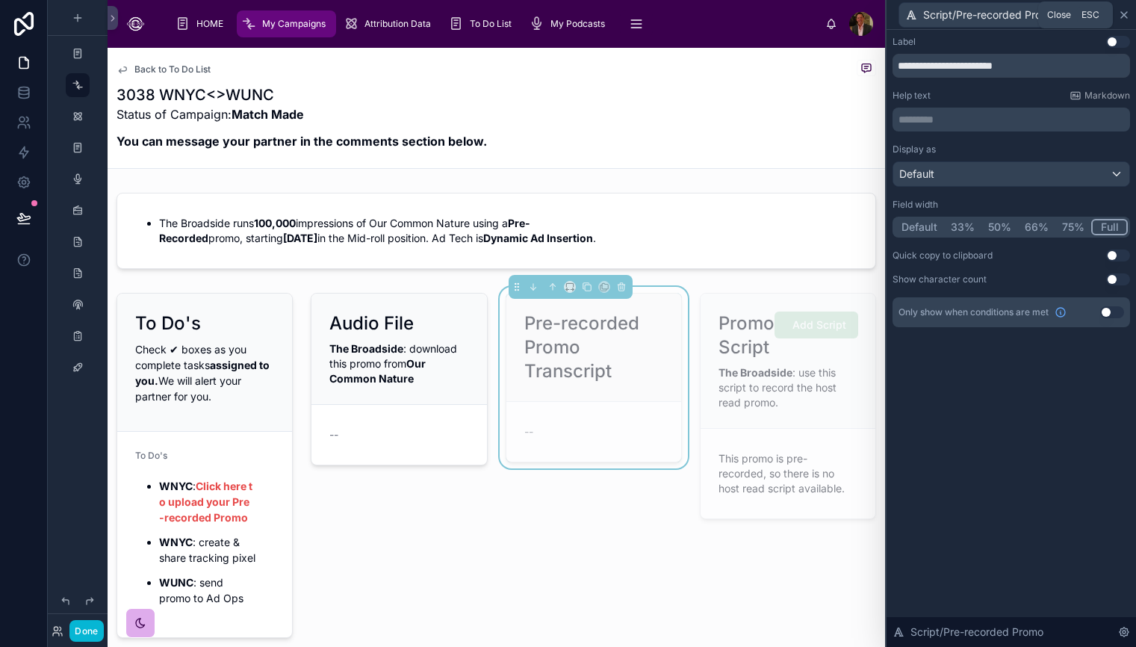
click at [1127, 14] on icon at bounding box center [1124, 15] width 12 height 12
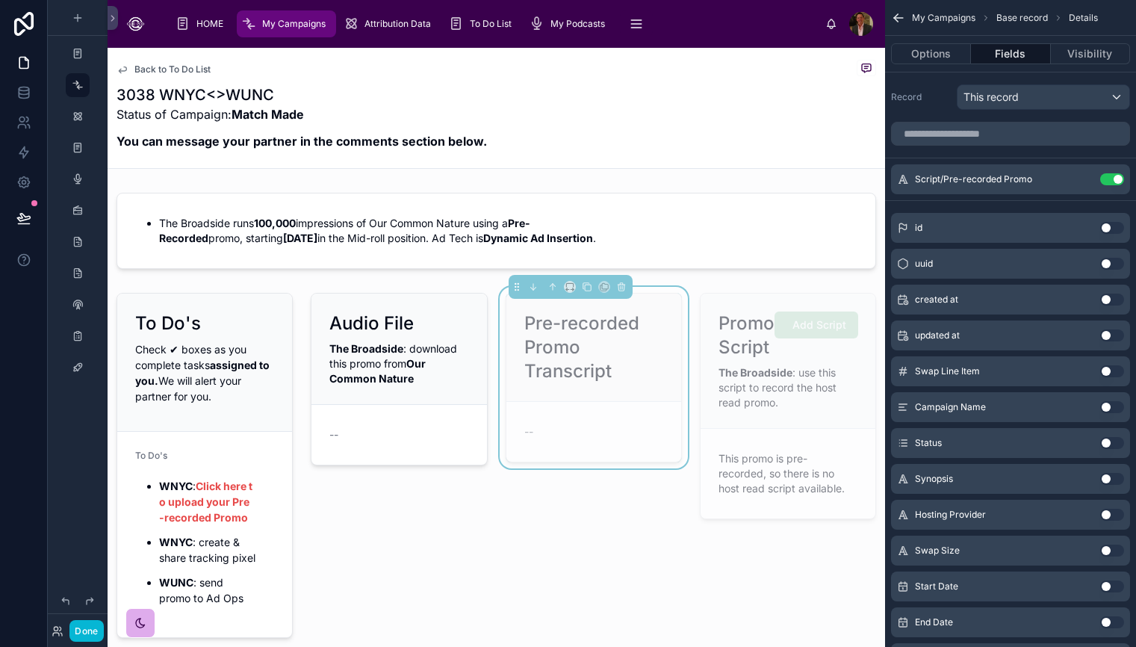
click at [623, 580] on div "Pre-recorded Promo Transcript --" at bounding box center [594, 465] width 194 height 357
click at [96, 628] on button "Done" at bounding box center [86, 631] width 34 height 22
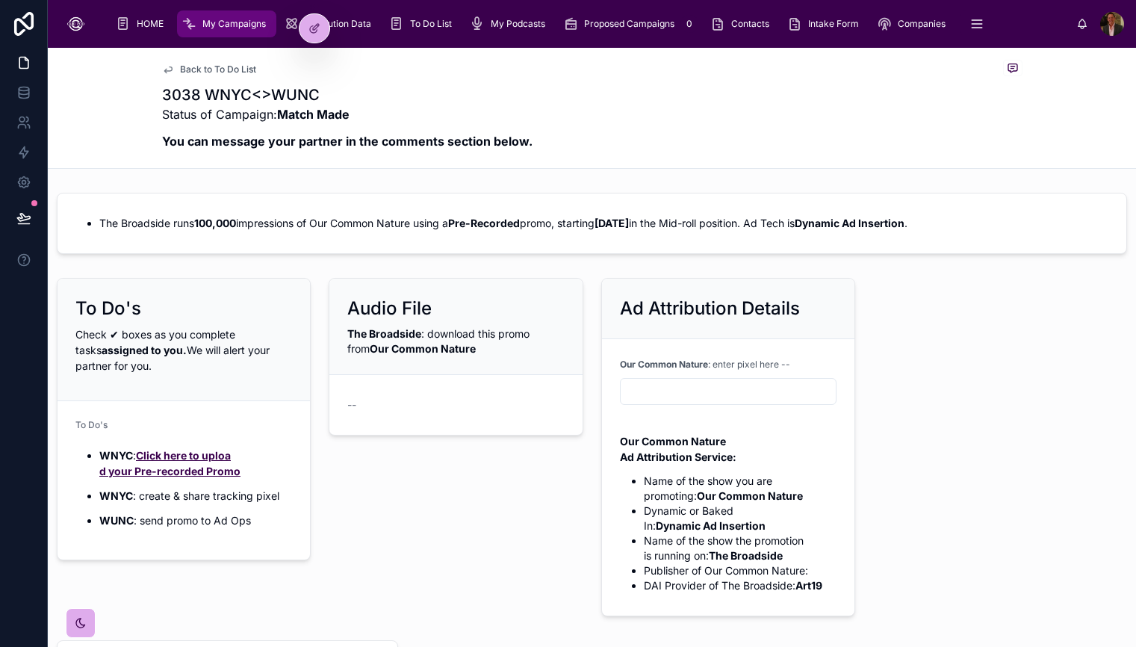
click at [233, 469] on link "Click here to upload your Pre-recorded Promo" at bounding box center [169, 463] width 141 height 28
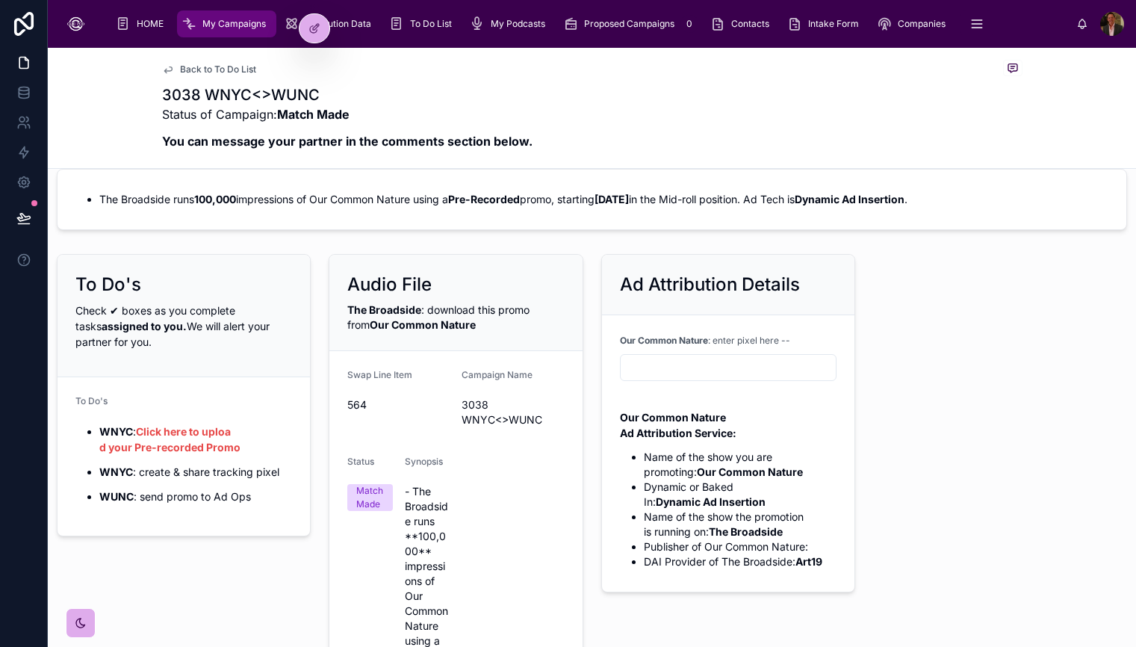
scroll to position [22, 0]
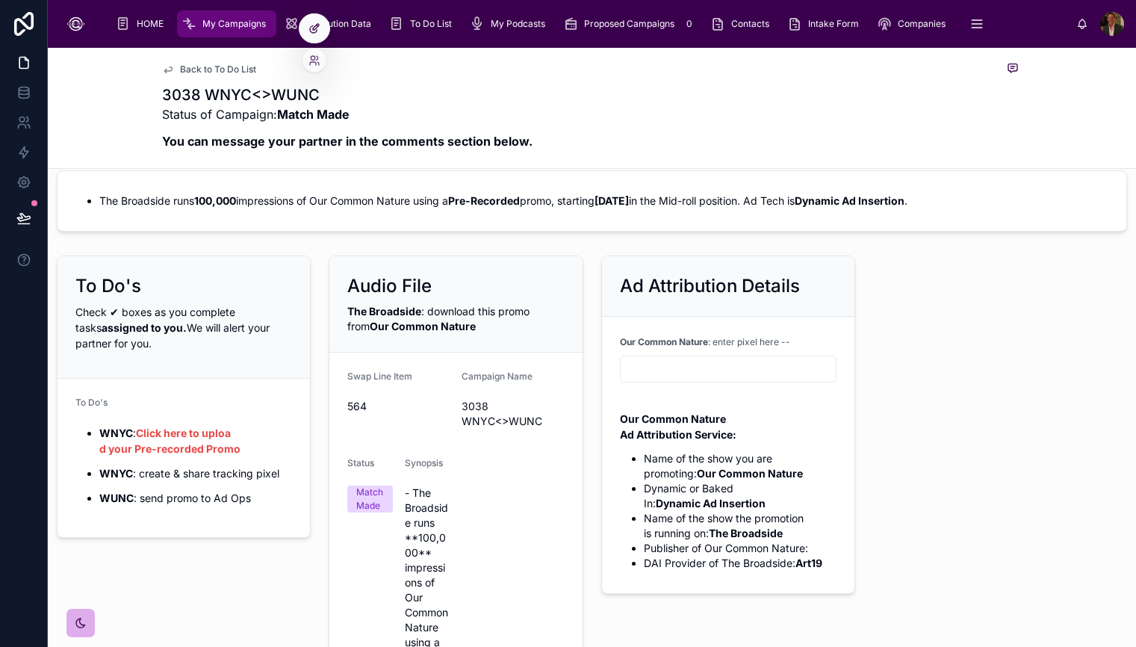
click at [317, 32] on icon at bounding box center [314, 28] width 12 height 12
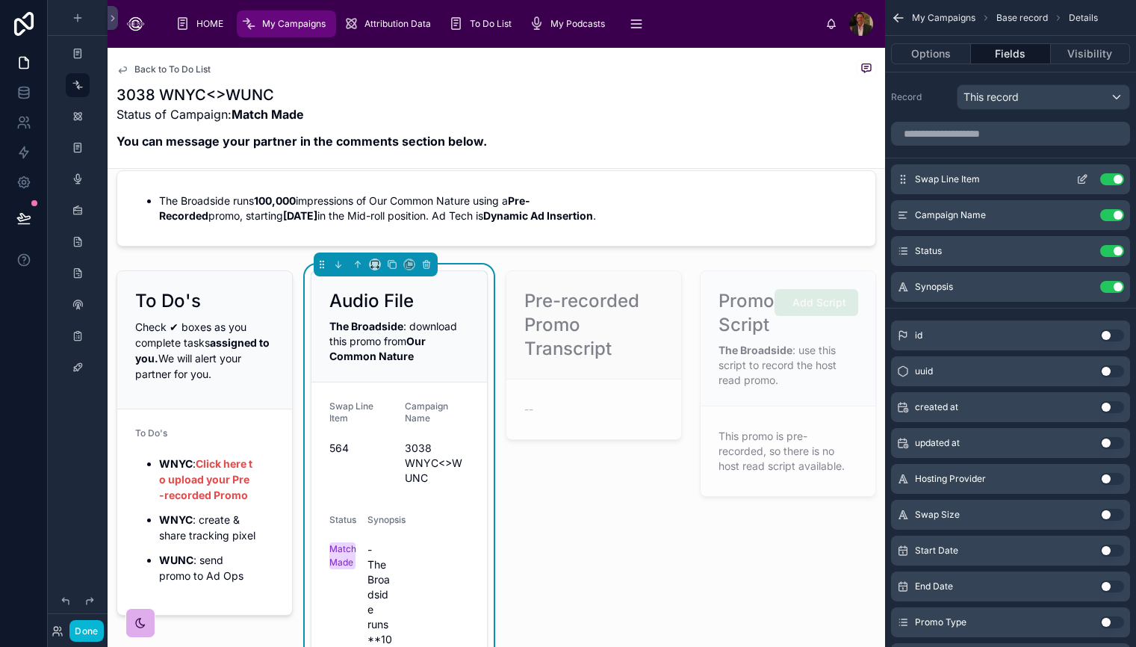
click at [1111, 177] on button "Use setting" at bounding box center [1112, 179] width 24 height 12
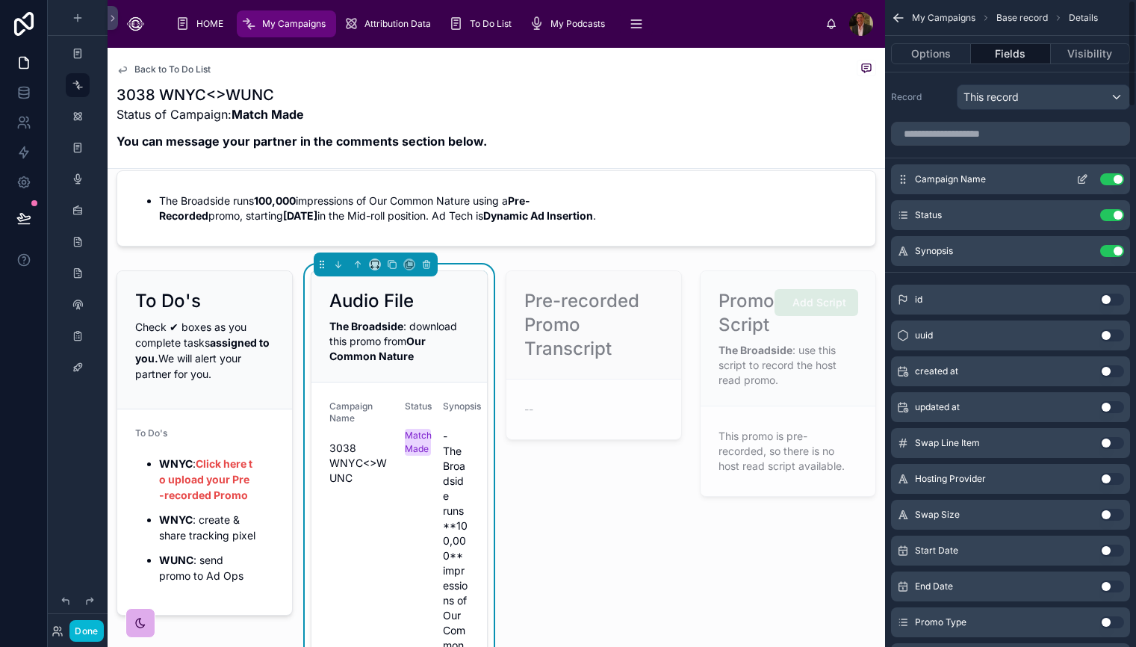
click at [1108, 181] on button "Use setting" at bounding box center [1112, 179] width 24 height 12
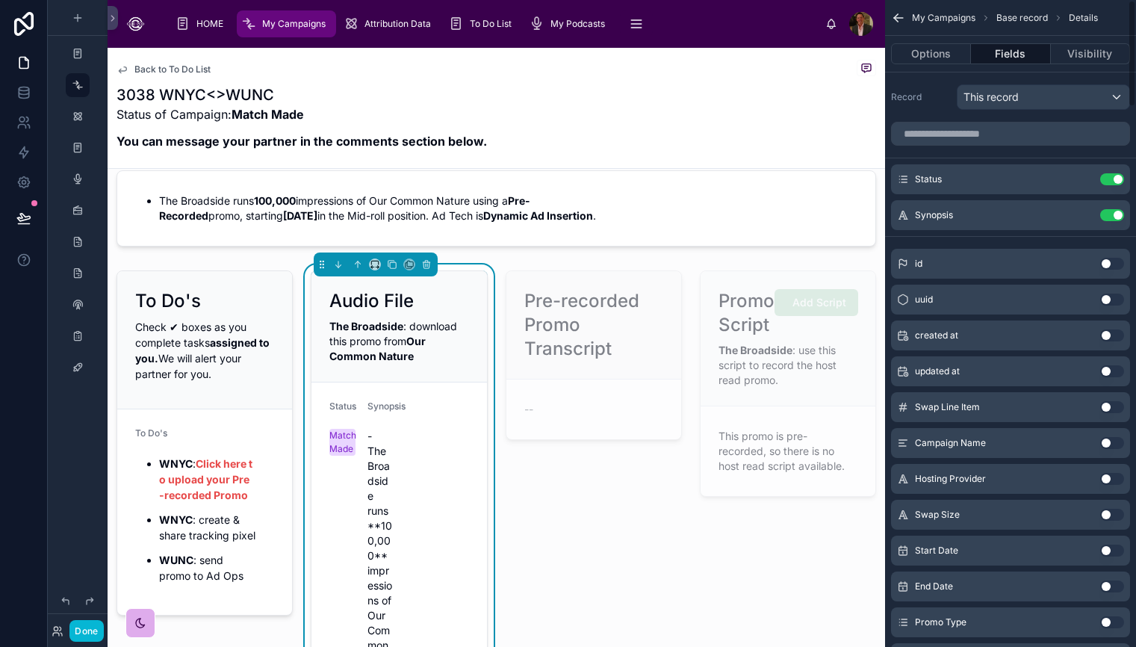
click at [1108, 181] on button "Use setting" at bounding box center [1112, 179] width 24 height 12
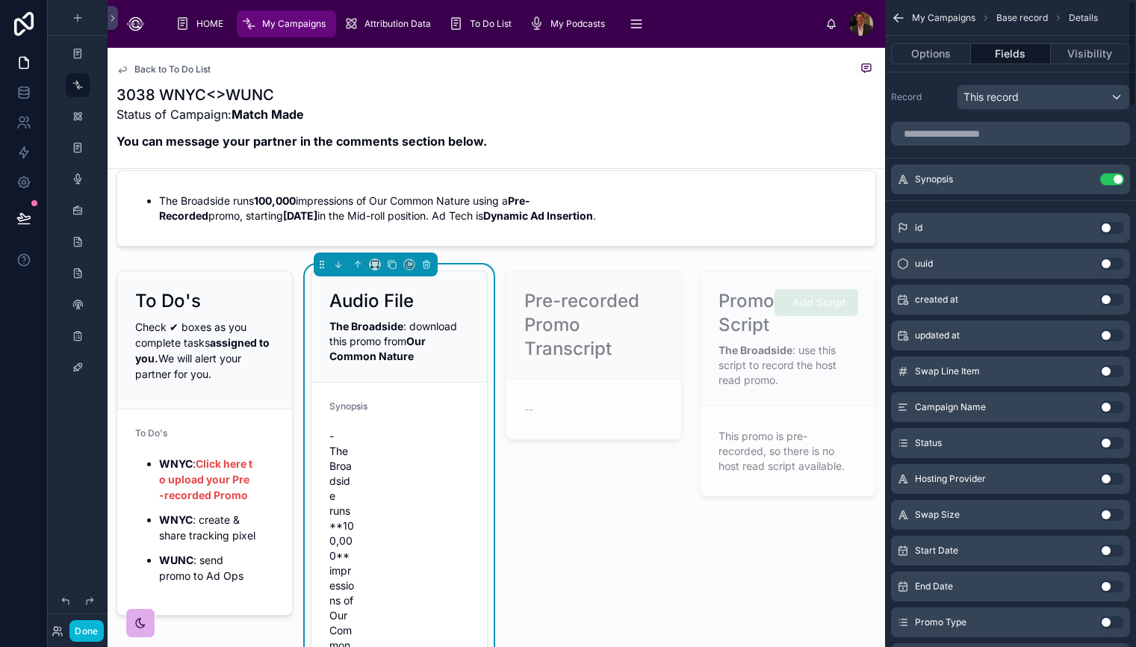
click at [1108, 181] on button "Use setting" at bounding box center [1112, 179] width 24 height 12
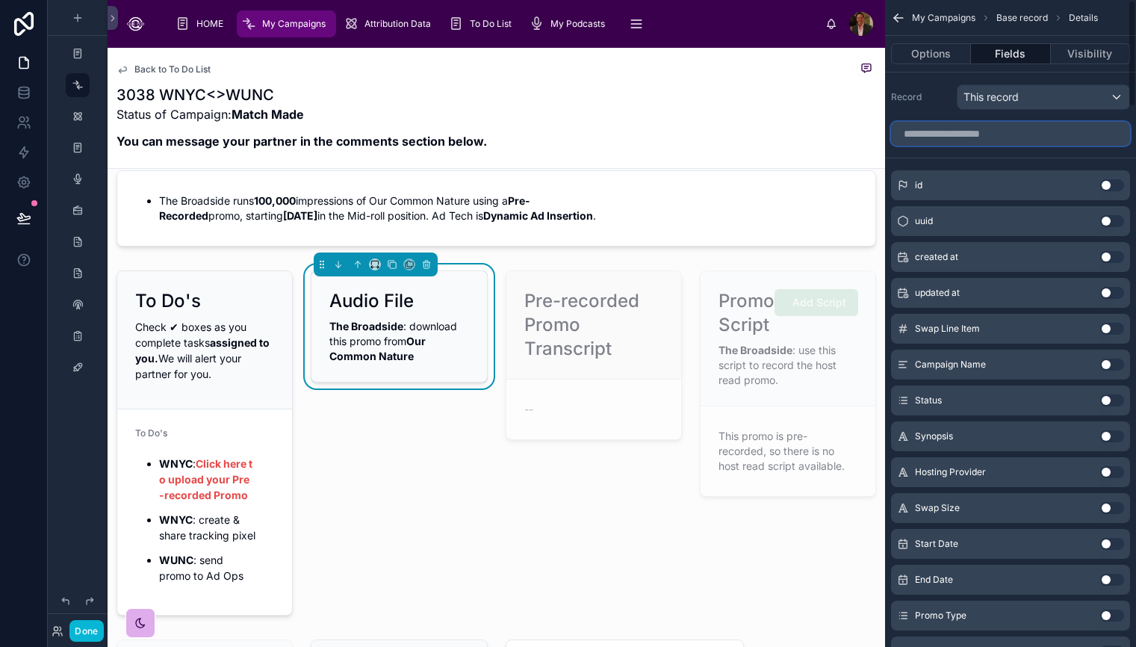
click at [1012, 140] on input "scrollable content" at bounding box center [1010, 134] width 239 height 24
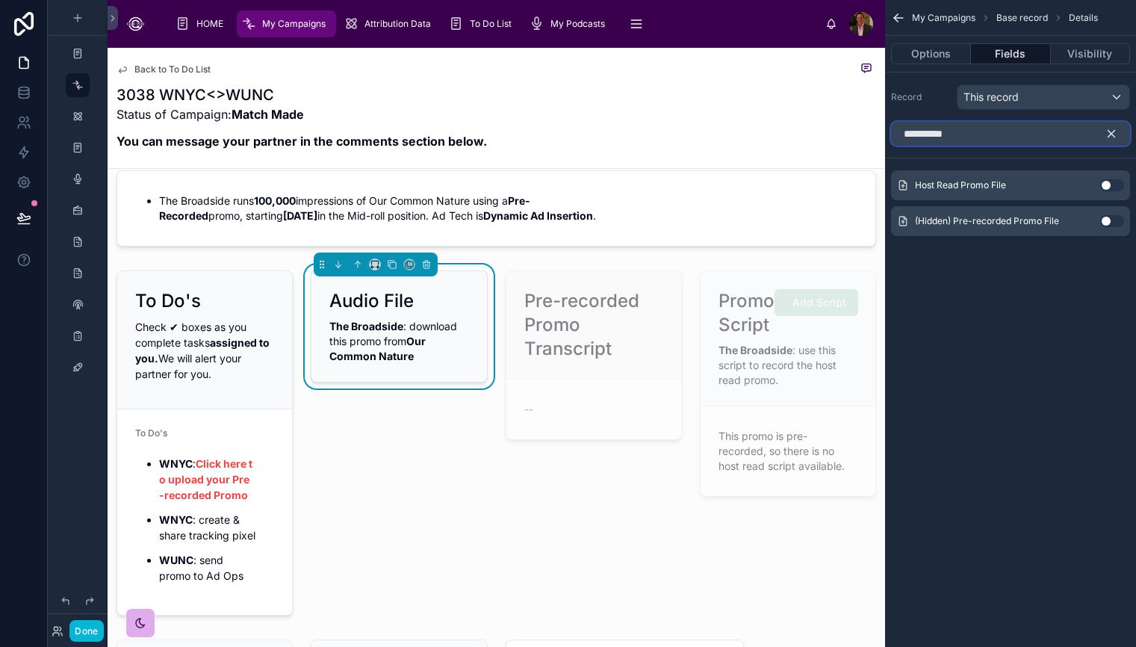
click at [924, 138] on input "**********" at bounding box center [1010, 134] width 239 height 24
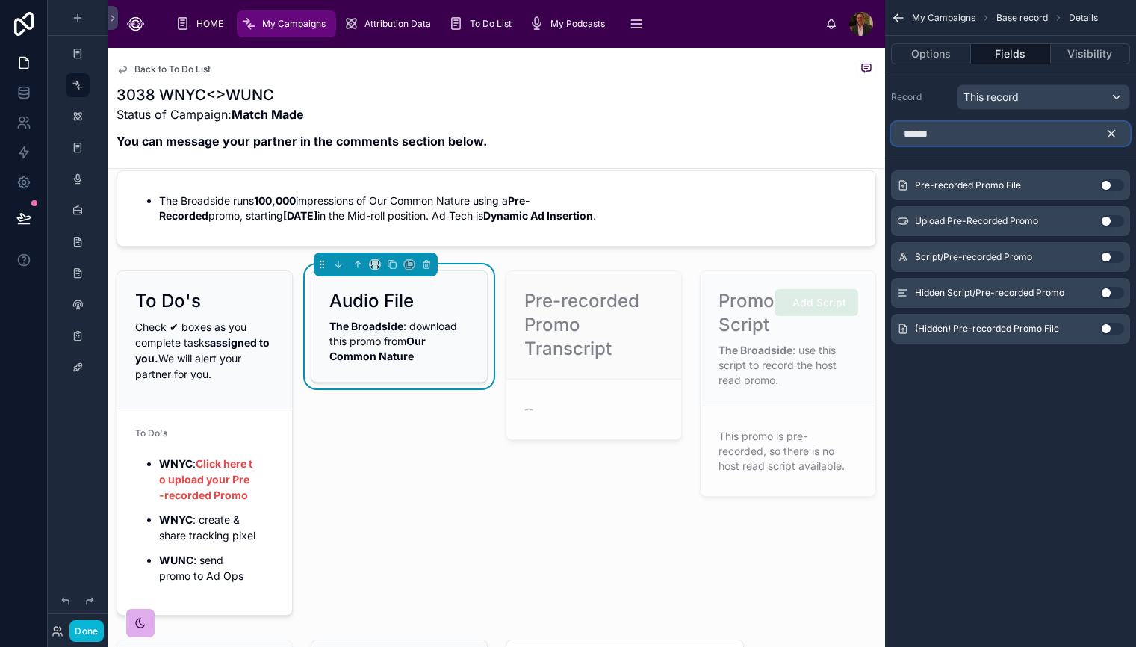
type input "******"
click at [1113, 183] on button "Use setting" at bounding box center [1112, 185] width 24 height 12
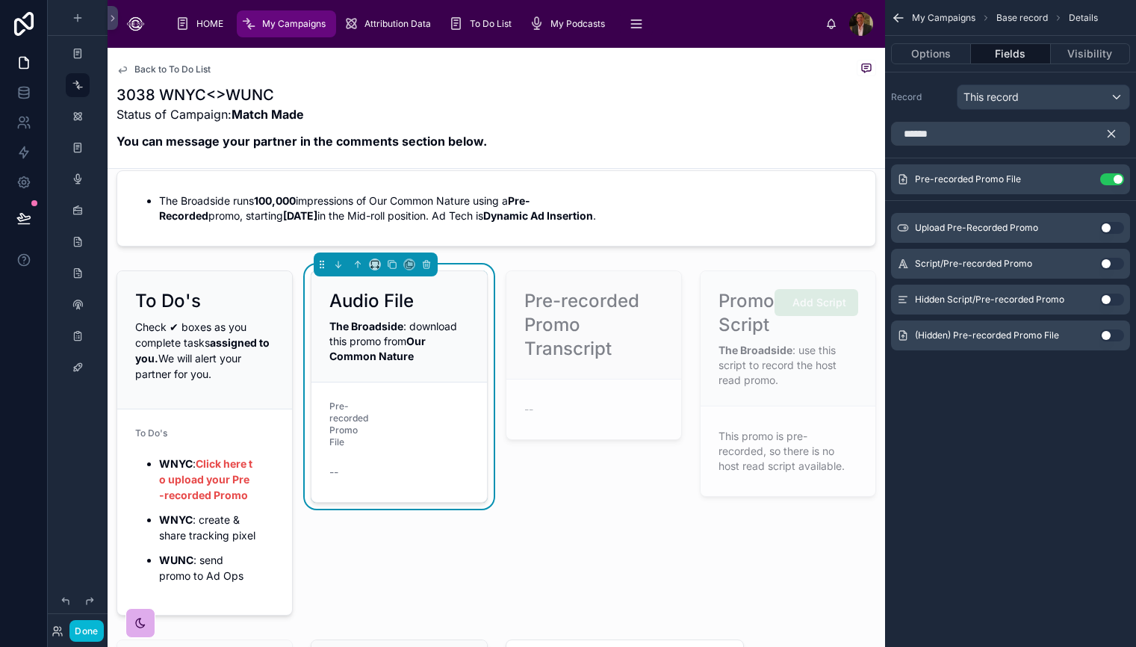
scroll to position [25, 0]
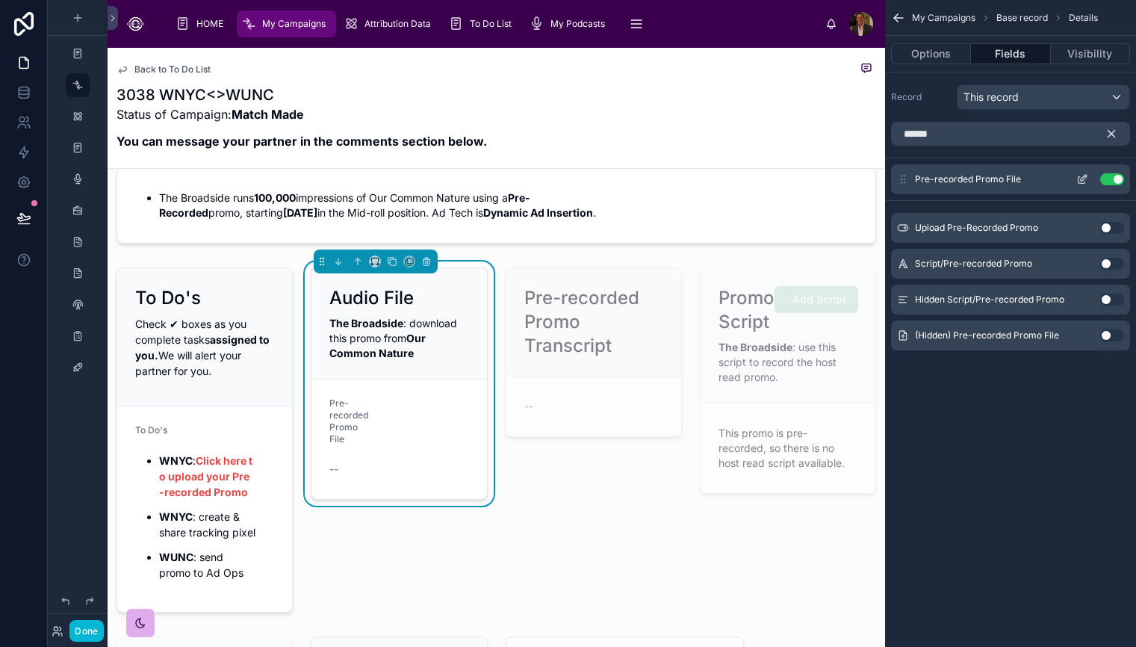
click at [1080, 179] on icon "scrollable content" at bounding box center [1083, 178] width 6 height 6
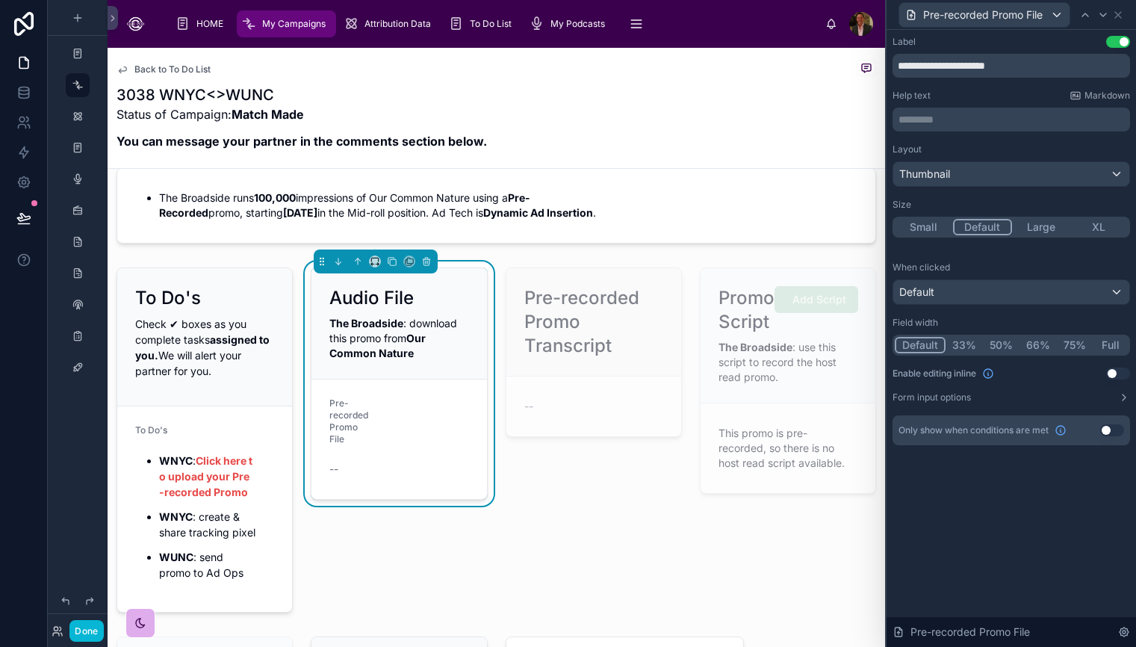
click at [1116, 45] on button "Use setting" at bounding box center [1118, 42] width 24 height 12
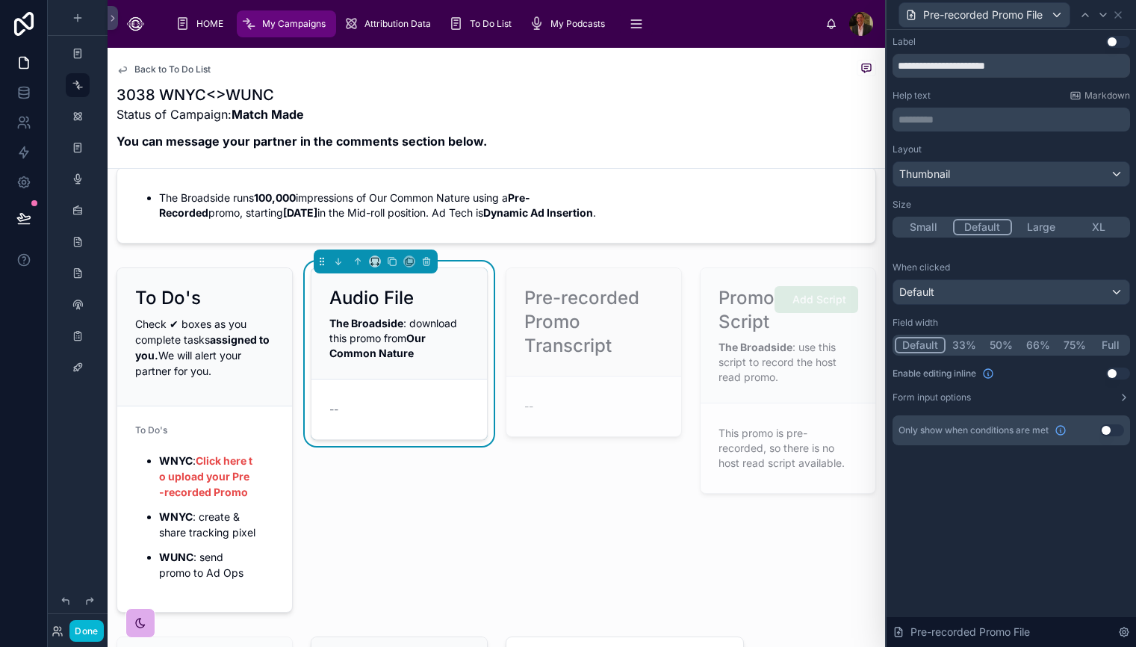
click at [1120, 373] on button "Use setting" at bounding box center [1118, 373] width 24 height 12
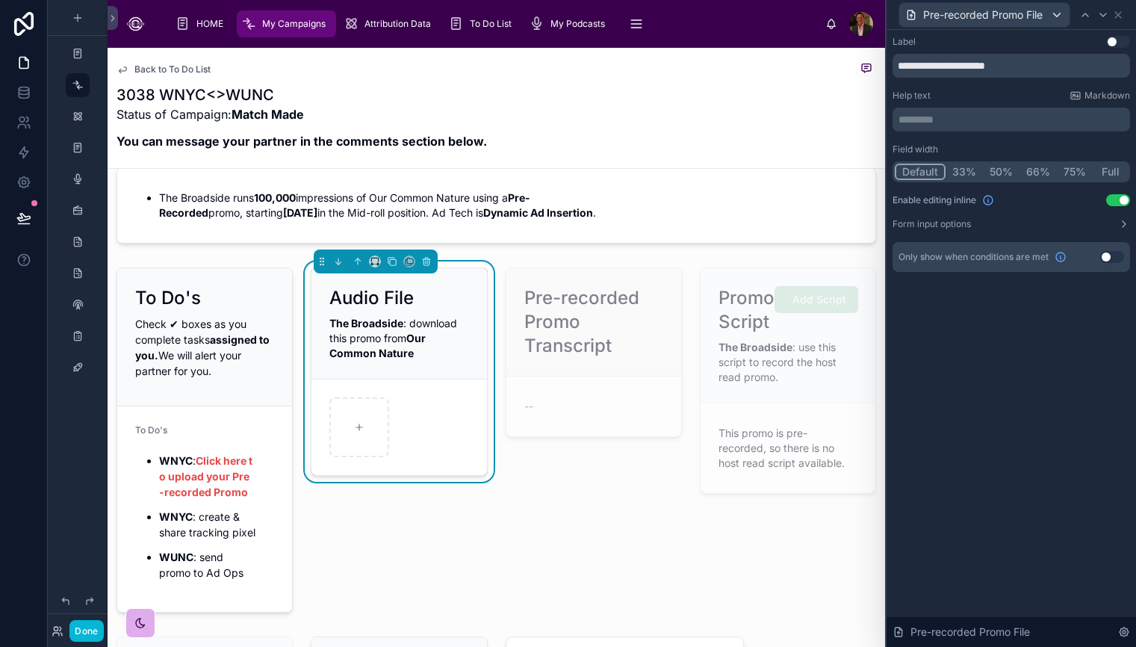
click at [1041, 528] on div "**********" at bounding box center [1010, 338] width 249 height 617
click at [393, 262] on icon at bounding box center [392, 261] width 10 height 10
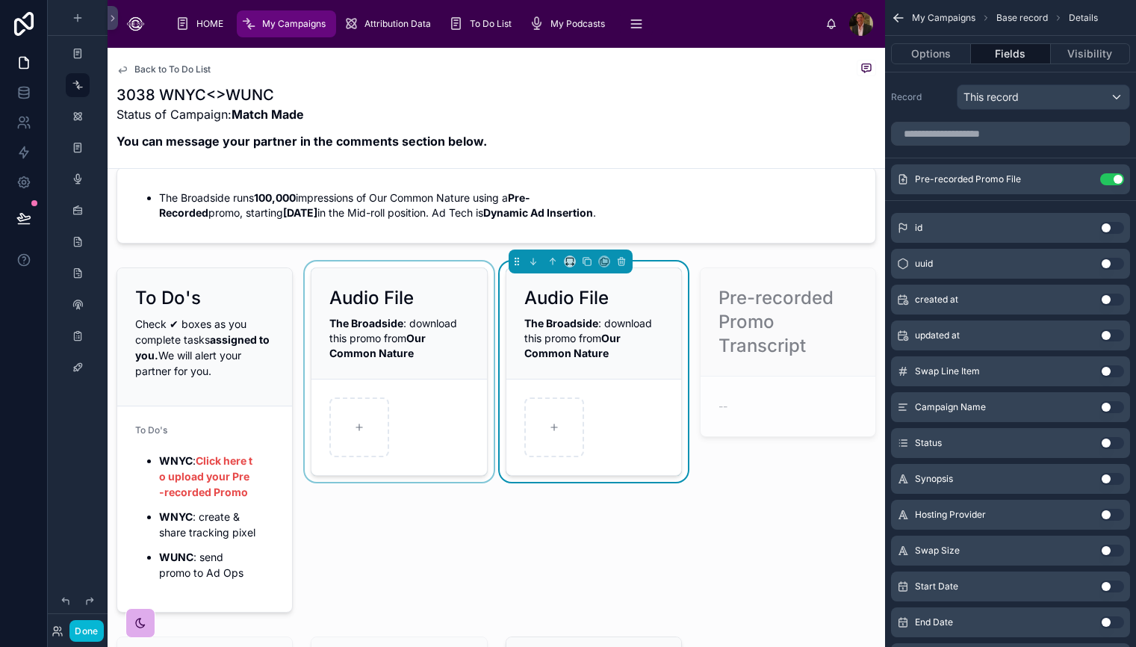
click at [431, 339] on div at bounding box center [399, 439] width 194 height 357
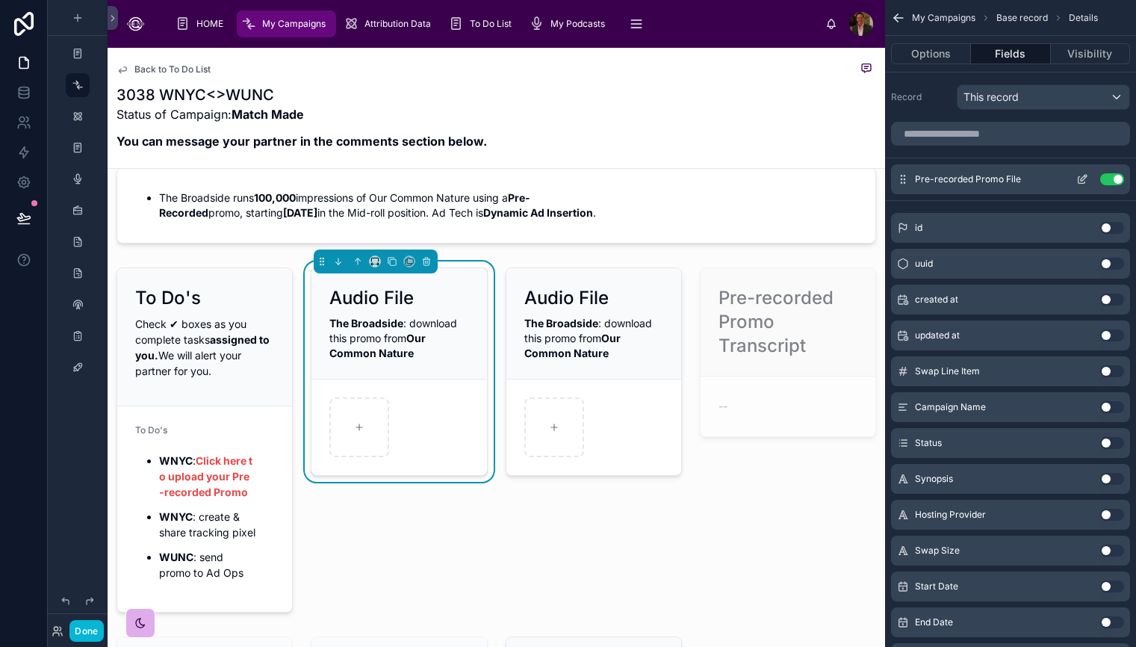
click at [1080, 181] on icon "scrollable content" at bounding box center [1082, 179] width 12 height 12
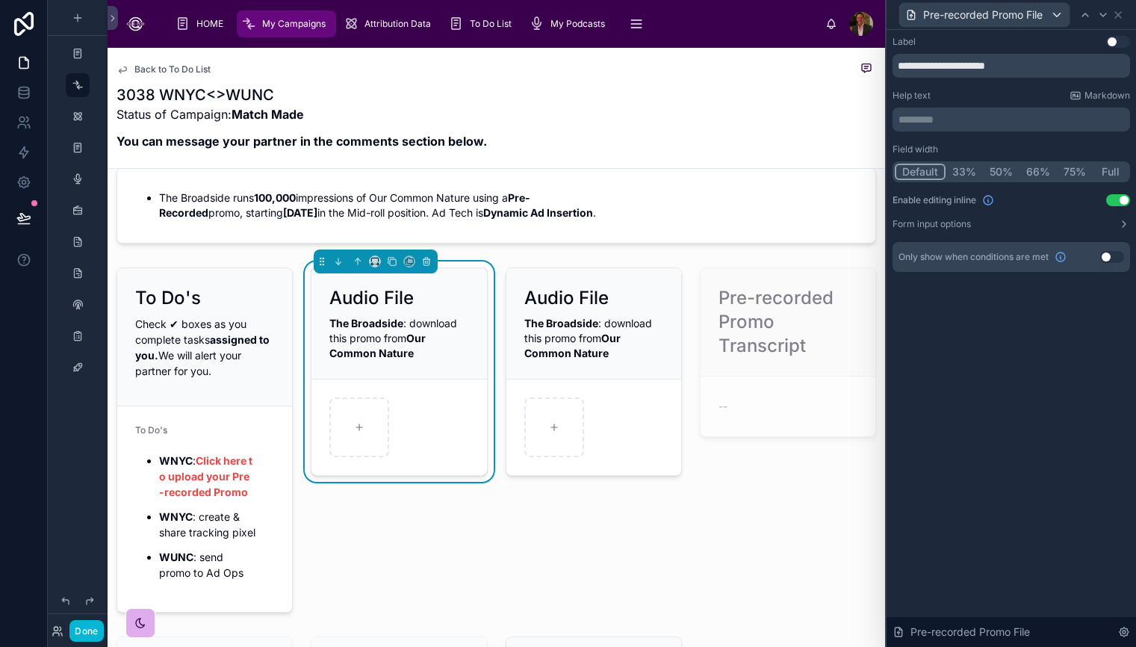
click at [937, 122] on p "********* ﻿" at bounding box center [1012, 119] width 228 height 15
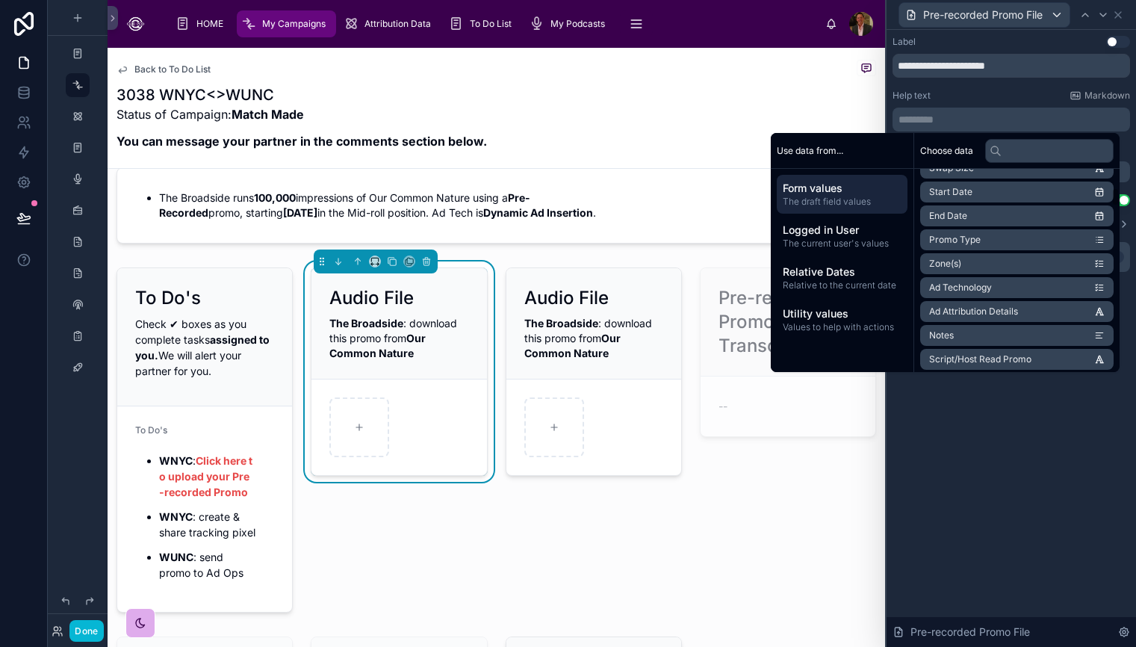
scroll to position [243, 0]
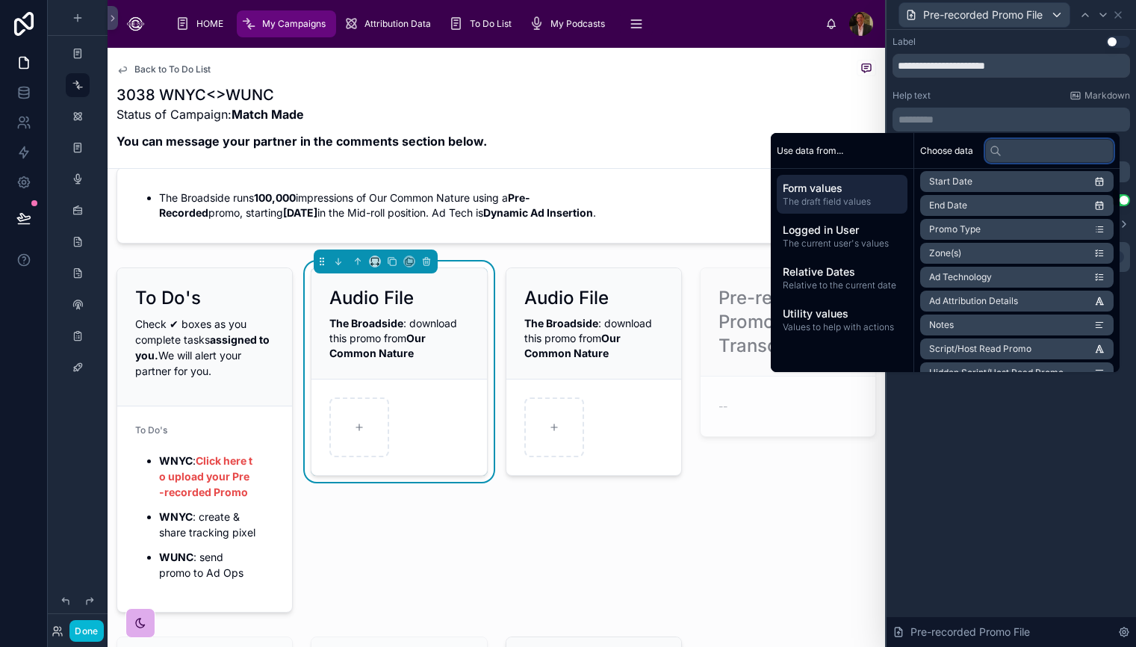
click at [1029, 154] on input "text" at bounding box center [1049, 151] width 128 height 24
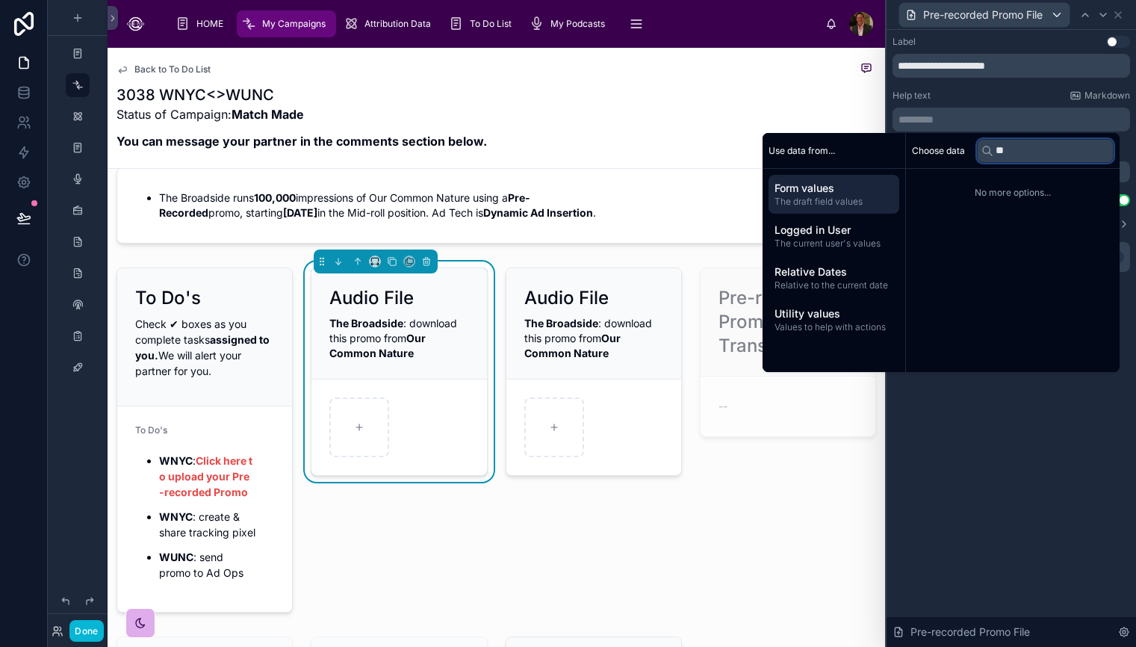
scroll to position [0, 0]
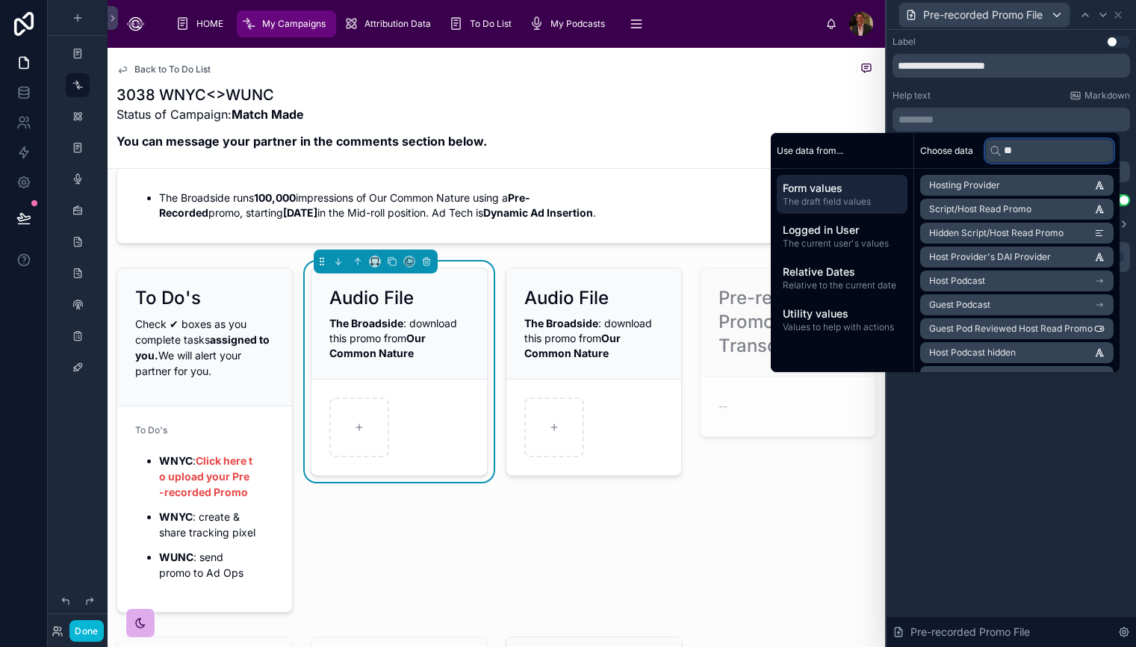
type input "*"
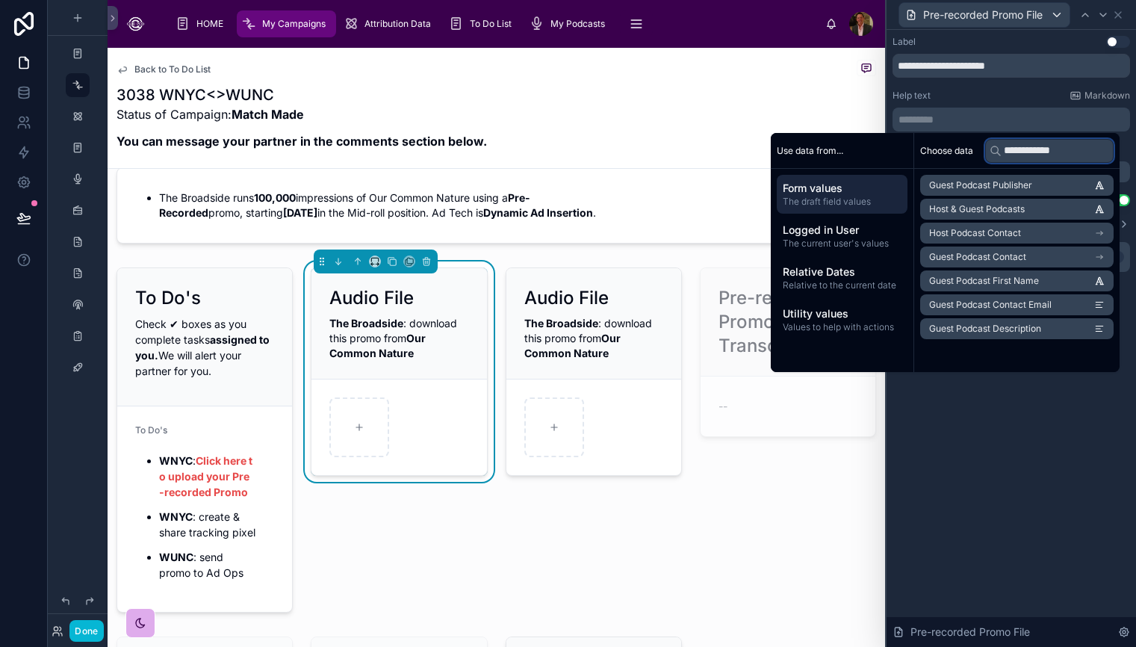
click at [1051, 152] on input "**********" at bounding box center [1049, 151] width 128 height 24
type input "*****"
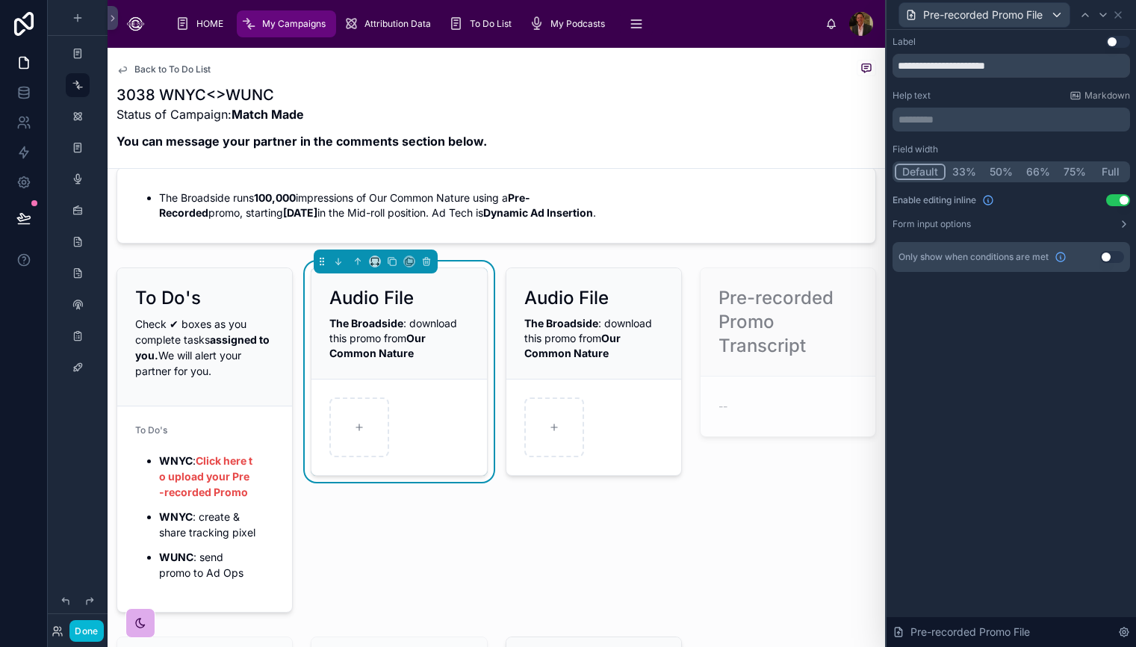
click at [1036, 421] on div "**********" at bounding box center [1010, 338] width 249 height 617
click at [1025, 342] on div "**********" at bounding box center [1010, 338] width 249 height 617
click at [1119, 14] on icon at bounding box center [1118, 15] width 12 height 12
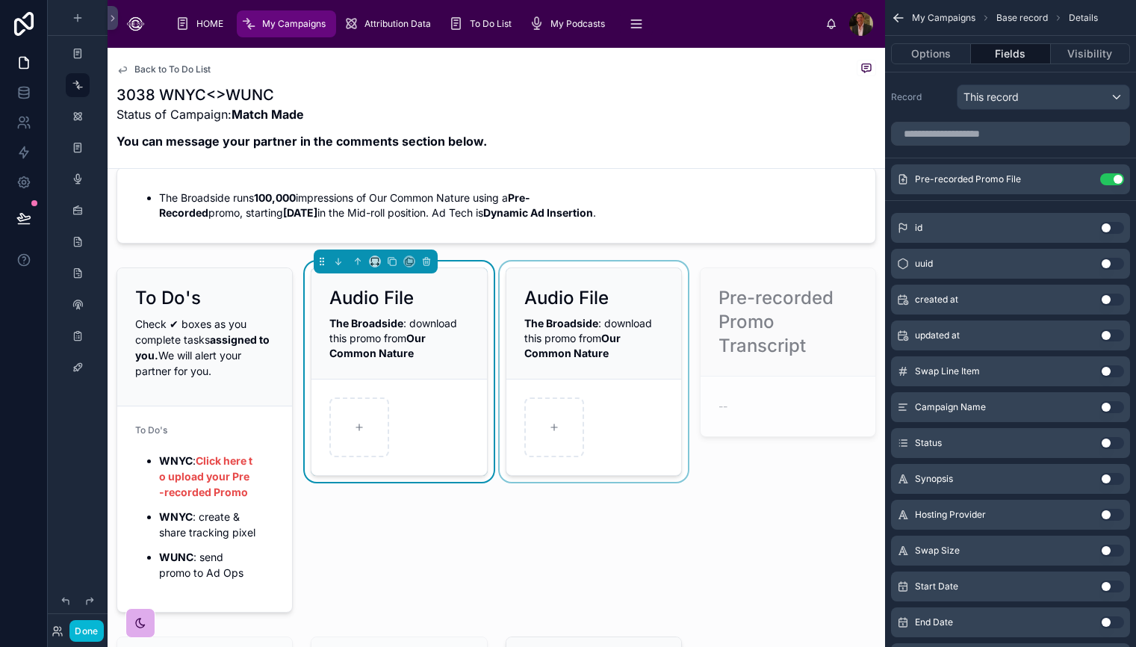
click at [683, 565] on div at bounding box center [594, 439] width 194 height 357
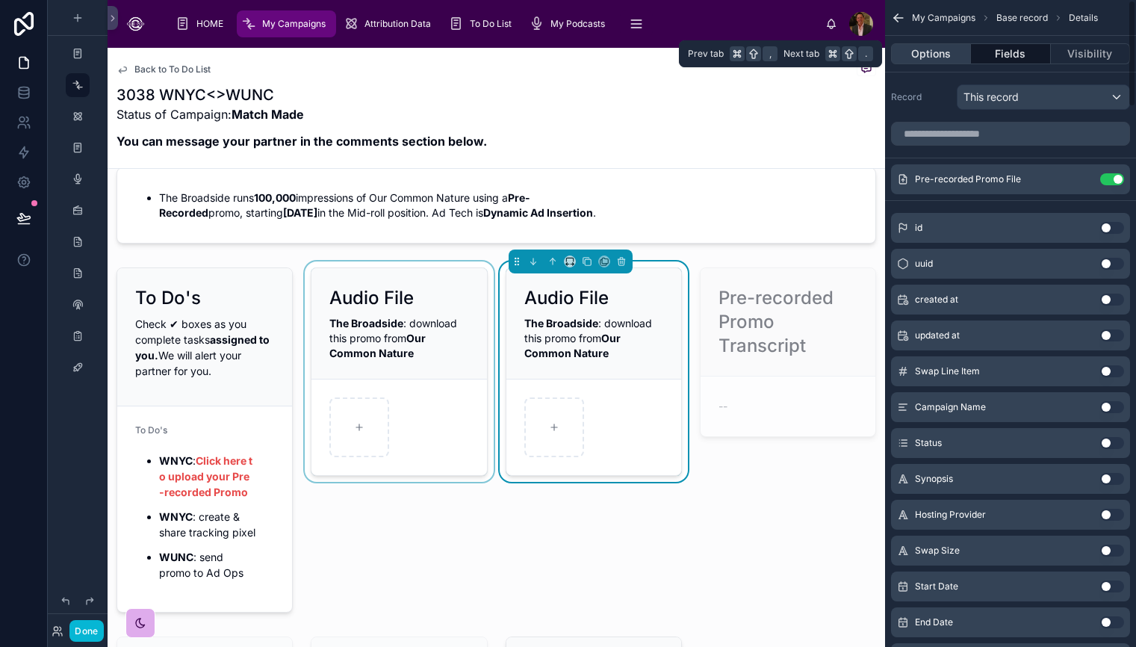
click at [943, 53] on button "Options" at bounding box center [931, 53] width 80 height 21
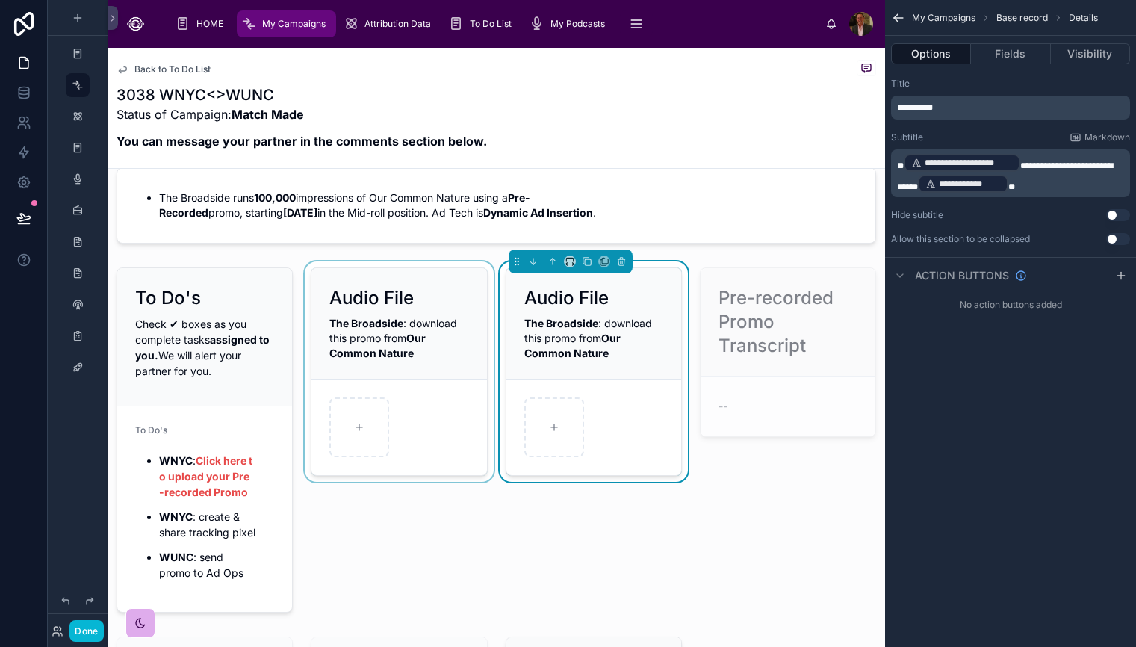
click at [405, 346] on div at bounding box center [399, 439] width 194 height 357
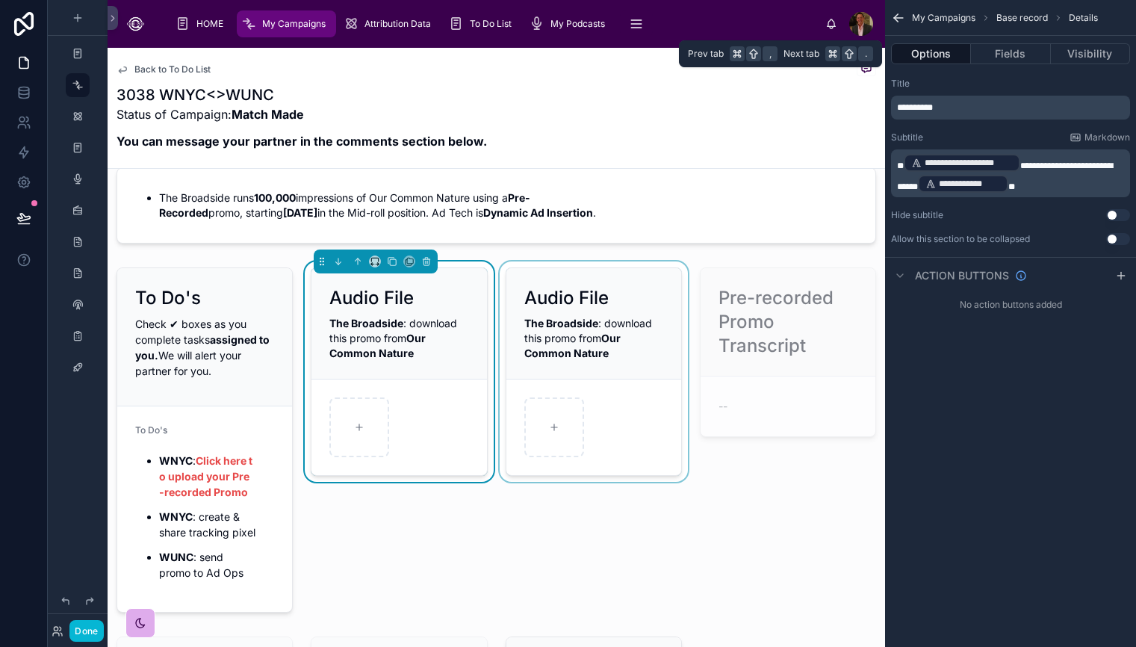
click at [926, 48] on button "Options" at bounding box center [931, 53] width 80 height 21
click at [986, 161] on span "**********" at bounding box center [968, 163] width 88 height 12
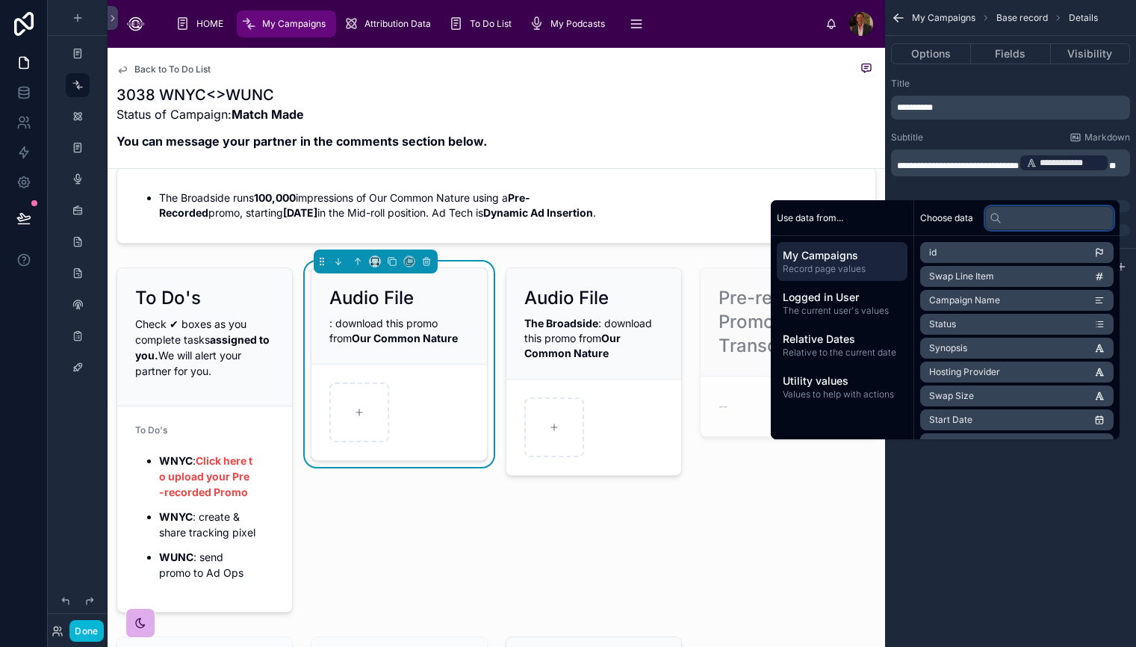
click at [1035, 216] on input "text" at bounding box center [1049, 218] width 128 height 24
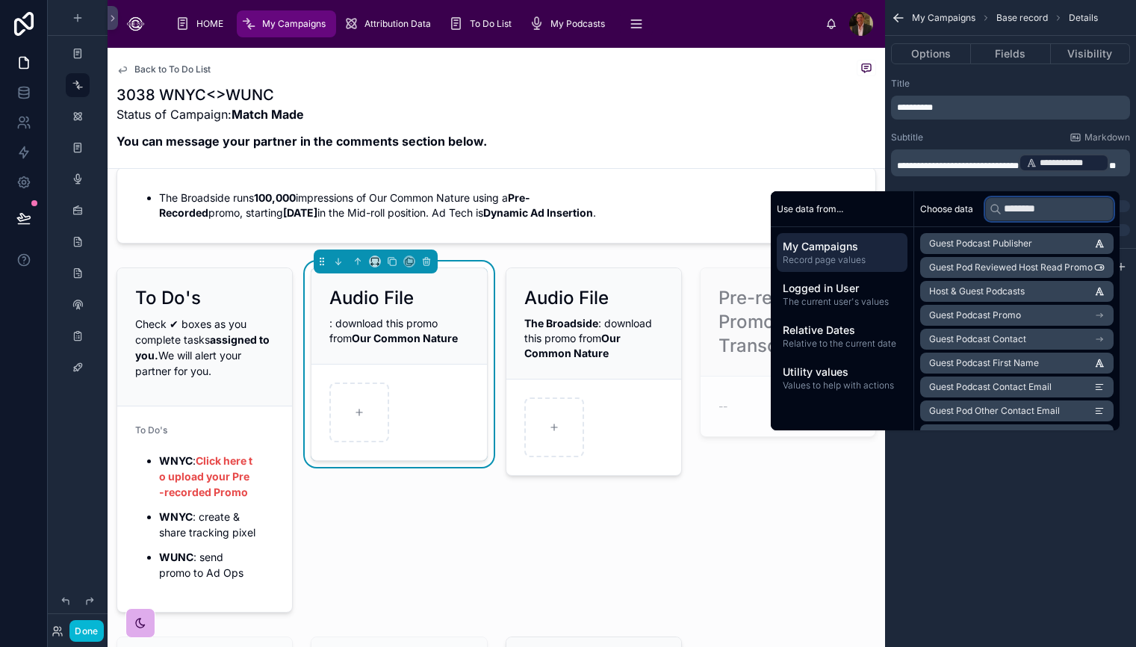
type input "*********"
click at [1060, 495] on div "**********" at bounding box center [1010, 323] width 251 height 647
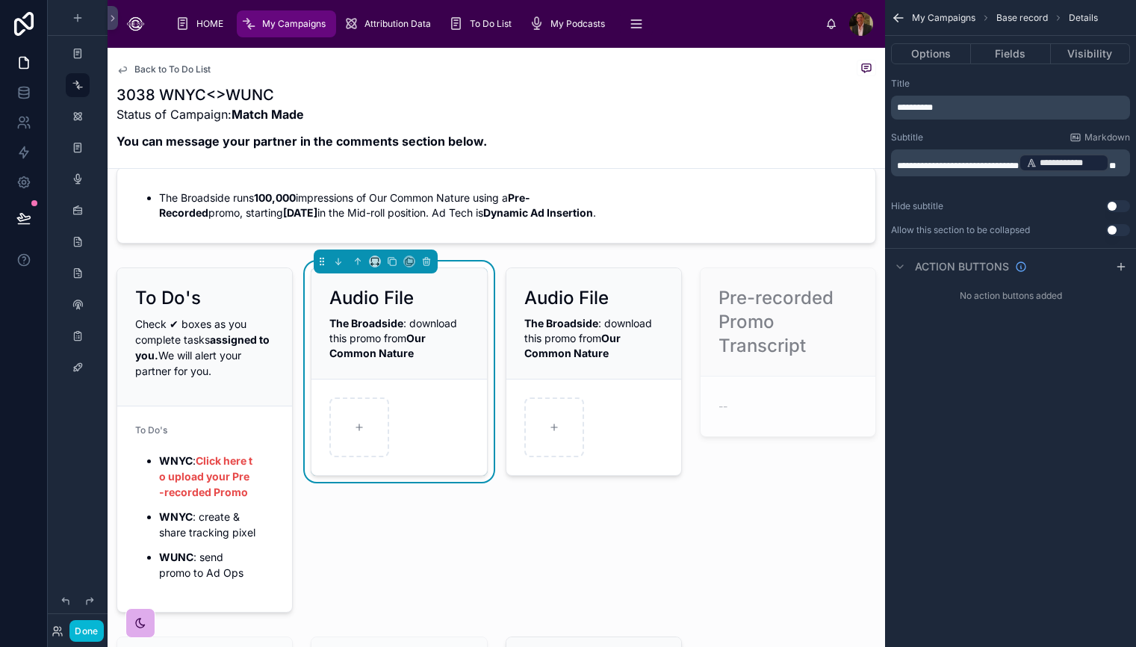
click at [1057, 492] on div "**********" at bounding box center [1010, 323] width 251 height 647
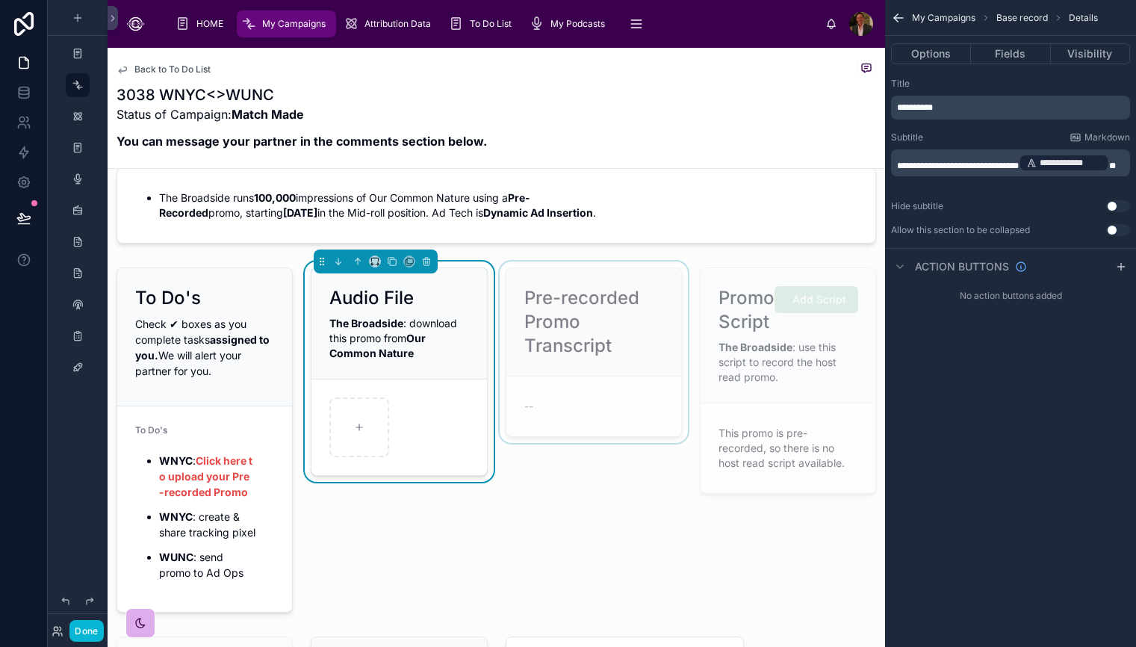
click at [623, 563] on div at bounding box center [594, 439] width 194 height 357
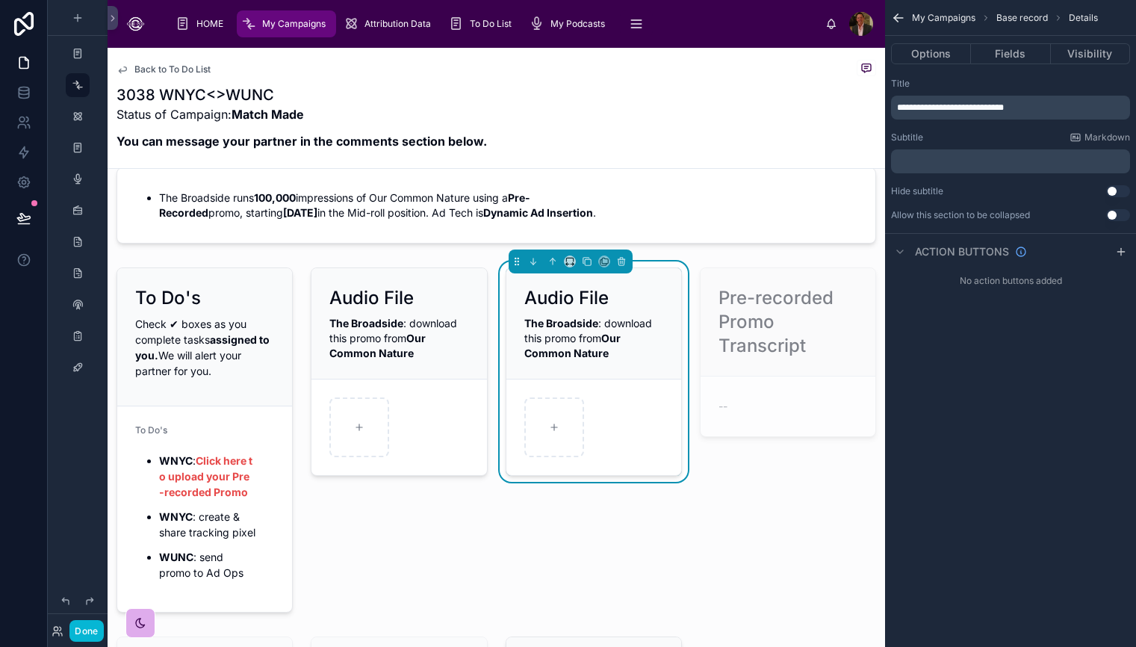
click at [646, 296] on div "Audio File" at bounding box center [593, 298] width 139 height 24
click at [934, 55] on button "Options" at bounding box center [931, 53] width 80 height 21
click at [941, 52] on button "Options" at bounding box center [931, 53] width 80 height 21
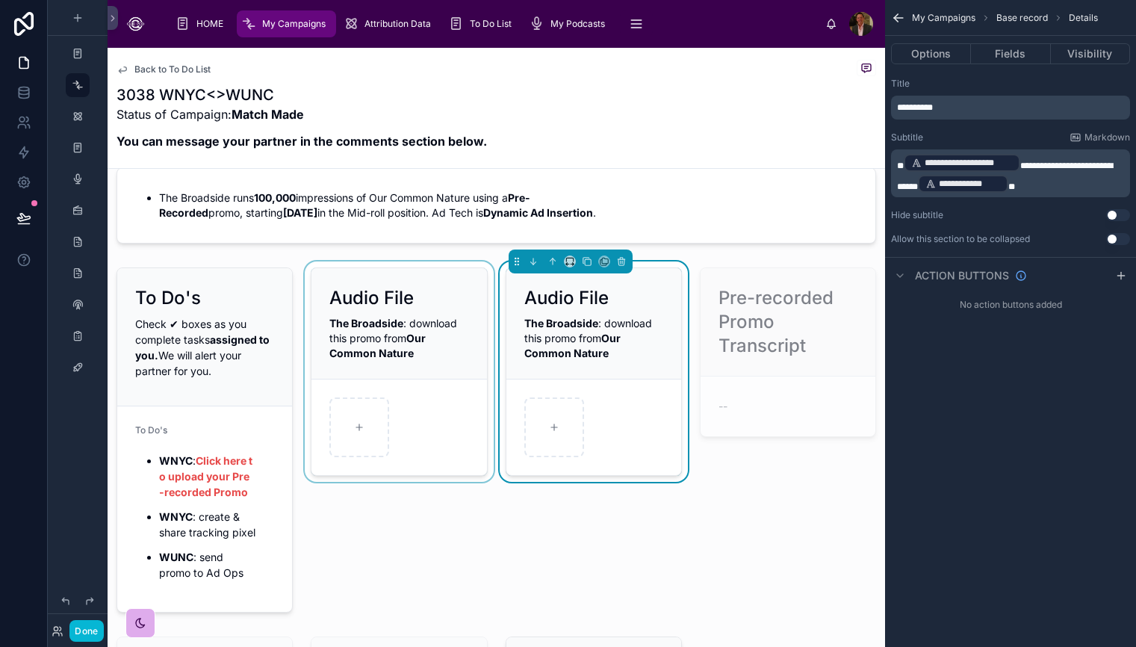
click at [422, 320] on div at bounding box center [399, 439] width 194 height 357
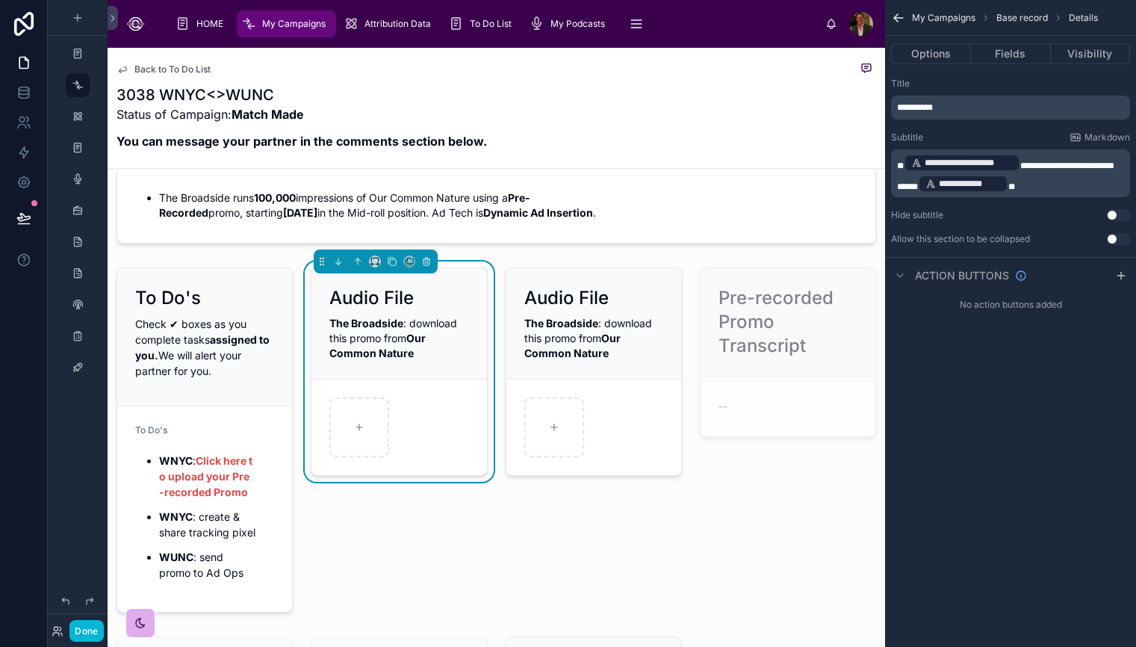
click at [1000, 162] on span "**********" at bounding box center [968, 163] width 88 height 12
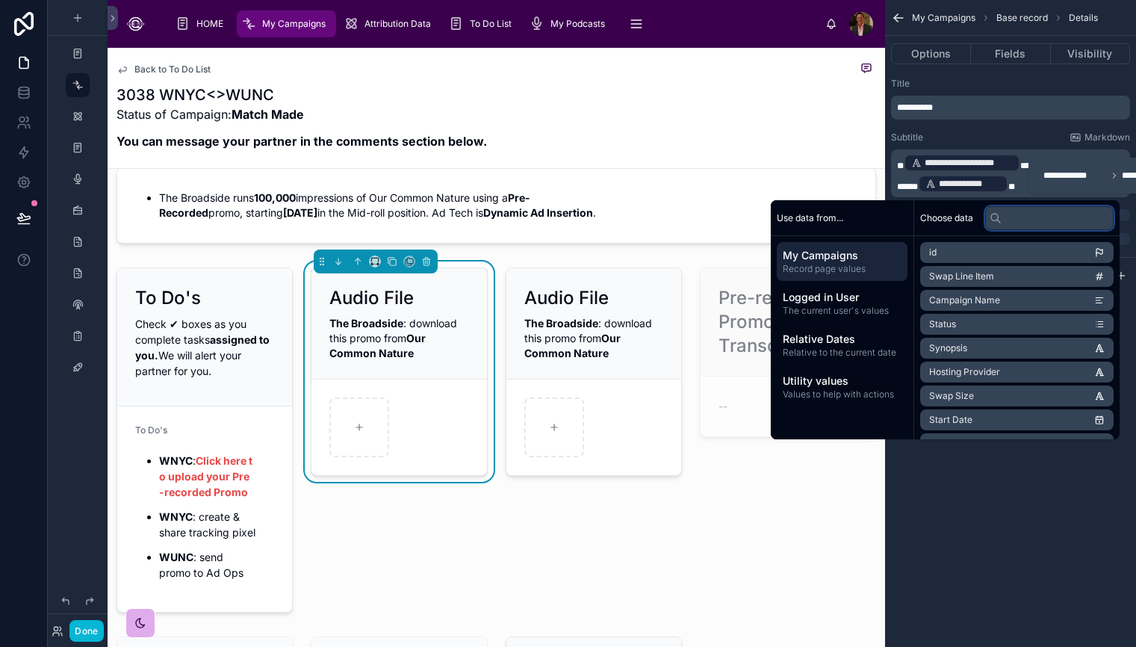
click at [1039, 222] on input "text" at bounding box center [1049, 218] width 128 height 24
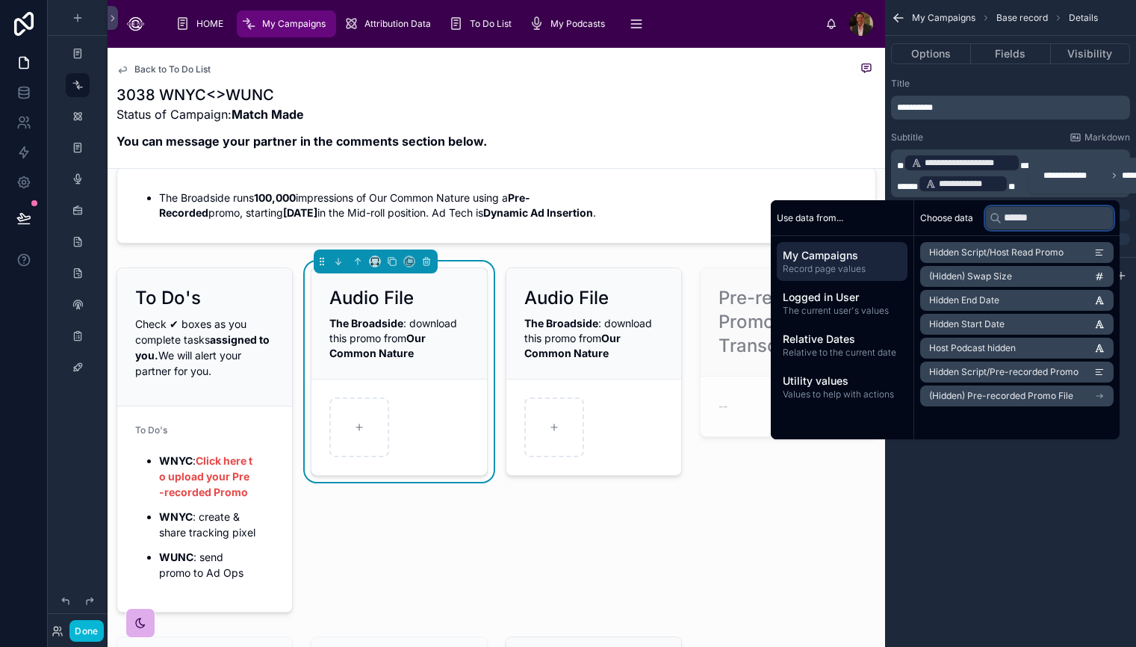
type input "******"
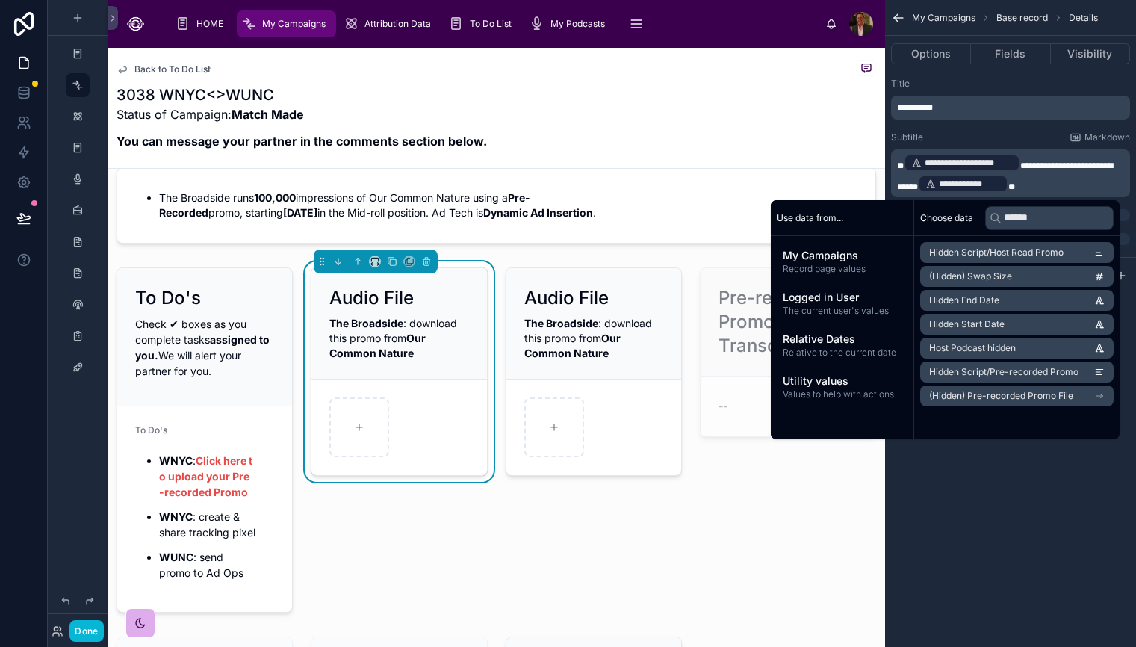
click at [976, 526] on div "**********" at bounding box center [1010, 323] width 251 height 647
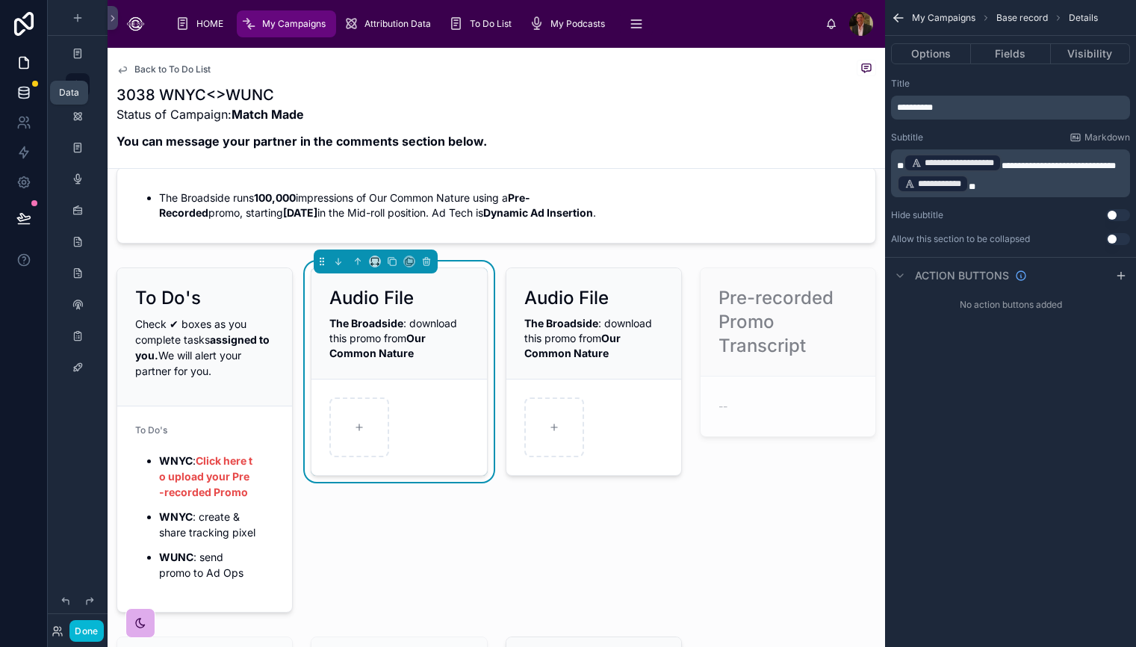
click at [25, 96] on icon at bounding box center [23, 92] width 15 height 15
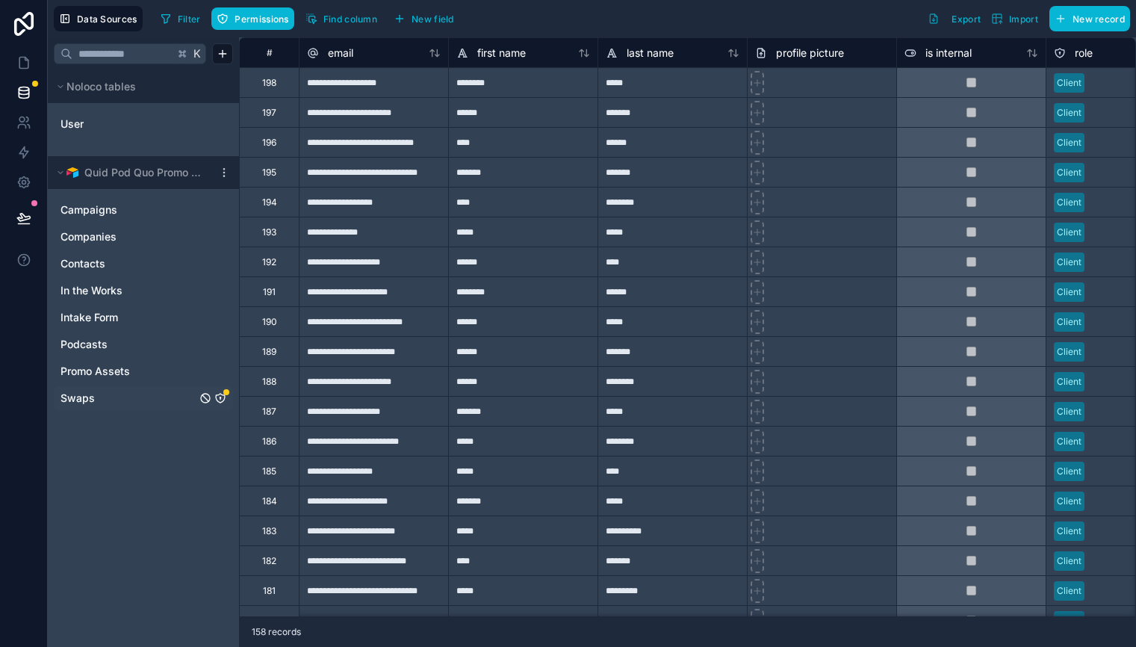
click at [142, 402] on link "Swaps" at bounding box center [128, 398] width 136 height 15
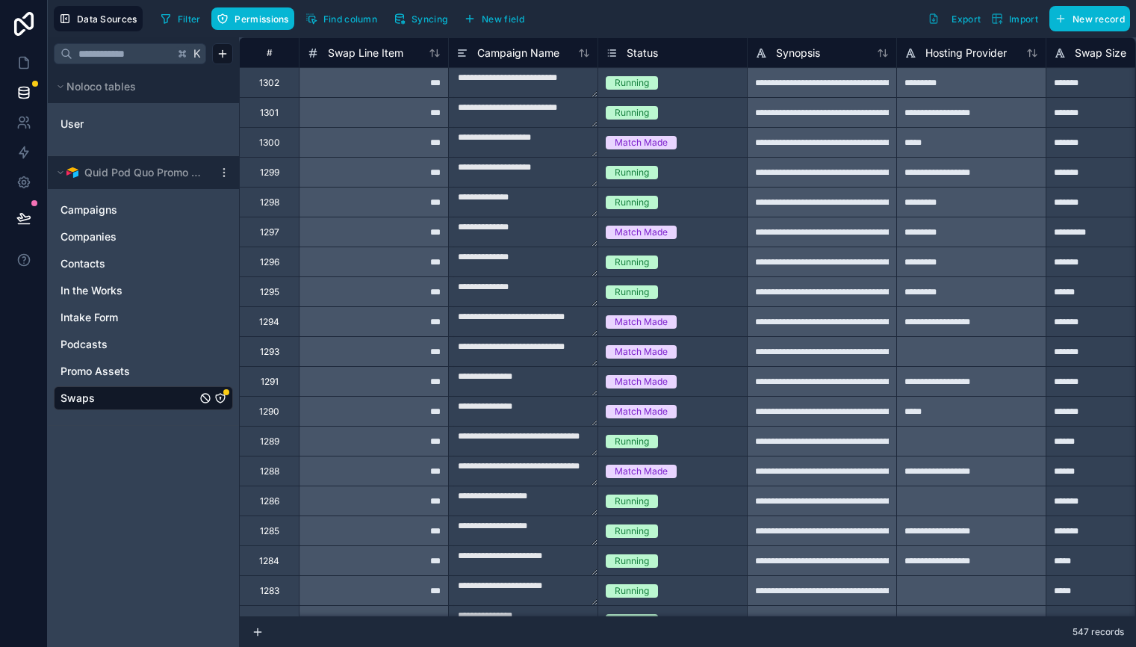
click at [220, 402] on icon "Swaps" at bounding box center [220, 398] width 9 height 9
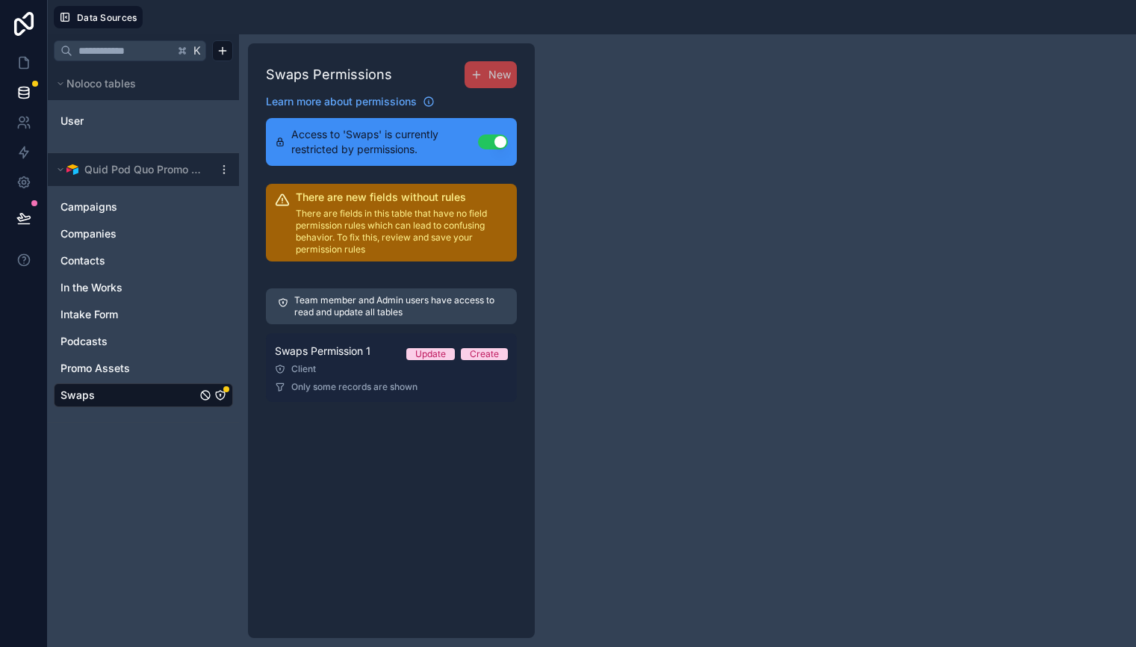
click at [425, 343] on div "Swaps Permission 1 Update Create" at bounding box center [391, 351] width 233 height 18
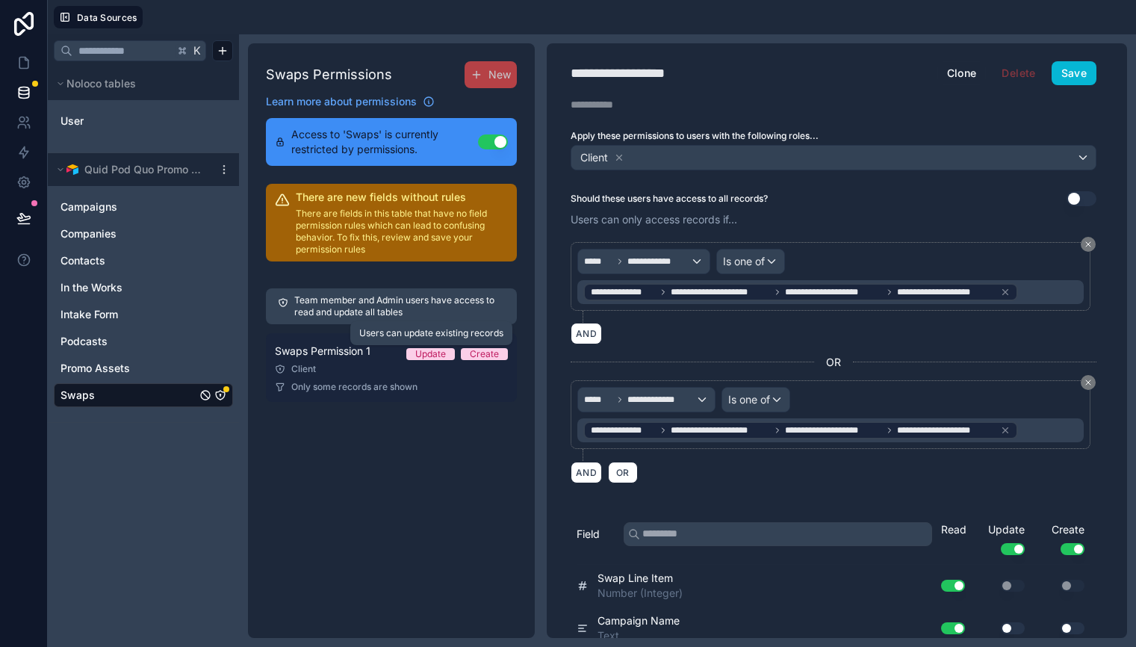
click at [429, 353] on div "Update" at bounding box center [430, 354] width 31 height 12
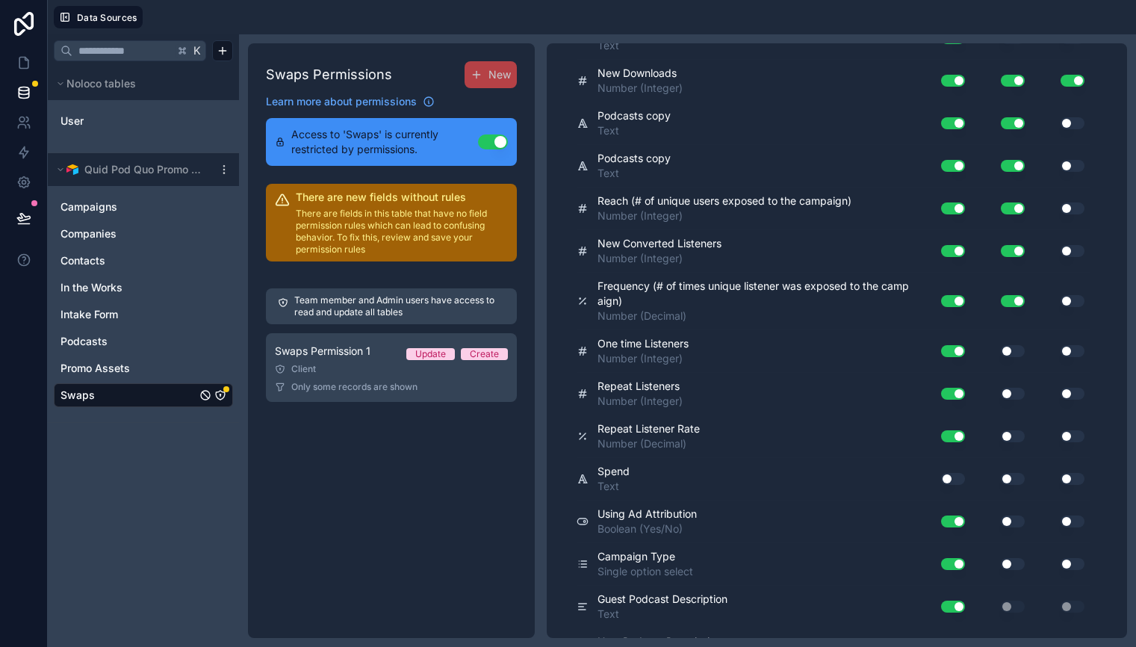
scroll to position [4198, 0]
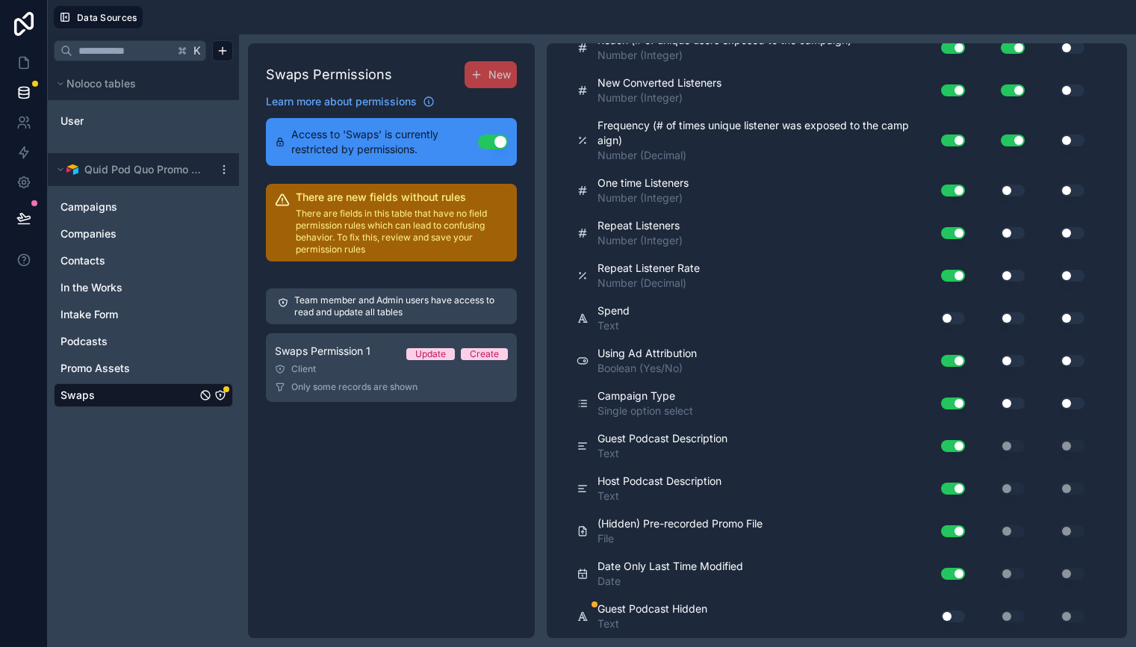
click at [957, 619] on button "Use setting" at bounding box center [953, 616] width 24 height 12
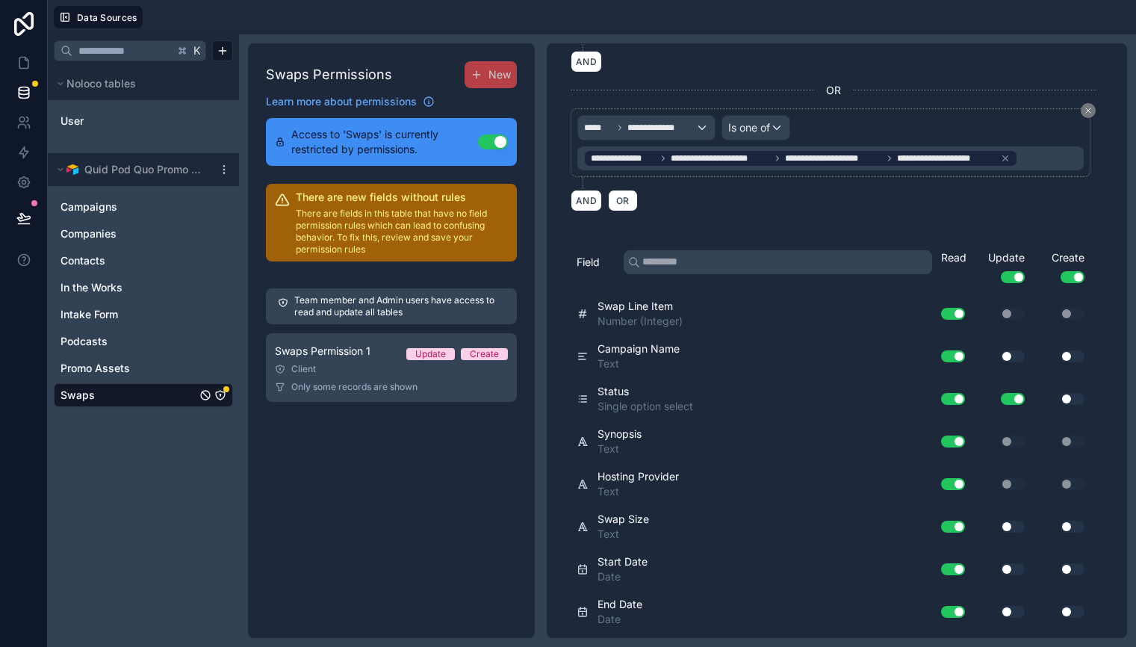
scroll to position [0, 0]
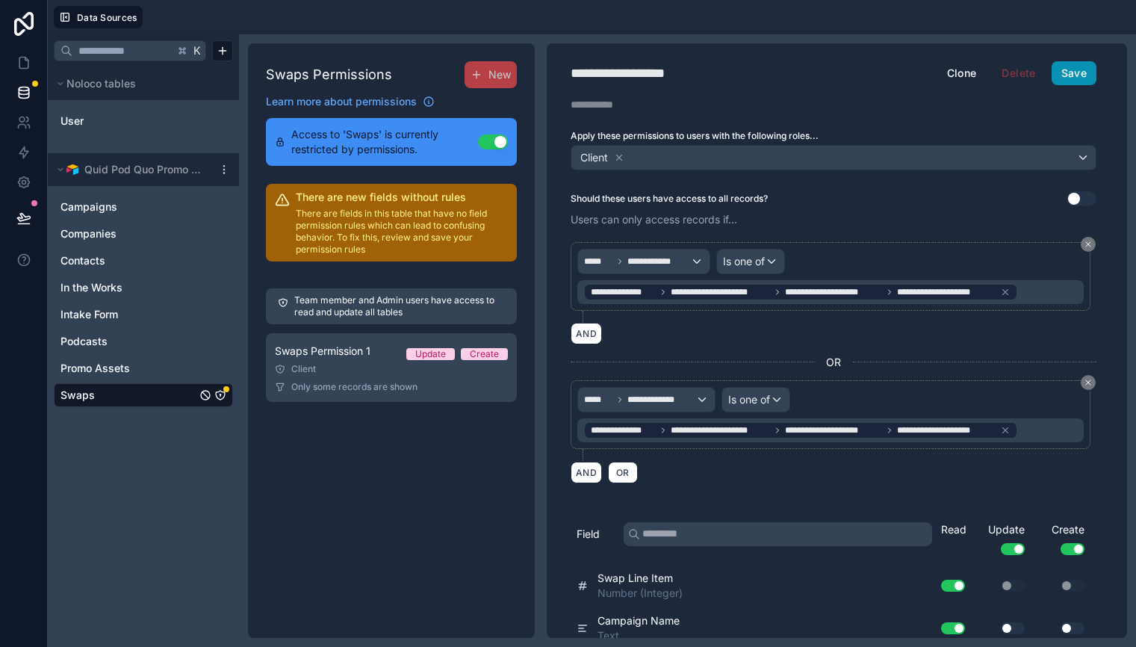
click at [1077, 80] on button "Save" at bounding box center [1073, 73] width 45 height 24
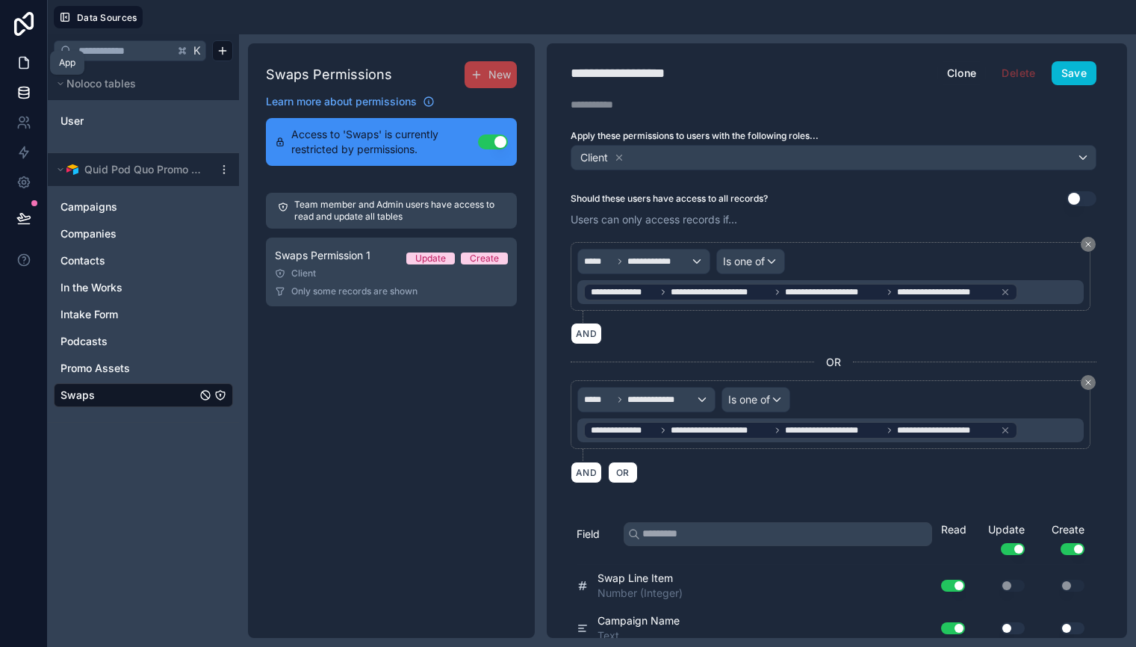
click at [23, 67] on icon at bounding box center [23, 62] width 9 height 11
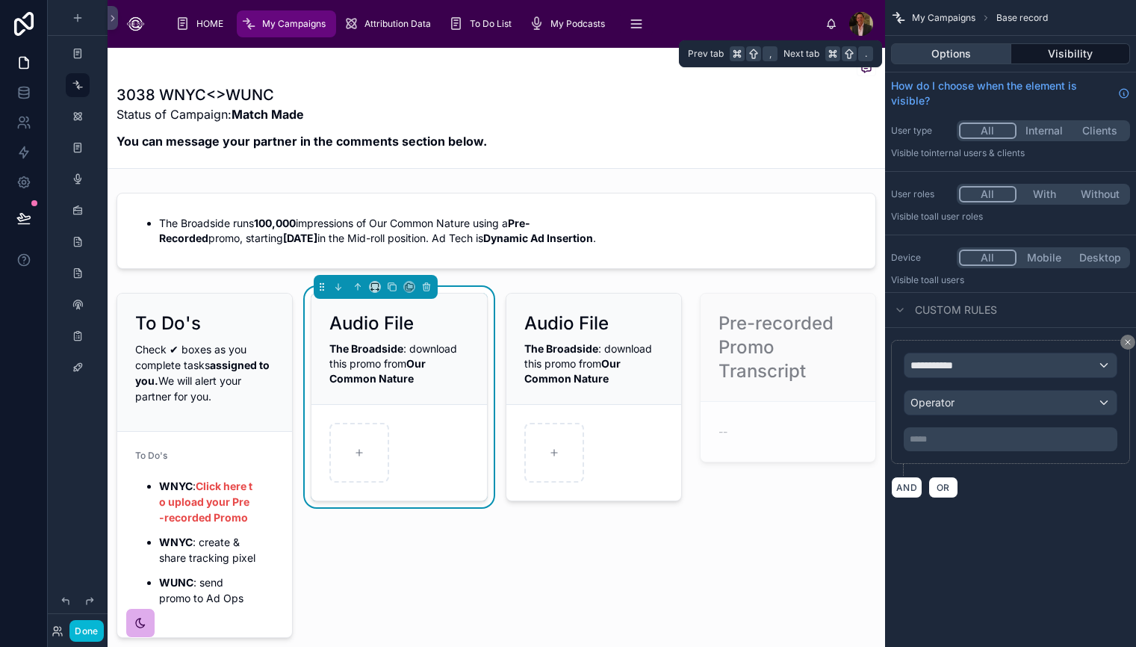
click at [959, 53] on button "Options" at bounding box center [951, 53] width 120 height 21
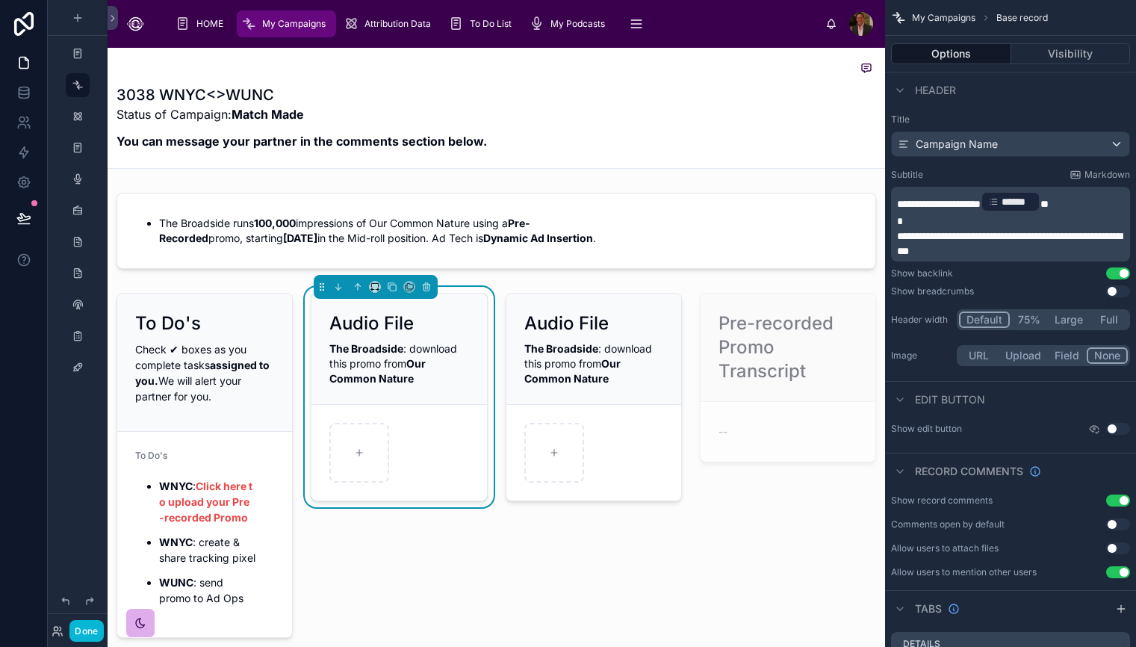
click at [437, 363] on div "The Broadside : download this promo from Our Common Nature" at bounding box center [398, 363] width 139 height 45
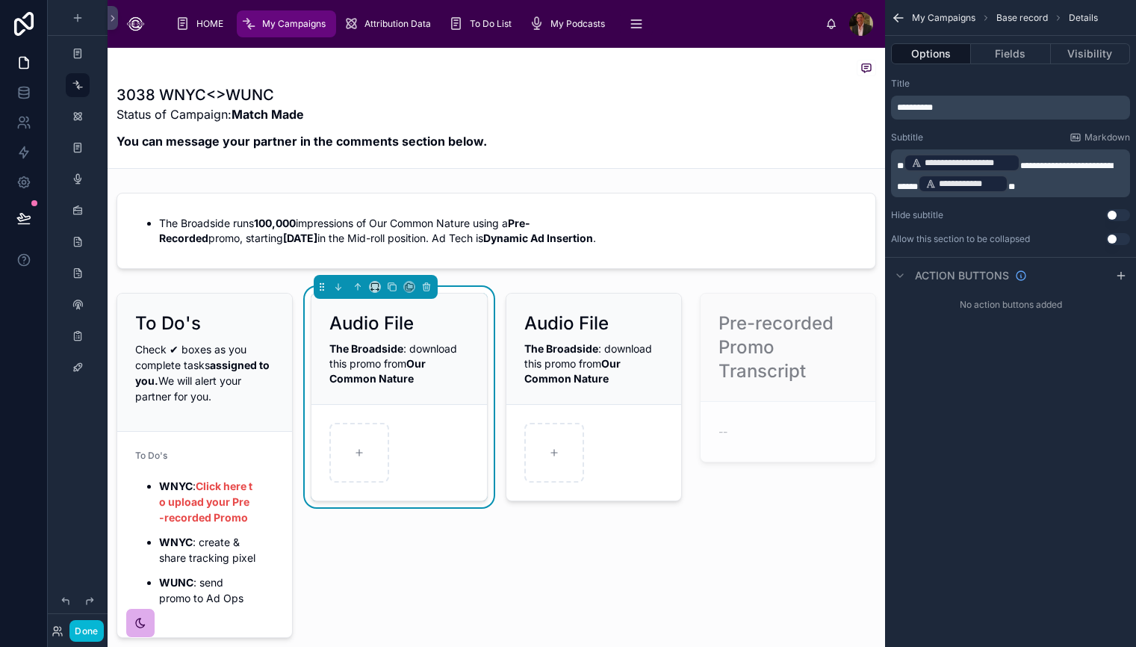
click at [1024, 161] on span "**********" at bounding box center [1005, 176] width 216 height 30
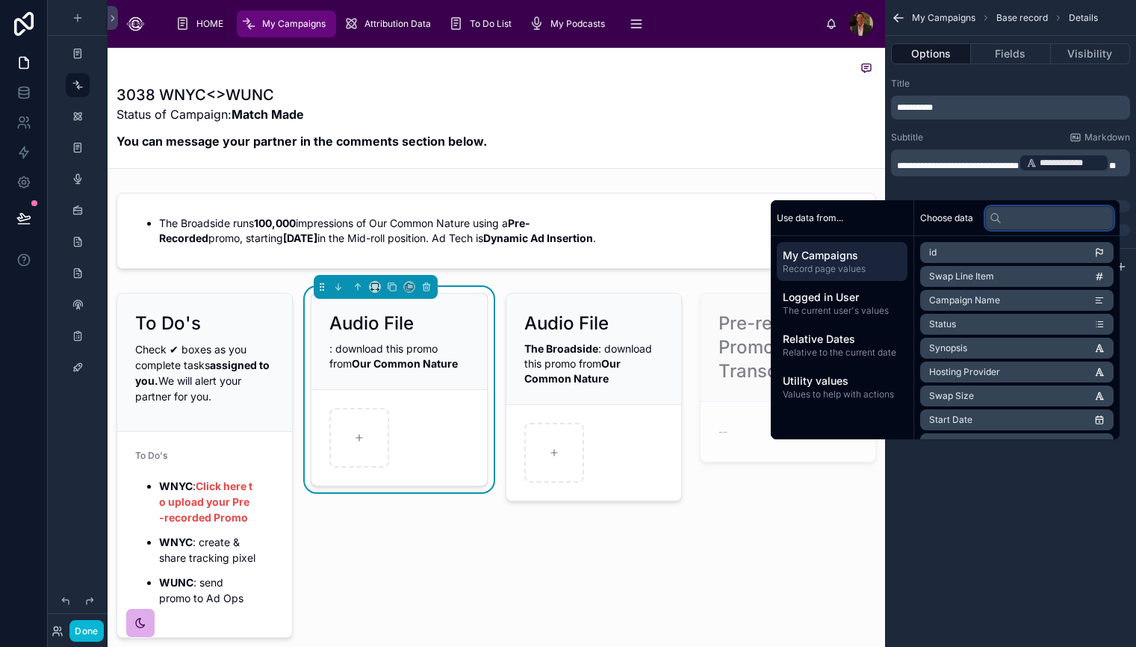
click at [1069, 221] on input "text" at bounding box center [1049, 218] width 128 height 24
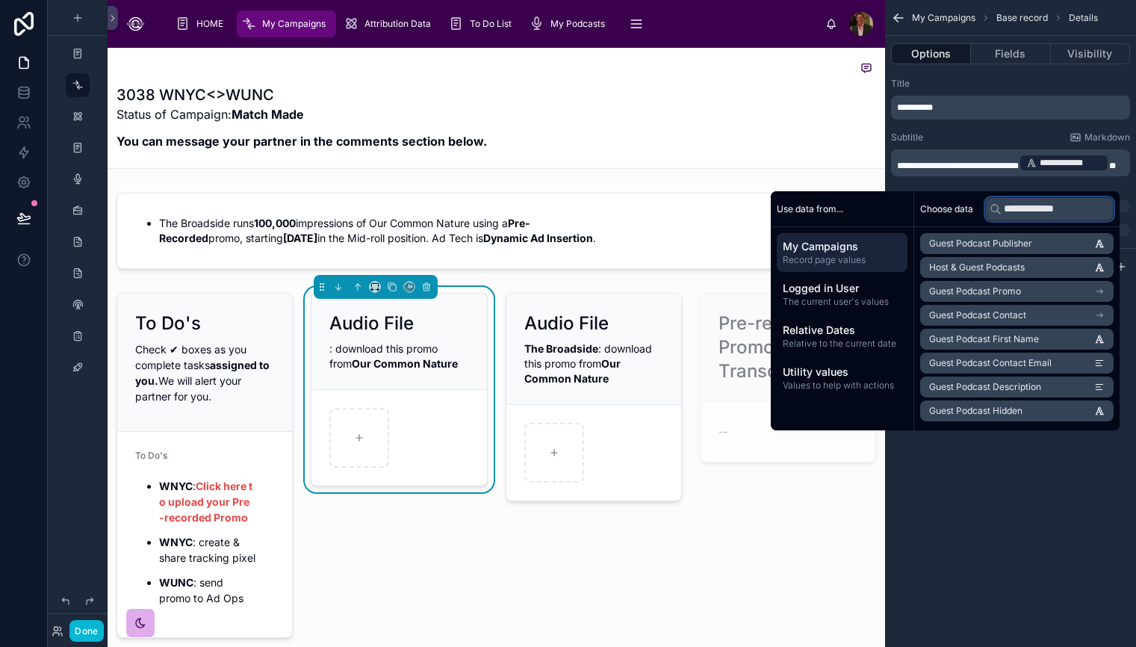
type input "**********"
click at [1074, 408] on li "Guest Podcast Hidden" at bounding box center [1016, 410] width 193 height 21
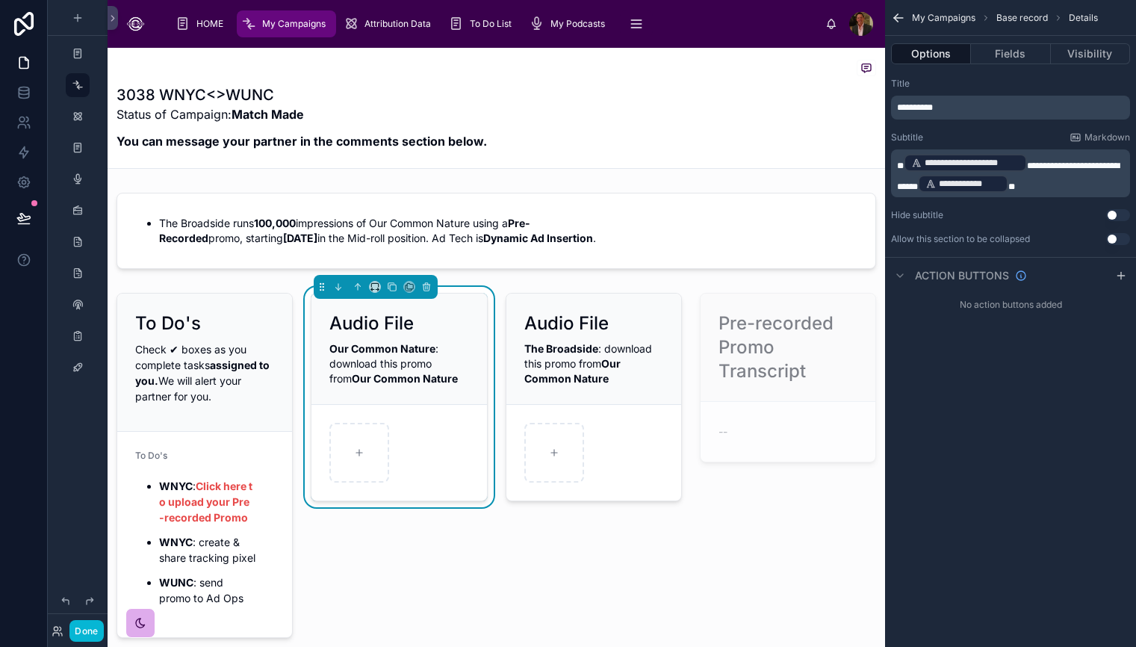
click at [1080, 520] on div "**********" at bounding box center [1010, 323] width 251 height 647
click at [1057, 164] on span "**********" at bounding box center [1008, 176] width 223 height 30
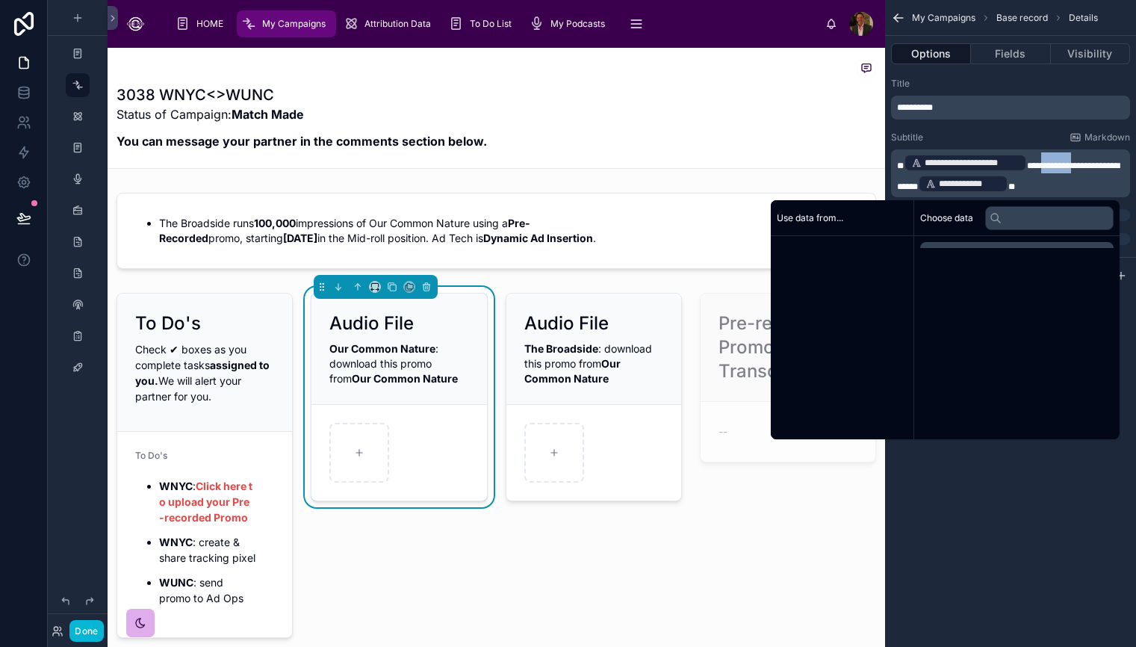
click at [1057, 164] on span "**********" at bounding box center [1008, 176] width 223 height 30
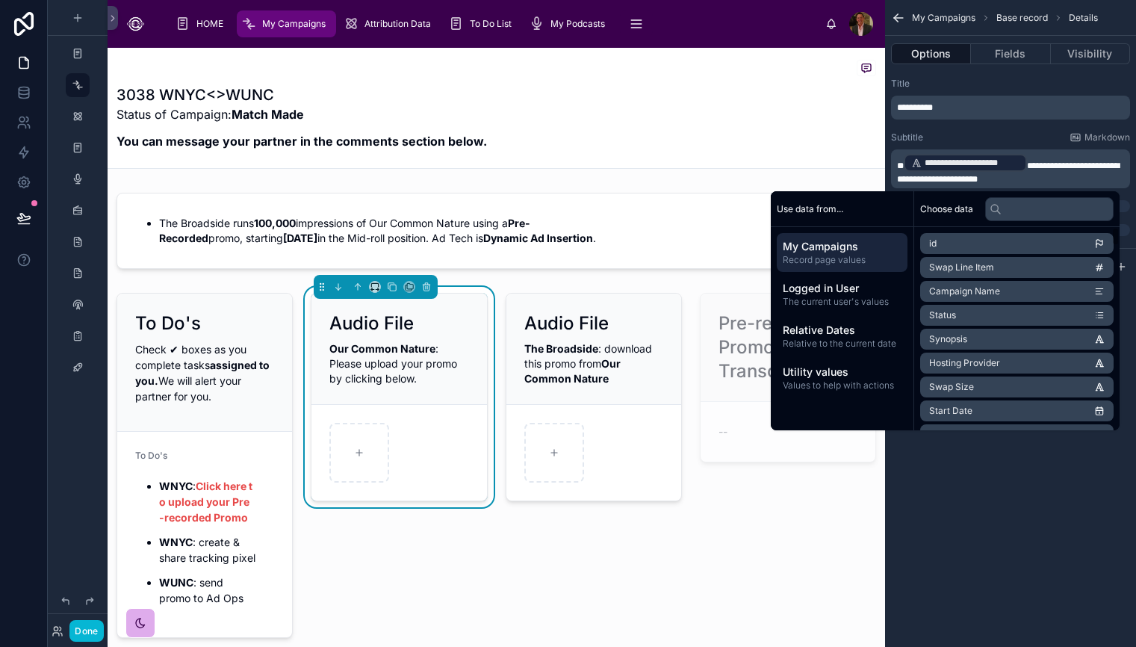
click at [1028, 82] on div "Title" at bounding box center [1010, 84] width 239 height 12
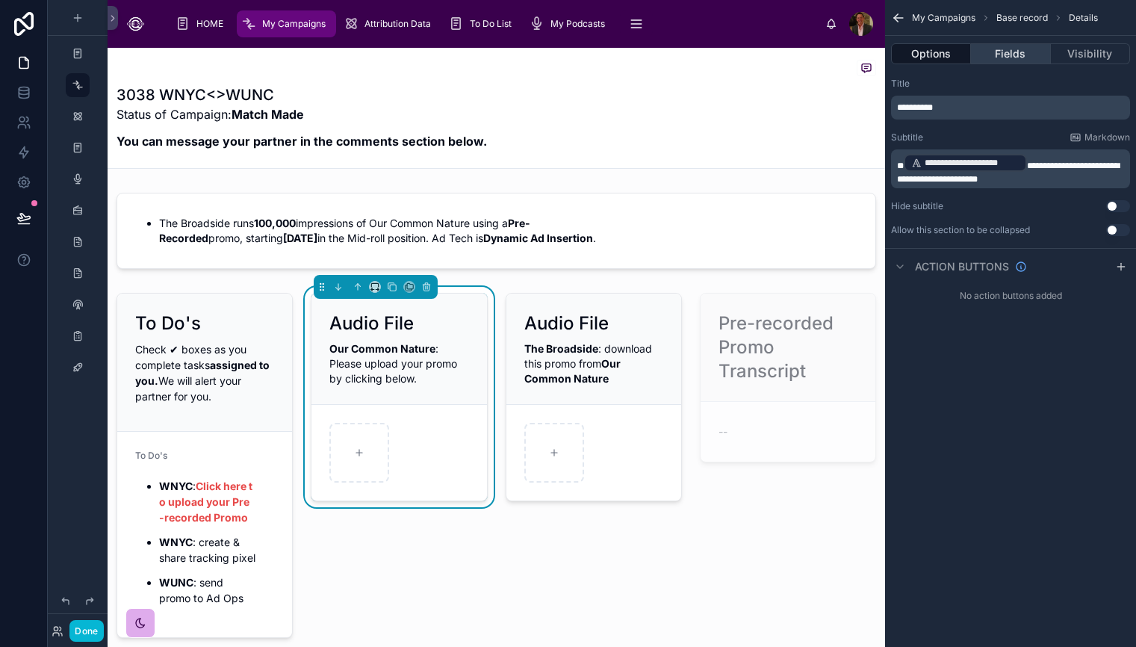
click at [1017, 58] on button "Fields" at bounding box center [1010, 53] width 79 height 21
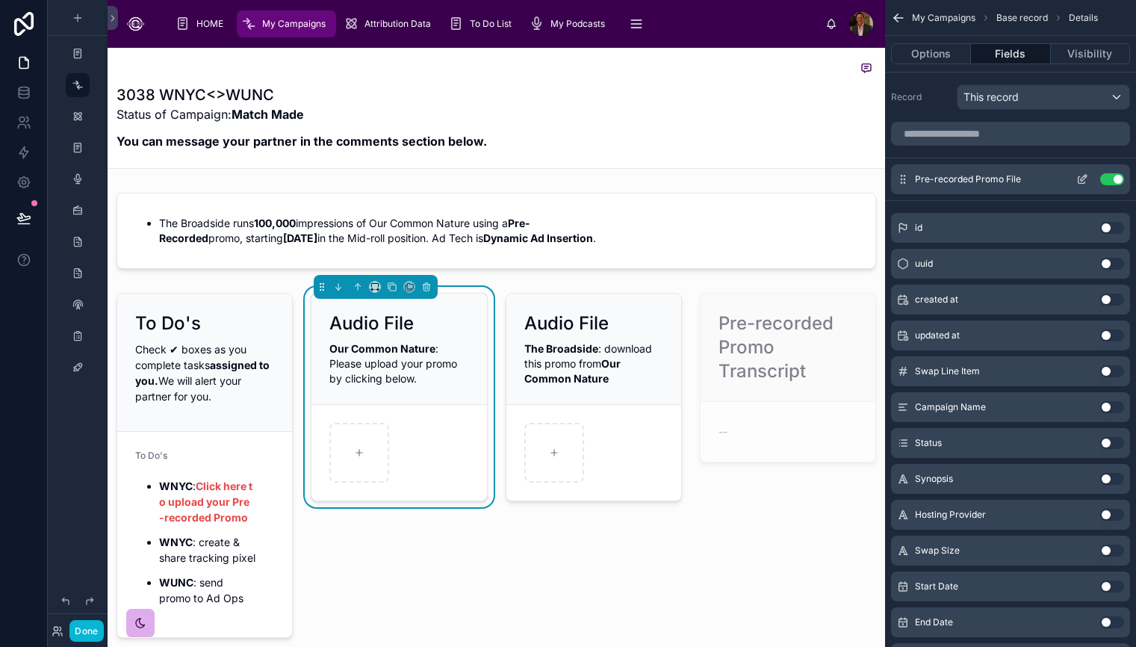
click at [1081, 178] on icon "scrollable content" at bounding box center [1083, 178] width 6 height 6
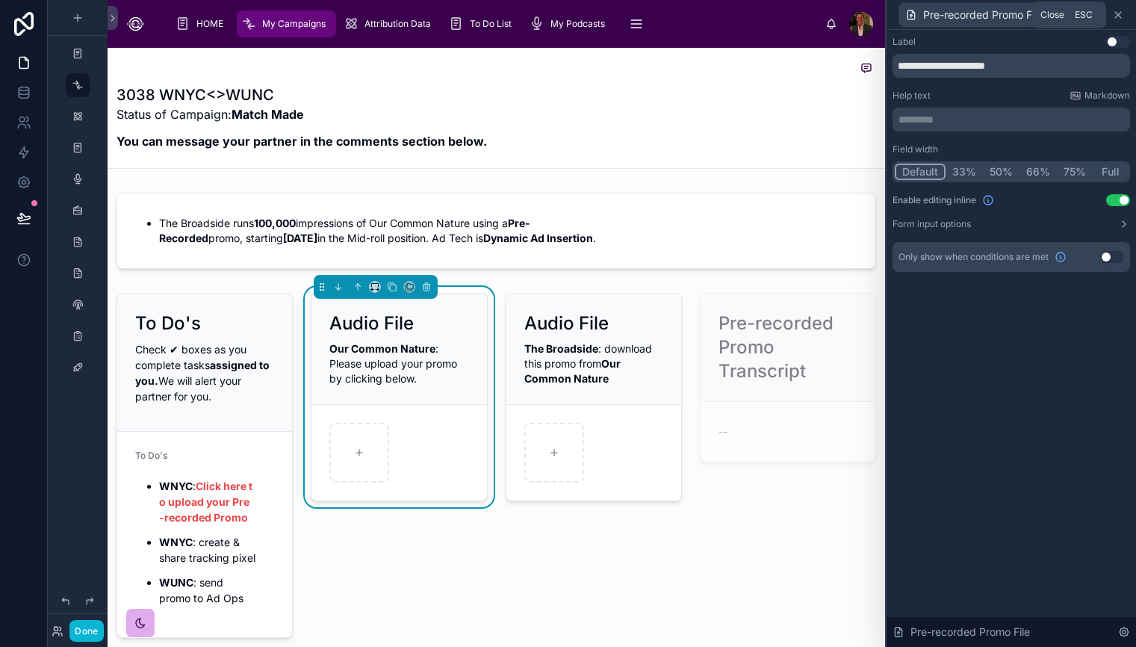
click at [1122, 14] on icon at bounding box center [1118, 15] width 12 height 12
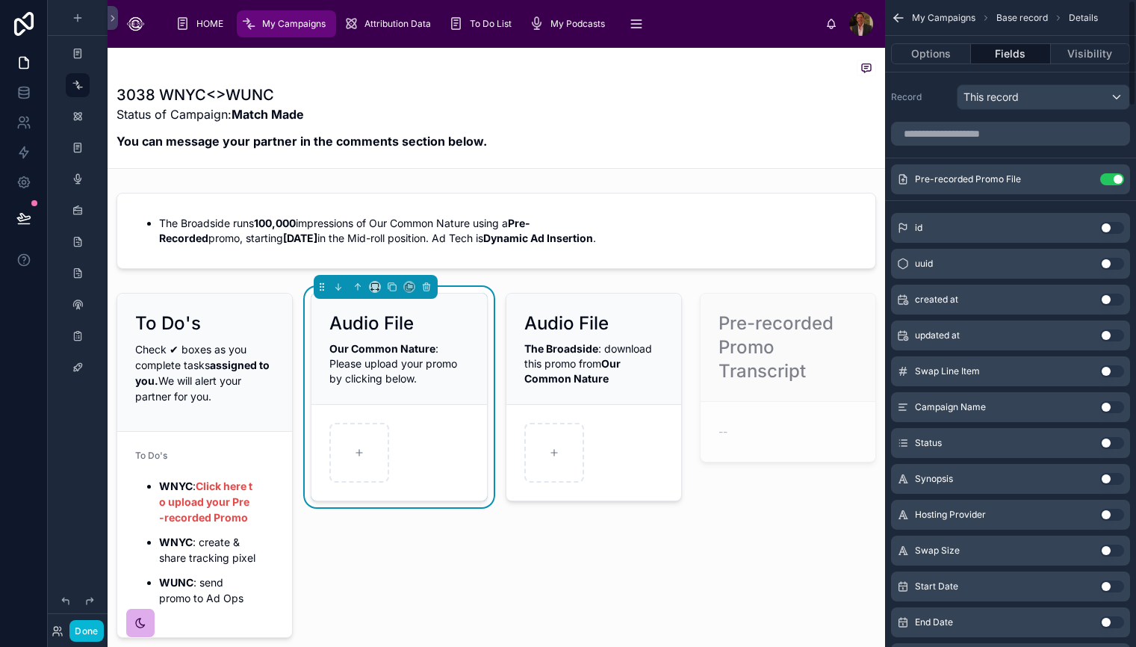
click at [886, 57] on div "Options Fields Visibility" at bounding box center [1010, 54] width 251 height 36
click at [915, 56] on button "Options" at bounding box center [931, 53] width 80 height 21
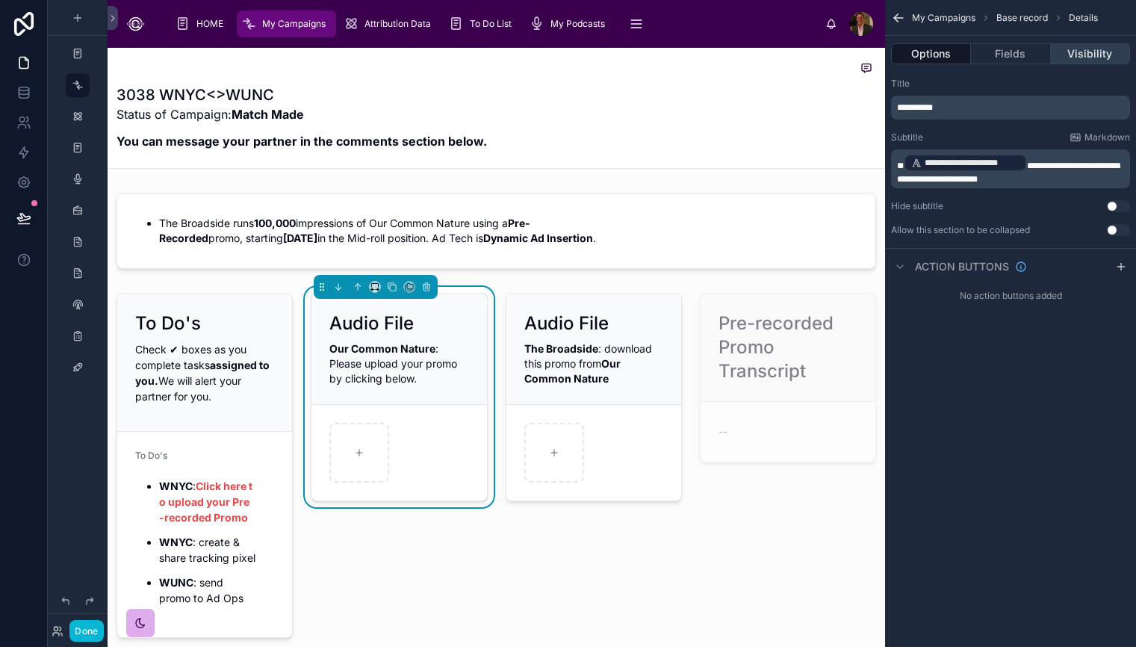
click at [1095, 52] on button "Visibility" at bounding box center [1090, 53] width 79 height 21
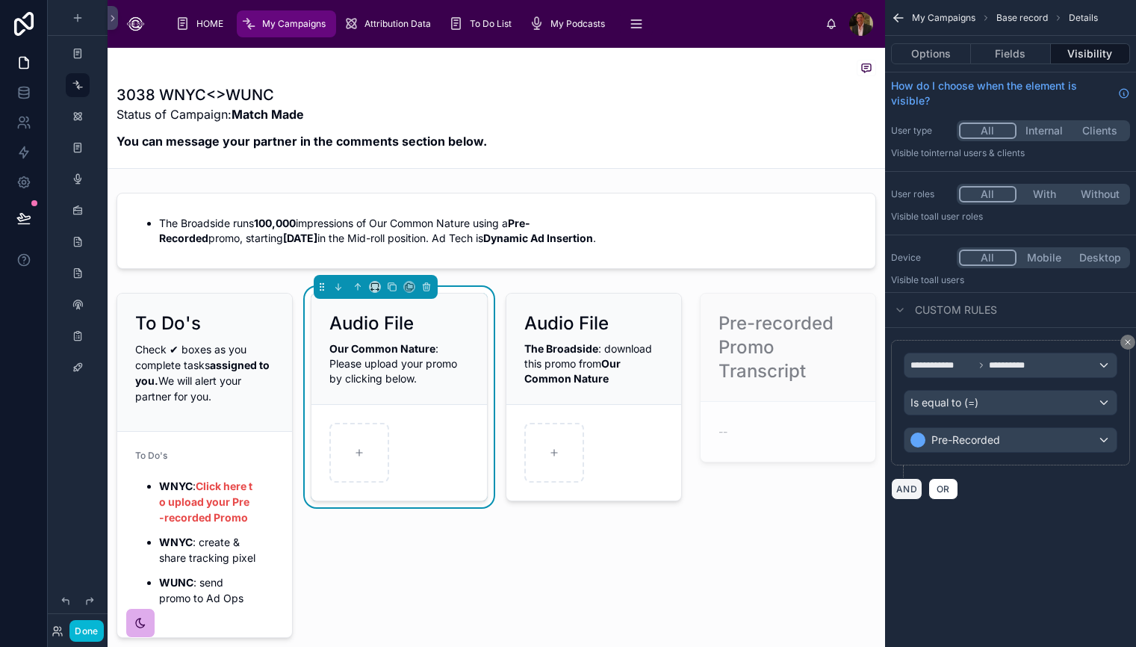
click at [906, 490] on button "AND" at bounding box center [906, 489] width 31 height 22
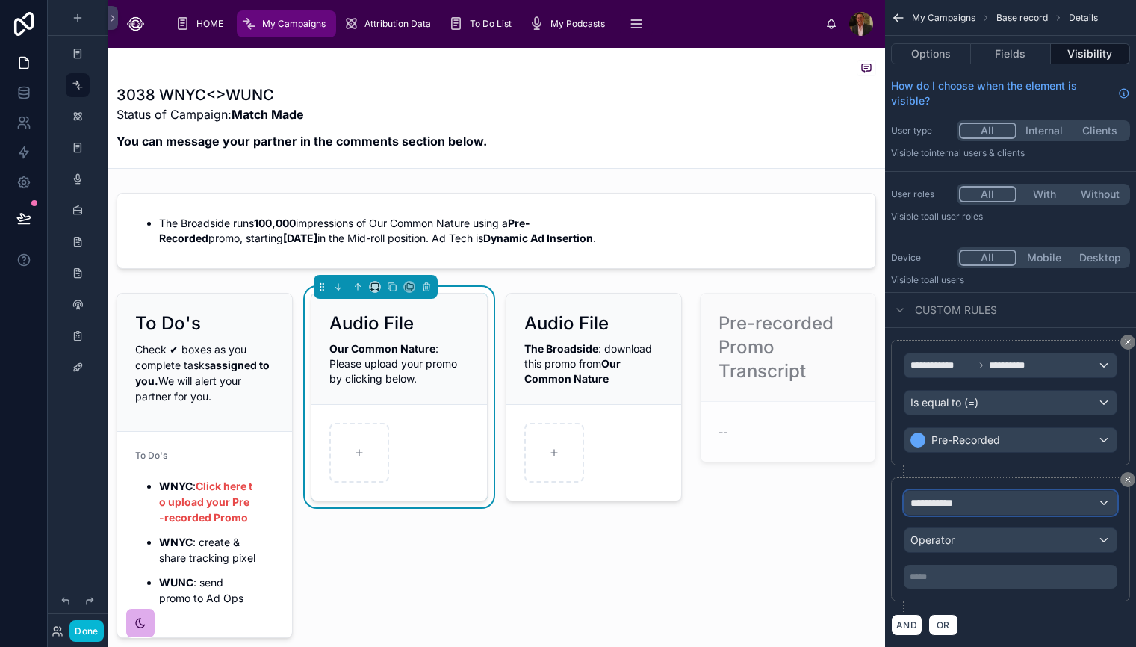
click at [1104, 505] on div "**********" at bounding box center [1010, 503] width 212 height 24
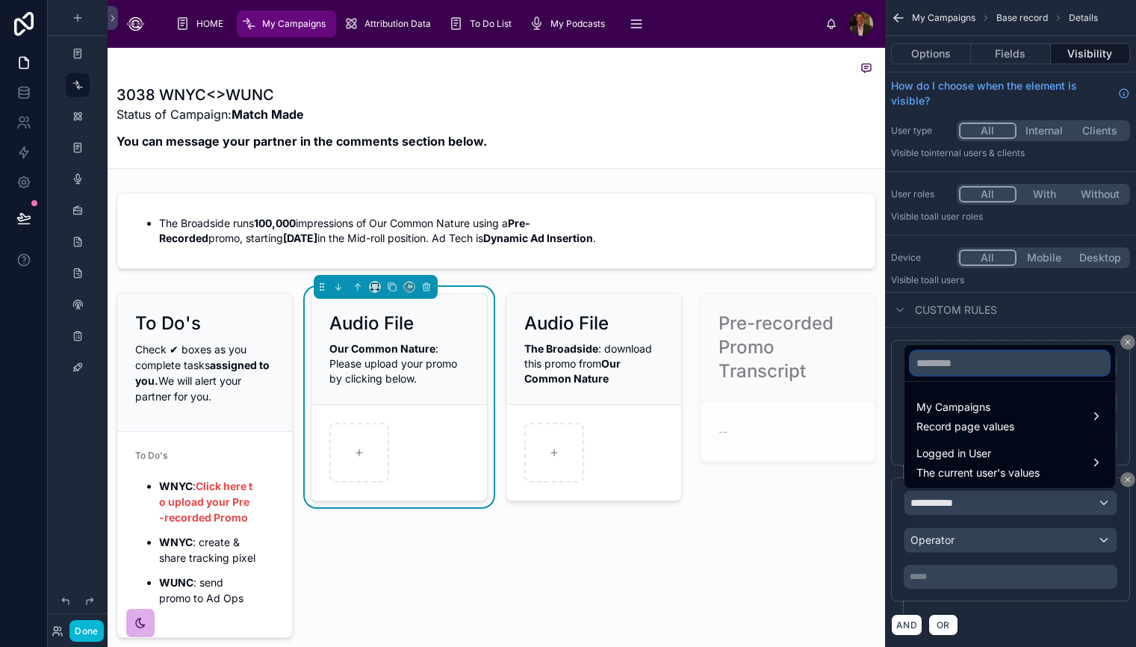
click at [954, 364] on input "text" at bounding box center [1009, 363] width 199 height 24
type input "*****"
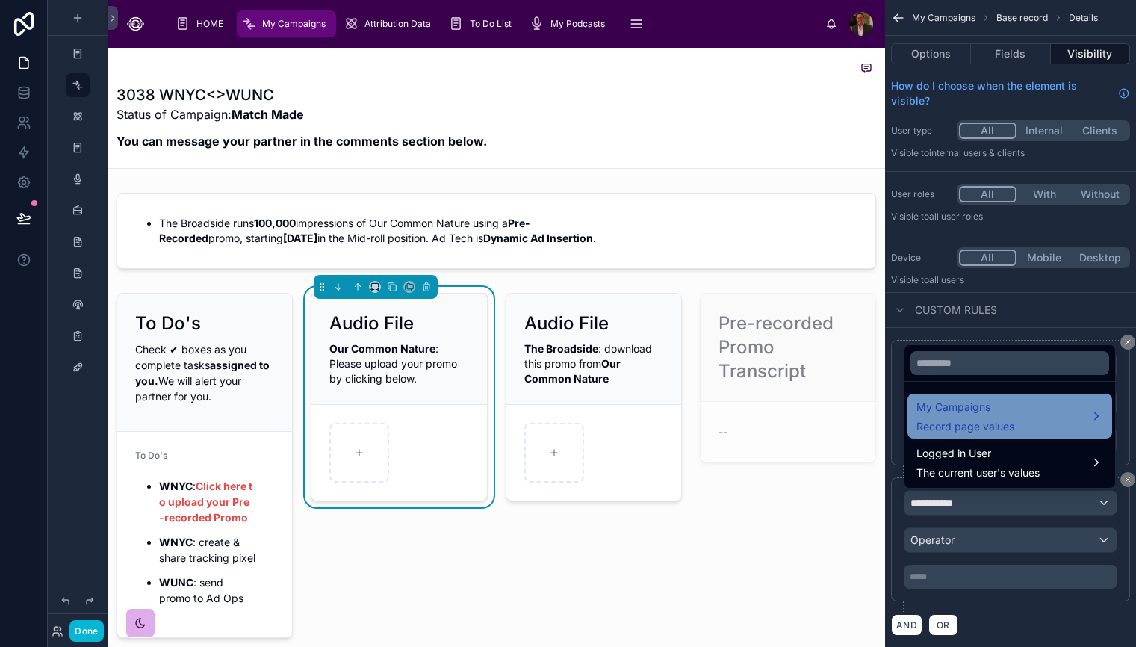
click at [990, 419] on span "Record page values" at bounding box center [965, 426] width 98 height 15
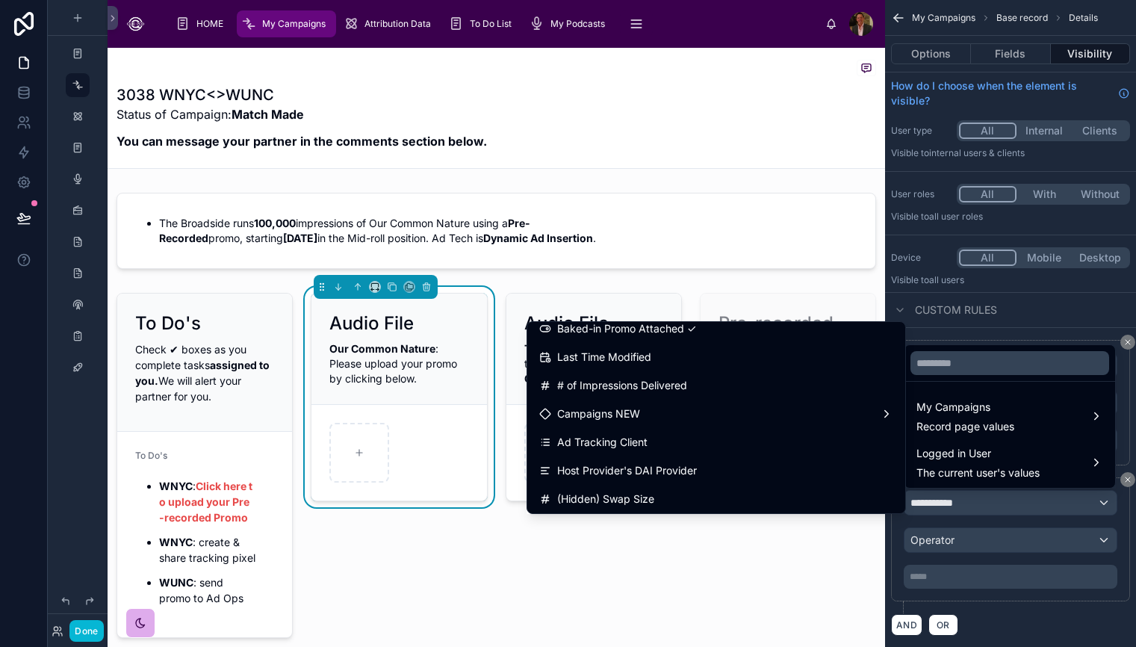
scroll to position [550, 0]
click at [948, 362] on input "text" at bounding box center [1009, 363] width 199 height 24
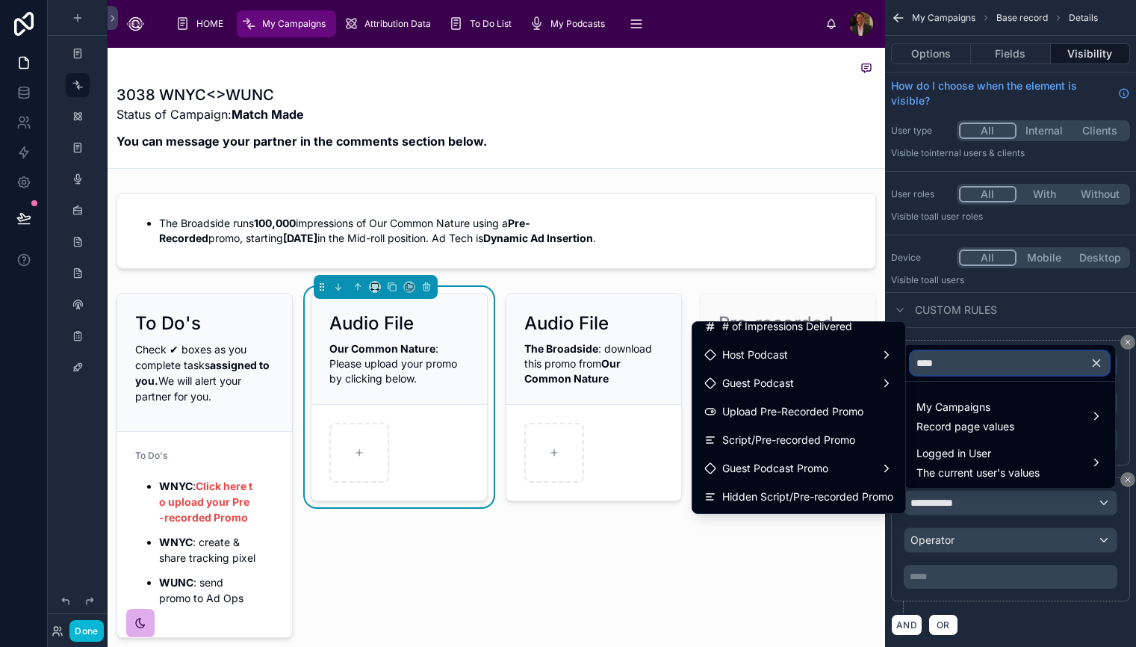
scroll to position [0, 0]
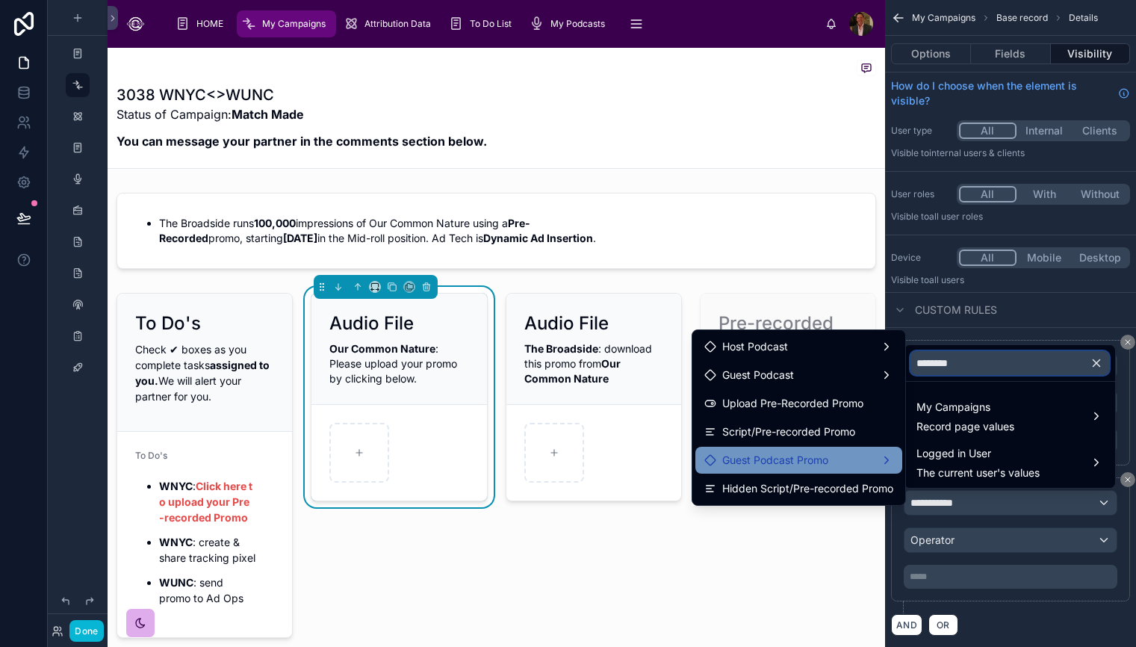
type input "********"
click at [868, 464] on div "Guest Podcast Promo" at bounding box center [798, 460] width 189 height 18
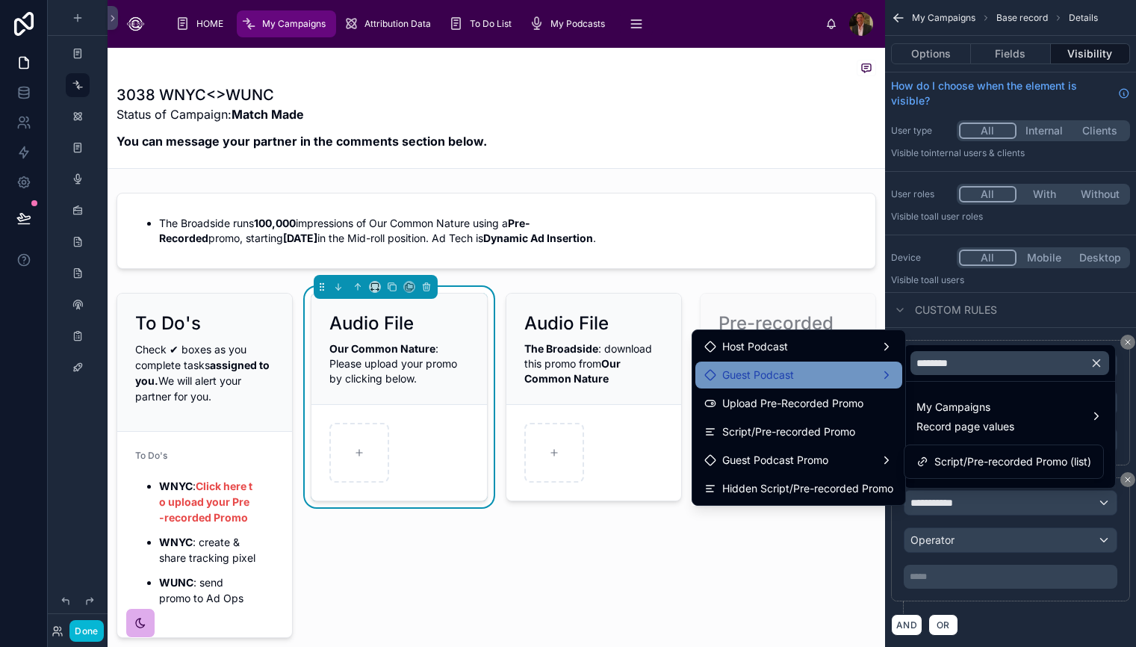
click at [861, 374] on div "Guest Podcast" at bounding box center [798, 375] width 189 height 18
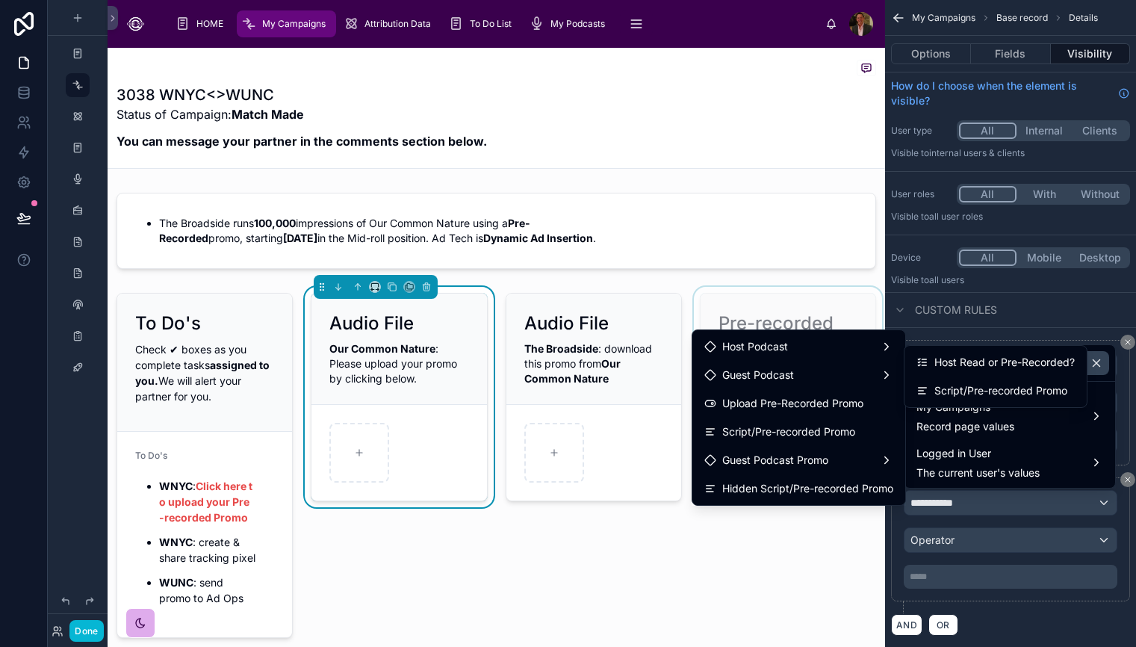
click at [815, 556] on div at bounding box center [788, 465] width 194 height 357
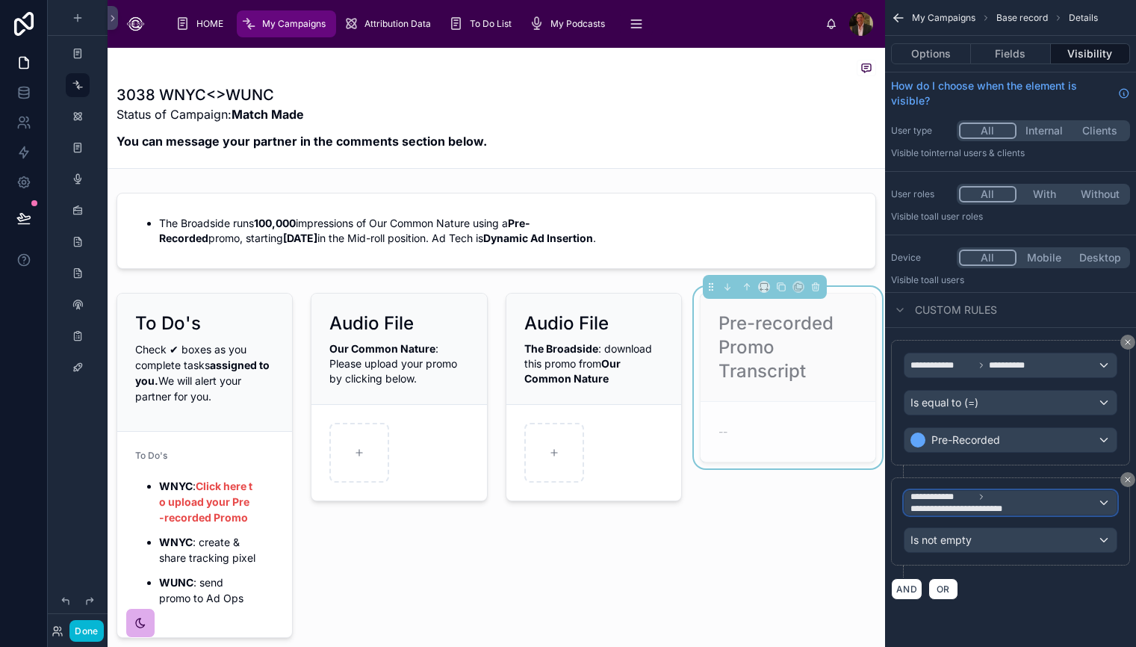
click at [1101, 501] on div "**********" at bounding box center [1010, 503] width 212 height 24
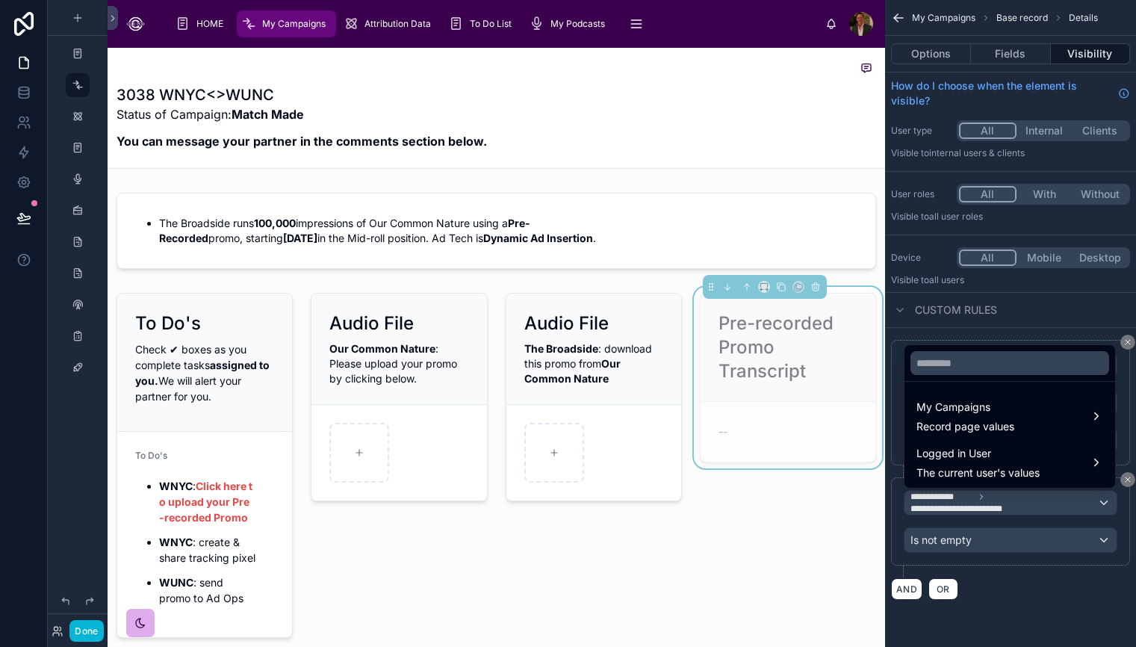
click at [1080, 582] on div "scrollable content" at bounding box center [568, 323] width 1136 height 647
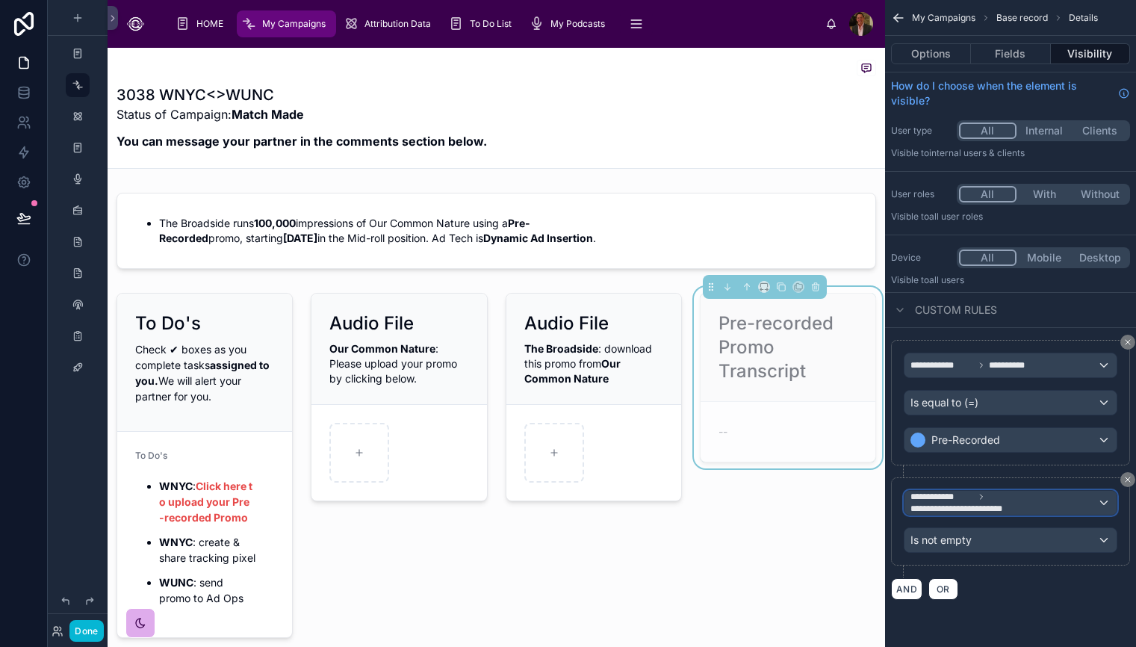
click at [1098, 502] on div "**********" at bounding box center [1010, 503] width 212 height 24
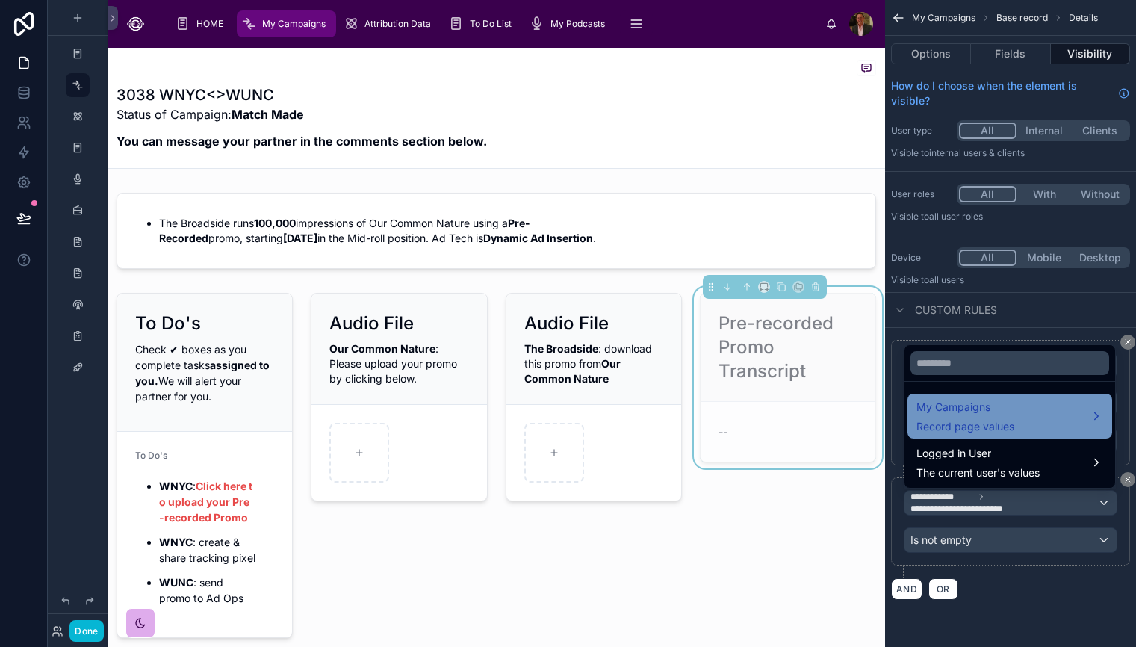
click at [976, 411] on span "My Campaigns" at bounding box center [965, 407] width 98 height 18
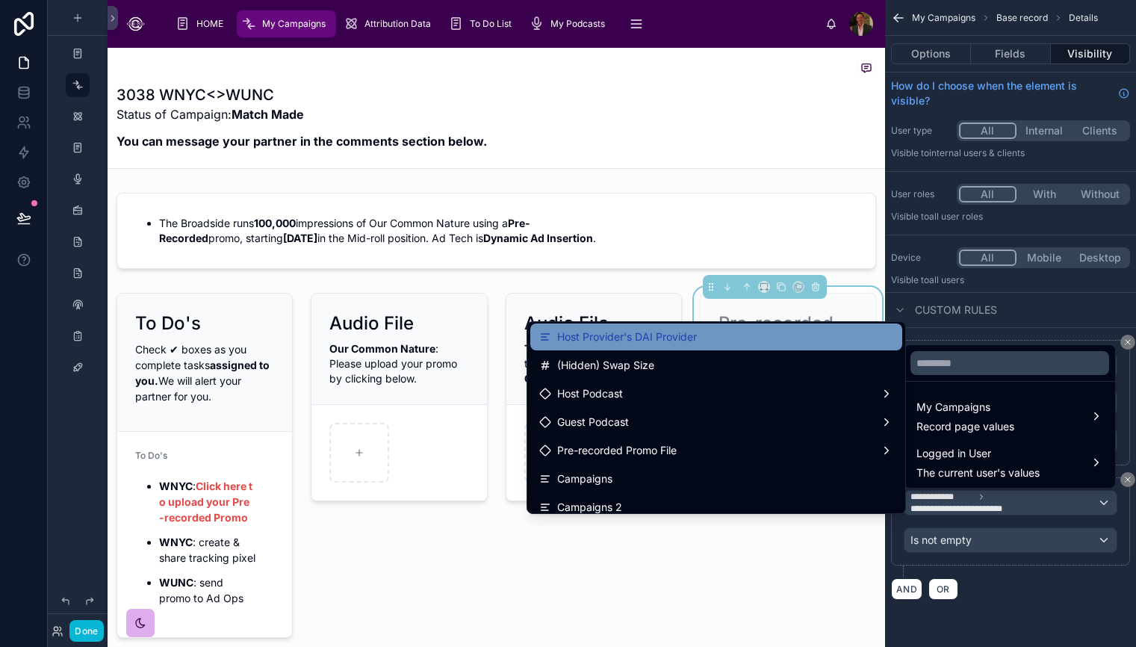
scroll to position [686, 0]
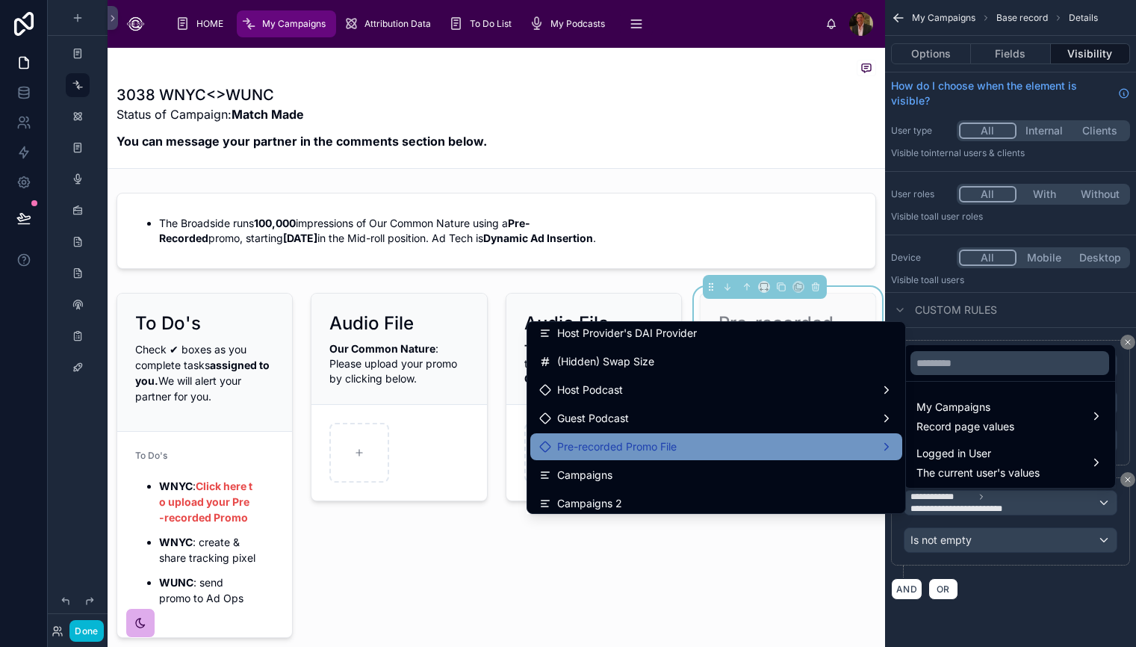
click at [735, 444] on div "Pre-recorded Promo File" at bounding box center [716, 447] width 354 height 18
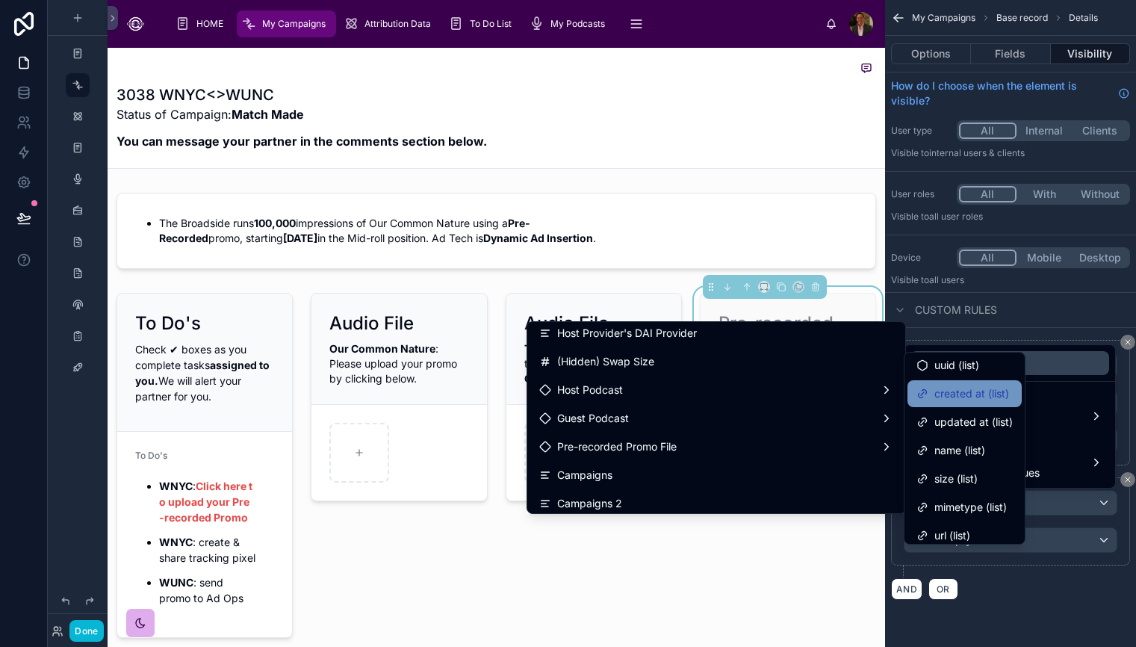
scroll to position [0, 0]
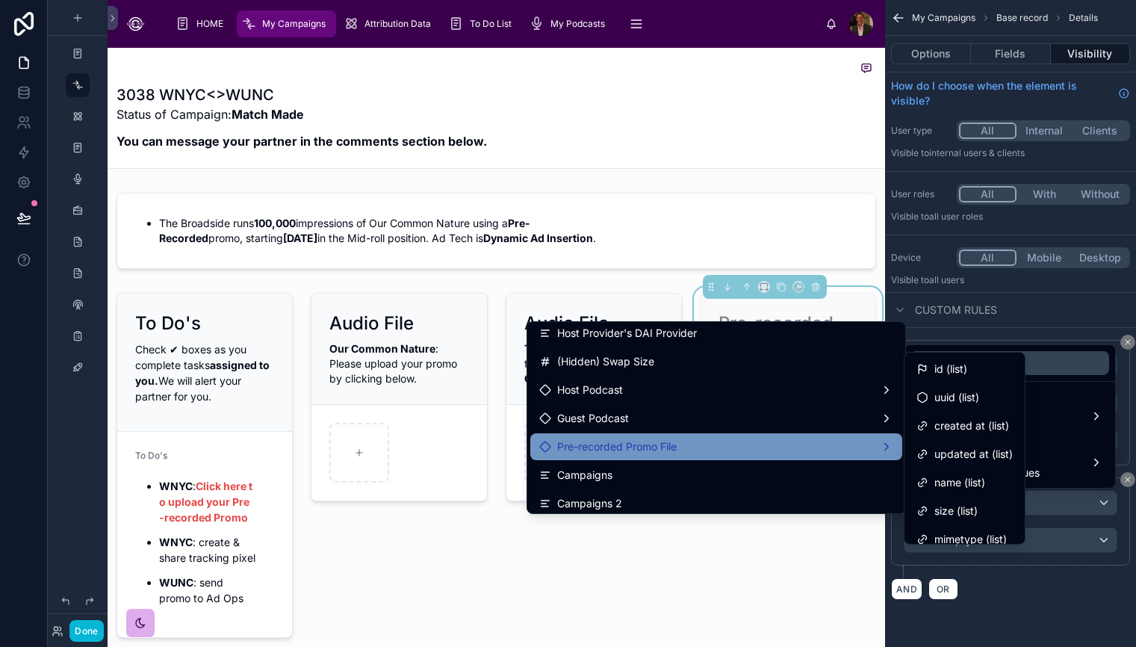
click at [882, 440] on div "Pre-recorded Promo File" at bounding box center [716, 447] width 354 height 18
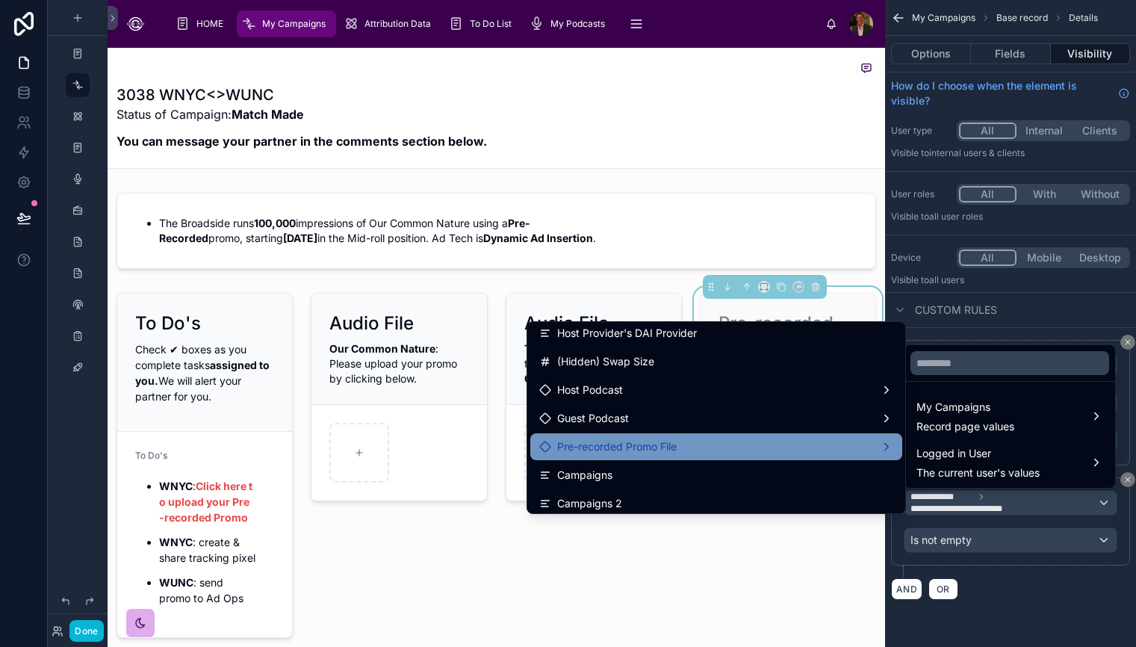
click at [836, 447] on div "Pre-recorded Promo File" at bounding box center [716, 447] width 354 height 18
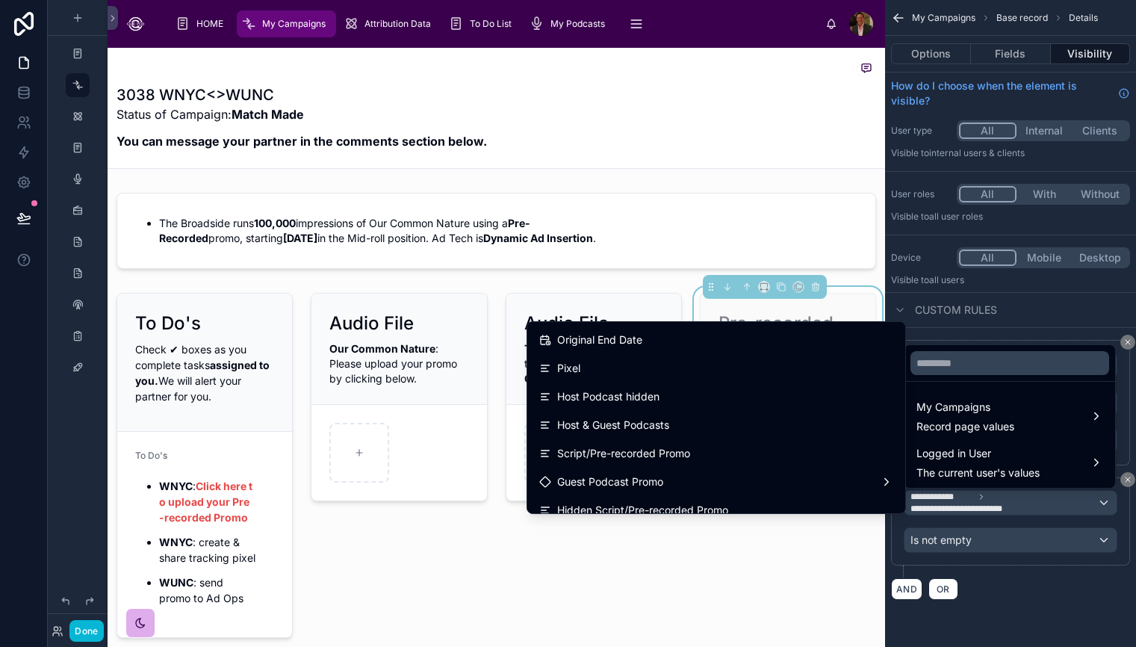
scroll to position [1566, 0]
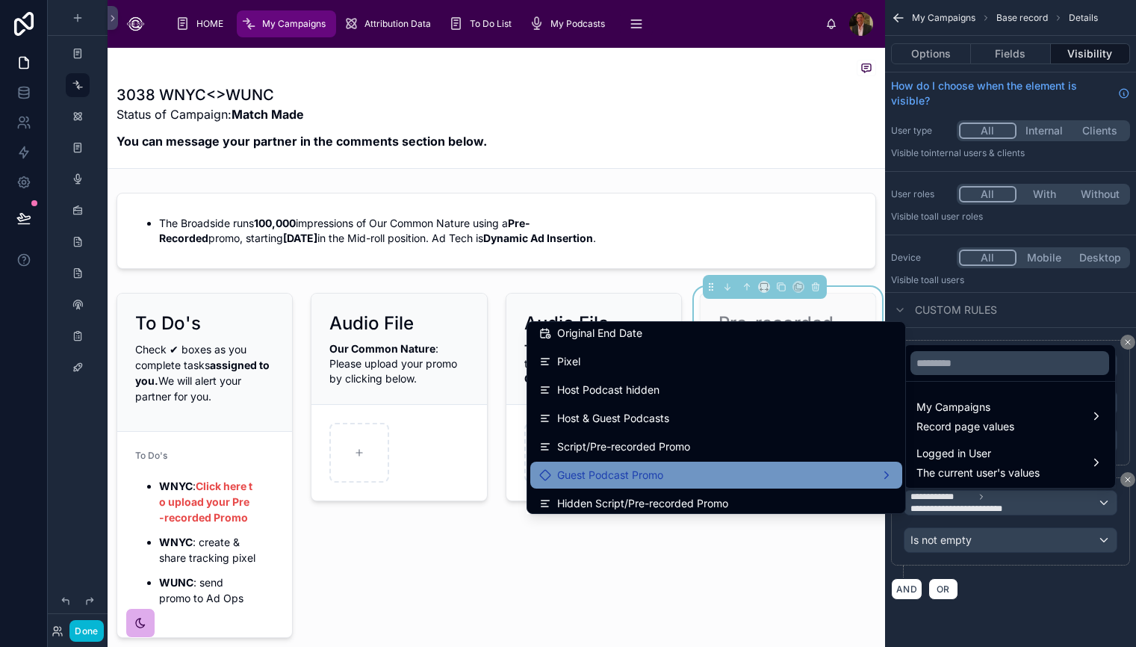
click at [881, 477] on div "Guest Podcast Promo" at bounding box center [716, 475] width 354 height 18
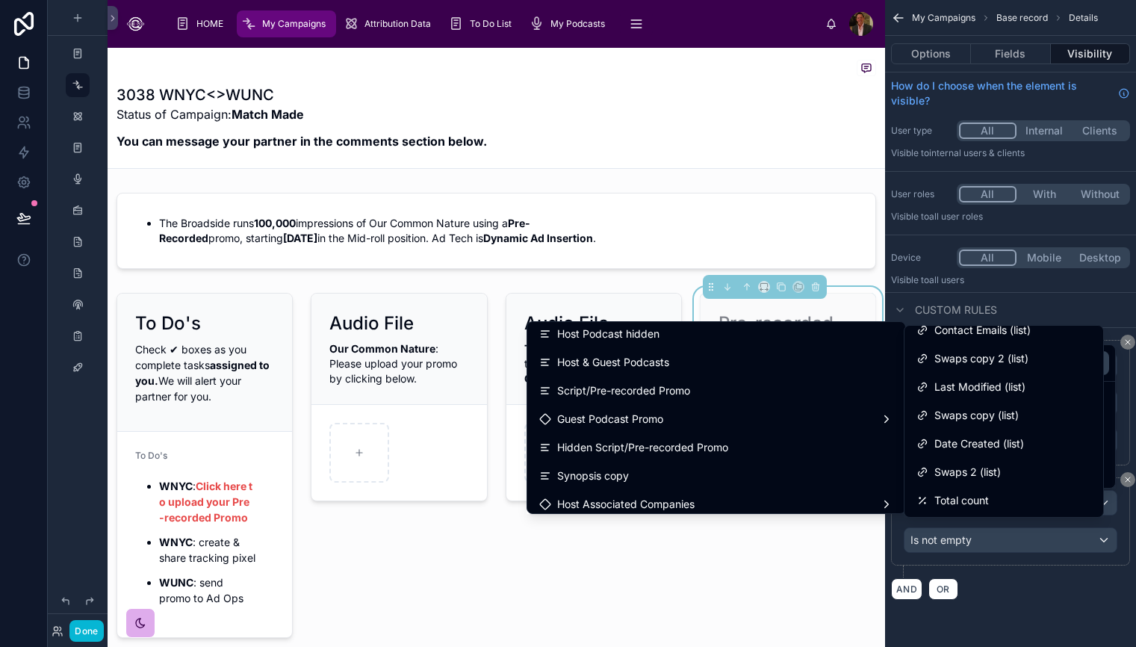
scroll to position [1620, 0]
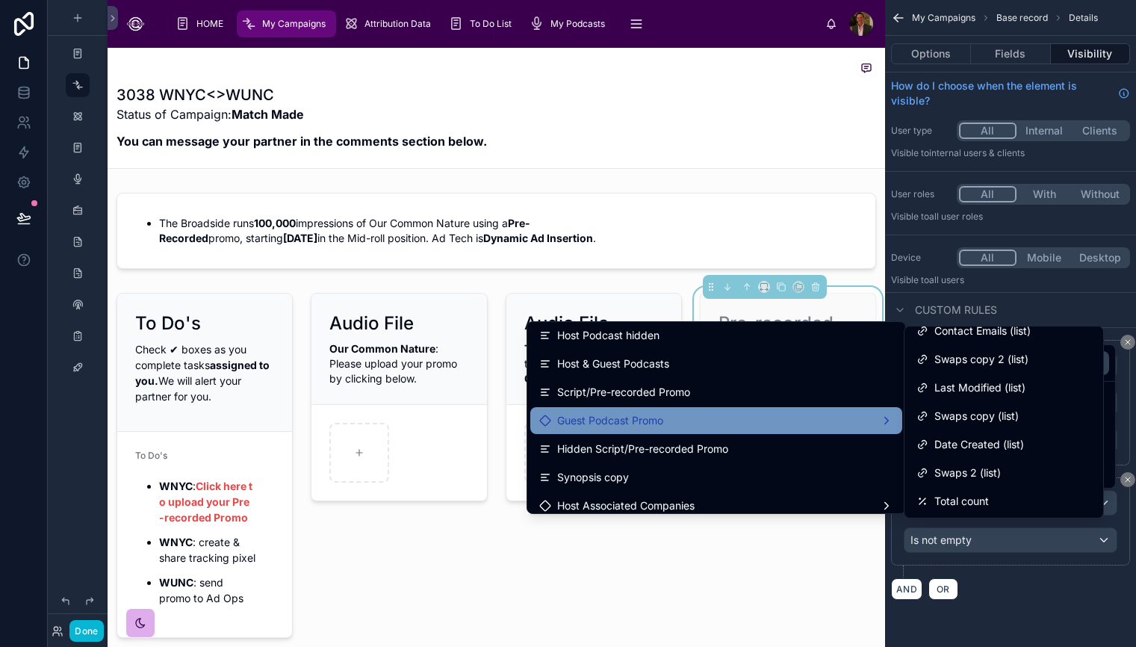
click at [807, 424] on div "Guest Podcast Promo" at bounding box center [716, 420] width 354 height 18
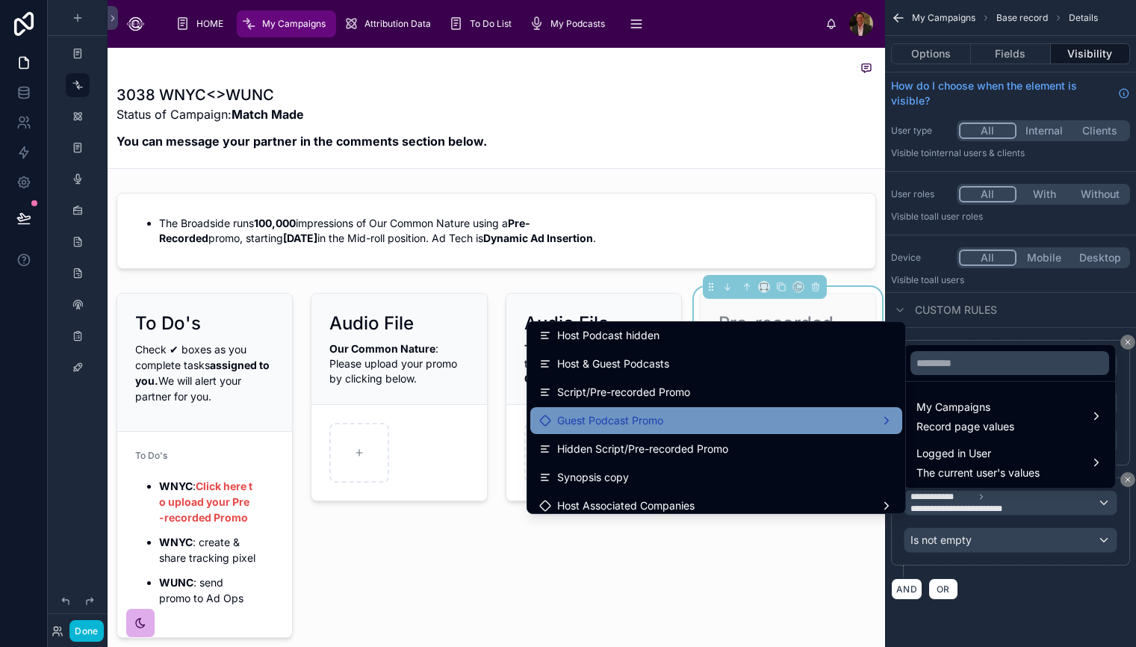
click at [736, 422] on div "Guest Podcast Promo" at bounding box center [716, 420] width 354 height 18
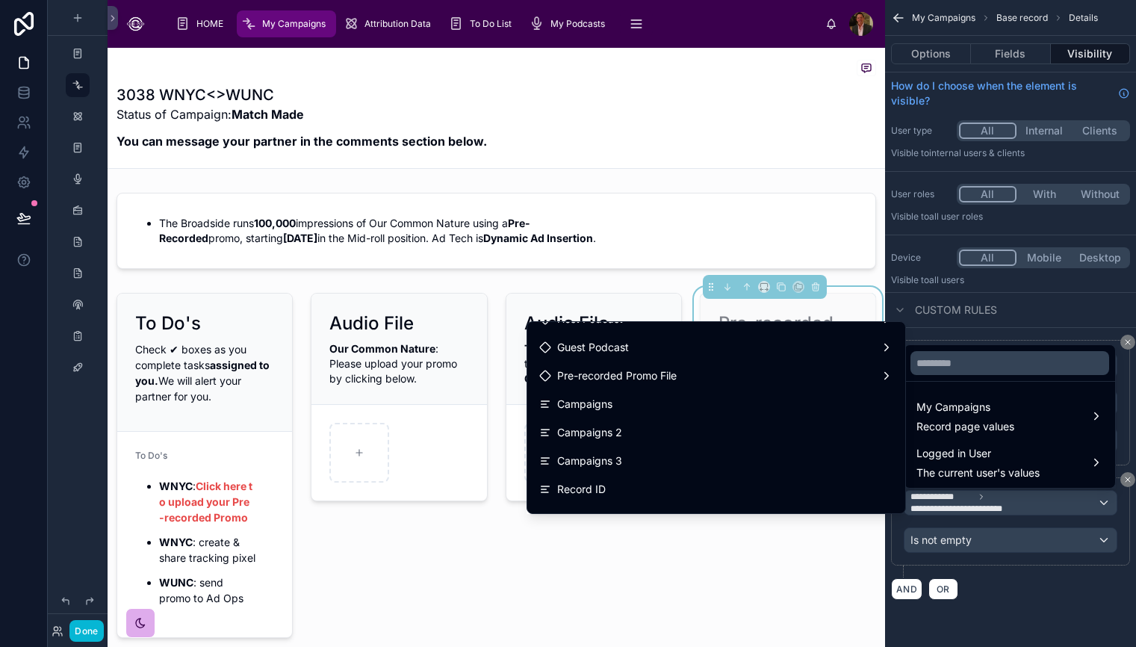
scroll to position [756, 0]
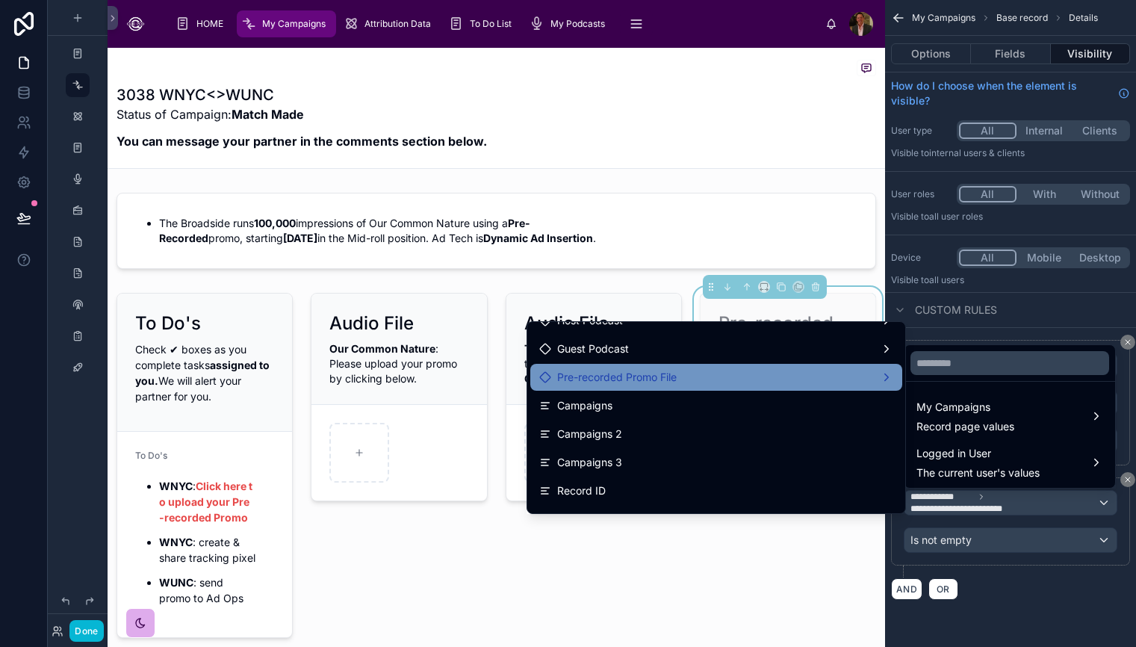
click at [777, 381] on div "Pre-recorded Promo File" at bounding box center [716, 377] width 354 height 18
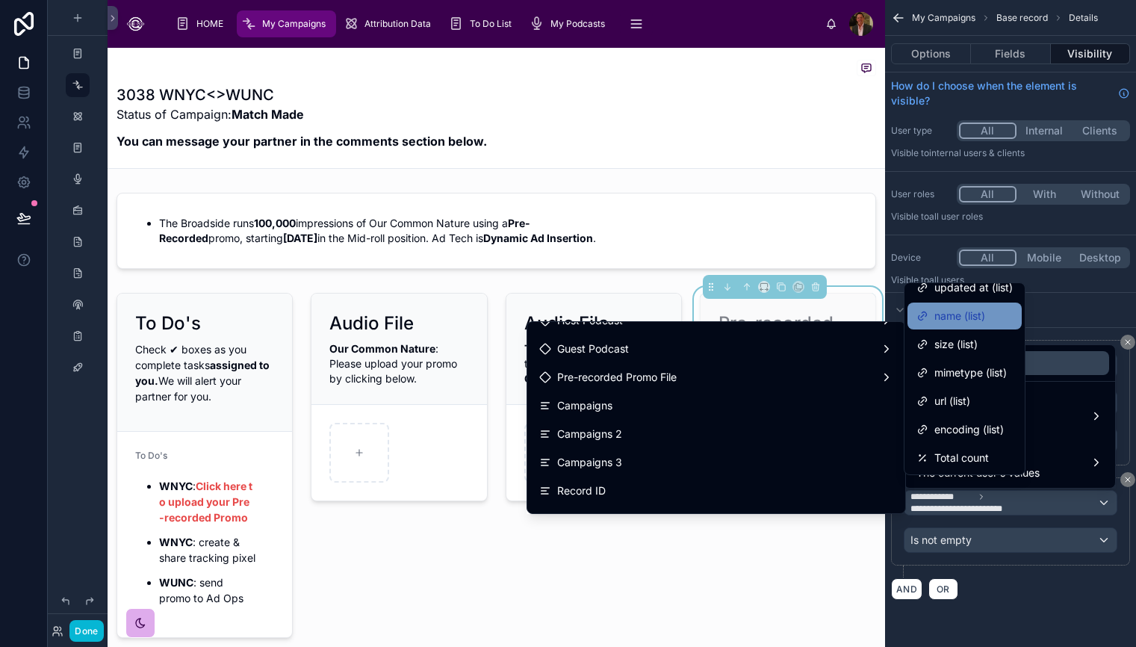
scroll to position [0, 0]
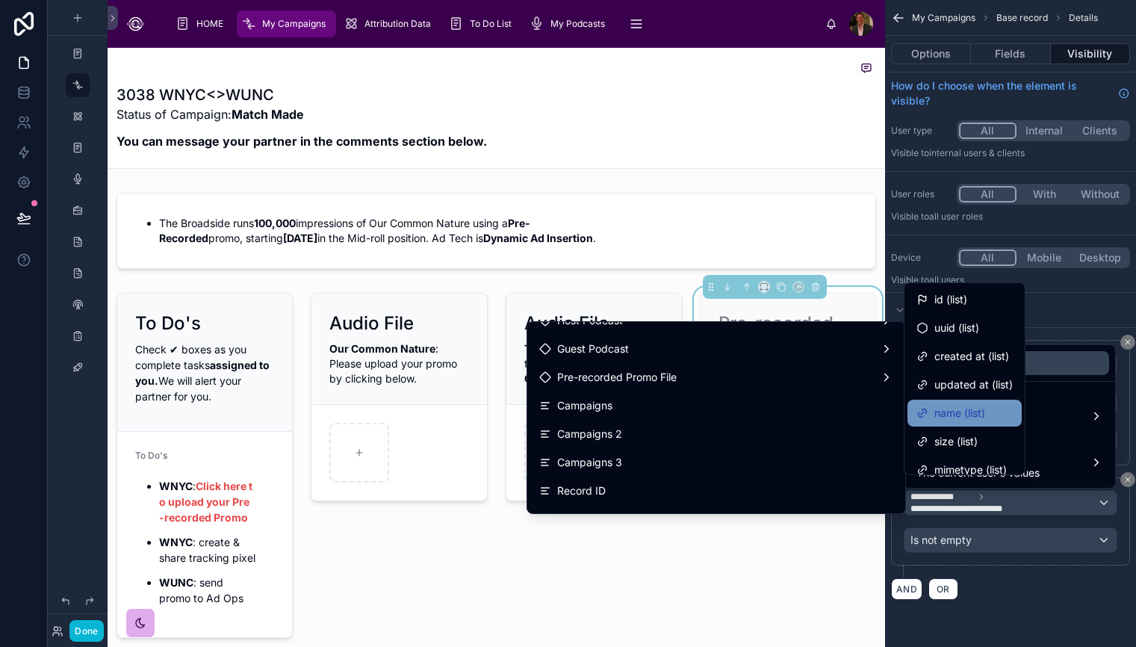
click at [974, 410] on span "name (list)" at bounding box center [959, 413] width 51 height 18
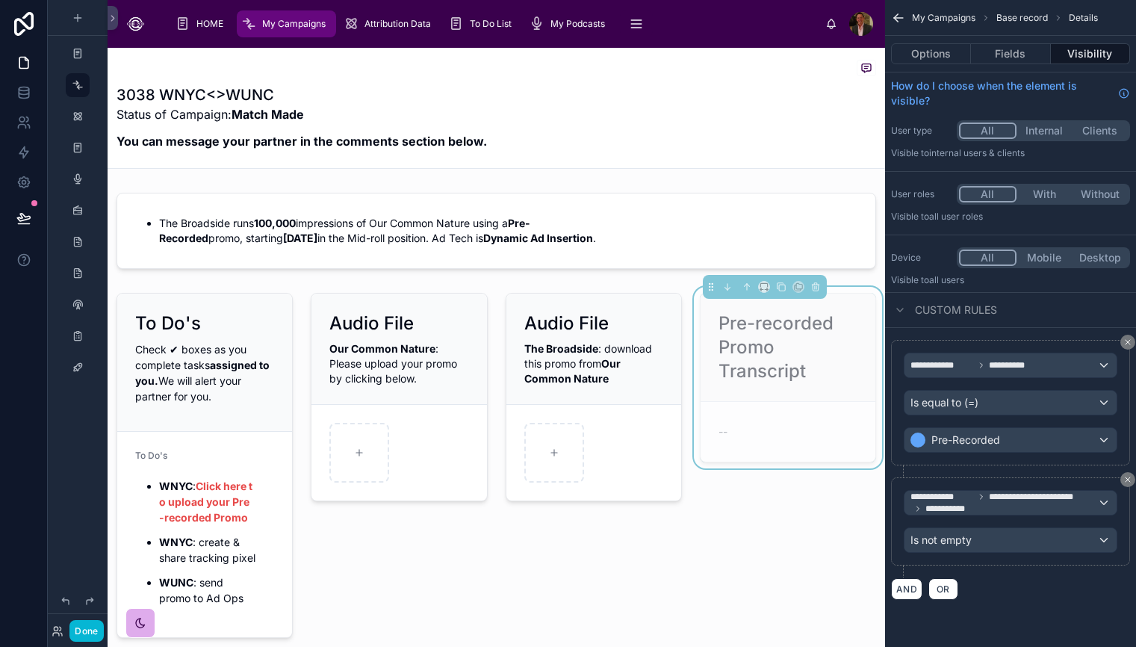
click at [1071, 583] on div "AND OR" at bounding box center [1010, 588] width 239 height 22
click at [680, 597] on div at bounding box center [594, 465] width 194 height 357
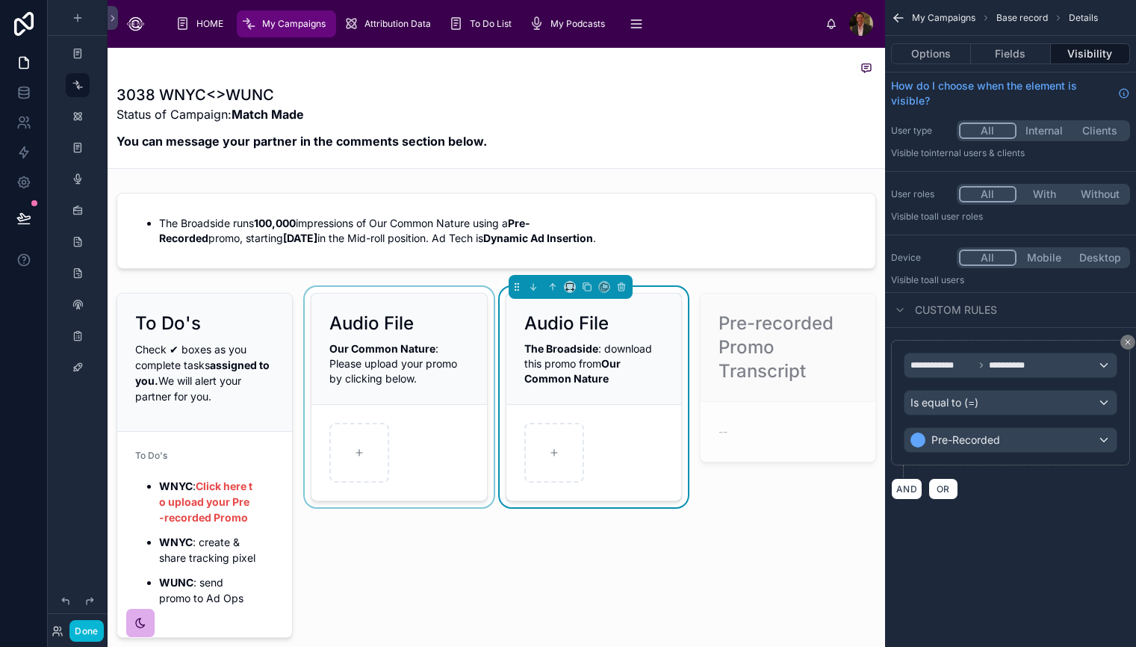
click at [418, 378] on div at bounding box center [399, 465] width 194 height 357
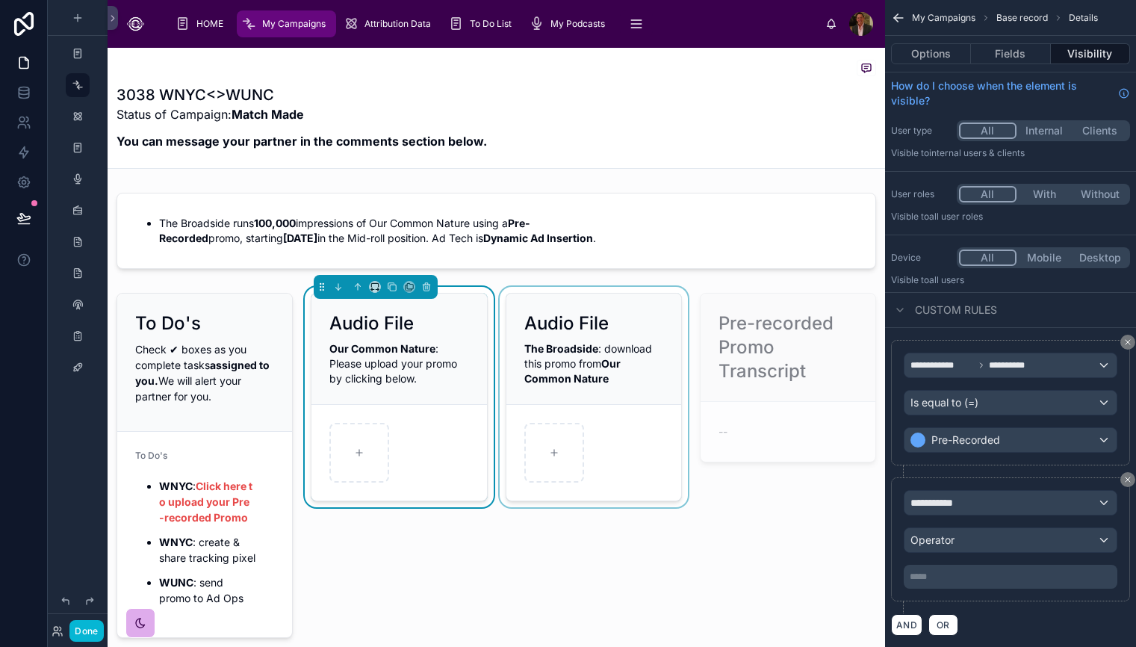
click at [576, 352] on div at bounding box center [594, 465] width 194 height 357
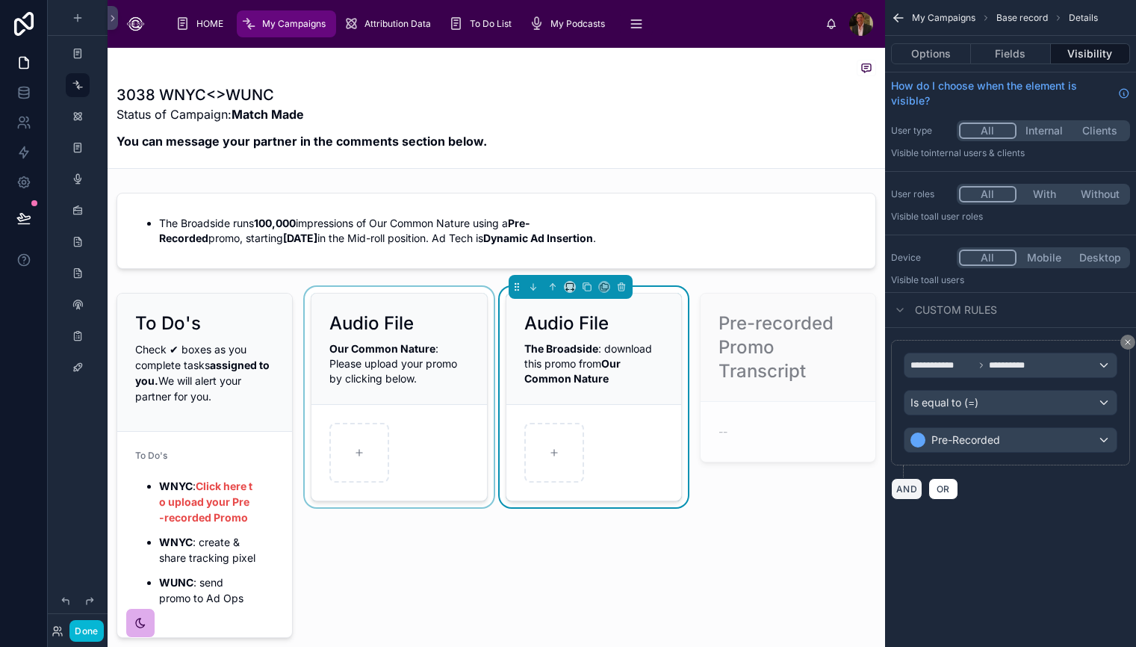
click at [911, 491] on button "AND" at bounding box center [906, 489] width 31 height 22
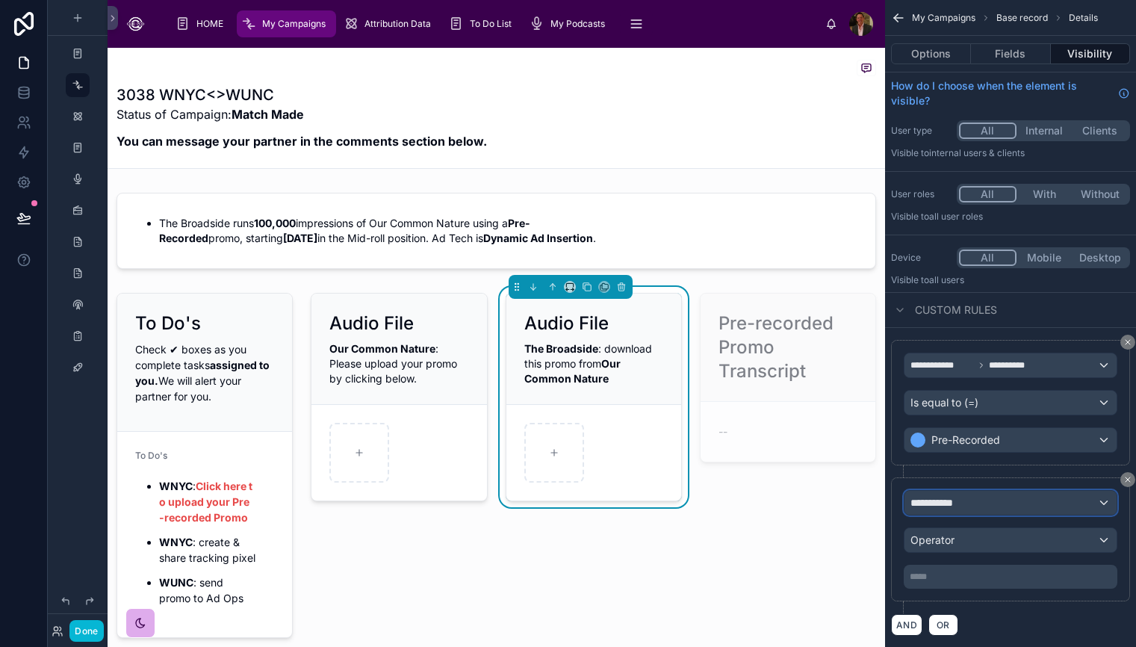
click at [1106, 503] on div "**********" at bounding box center [1010, 503] width 212 height 24
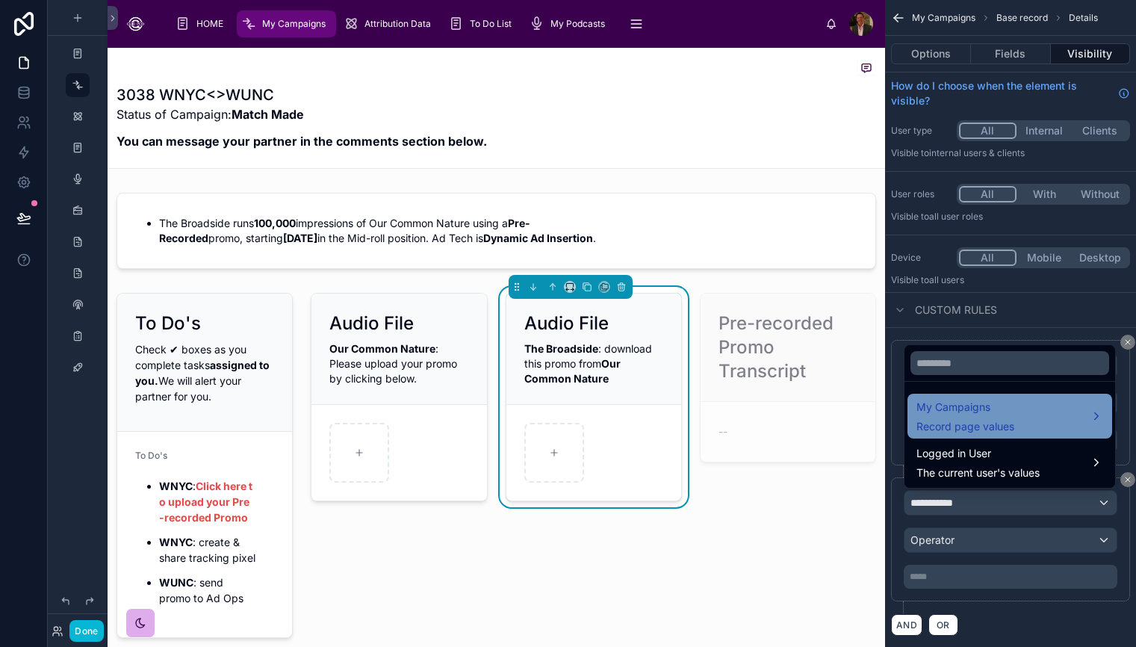
click at [1064, 408] on div "My Campaigns Record page values" at bounding box center [1009, 416] width 187 height 36
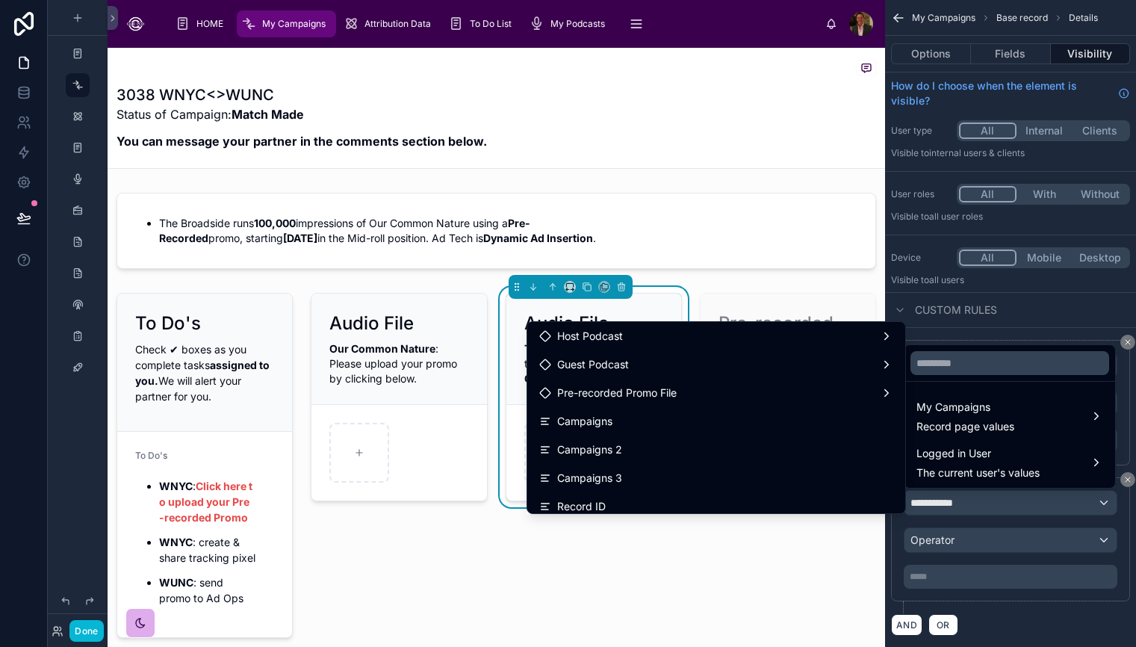
scroll to position [754, 0]
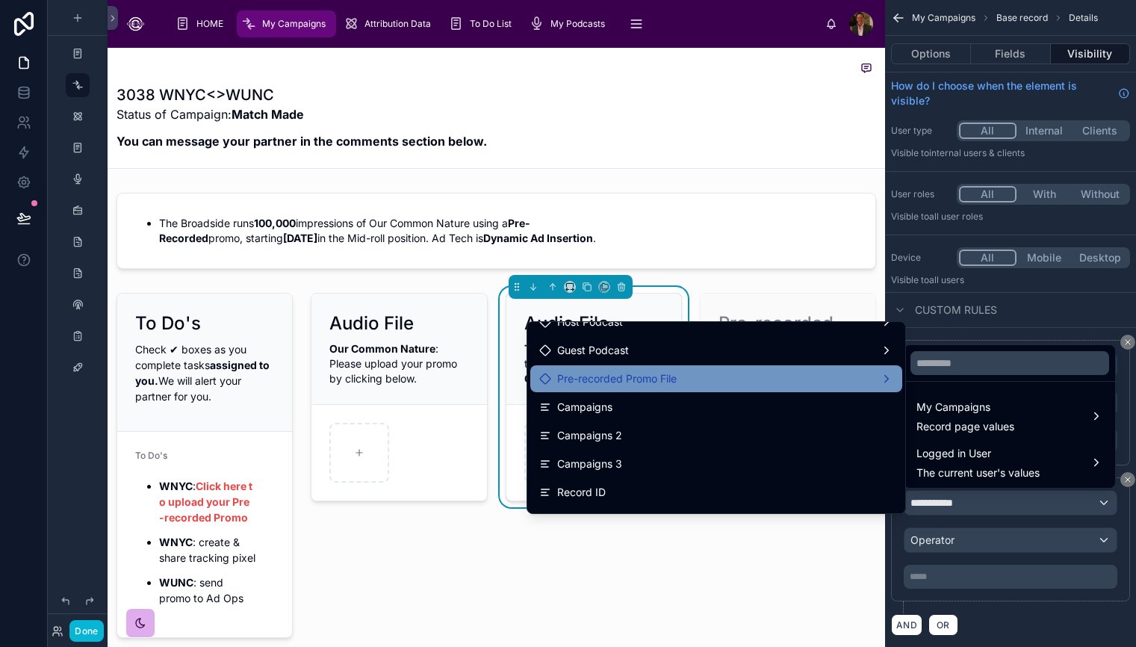
click at [740, 378] on div "Pre-recorded Promo File" at bounding box center [716, 379] width 354 height 18
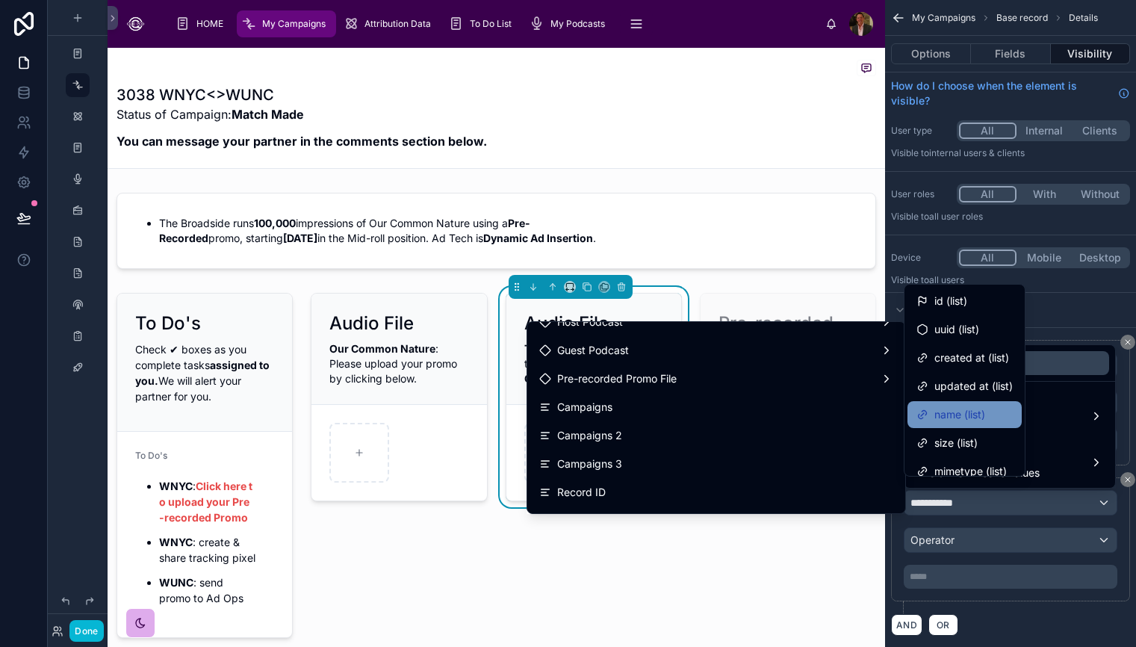
click at [985, 412] on span "name (list)" at bounding box center [959, 414] width 51 height 18
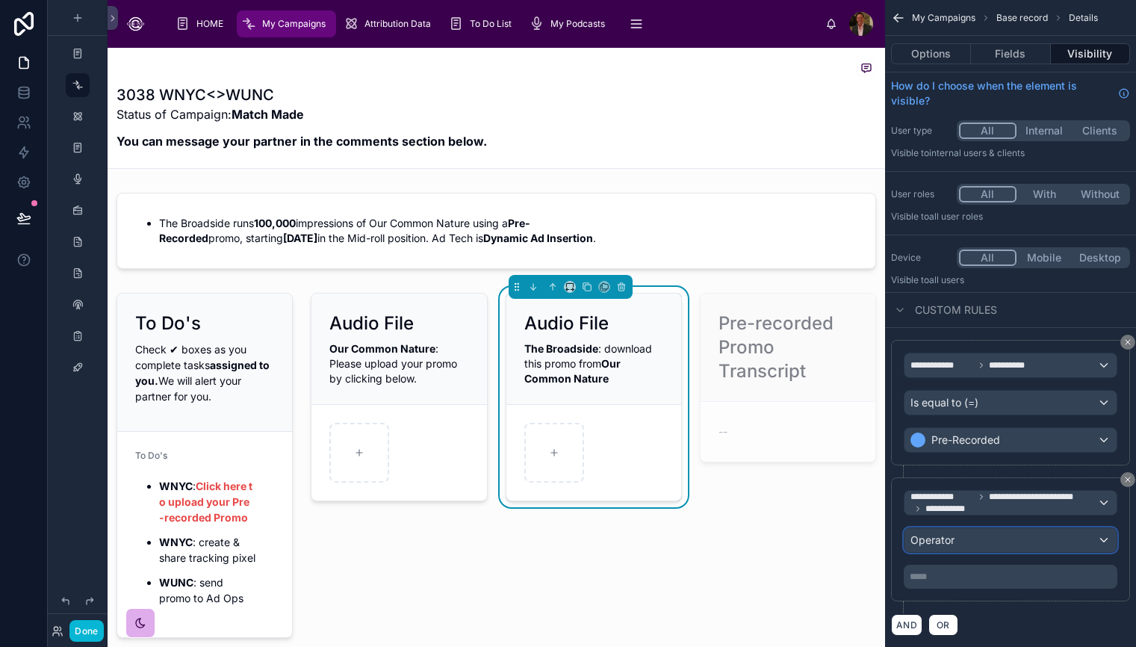
click at [1101, 538] on div "Operator" at bounding box center [1010, 540] width 212 height 24
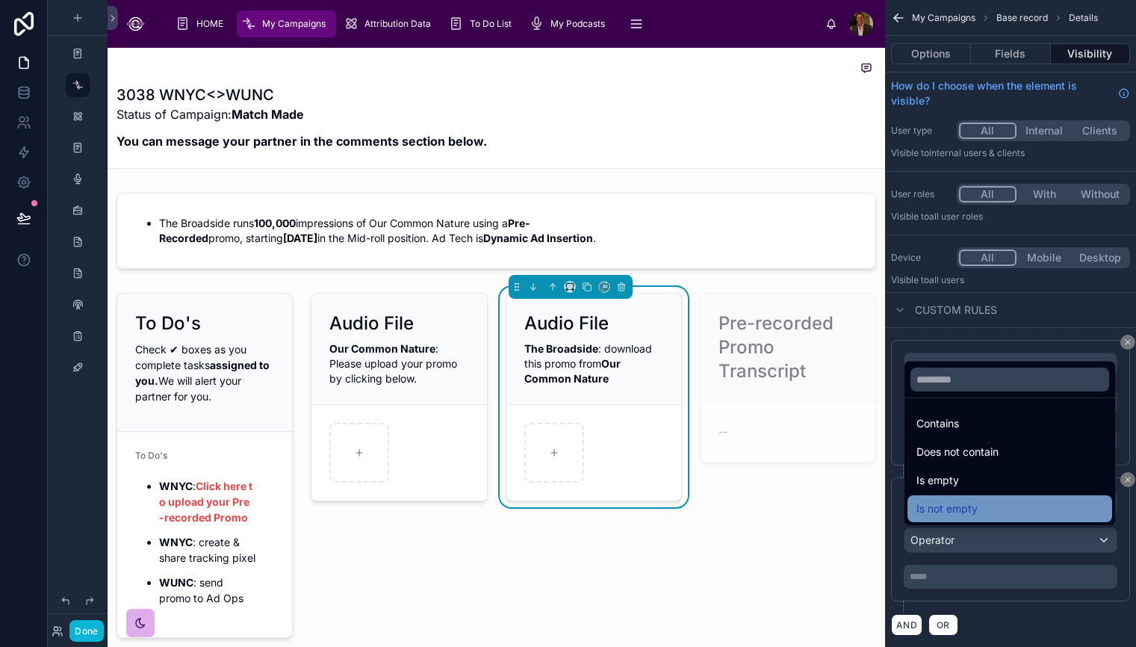
click at [1018, 500] on div "Is not empty" at bounding box center [1009, 509] width 187 height 18
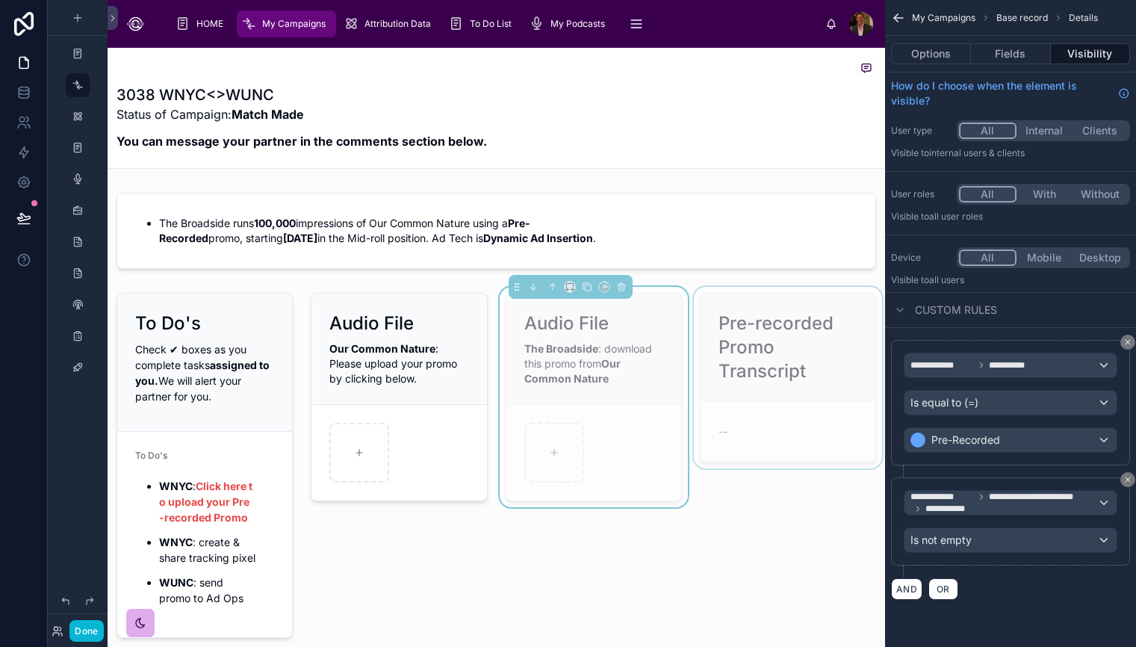
click at [788, 596] on div at bounding box center [788, 465] width 194 height 357
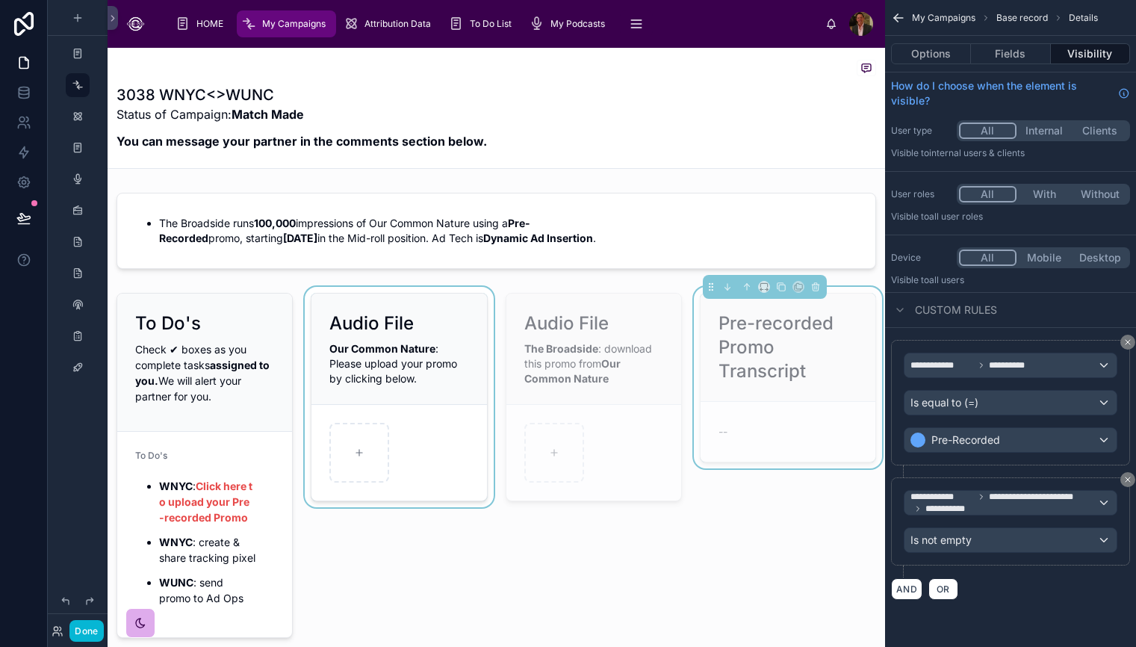
click at [464, 474] on div at bounding box center [399, 465] width 194 height 357
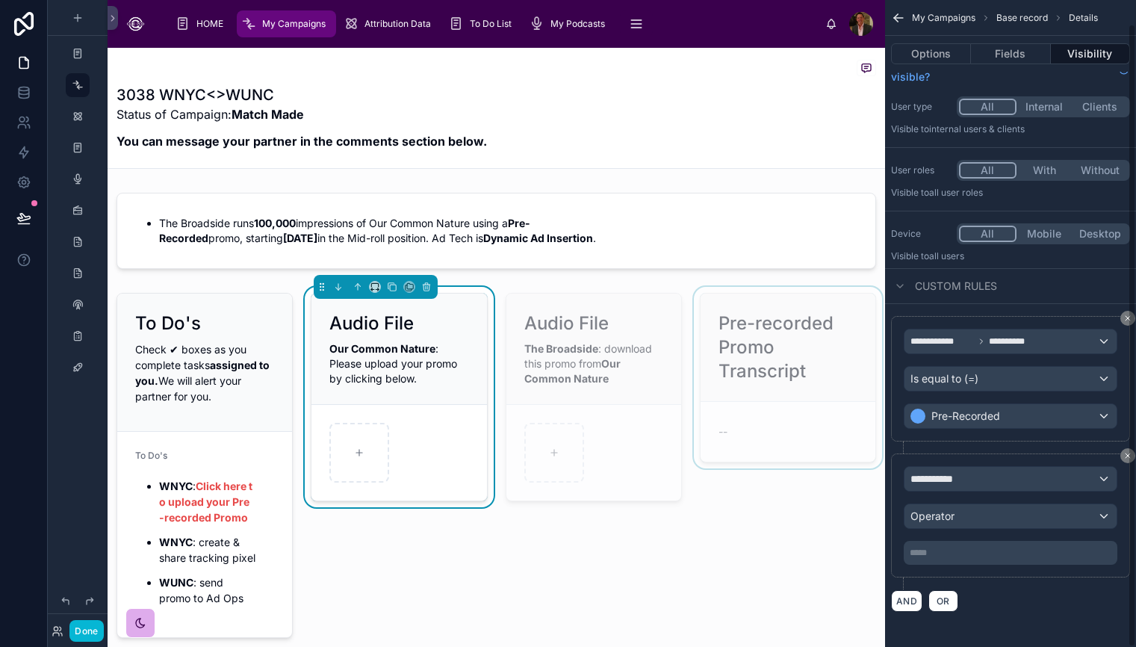
scroll to position [25, 0]
click at [1104, 479] on div "**********" at bounding box center [1010, 478] width 212 height 24
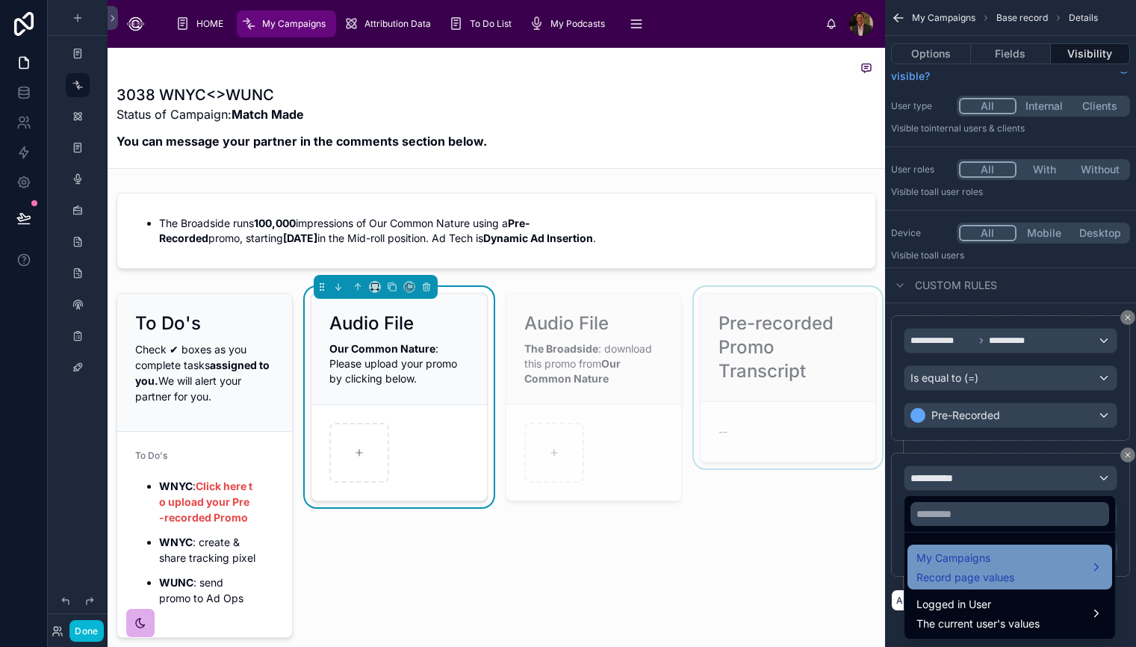
click at [1062, 550] on div "My Campaigns Record page values" at bounding box center [1009, 567] width 187 height 36
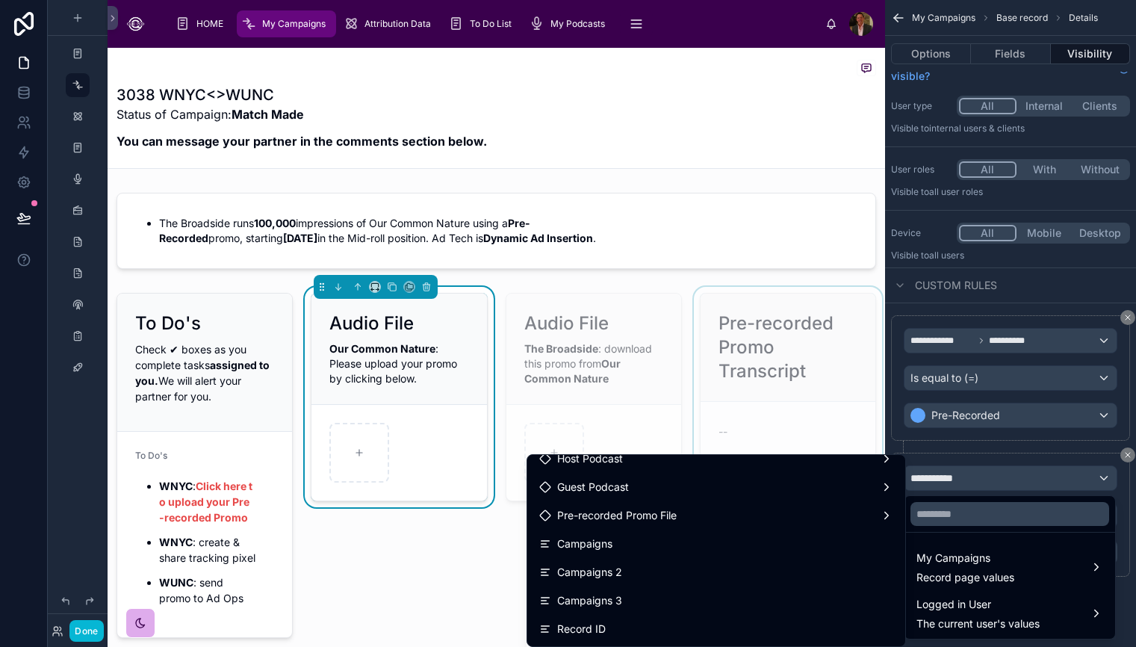
scroll to position [751, 0]
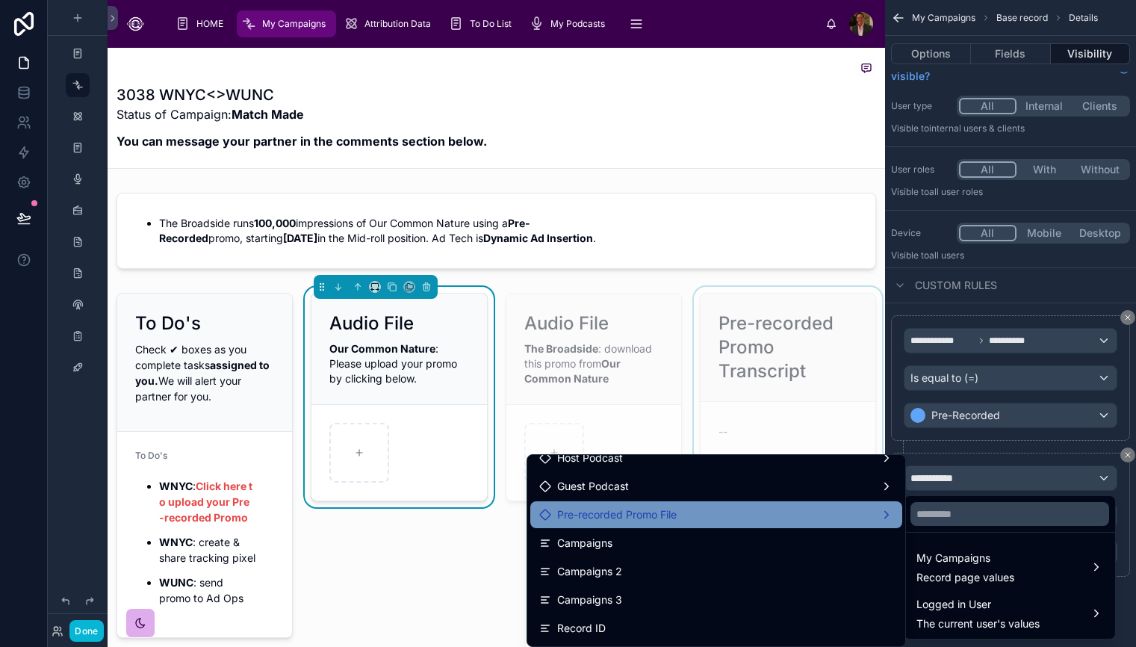
click at [758, 514] on div "Pre-recorded Promo File" at bounding box center [716, 515] width 354 height 18
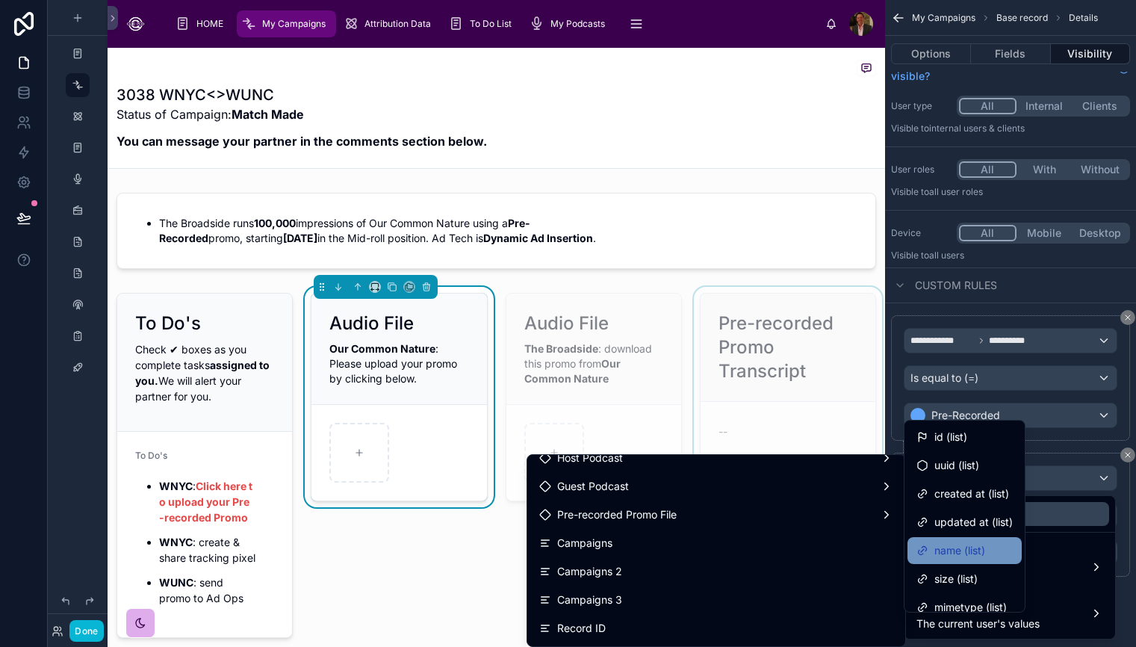
click at [948, 546] on span "name (list)" at bounding box center [959, 550] width 51 height 18
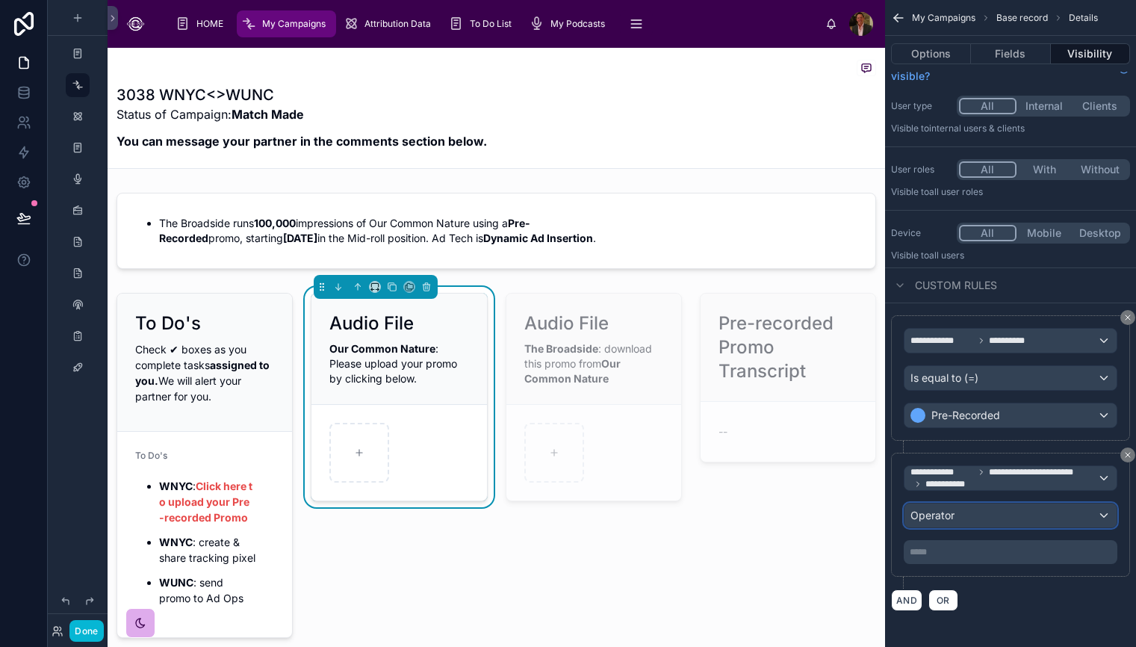
click at [1104, 514] on div "Operator" at bounding box center [1010, 515] width 212 height 24
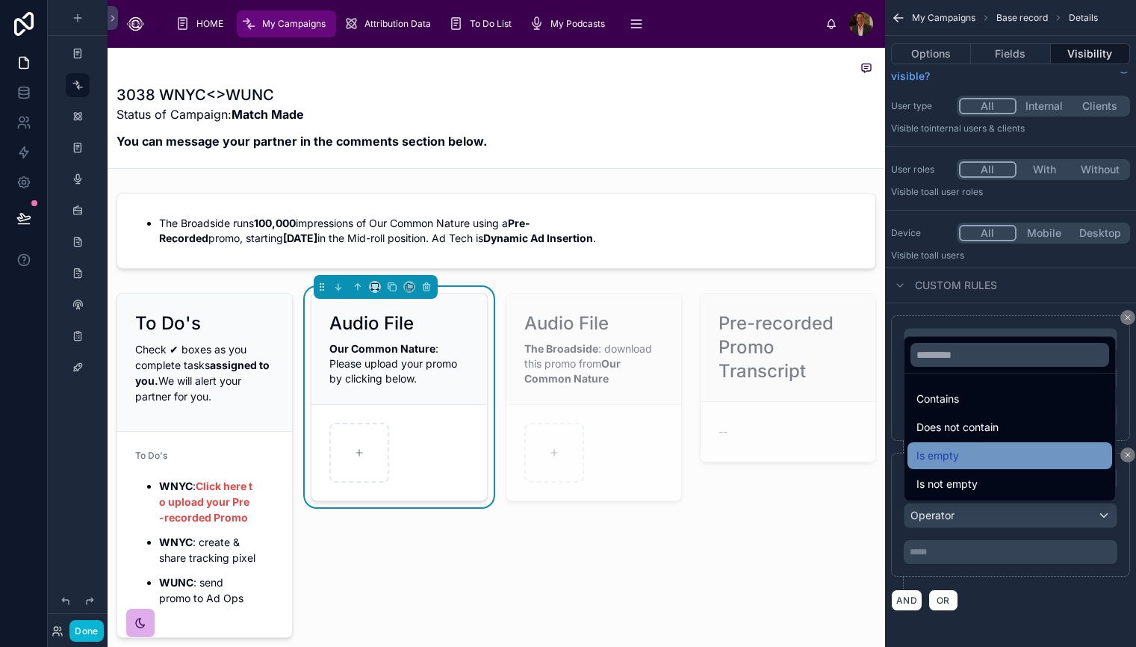
click at [1065, 461] on div "Is empty" at bounding box center [1009, 456] width 187 height 18
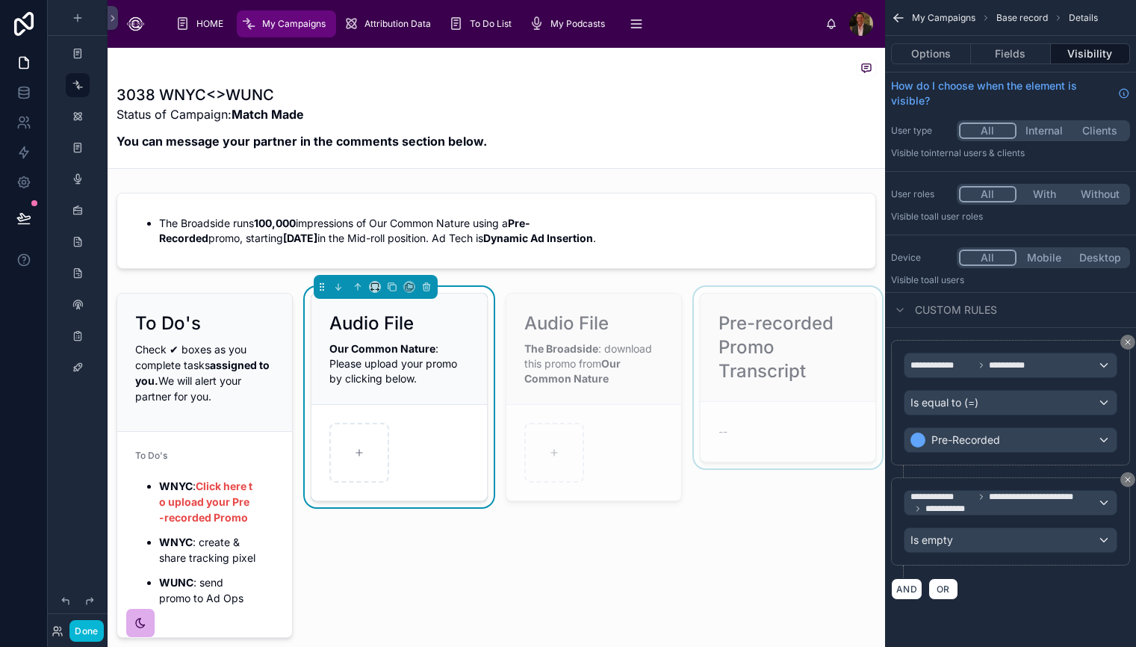
click at [764, 628] on div at bounding box center [788, 465] width 194 height 357
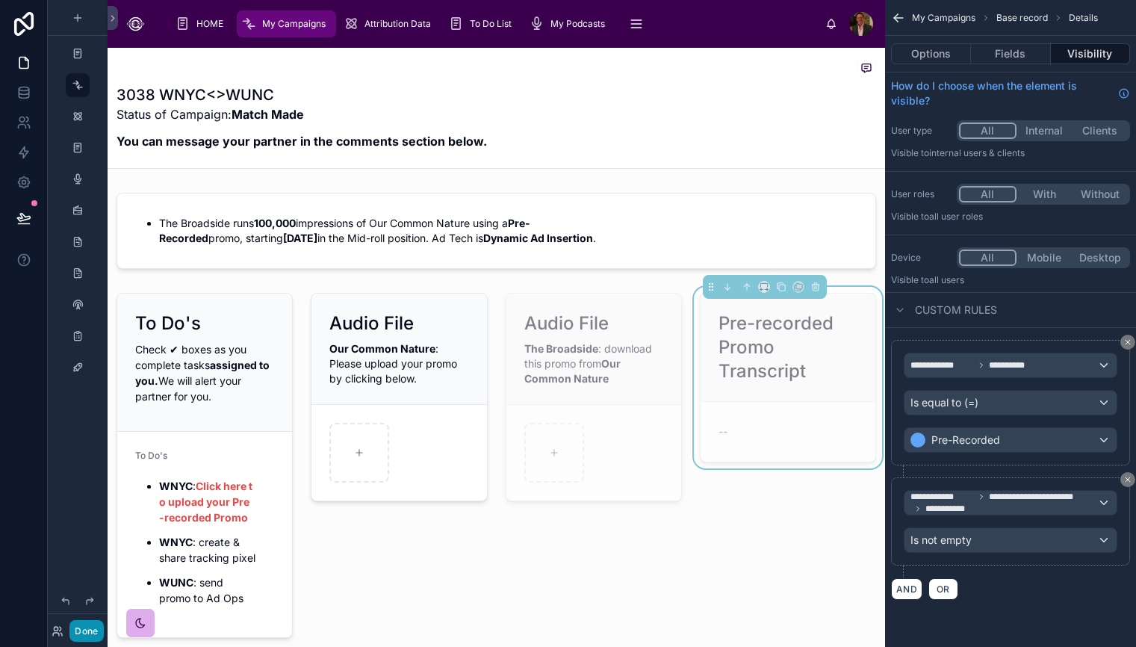
click at [80, 626] on button "Done" at bounding box center [86, 631] width 34 height 22
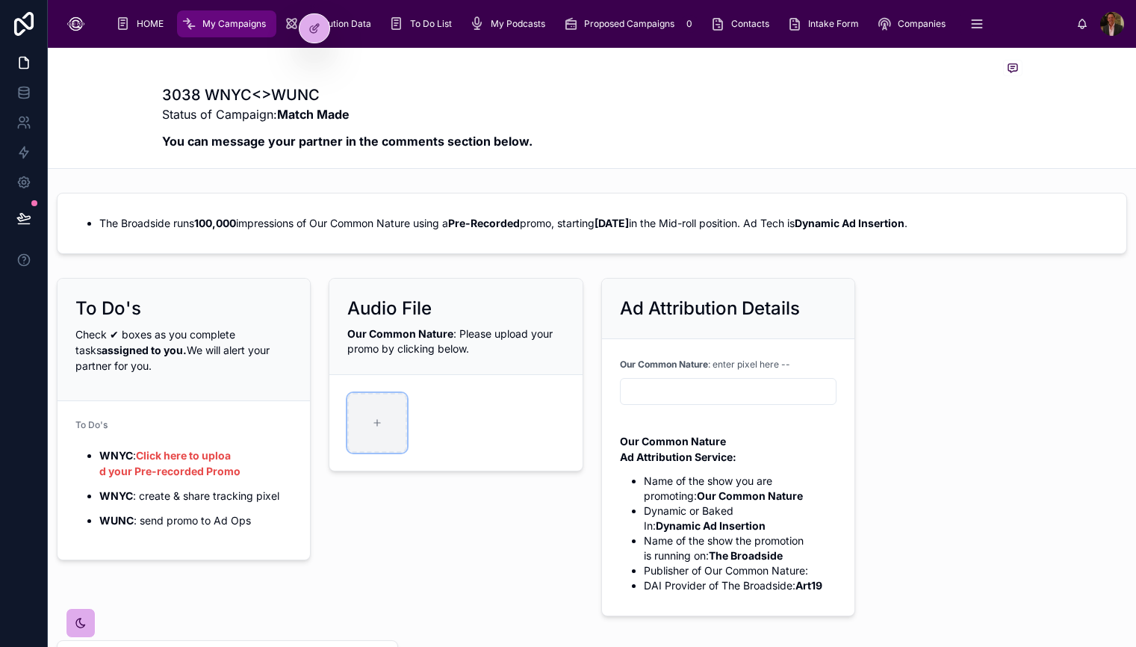
click at [376, 419] on icon at bounding box center [377, 422] width 10 height 10
type input "**********"
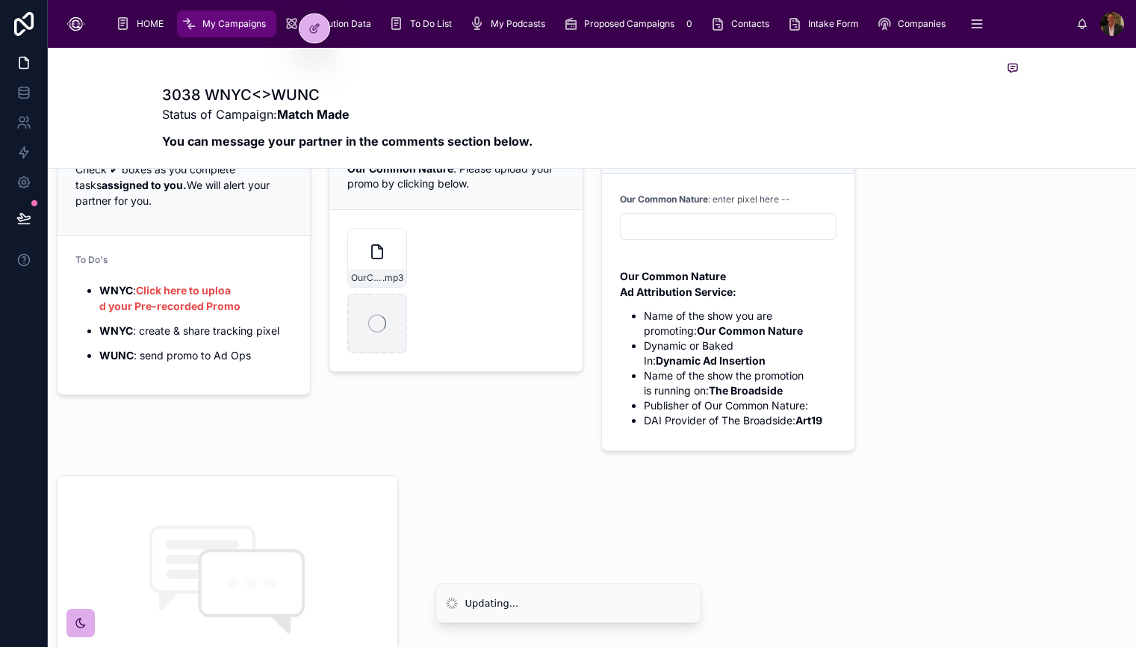
scroll to position [31, 0]
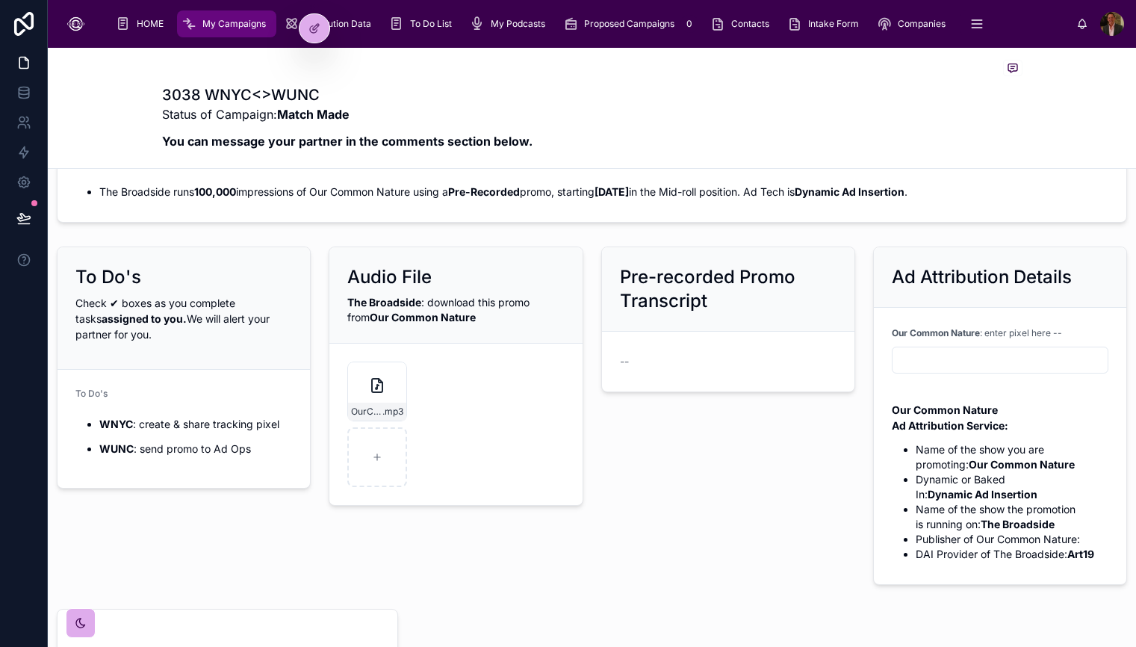
click at [788, 310] on h2 "Pre-recorded Promo Transcript" at bounding box center [728, 289] width 217 height 48
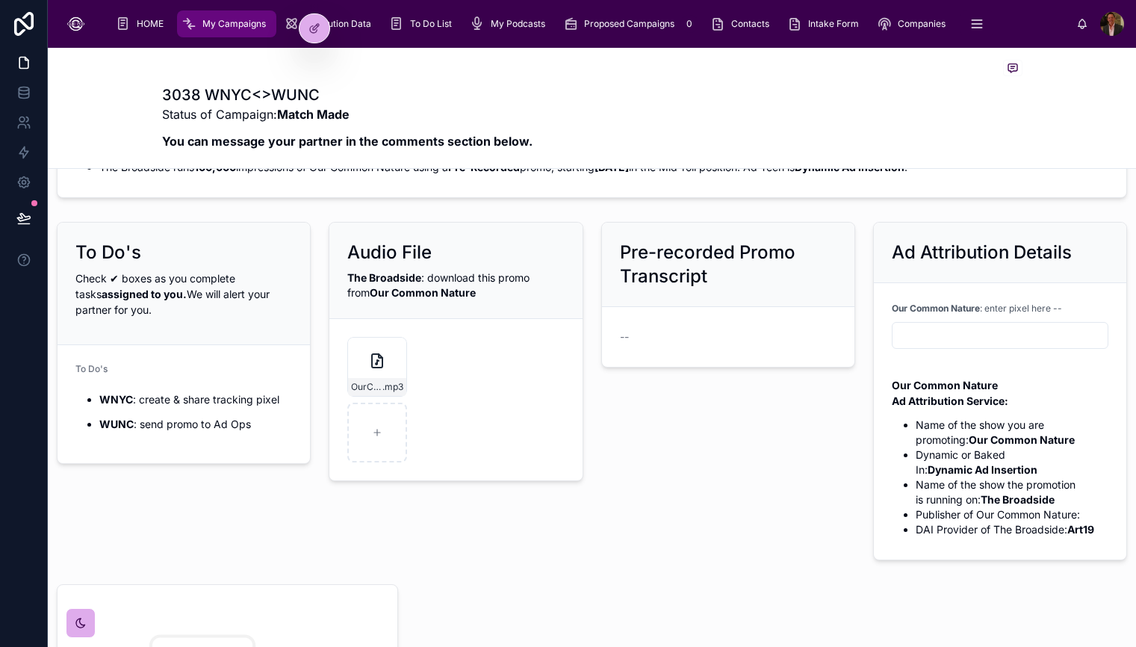
scroll to position [5, 0]
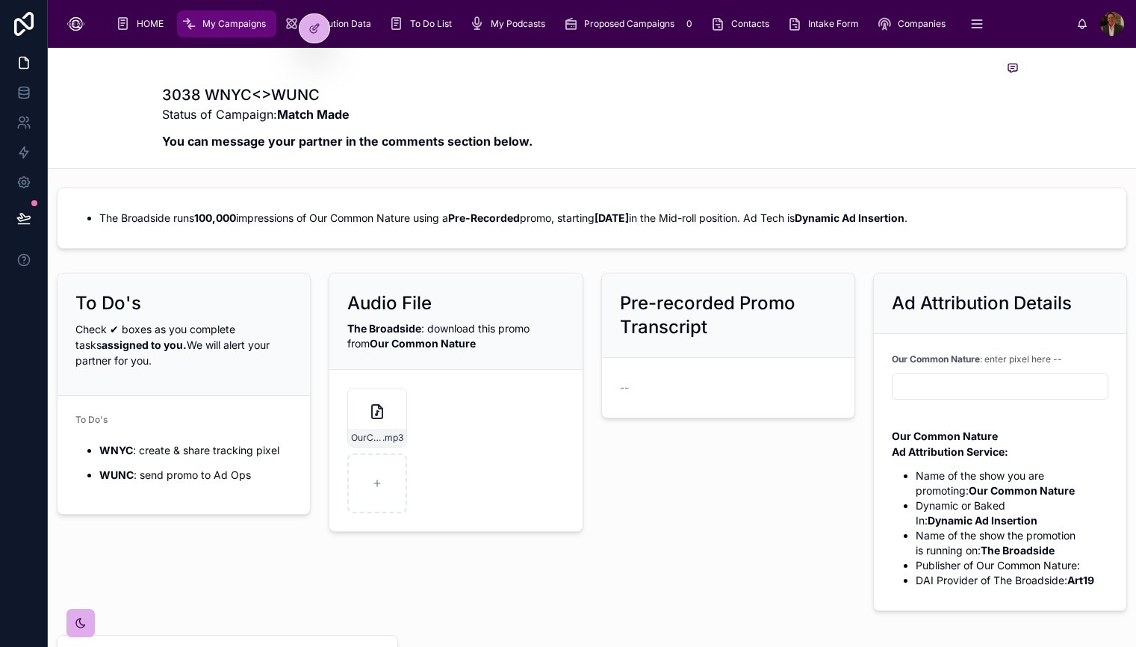
click at [919, 387] on input "text" at bounding box center [999, 386] width 215 height 21
paste input "**********"
type input "**********"
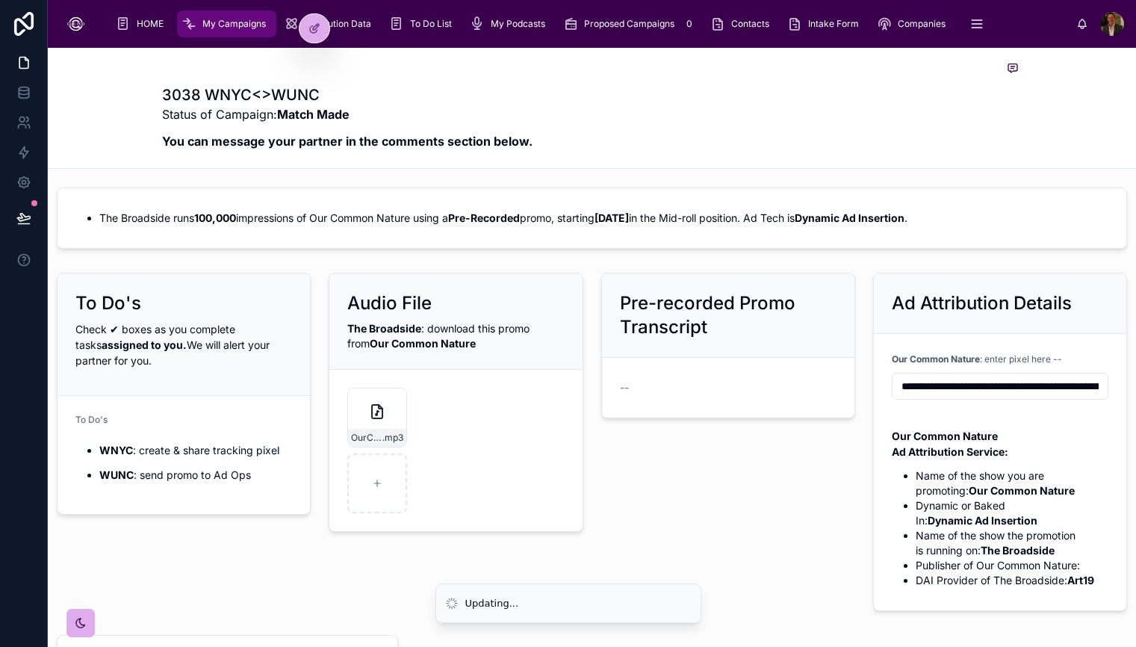
click at [814, 510] on div "Pre-recorded Promo Transcript --" at bounding box center [728, 442] width 272 height 350
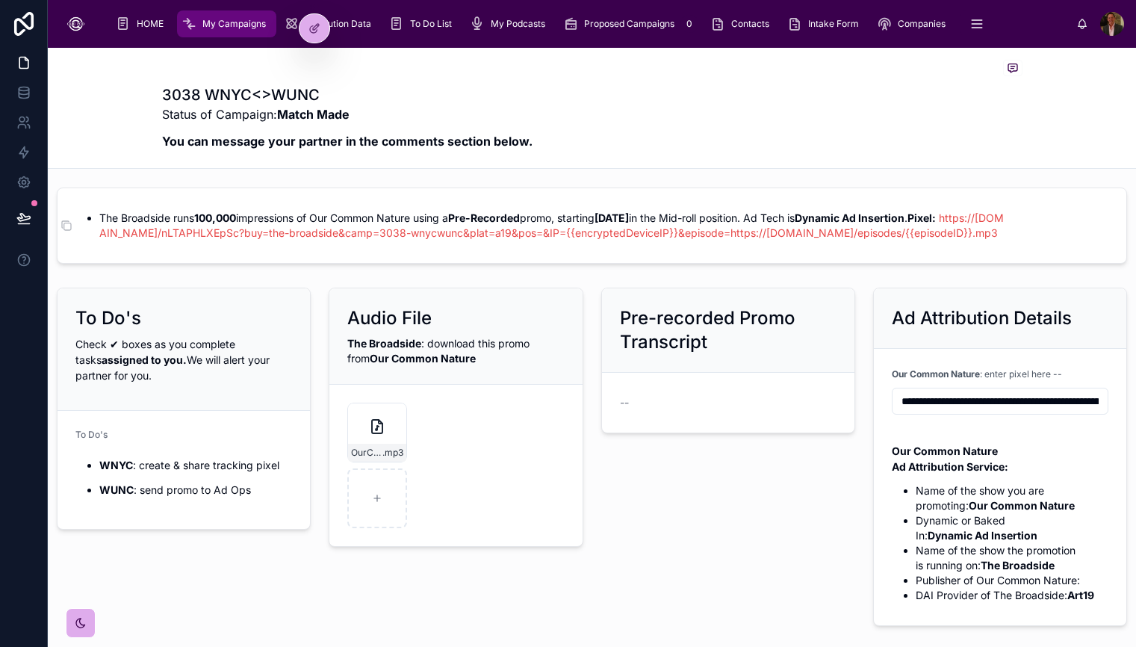
click at [629, 219] on strong "[DATE]" at bounding box center [611, 217] width 34 height 13
click at [634, 203] on form "The Broadside runs 100,000 impressions of Our Common Nature using a Pre-Recorde…" at bounding box center [591, 225] width 1069 height 75
click at [68, 228] on icon at bounding box center [66, 226] width 12 height 12
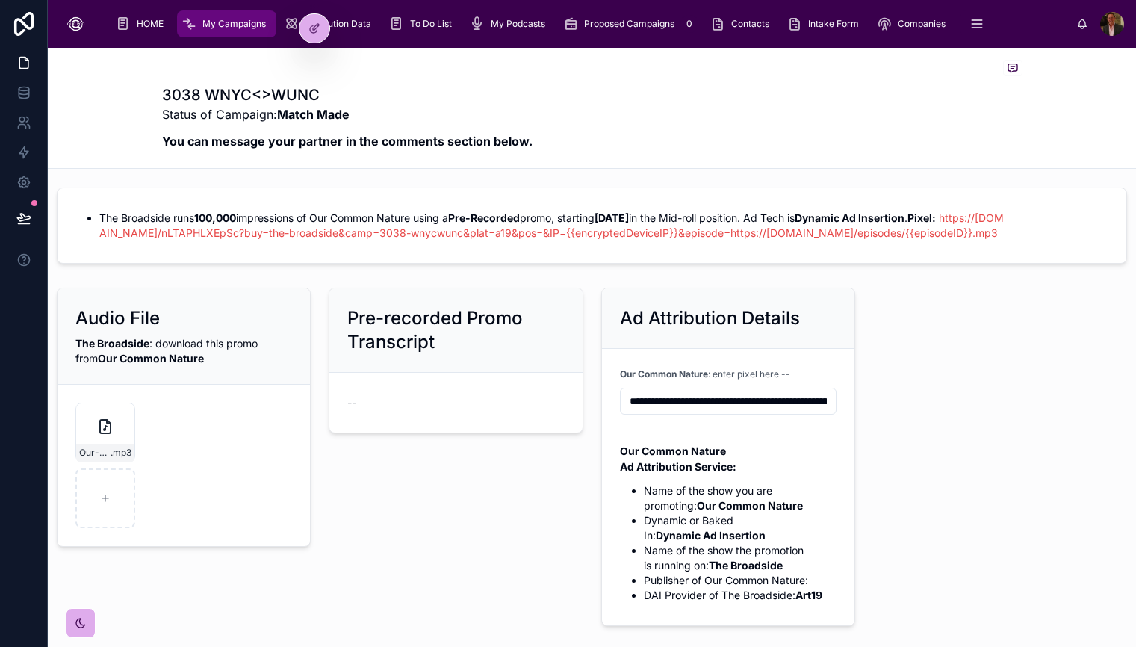
click at [461, 500] on div "Pre-recorded Promo Transcript --" at bounding box center [456, 456] width 272 height 350
